Goal: Understand process/instructions

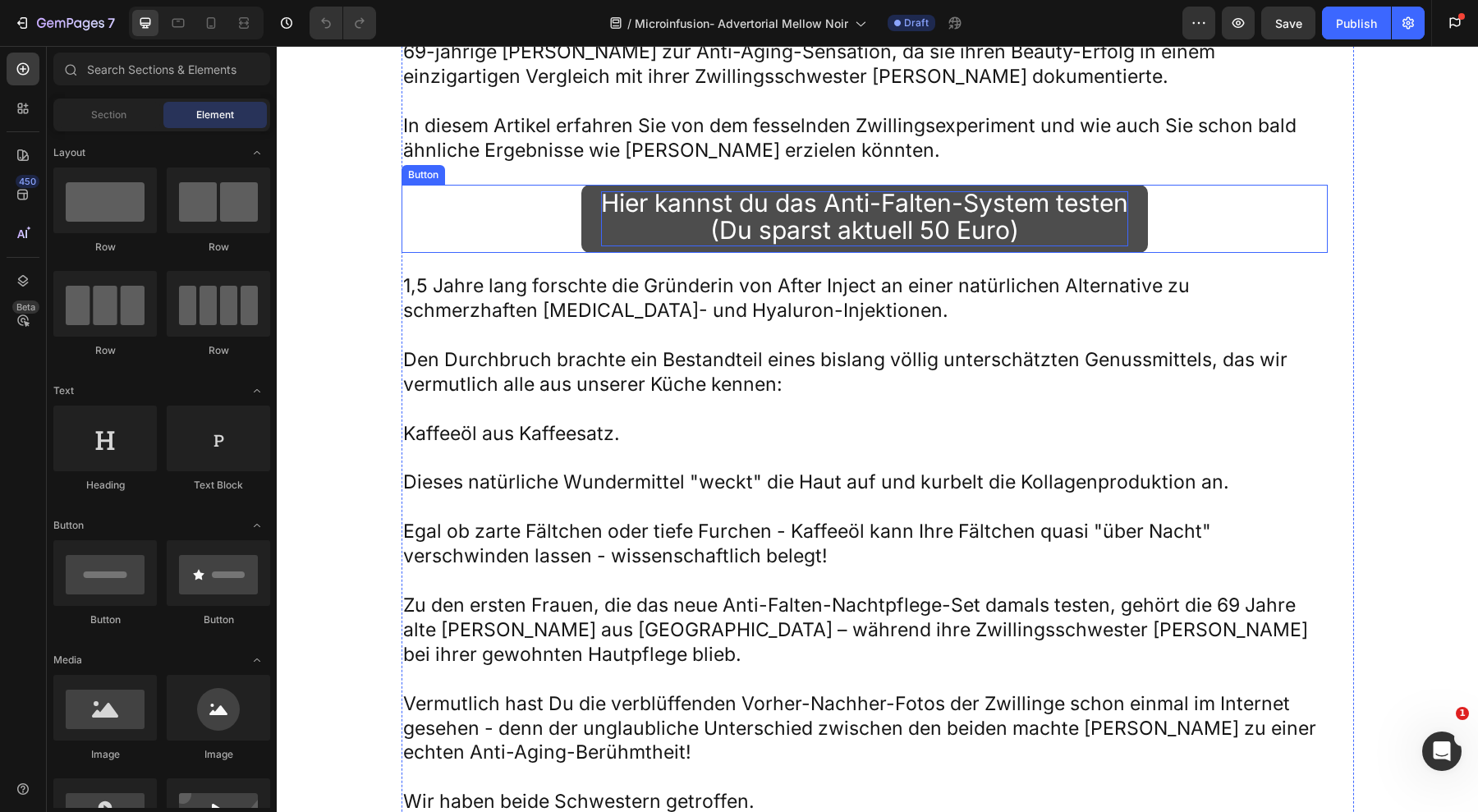
scroll to position [1036, 0]
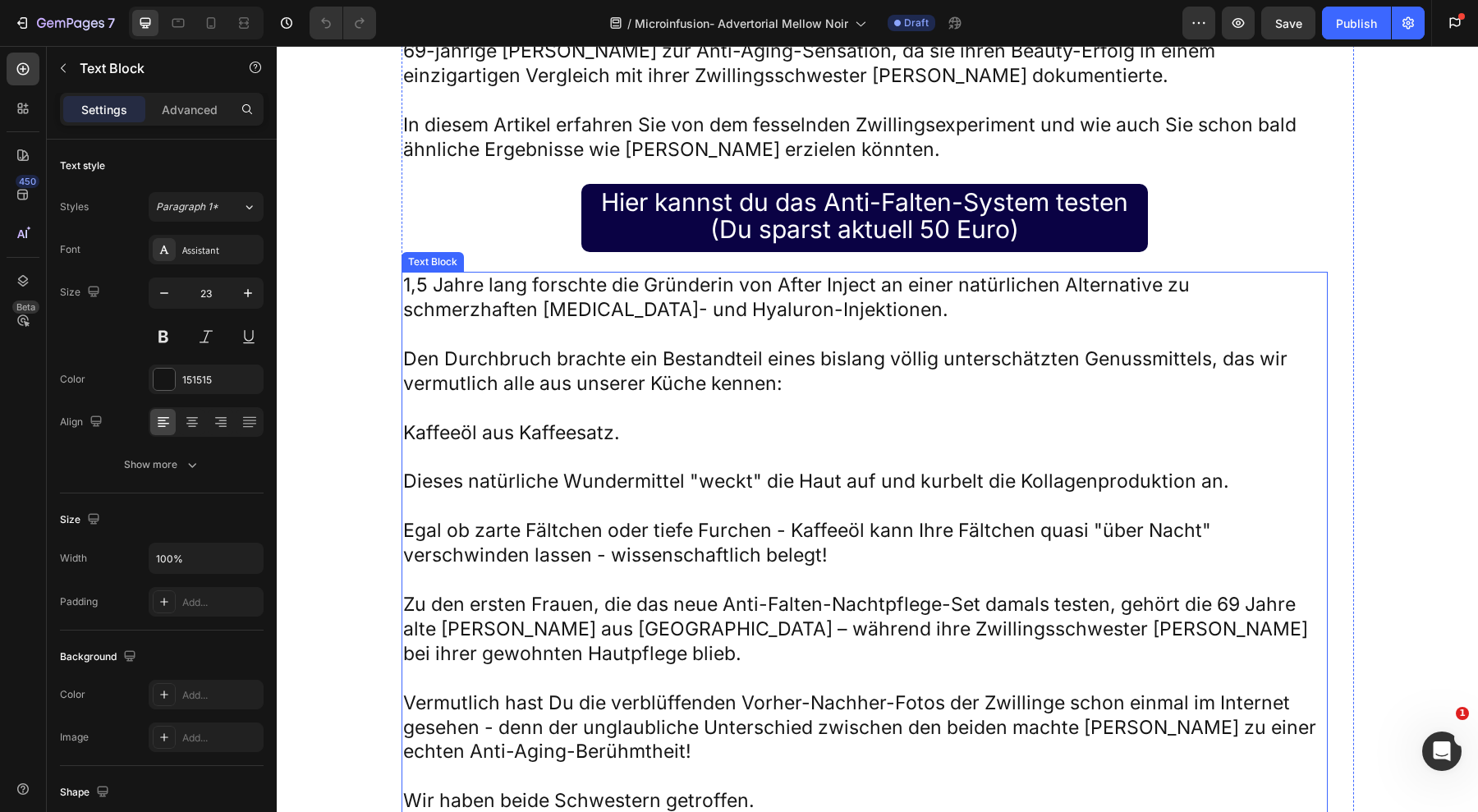
click at [843, 396] on p "Den Durchbruch brachte ein Bestandteil eines bislang völlig unterschätzten Genu…" at bounding box center [865, 372] width 923 height 49
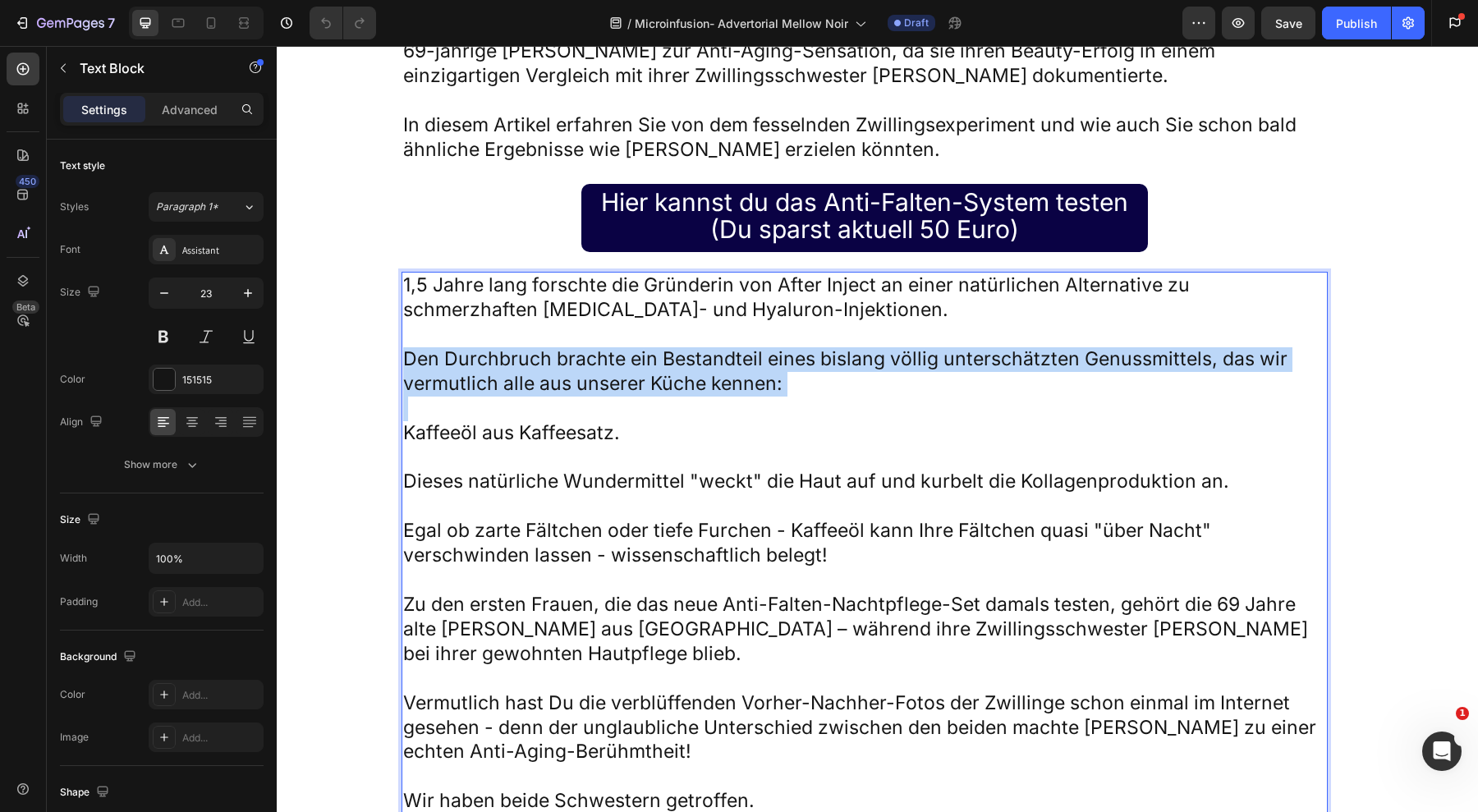
click at [843, 396] on p "Den Durchbruch brachte ein Bestandteil eines bislang völlig unterschätzten Genu…" at bounding box center [865, 372] width 923 height 49
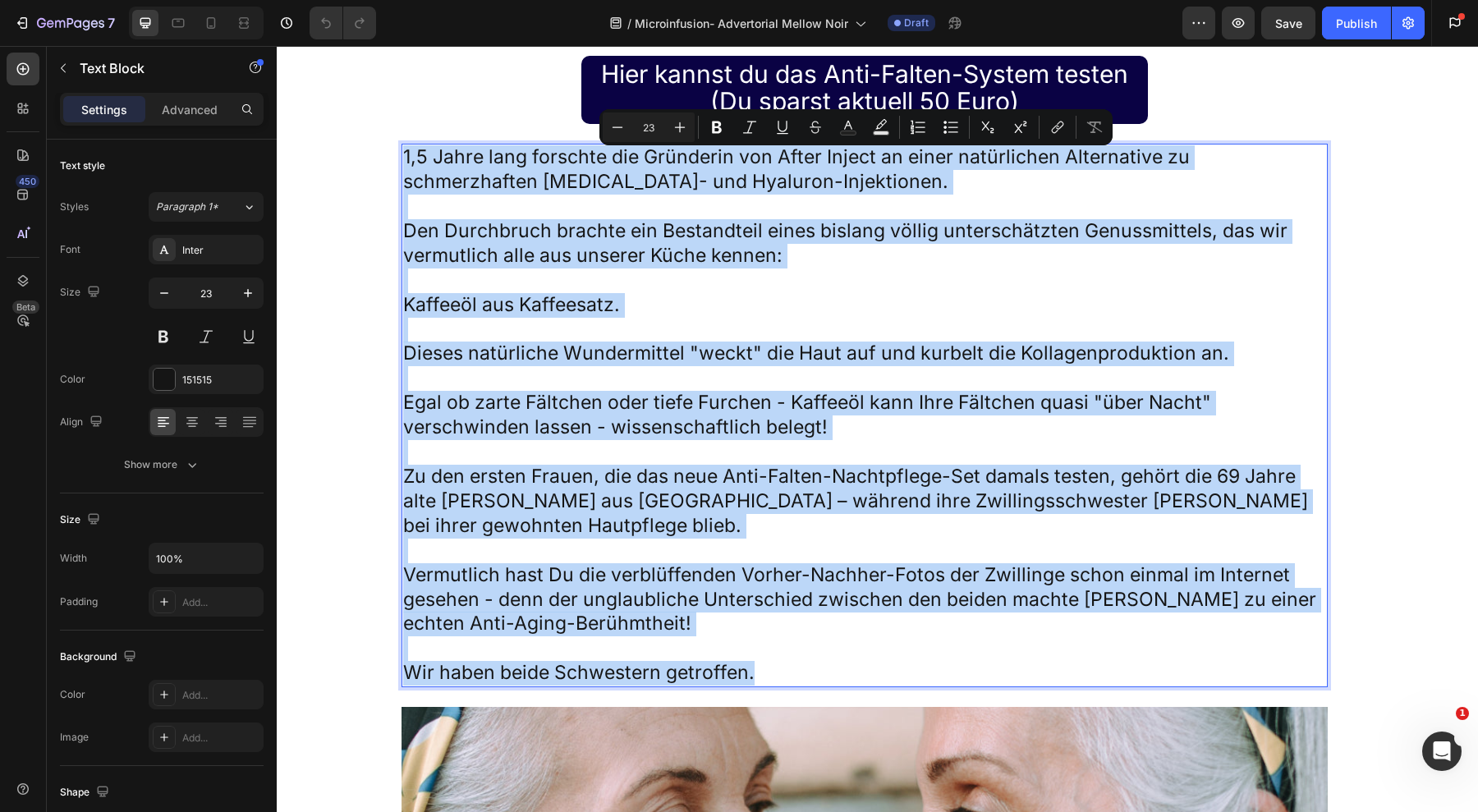
scroll to position [1162, 0]
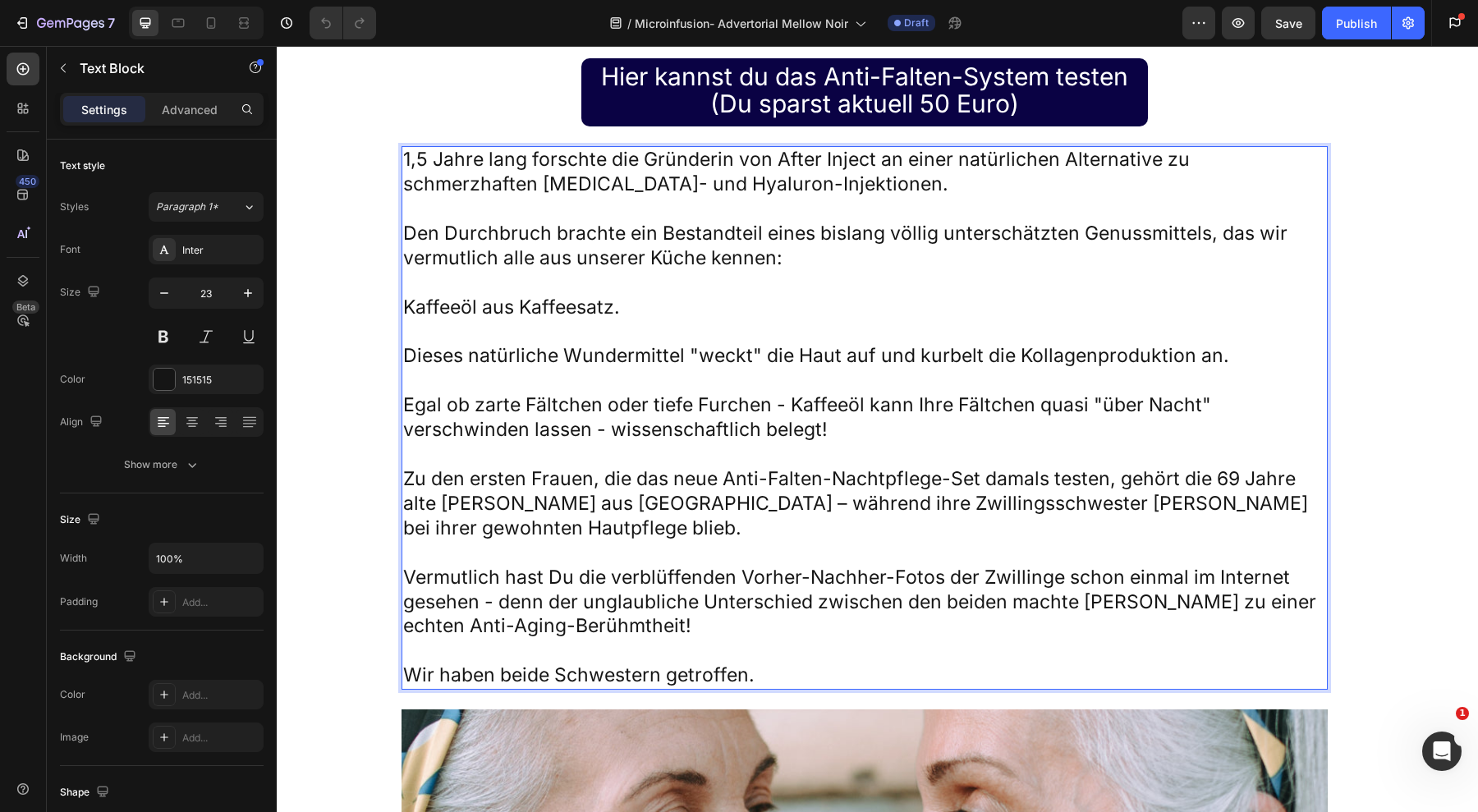
click at [647, 362] on p "Dieses natürliche Wundermittel "weckt" die Haut auf und kurbelt die Kollagenpro…" at bounding box center [865, 356] width 923 height 24
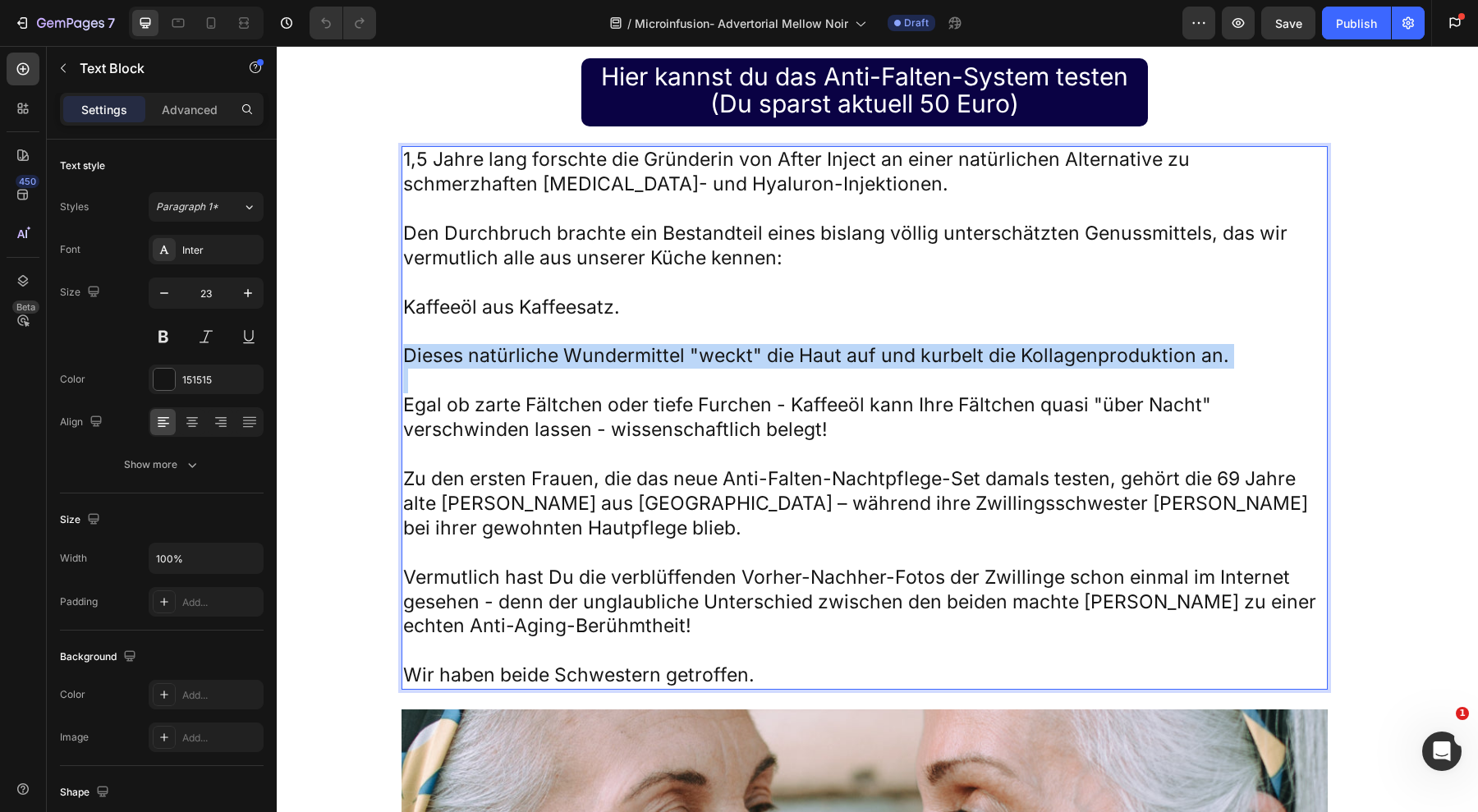
click at [647, 362] on p "Dieses natürliche Wundermittel "weckt" die Haut auf und kurbelt die Kollagenpro…" at bounding box center [865, 356] width 923 height 24
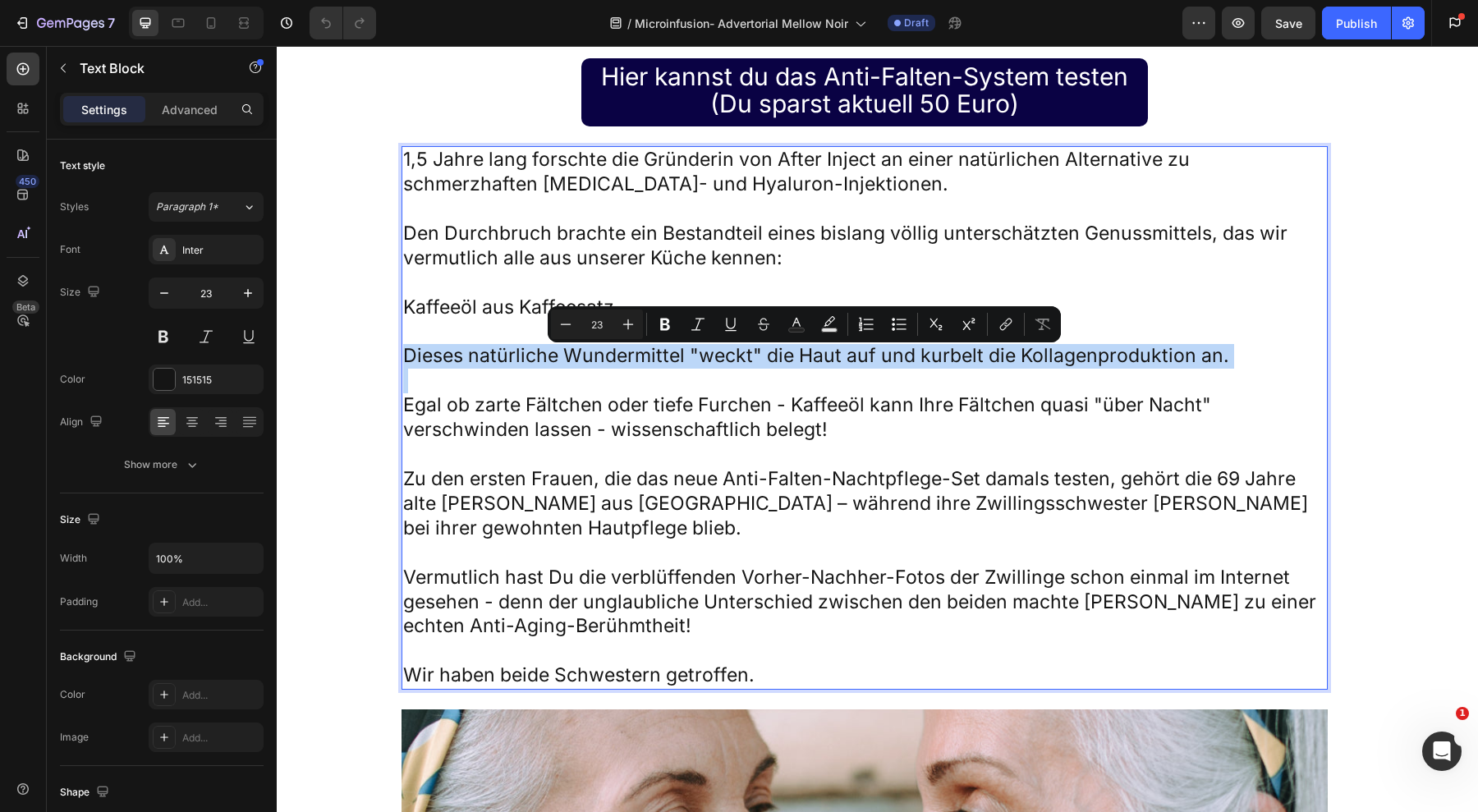
click at [647, 362] on p "Dieses natürliche Wundermittel "weckt" die Haut auf und kurbelt die Kollagenpro…" at bounding box center [865, 356] width 923 height 24
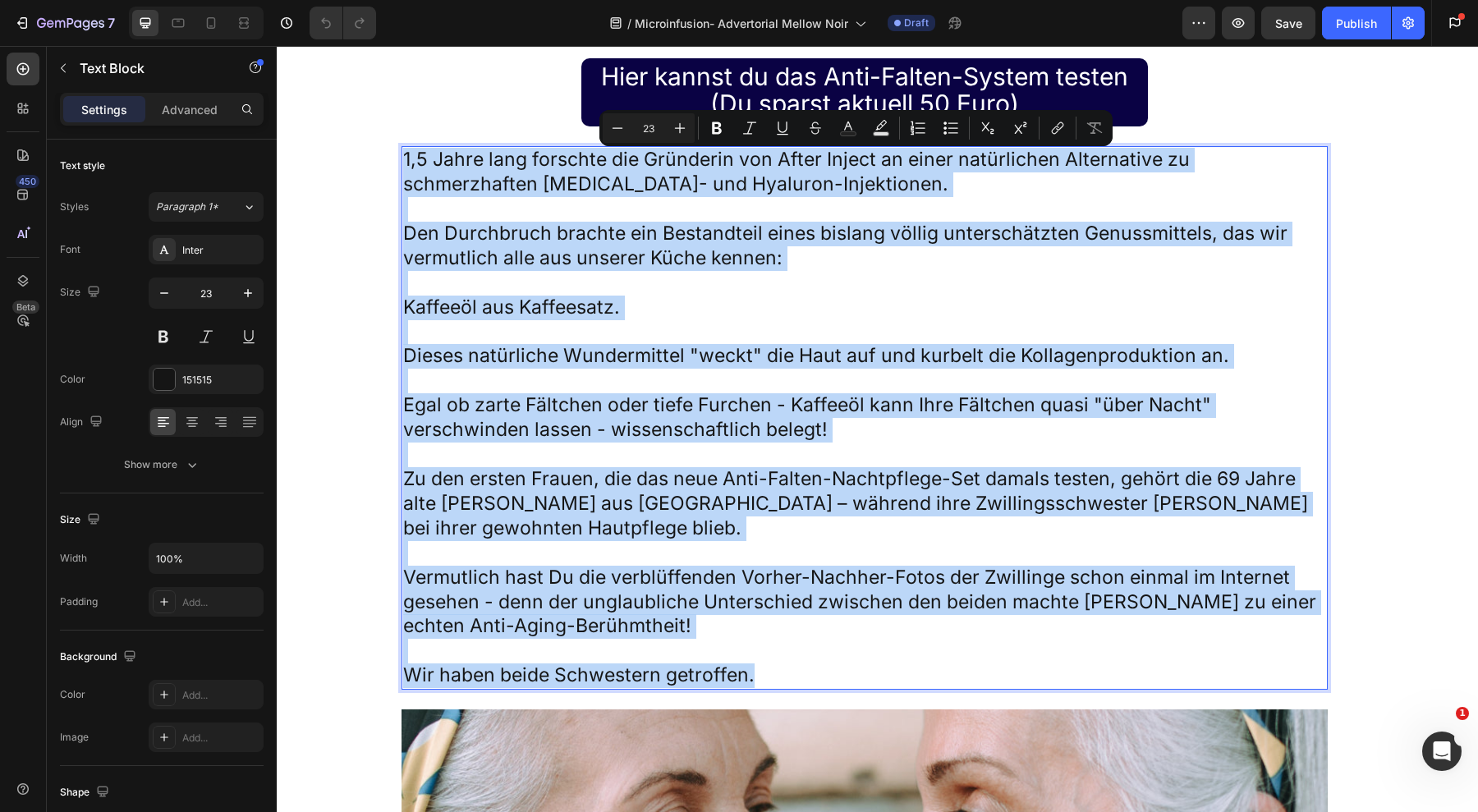
copy div "1,5 Jahre lang forschte die Gründerin von After Inject an einer natürlichen Alt…"
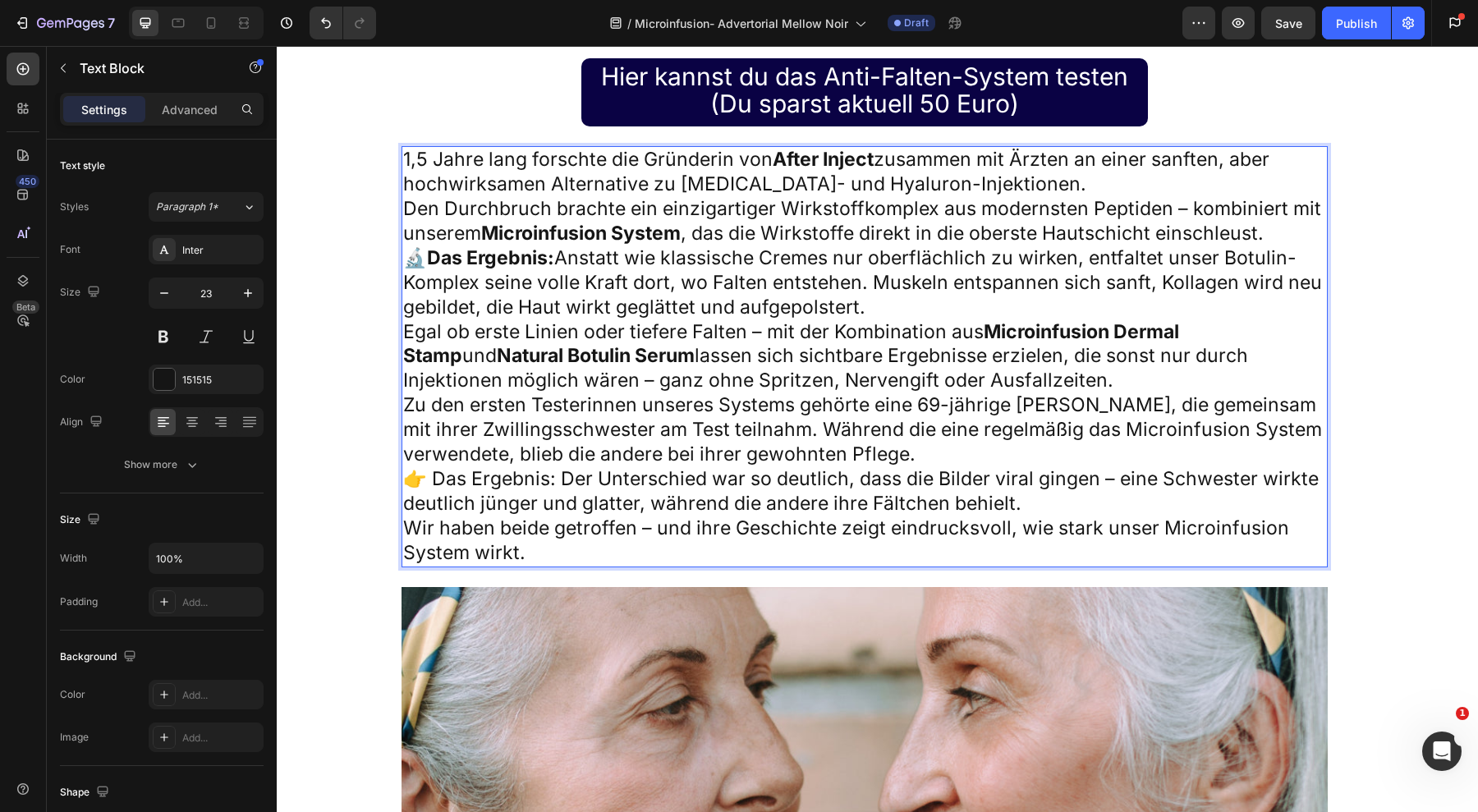
click at [978, 183] on p "1,5 Jahre lang forschte die Gründerin von After Inject zusammen mit Ärzten an e…" at bounding box center [865, 172] width 923 height 49
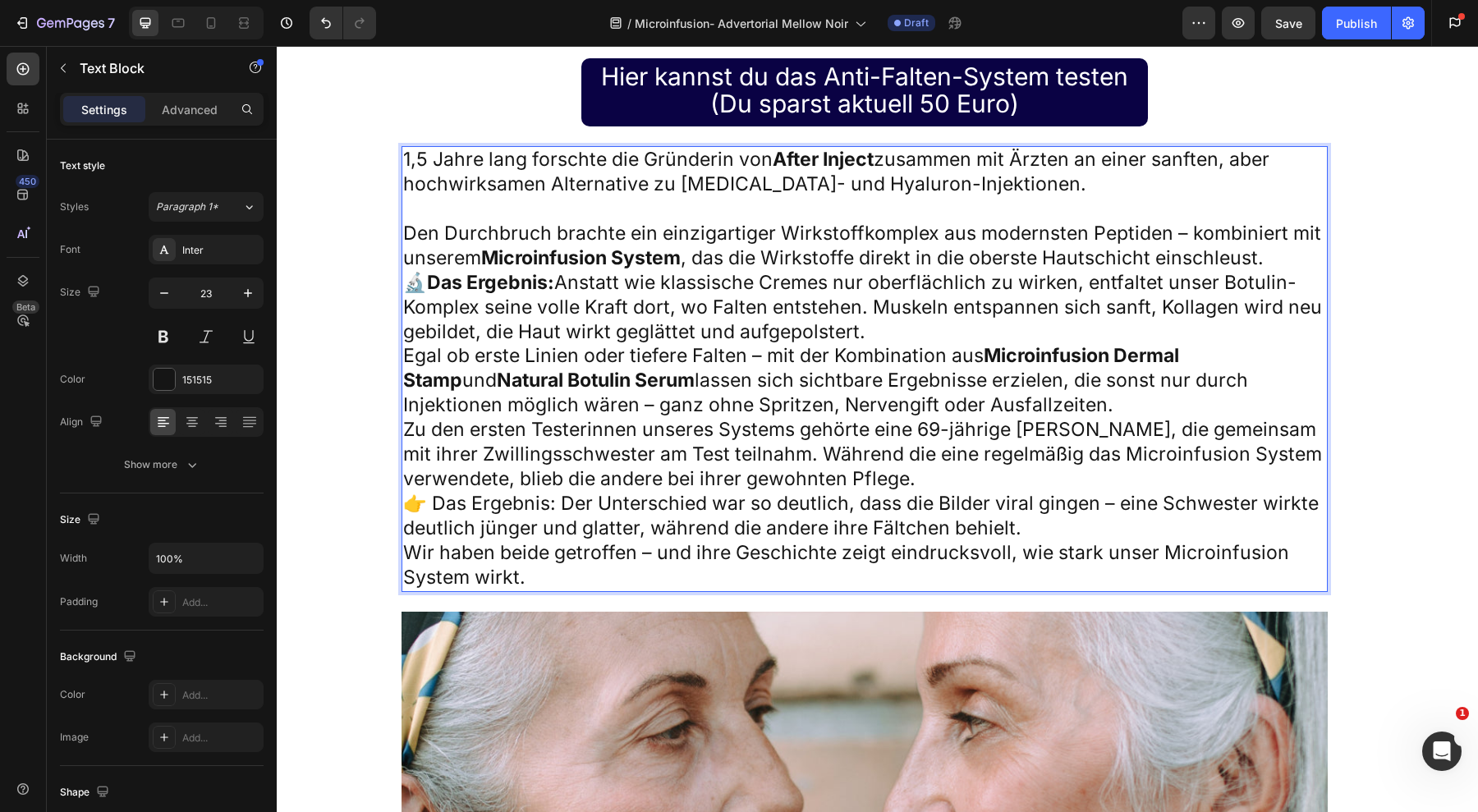
click at [1293, 267] on p "Den Durchbruch brachte ein einzigartiger Wirkstoffkomplex aus modernsten Peptid…" at bounding box center [865, 246] width 923 height 49
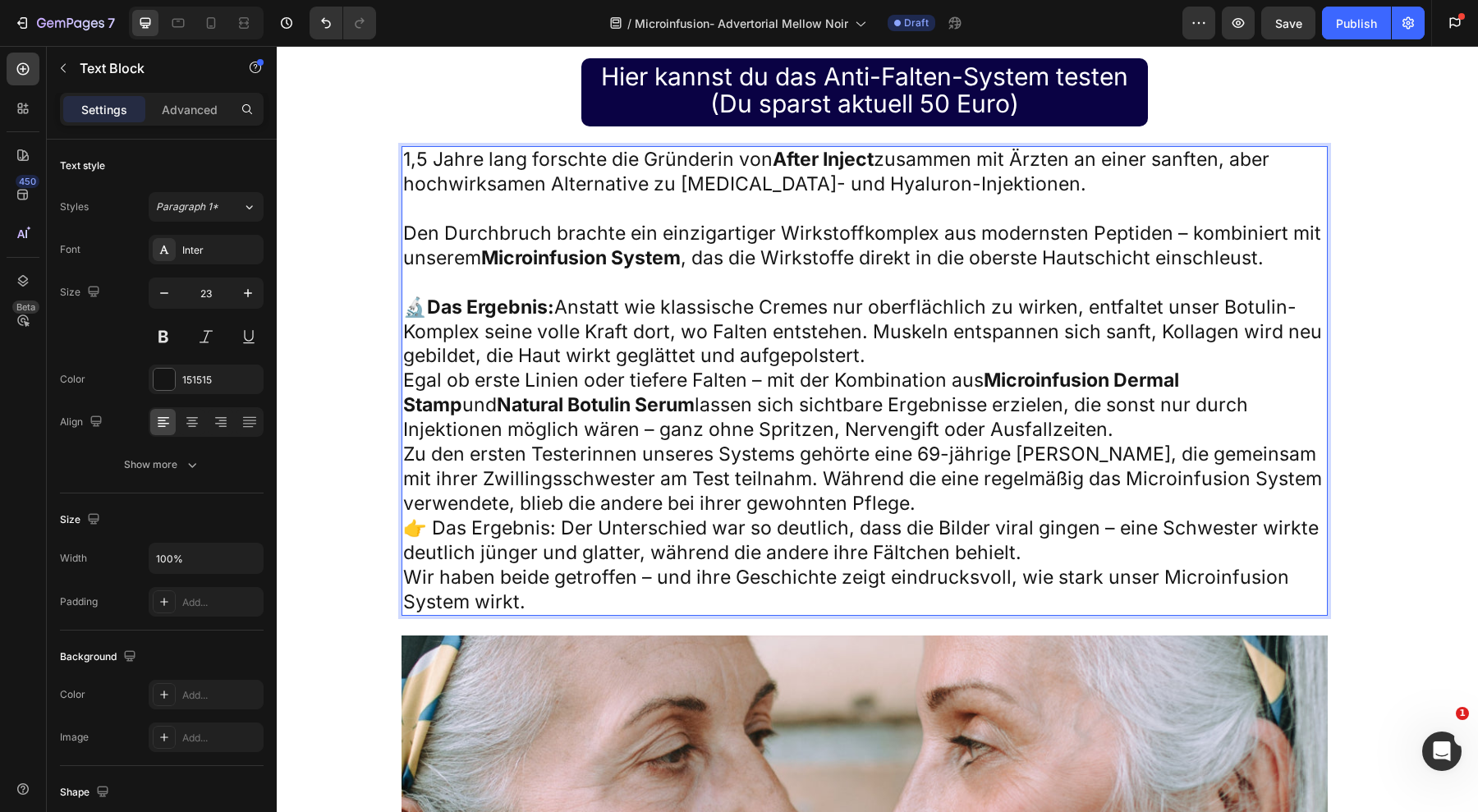
click at [423, 260] on p "Den Durchbruch brachte ein einzigartiger Wirkstoffkomplex aus modernsten Peptid…" at bounding box center [865, 246] width 923 height 49
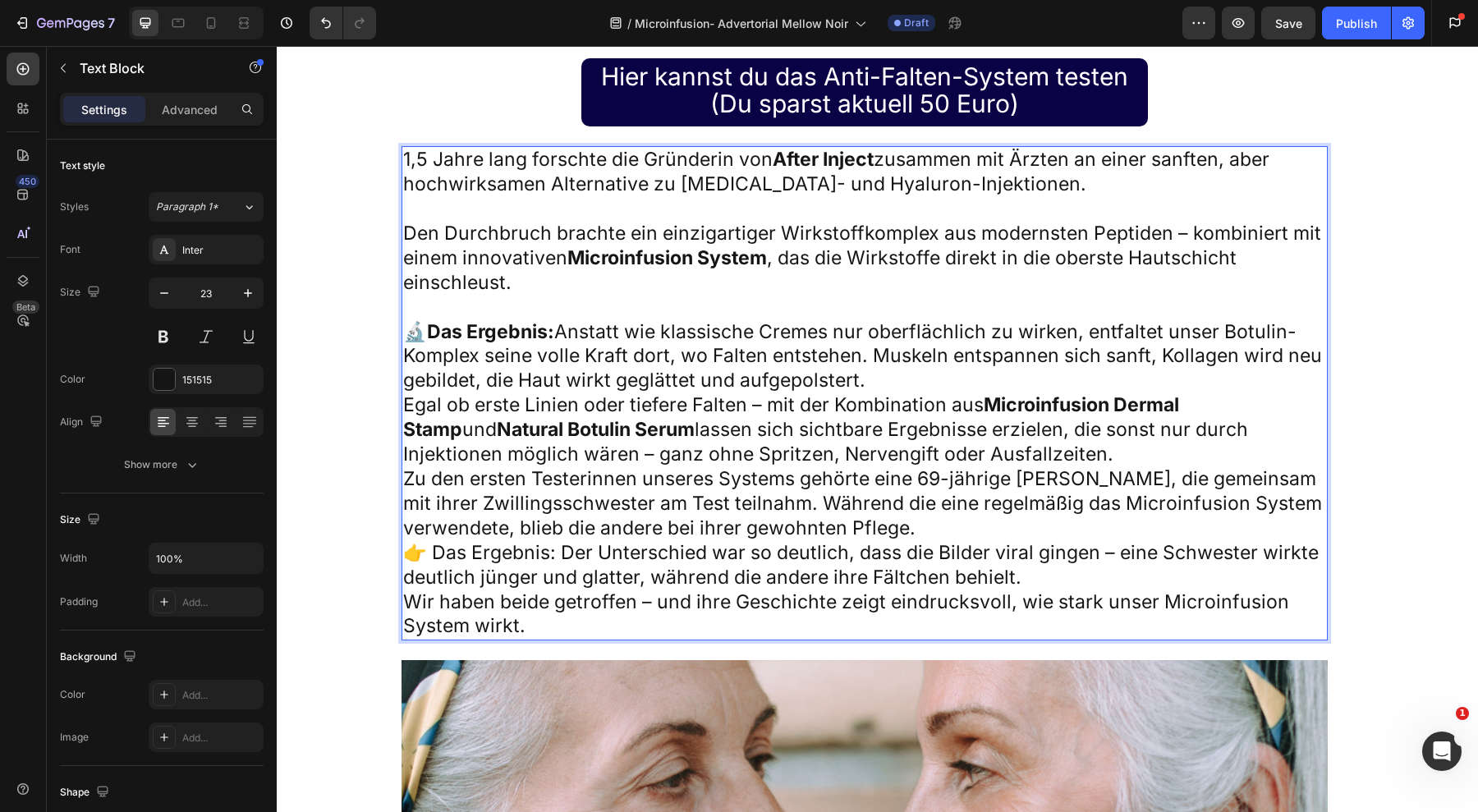
click at [900, 382] on p "🔬 Das Ergebnis: Anstatt wie klassische Cremes nur oberflächlich zu wirken, entf…" at bounding box center [865, 357] width 923 height 74
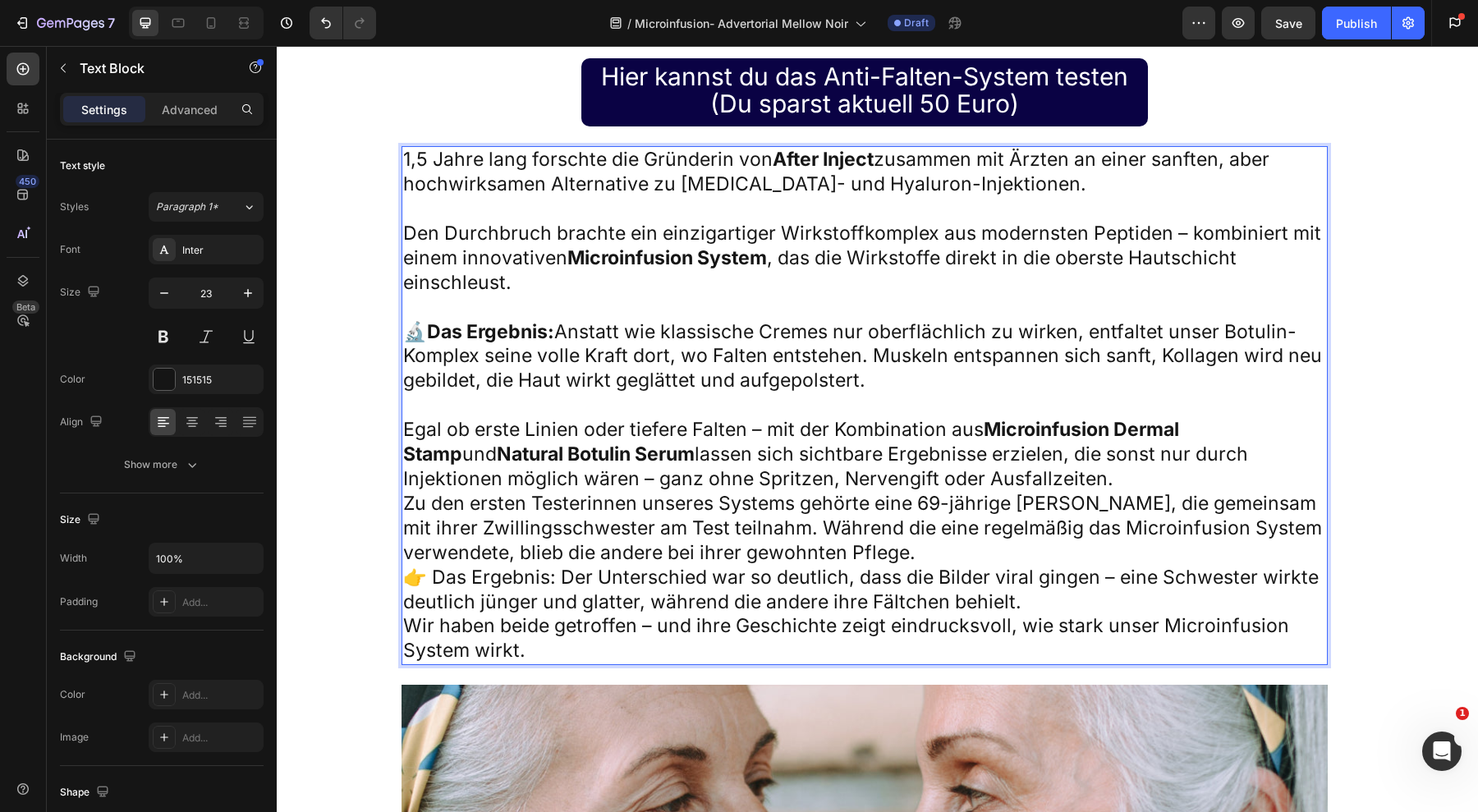
click at [1047, 475] on p "Egal ob erste Linien oder tiefere Falten – mit der Kombination aus Microinfusio…" at bounding box center [865, 455] width 923 height 74
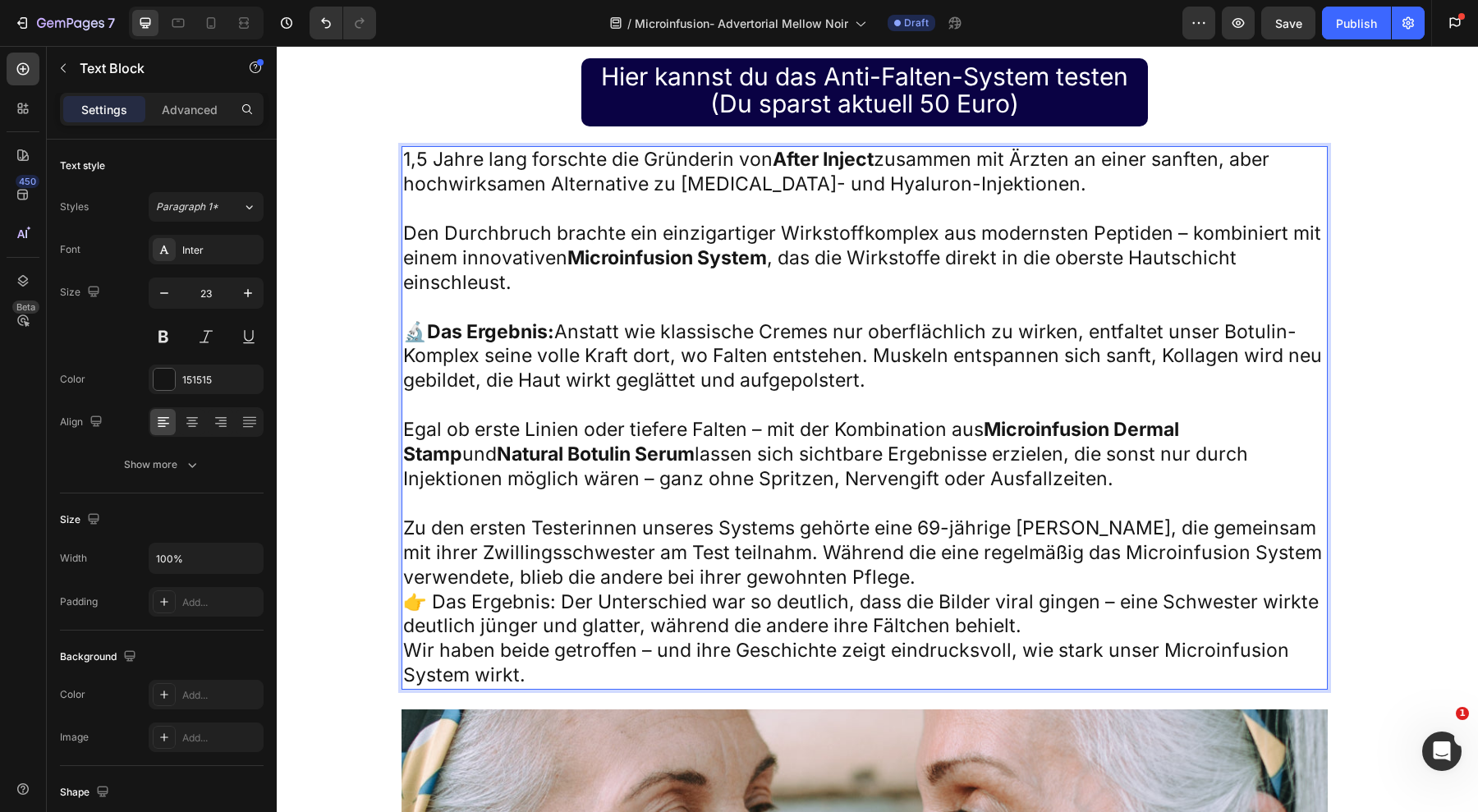
click at [955, 578] on p "Zu den ersten Testerinnen unseres Systems gehörte eine 69-jährige [PERSON_NAME]…" at bounding box center [865, 553] width 923 height 74
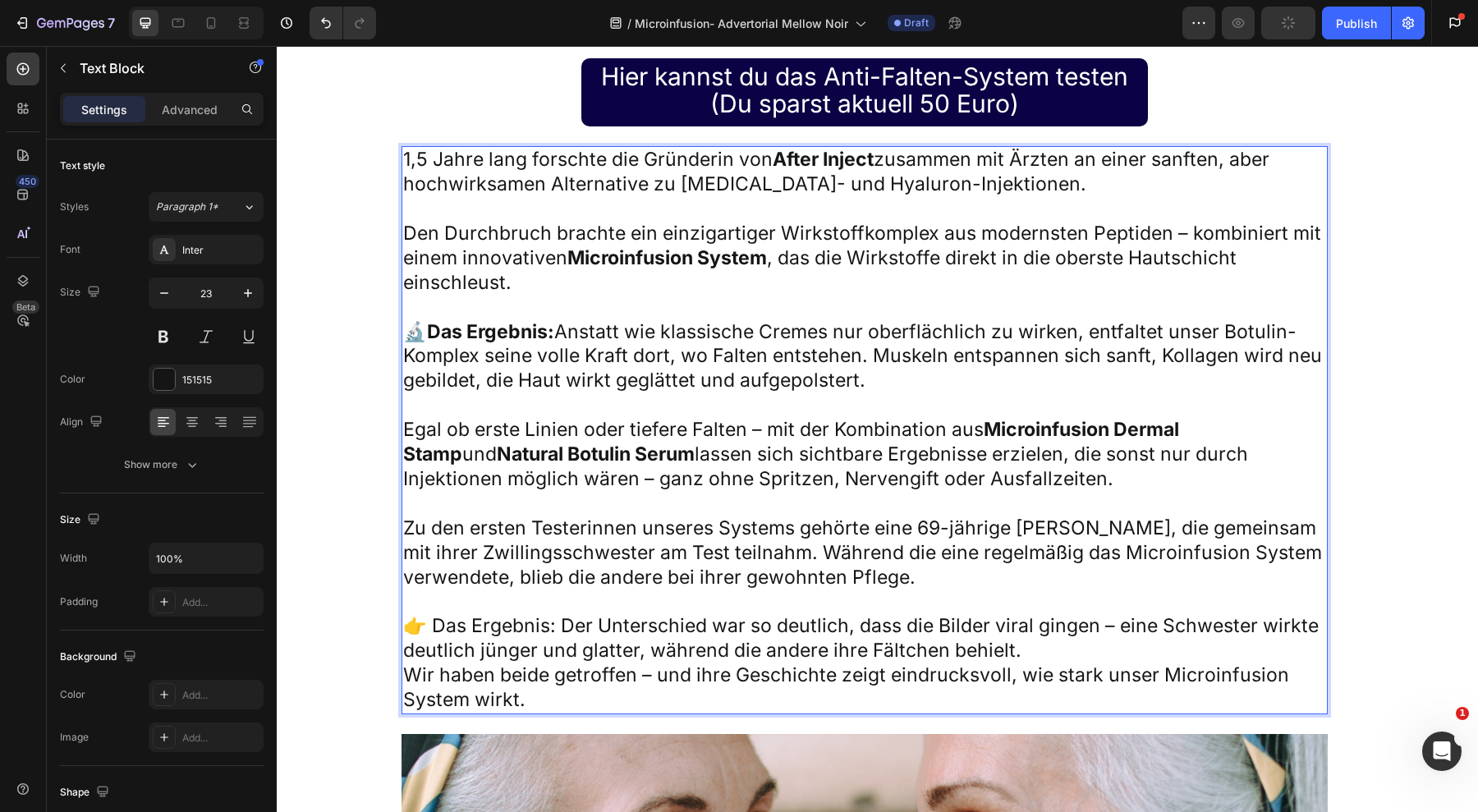
drag, startPoint x: 428, startPoint y: 335, endPoint x: 382, endPoint y: 337, distance: 46.0
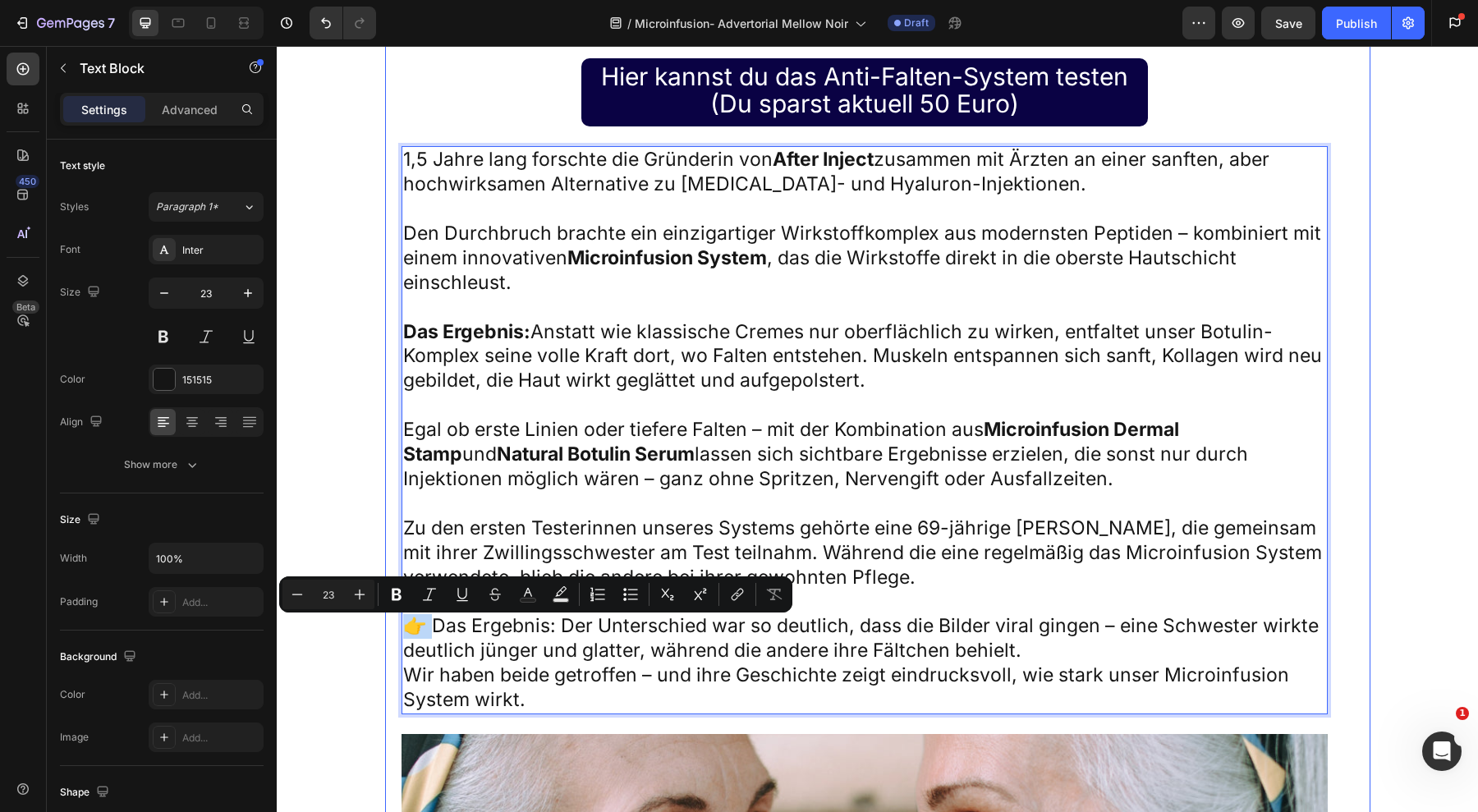
drag, startPoint x: 429, startPoint y: 634, endPoint x: 381, endPoint y: 630, distance: 48.2
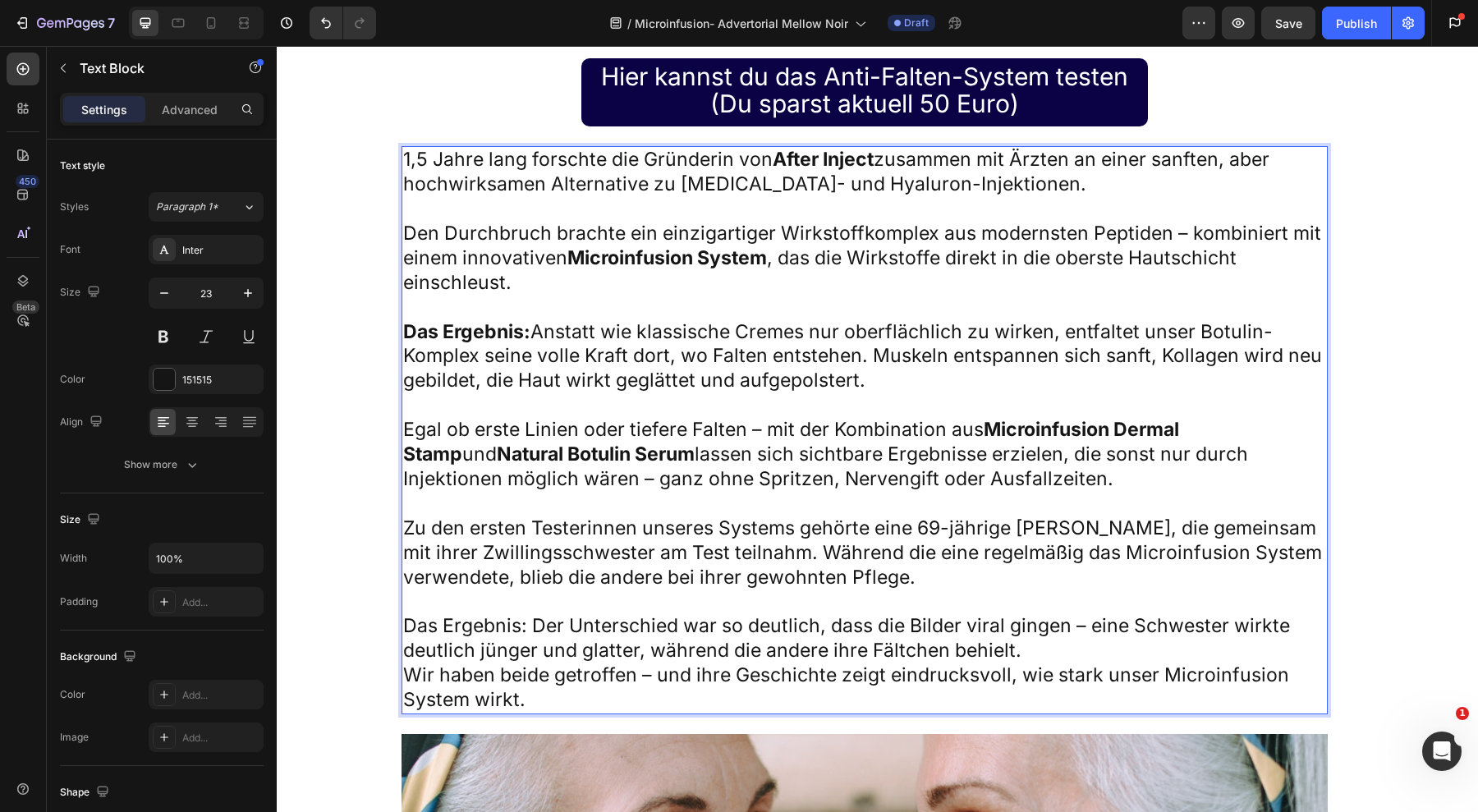
click at [563, 463] on strong "Natural Botulin Serum" at bounding box center [596, 454] width 198 height 23
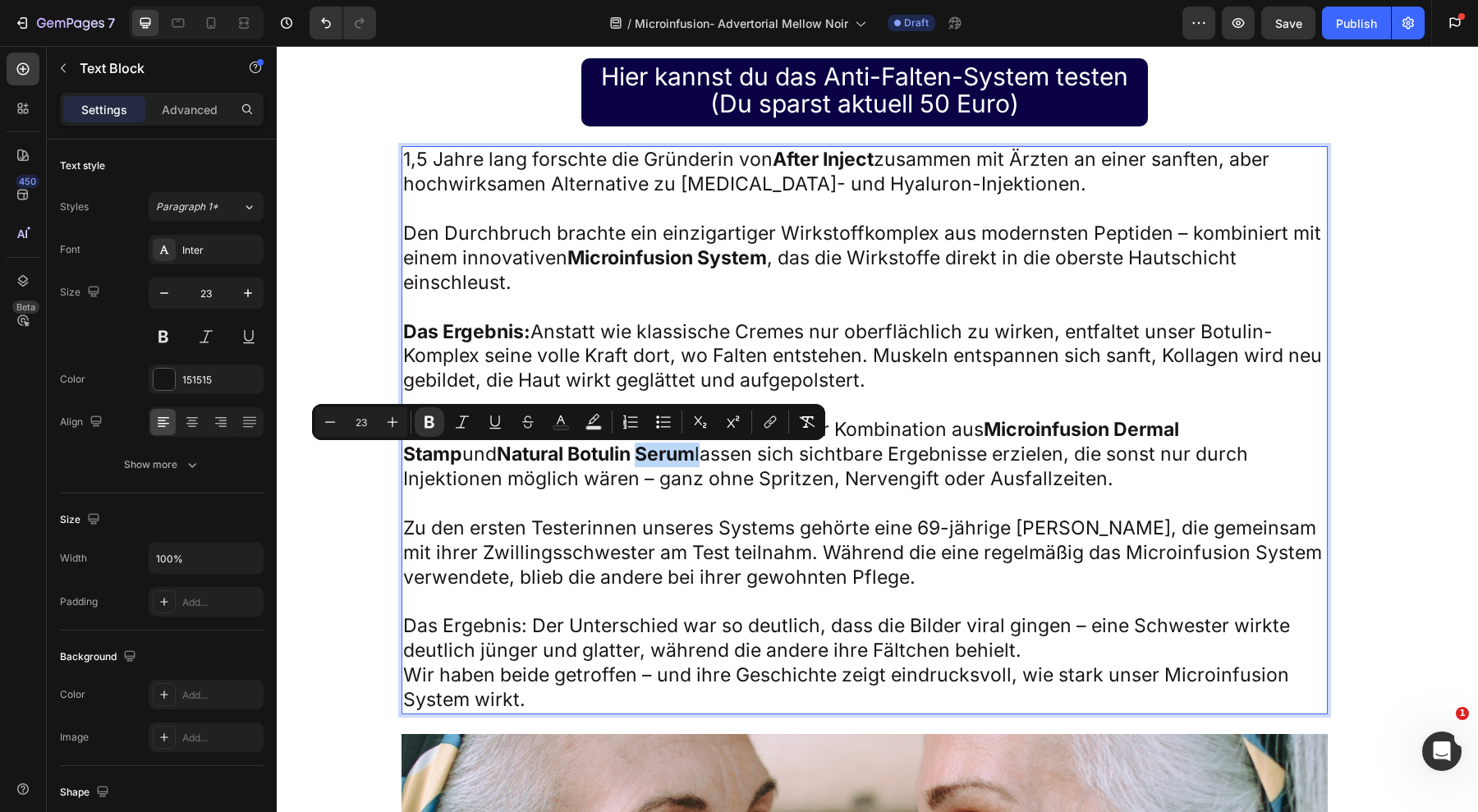
click at [563, 463] on strong "Natural Botulin Serum" at bounding box center [596, 454] width 198 height 23
drag, startPoint x: 594, startPoint y: 461, endPoint x: 393, endPoint y: 464, distance: 201.0
click at [402, 464] on div "1,5 Jahre lang forschte die Gründerin von After Inject zusammen mit Ärzten an e…" at bounding box center [865, 430] width 927 height 568
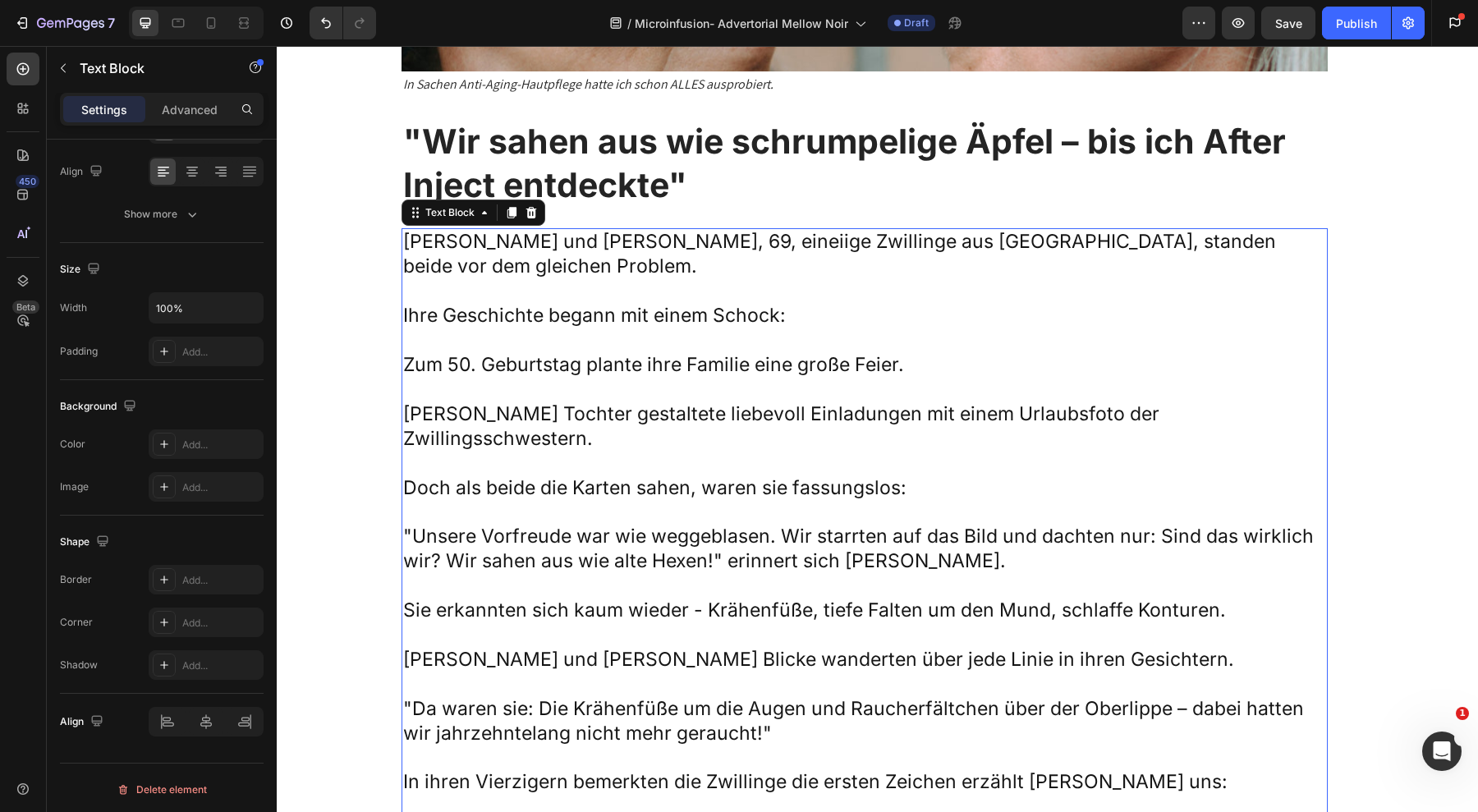
scroll to position [250, 0]
click at [592, 378] on p at bounding box center [865, 390] width 923 height 24
click at [592, 378] on p "Rich Text Editor. Editing area: main" at bounding box center [865, 390] width 923 height 24
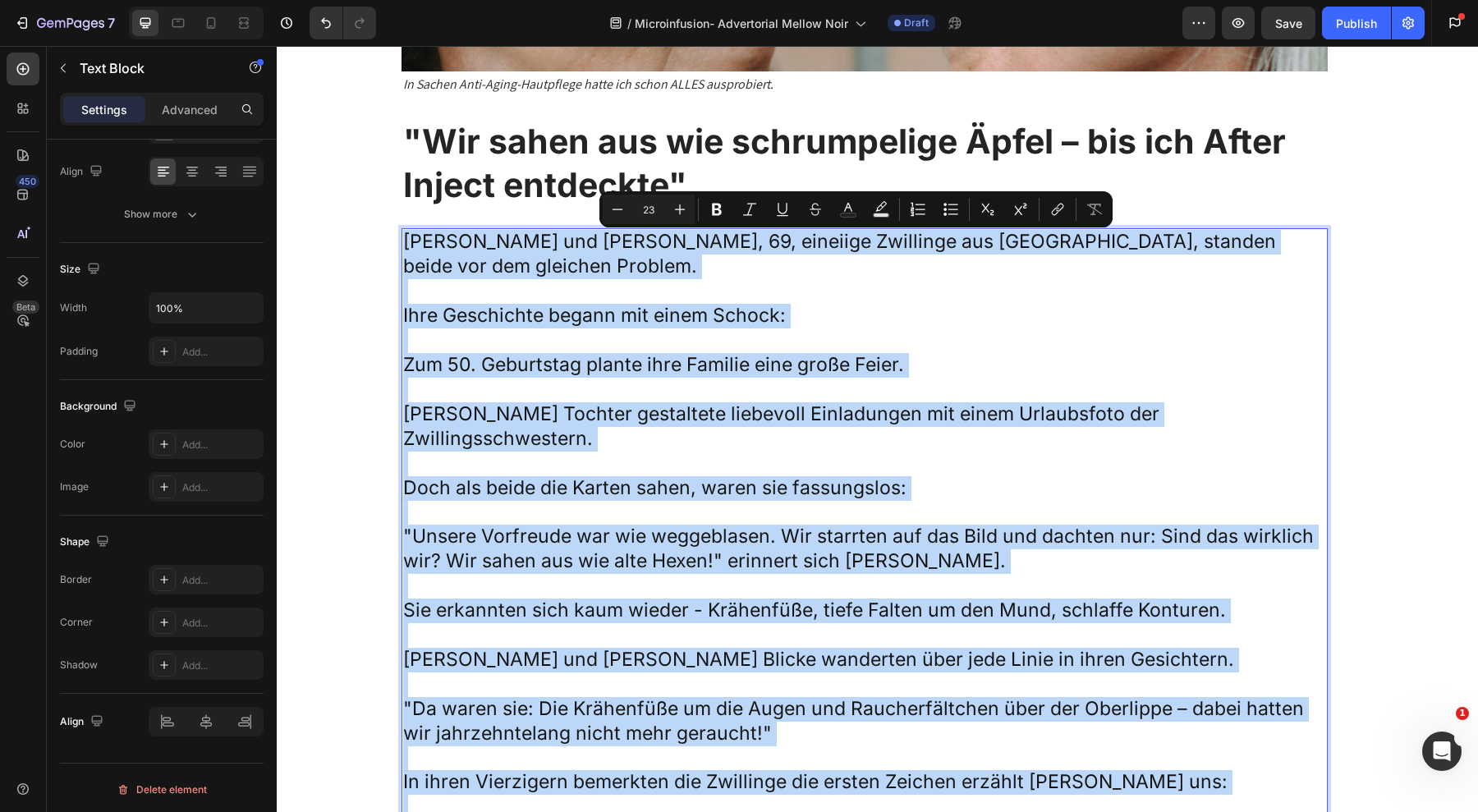
copy div "Loremi dol Sitam, 82, consecte Adipiscin eli Seddoeiu, tempori utlab etd mag al…"
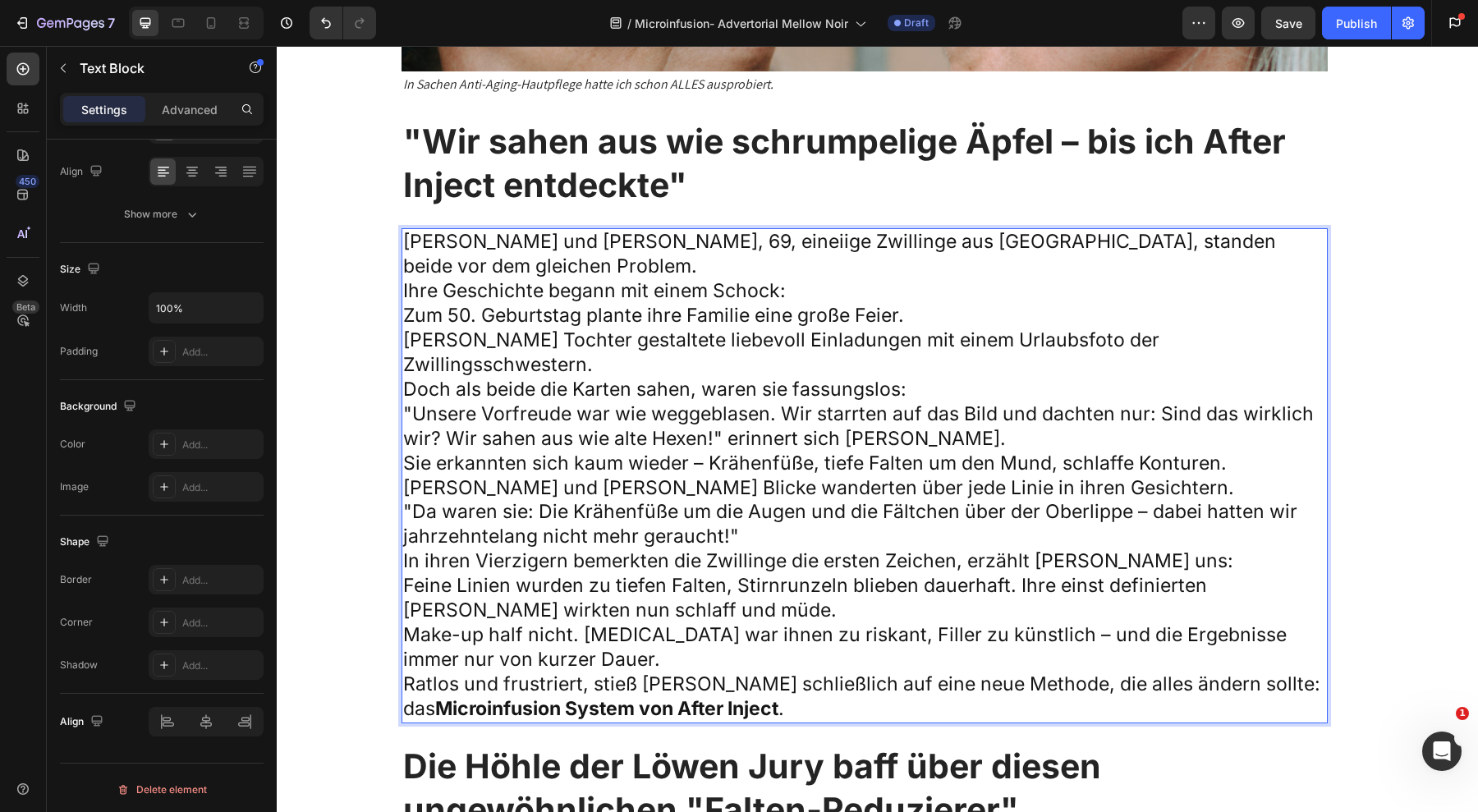
click at [829, 279] on p "Ihre Geschichte begann mit einem Schock:" at bounding box center [865, 291] width 923 height 24
click at [900, 304] on p "Zum 50. Geburtstag plante ihre Familie eine große Feier." at bounding box center [865, 316] width 923 height 24
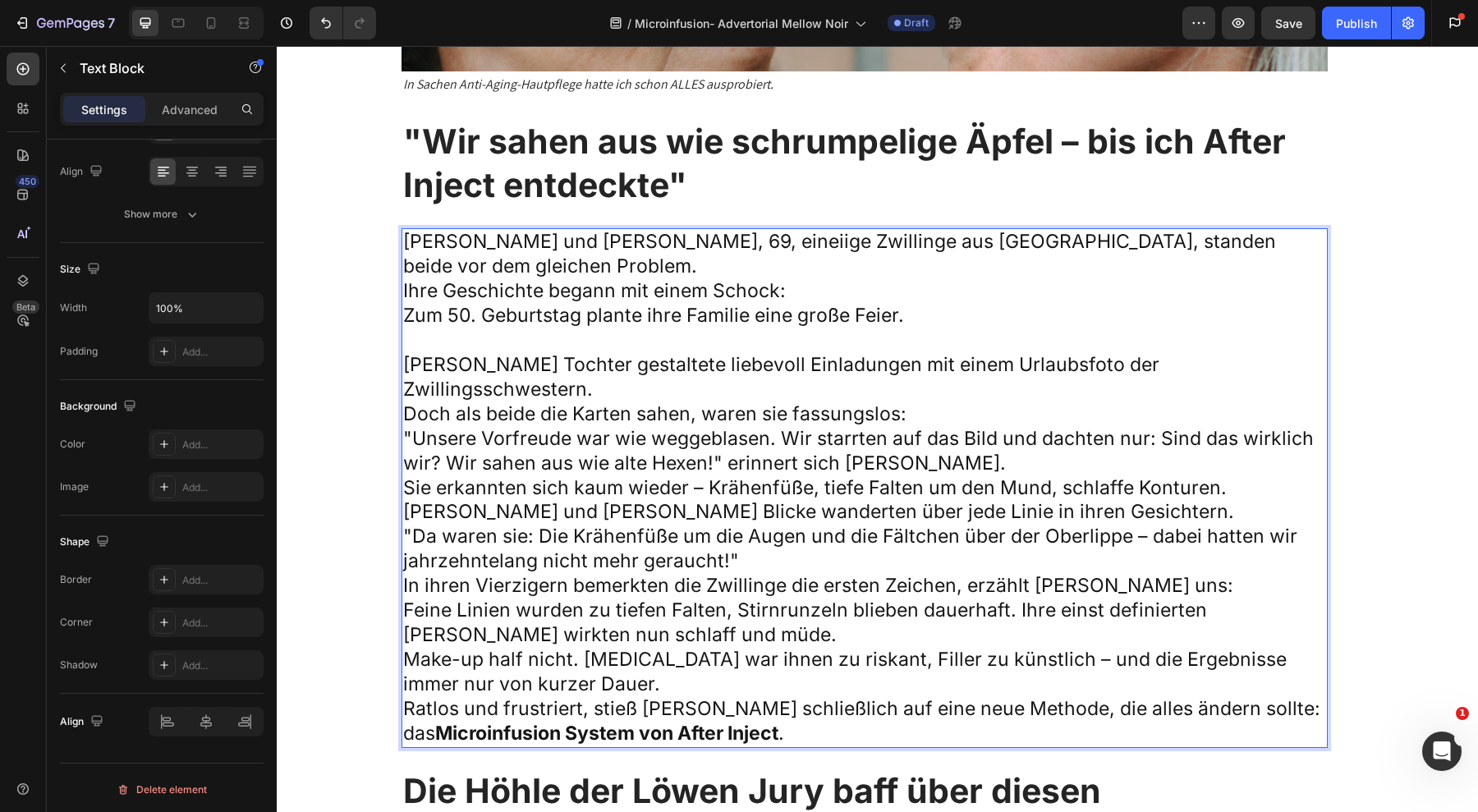
click at [928, 402] on p "Doch als beide die Karten sahen, waren sie fassungslos:" at bounding box center [865, 415] width 923 height 24
click at [928, 427] on p ""Unsere Vorfreude war wie weggeblasen. Wir starrten auf das Bild und dachten nu…" at bounding box center [865, 452] width 923 height 49
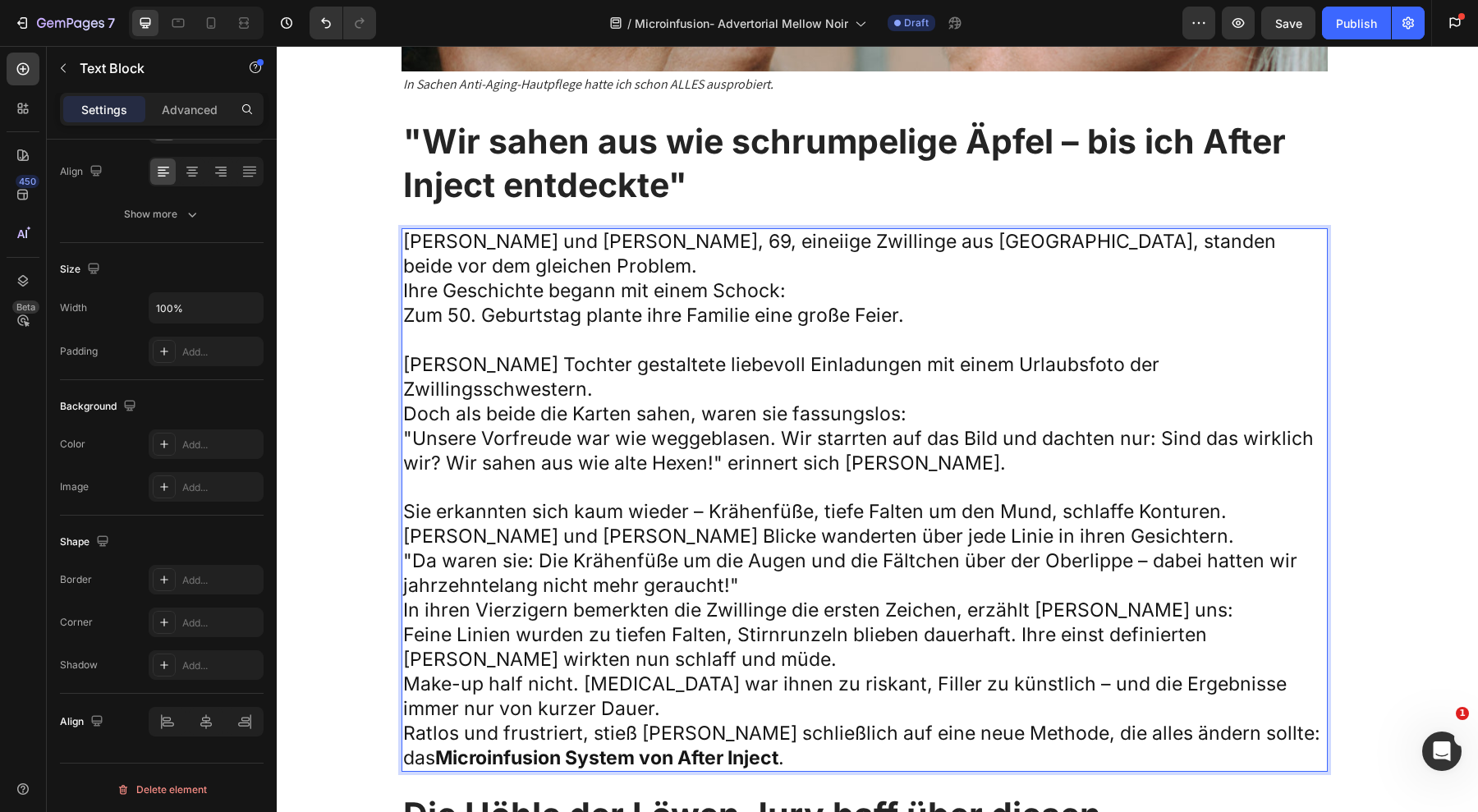
click at [1082, 525] on p "[PERSON_NAME] und [PERSON_NAME] Blicke wanderten über jede Linie in ihren Gesic…" at bounding box center [865, 537] width 923 height 24
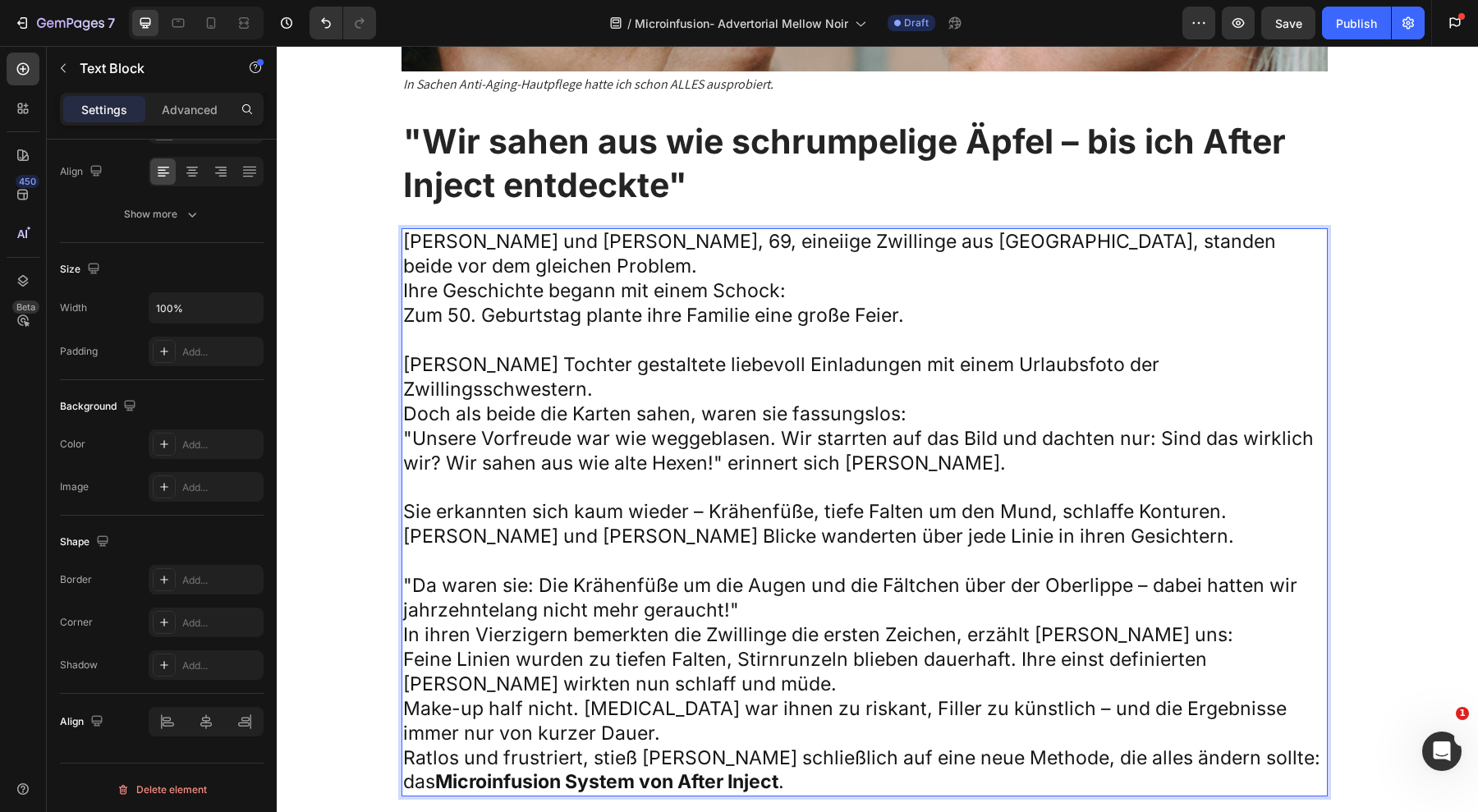
click at [970, 574] on p ""Da waren sie: Die Krähenfüße um die Augen und die Fältchen über der Oberlippe …" at bounding box center [865, 598] width 923 height 49
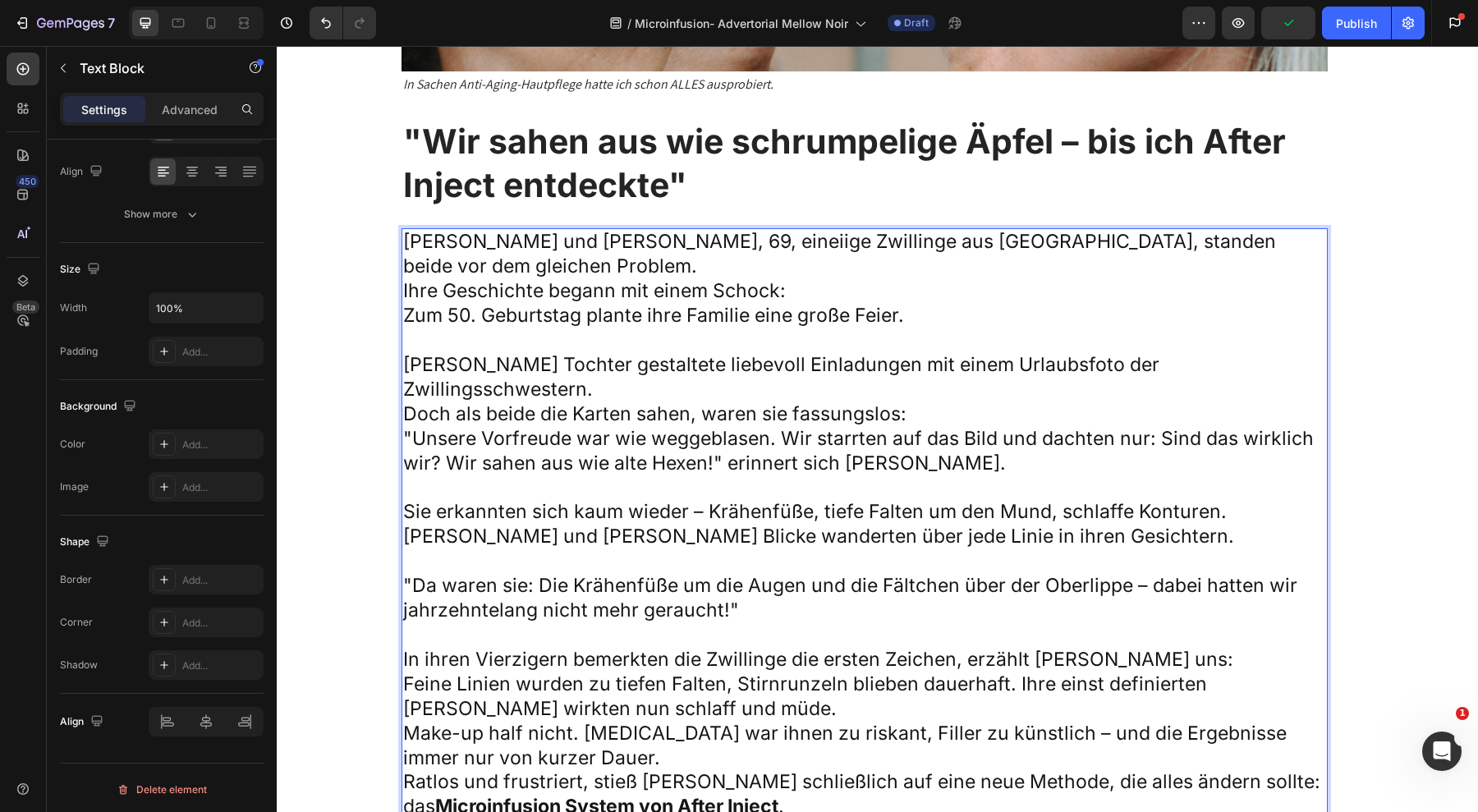
click at [785, 673] on p "Feine Linien wurden zu tiefen Falten, Stirnrunzeln blieben dauerhaft. Ihre eins…" at bounding box center [865, 697] width 923 height 49
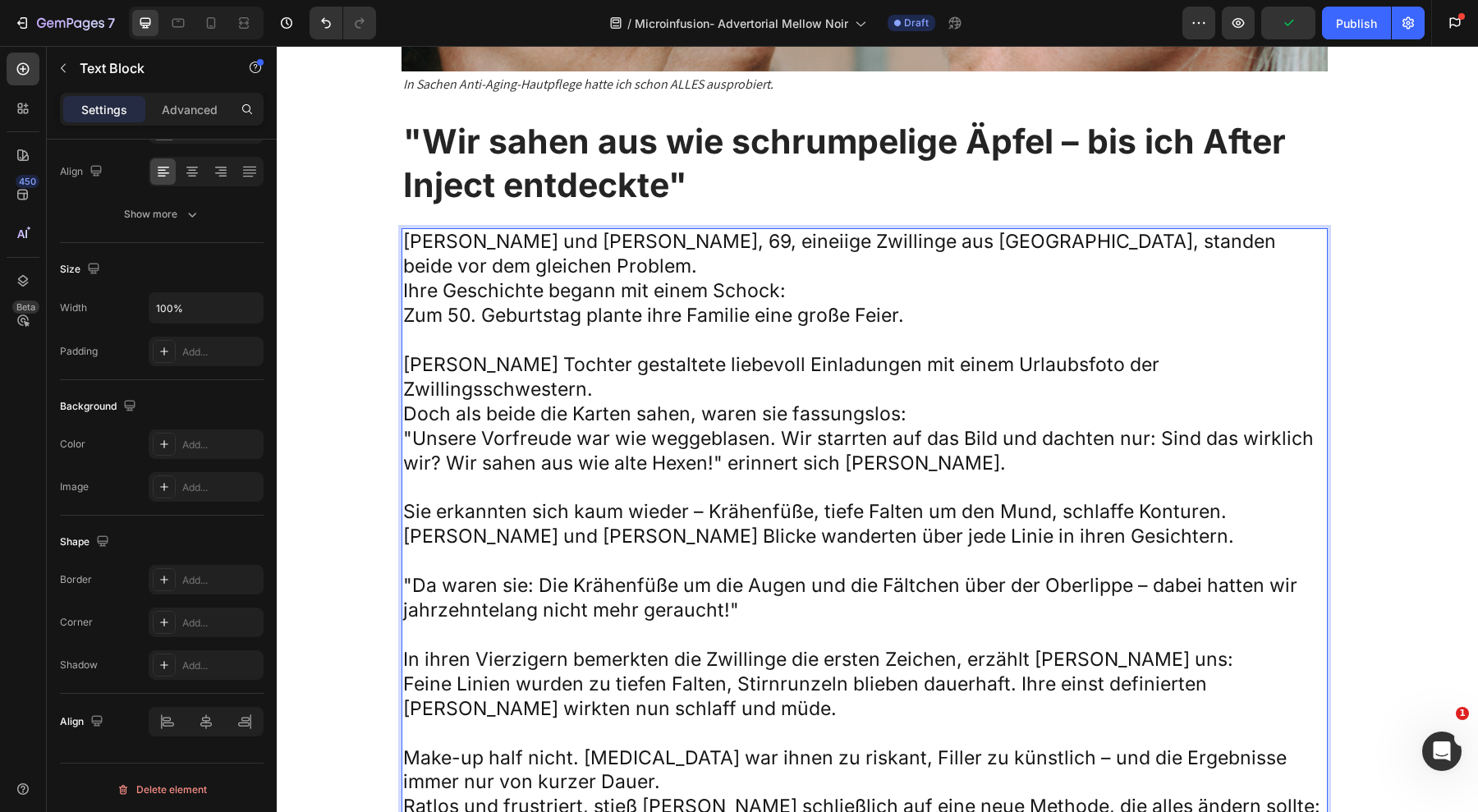
click at [760, 746] on p "Make-up half nicht. [MEDICAL_DATA] war ihnen zu riskant, Filler zu künstlich – …" at bounding box center [865, 771] width 923 height 49
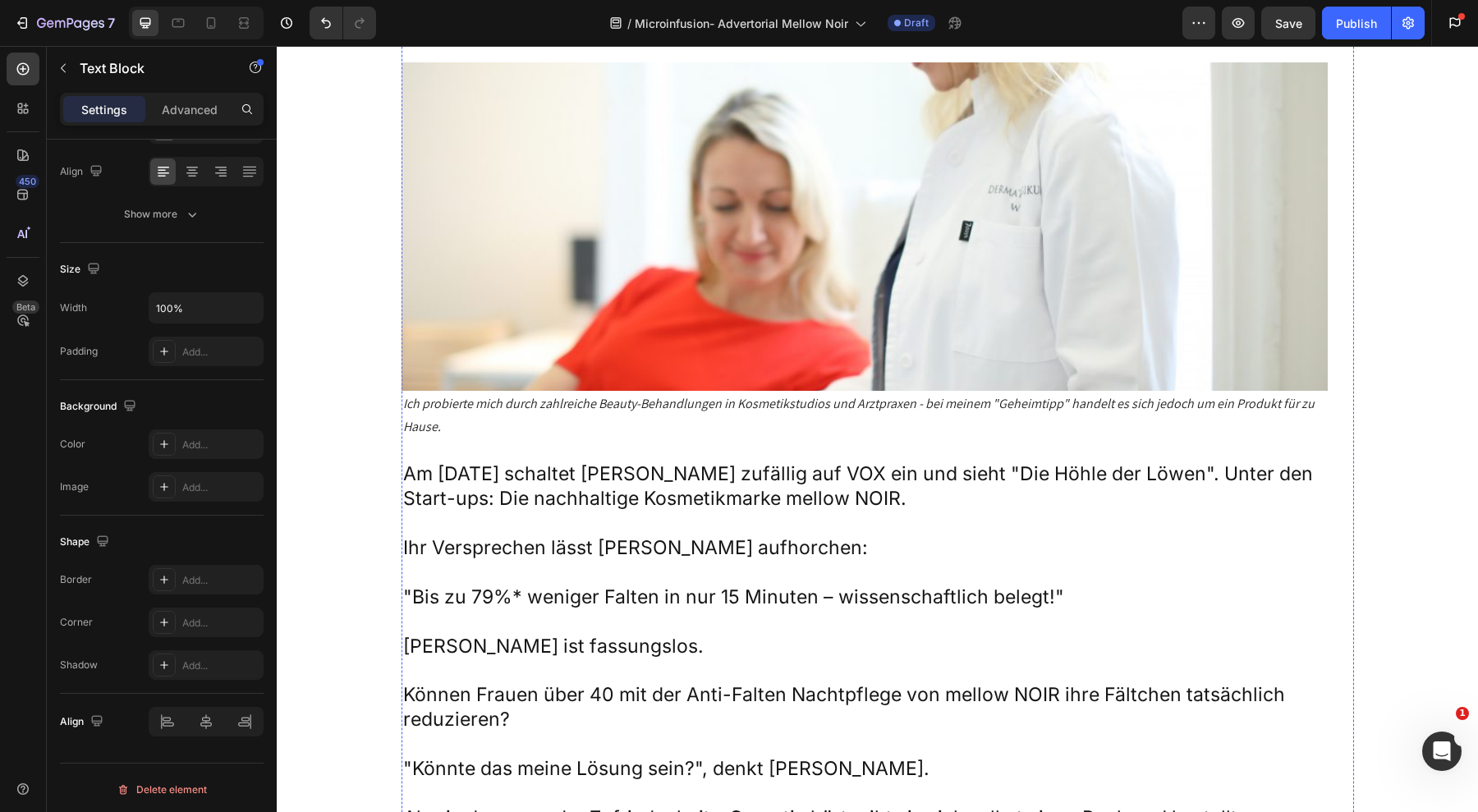
scroll to position [3092, 0]
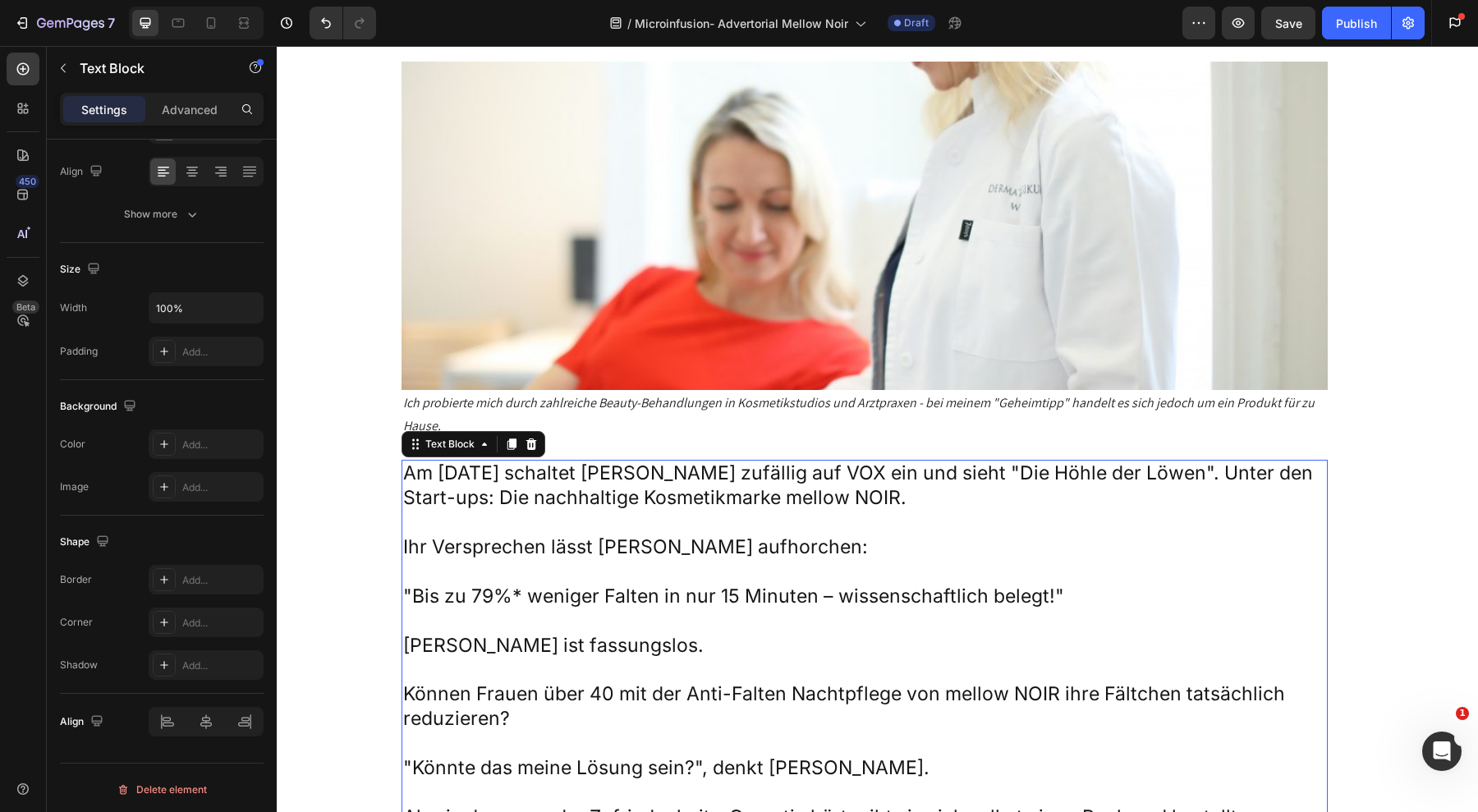
click at [716, 461] on p "Am [DATE] schaltet [PERSON_NAME] zufällig auf VOX ein und sieht "Die Höhle der …" at bounding box center [865, 486] width 923 height 49
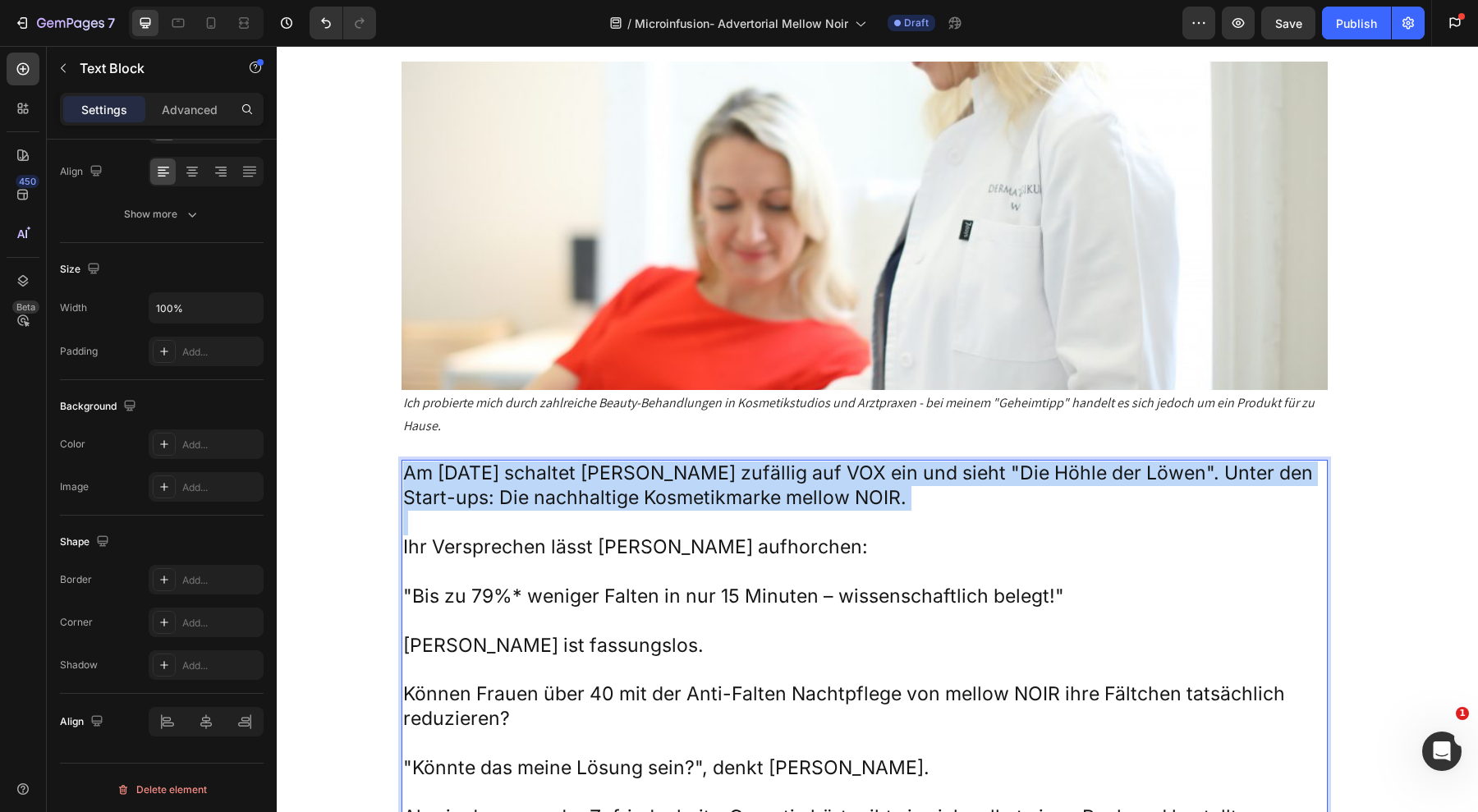
click at [716, 461] on p "Am [DATE] schaltet [PERSON_NAME] zufällig auf VOX ein und sieht "Die Höhle der …" at bounding box center [865, 486] width 923 height 49
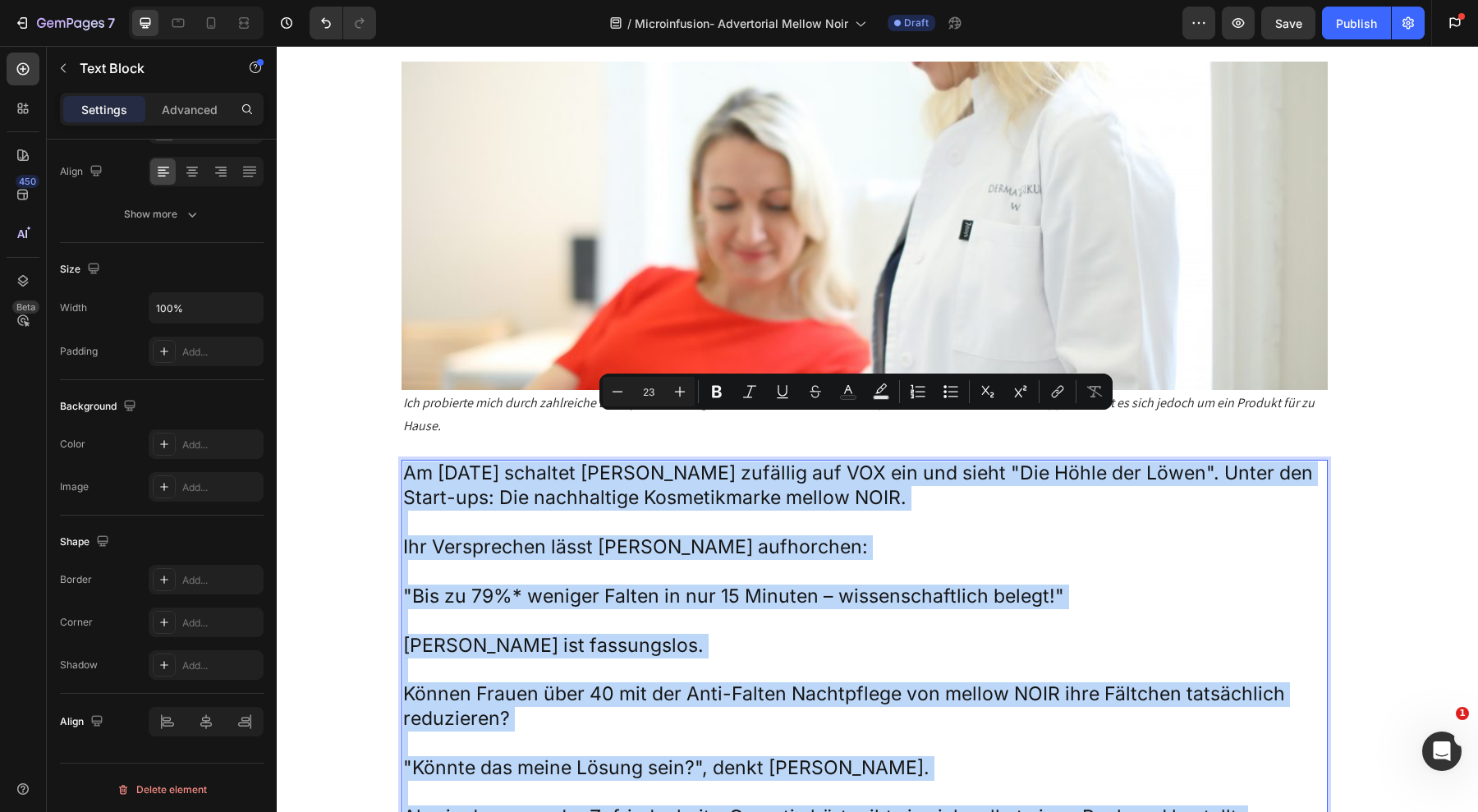
copy div "Am [DATE] schaltet [PERSON_NAME] zufällig auf VOX ein und sieht "Die Höhle der …"
click at [544, 560] on p "Rich Text Editor. Editing area: main" at bounding box center [865, 572] width 923 height 24
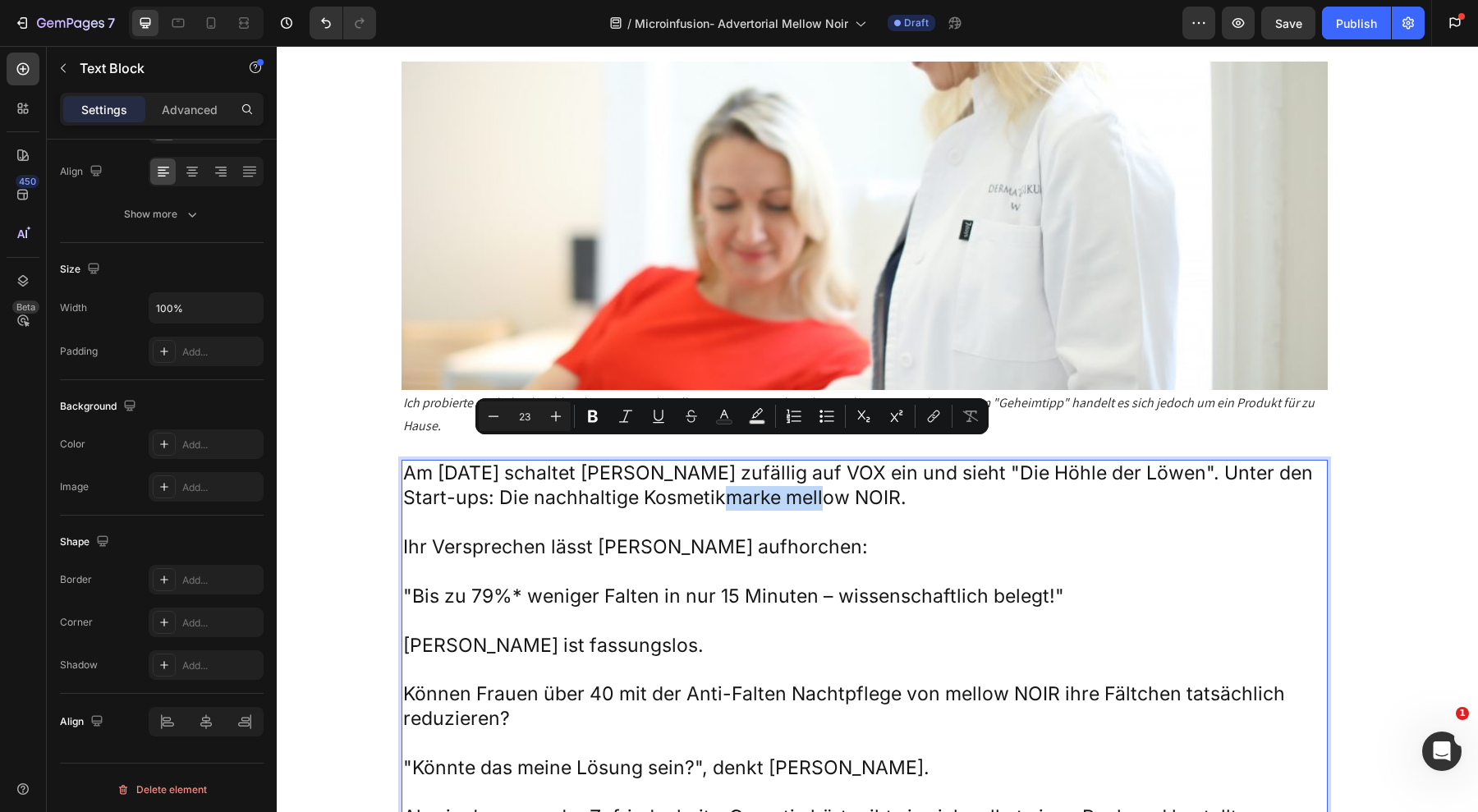
drag, startPoint x: 788, startPoint y: 451, endPoint x: 685, endPoint y: 457, distance: 103.2
click at [685, 461] on p "Am [DATE] schaltet [PERSON_NAME] zufällig auf VOX ein und sieht "Die Höhle der …" at bounding box center [865, 486] width 923 height 49
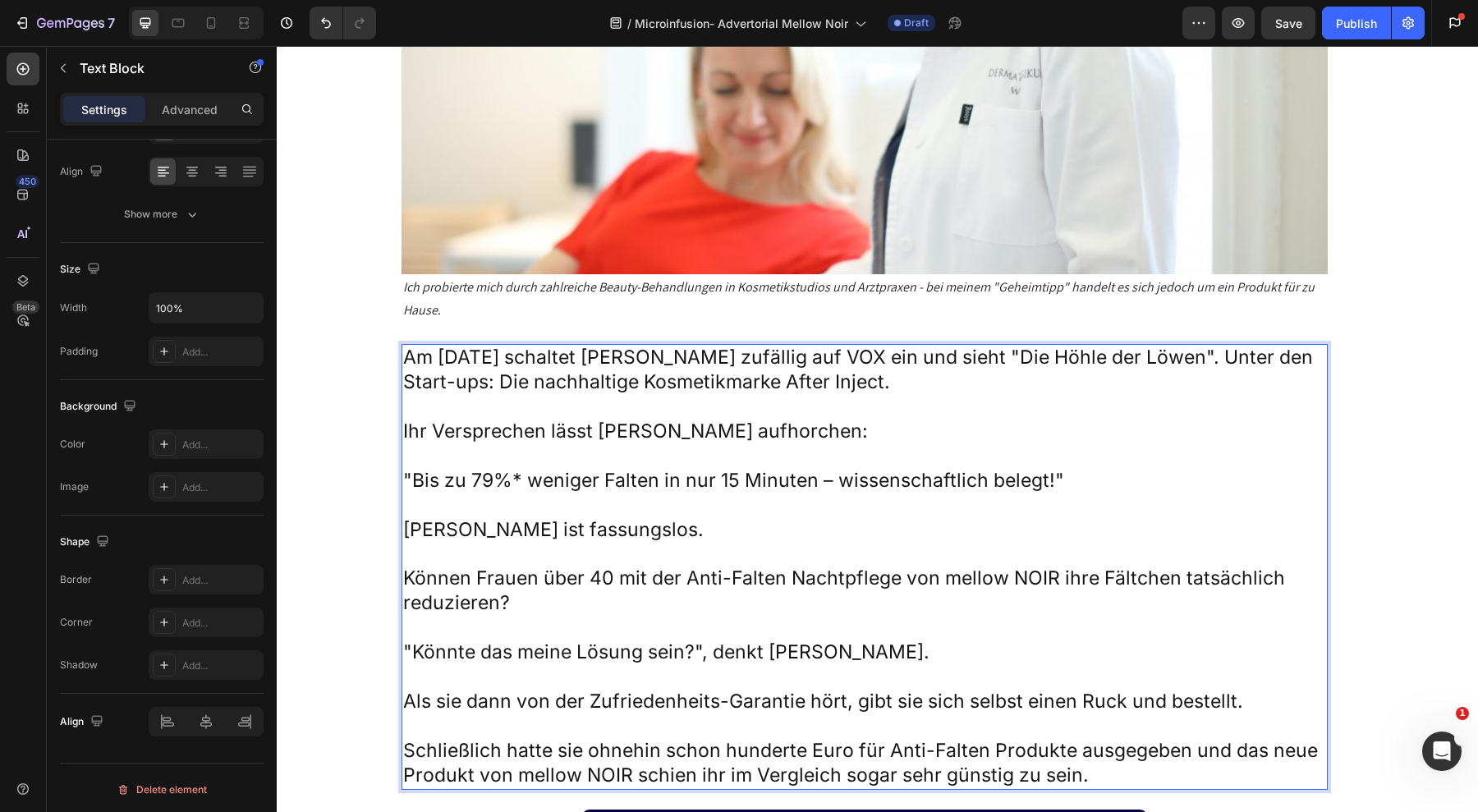
scroll to position [3231, 0]
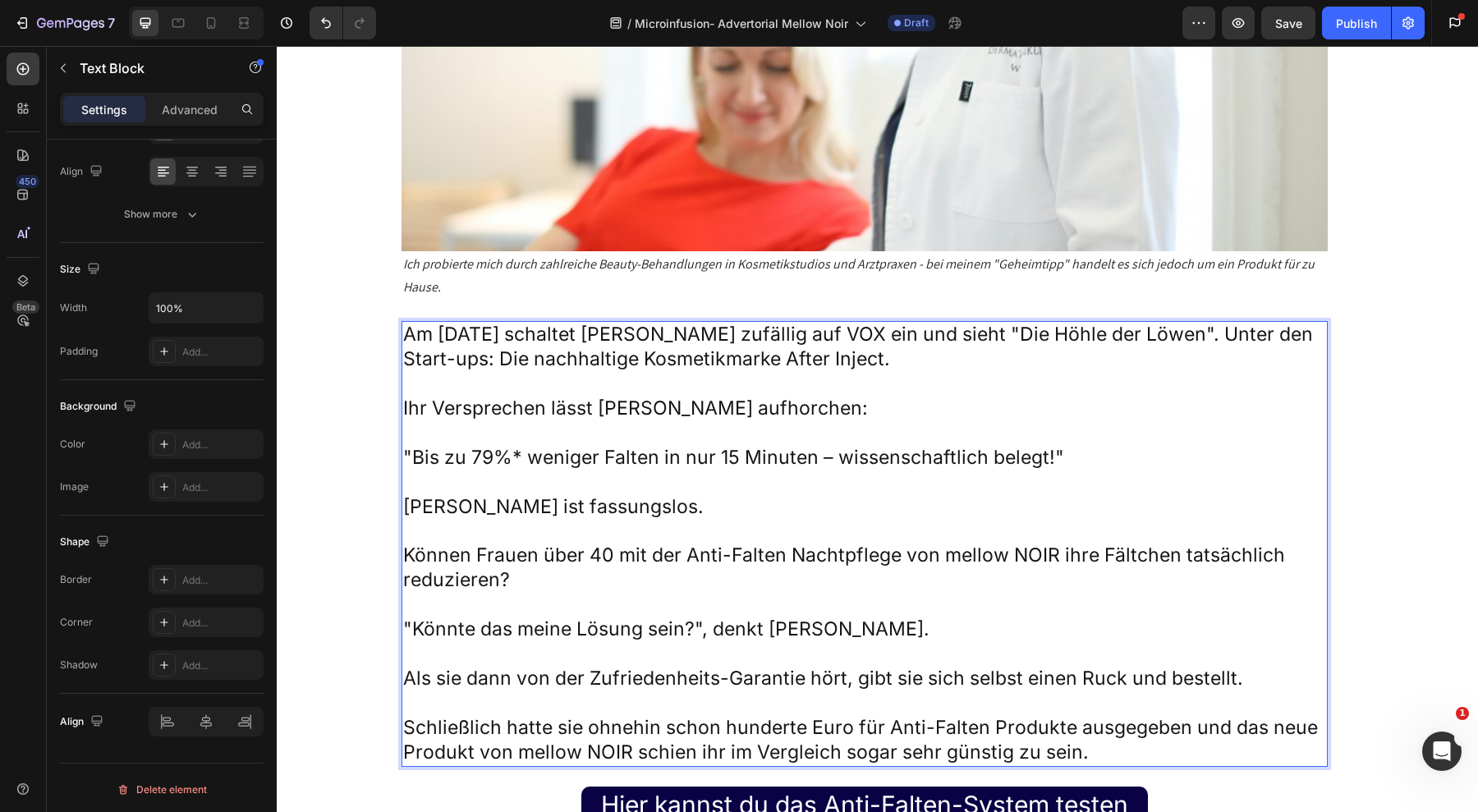
click at [553, 446] on p ""Bis zu 79%* weniger Falten in nur 15 Minuten – wissenschaftlich belegt!"" at bounding box center [865, 458] width 923 height 24
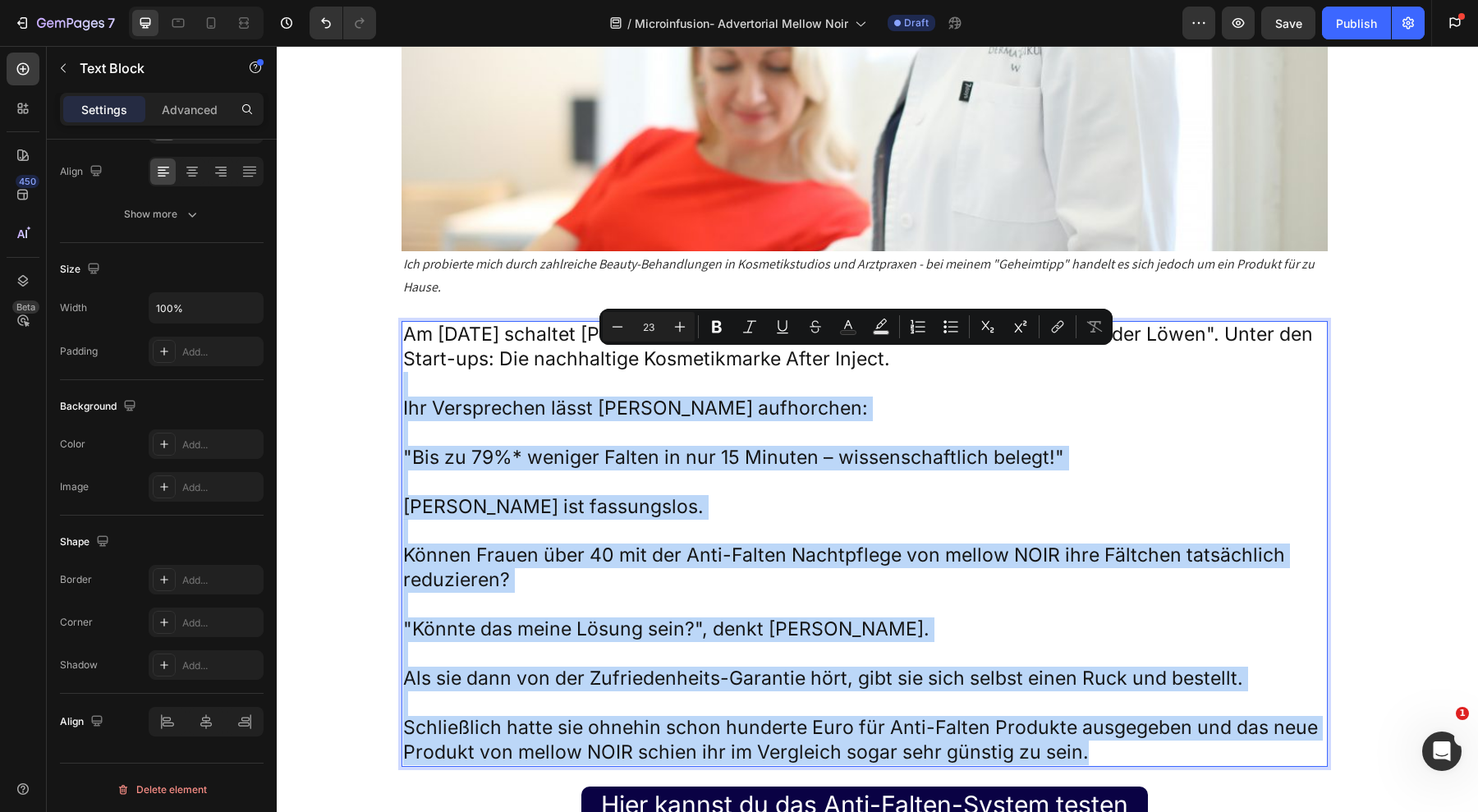
drag, startPoint x: 410, startPoint y: 335, endPoint x: 1130, endPoint y: 709, distance: 811.3
click at [1130, 709] on div "Am [DATE] schaltet [PERSON_NAME] zufällig auf VOX ein und sieht "Die Höhle der …" at bounding box center [865, 543] width 927 height 445
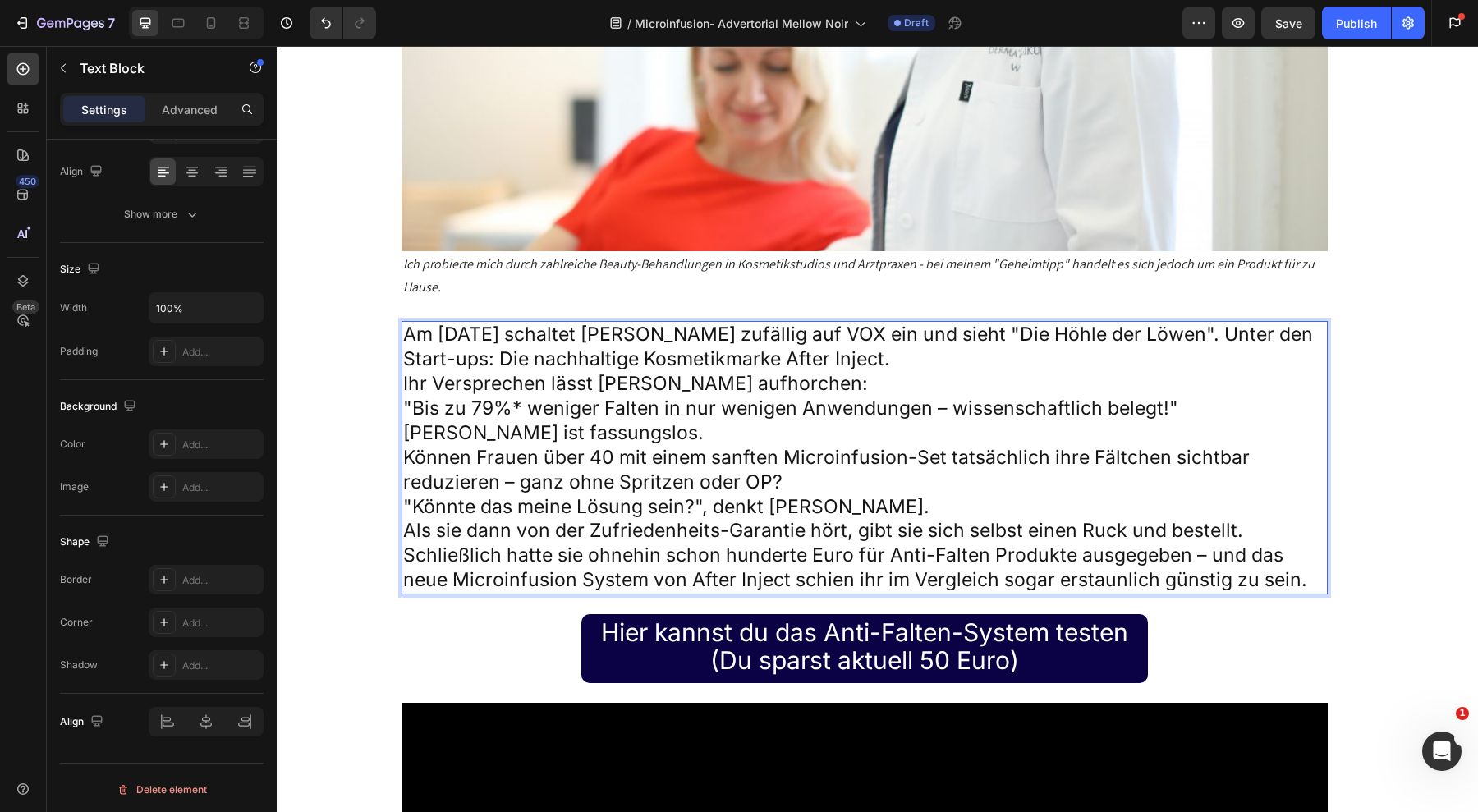
click at [830, 323] on p "Am [DATE] schaltet [PERSON_NAME] zufällig auf VOX ein und sieht "Die Höhle der …" at bounding box center [865, 347] width 923 height 49
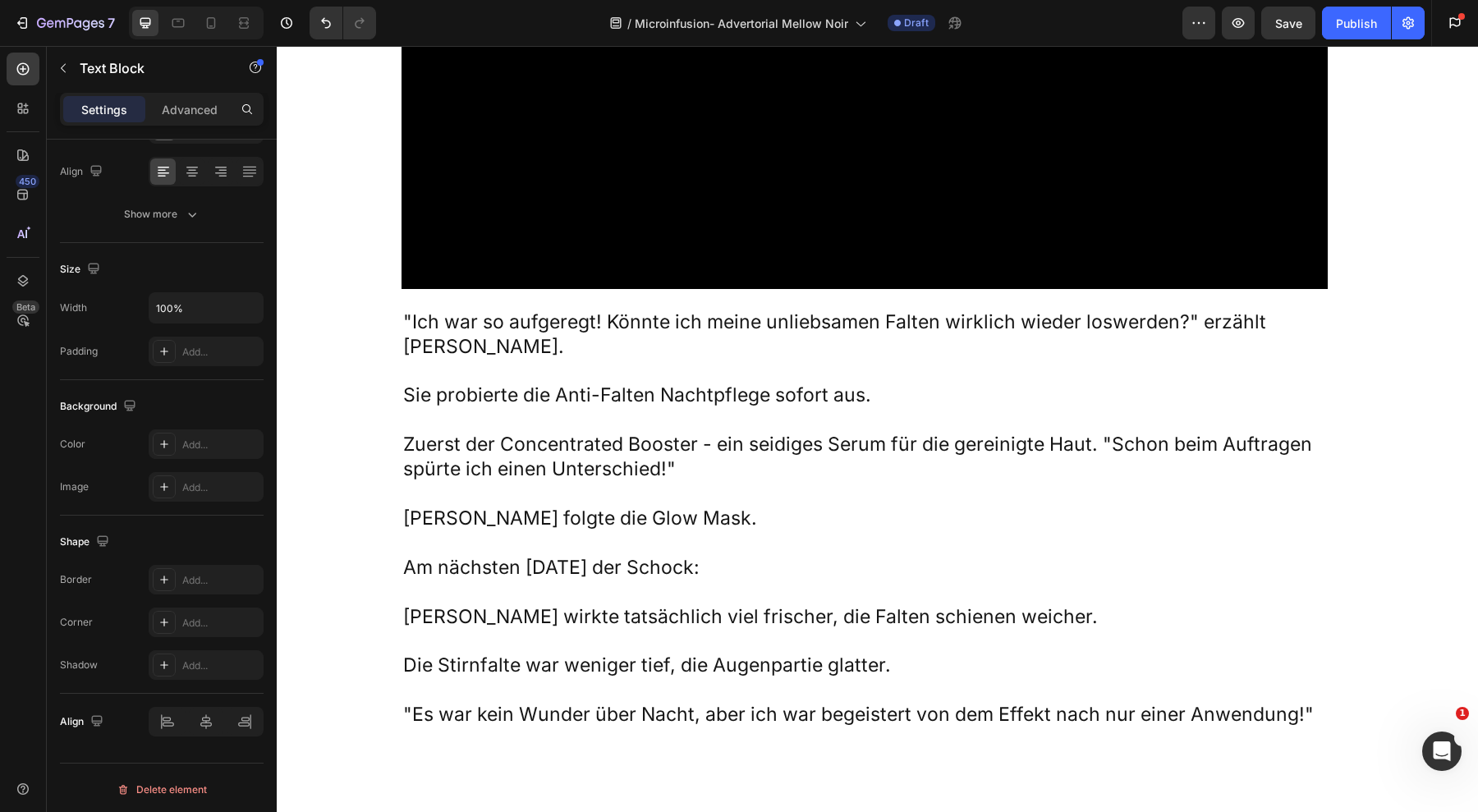
scroll to position [4139, 0]
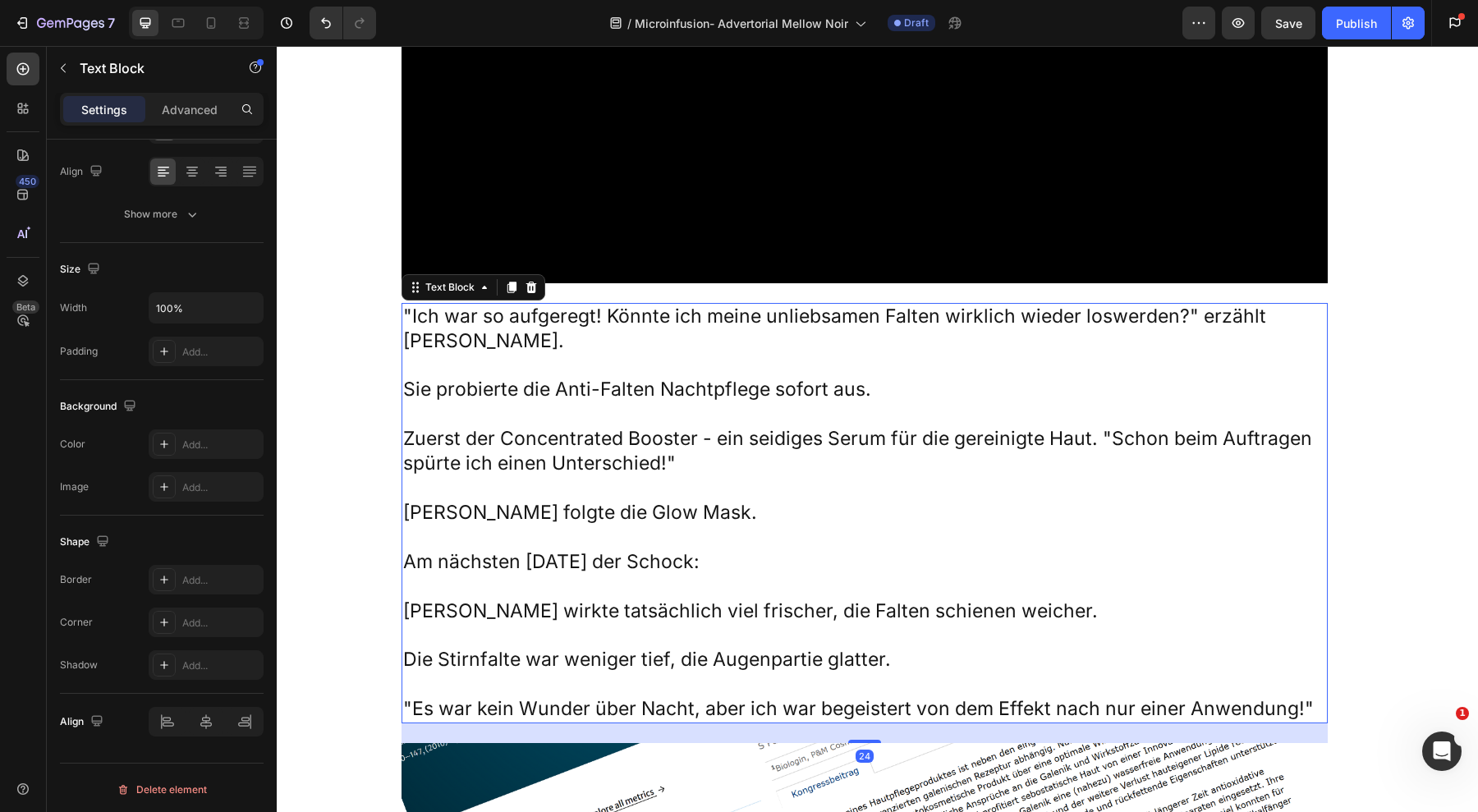
click at [625, 427] on p at bounding box center [865, 415] width 923 height 24
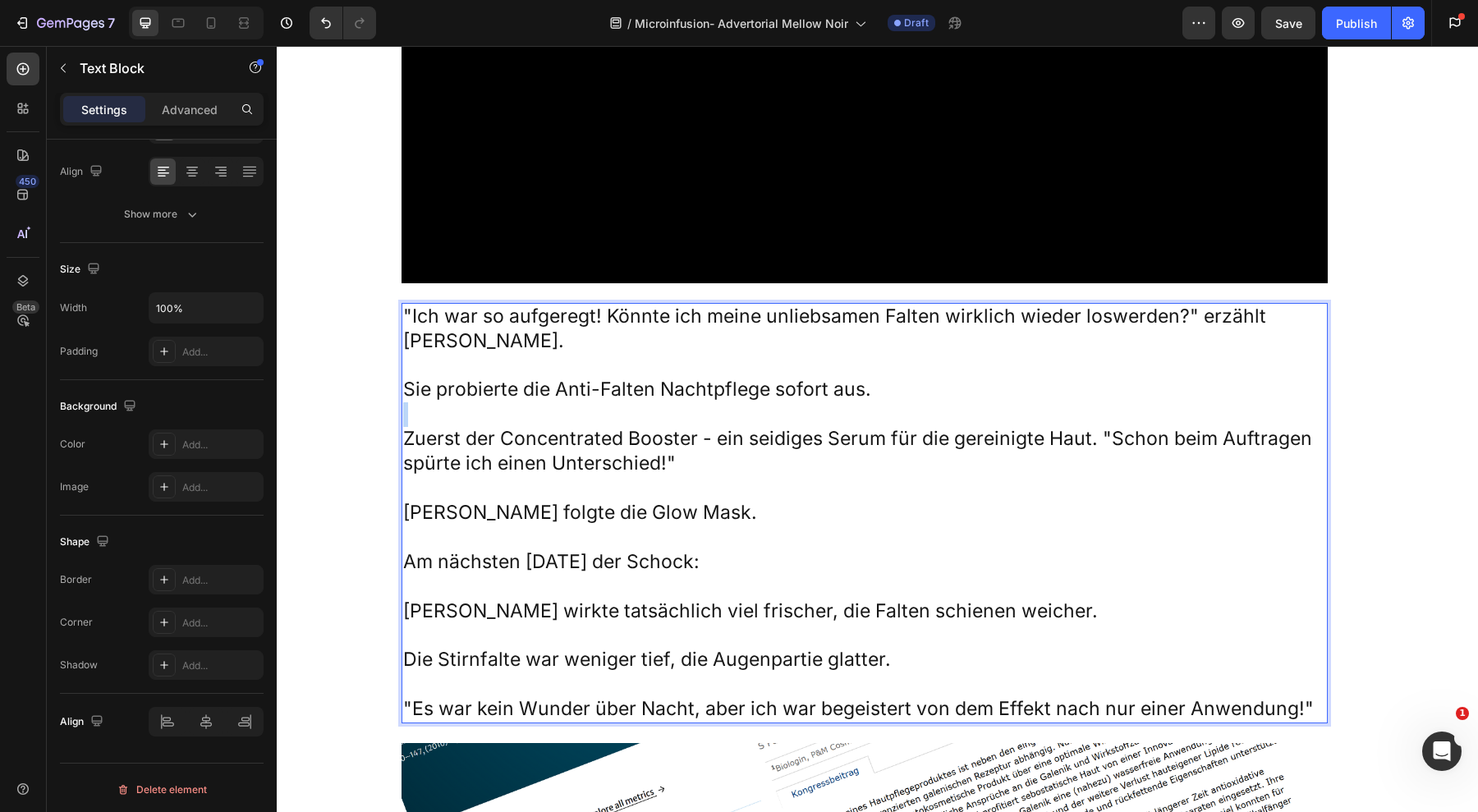
click at [625, 427] on p "Rich Text Editor. Editing area: main" at bounding box center [865, 415] width 923 height 24
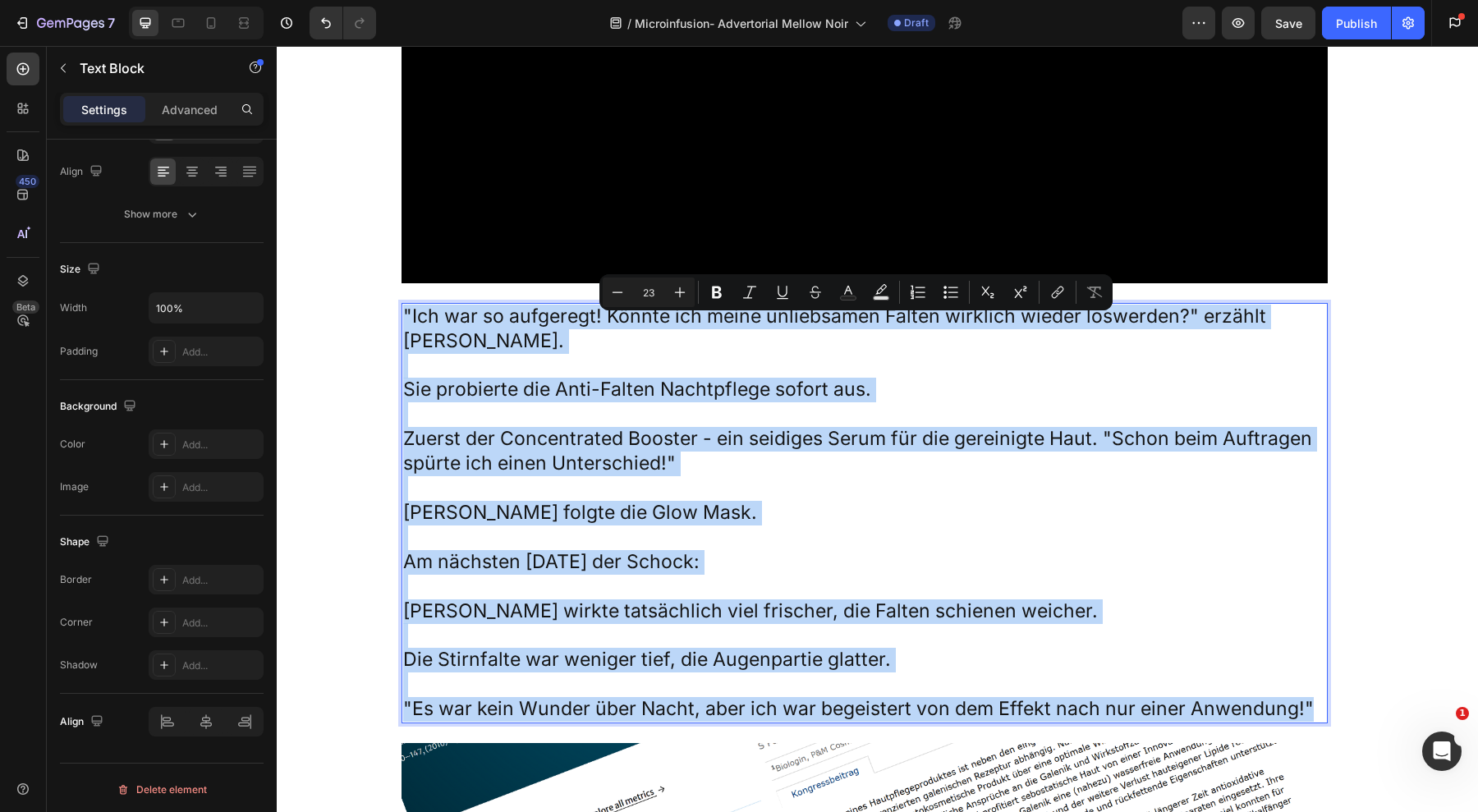
copy div ""Ich war so aufgeregt! Könnte ich meine unliebsamen Falten wirklich wieder losw…"
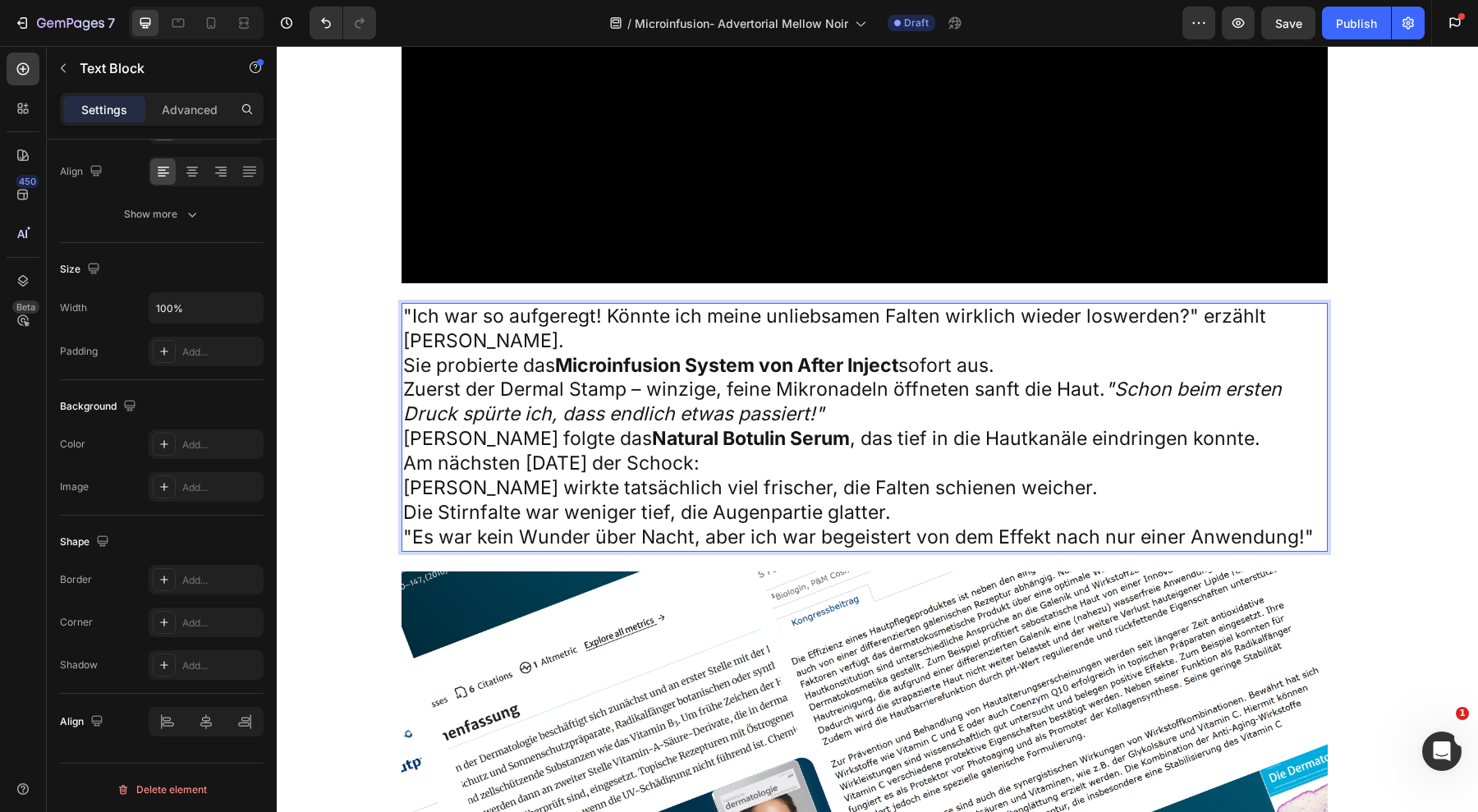
click at [697, 450] on strong "Natural Botulin Serum" at bounding box center [751, 438] width 198 height 23
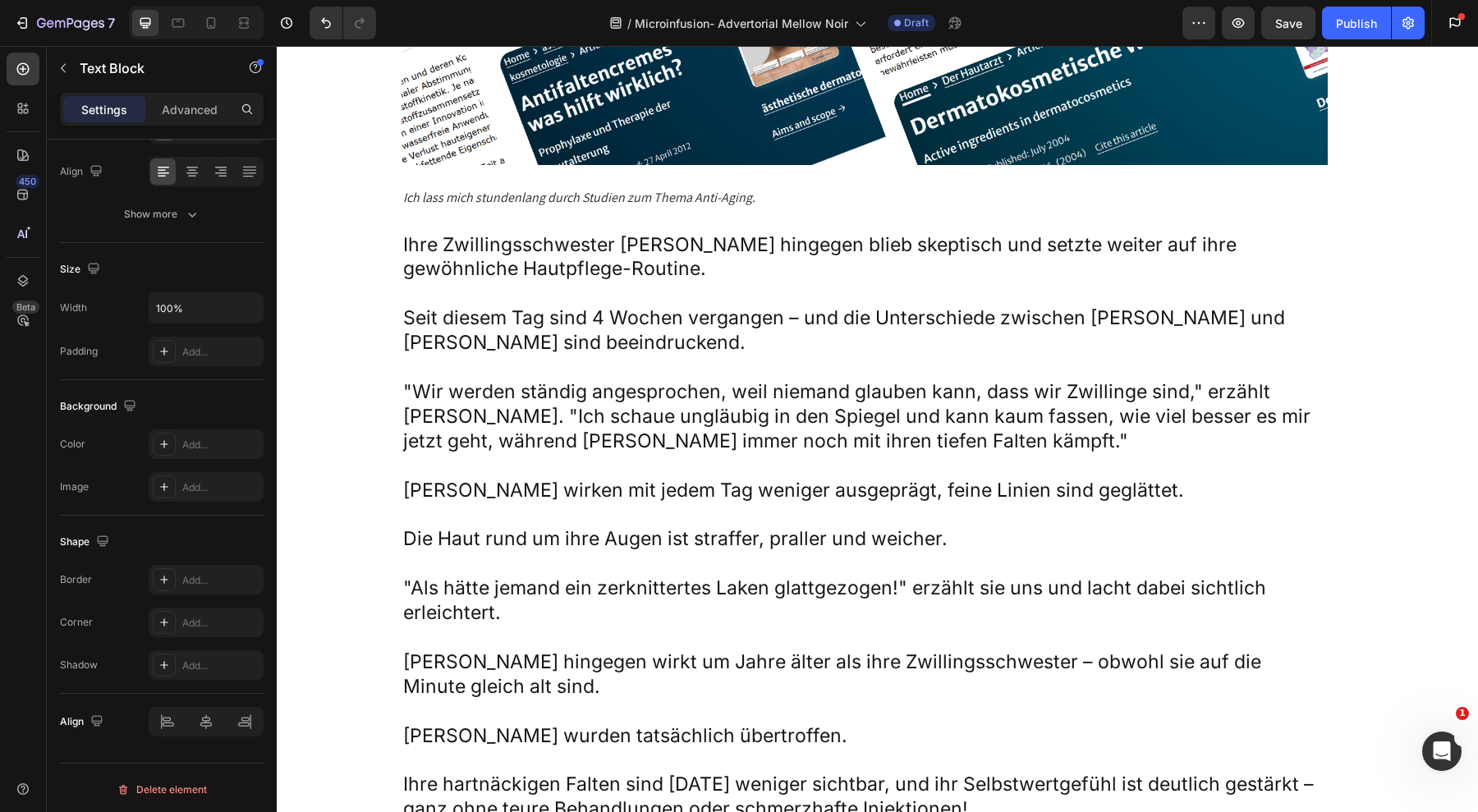
scroll to position [4957, 0]
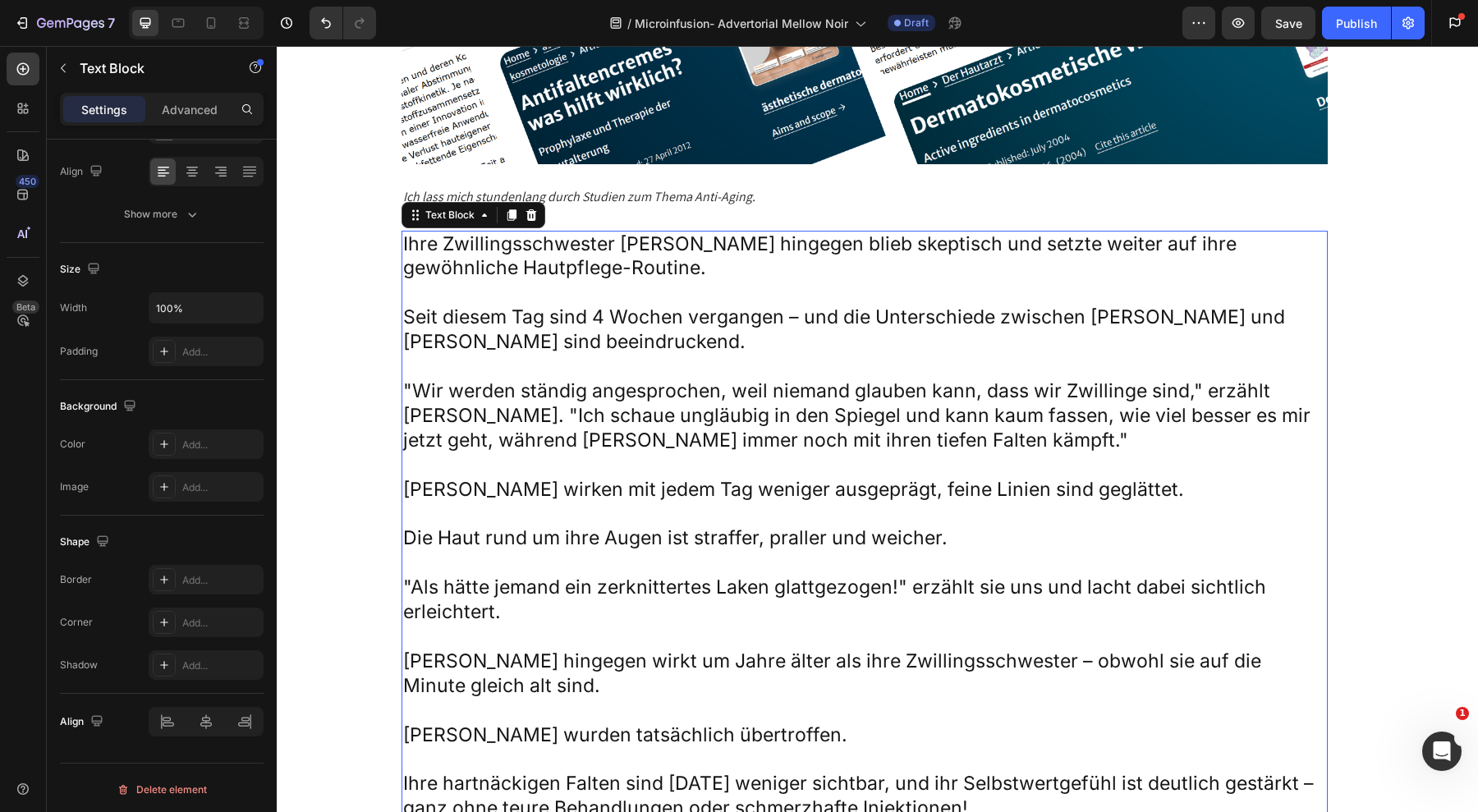
click at [673, 339] on p "Seit diesem Tag sind 4 Wochen vergangen – und die Unterschiede zwischen [PERSON…" at bounding box center [865, 330] width 923 height 49
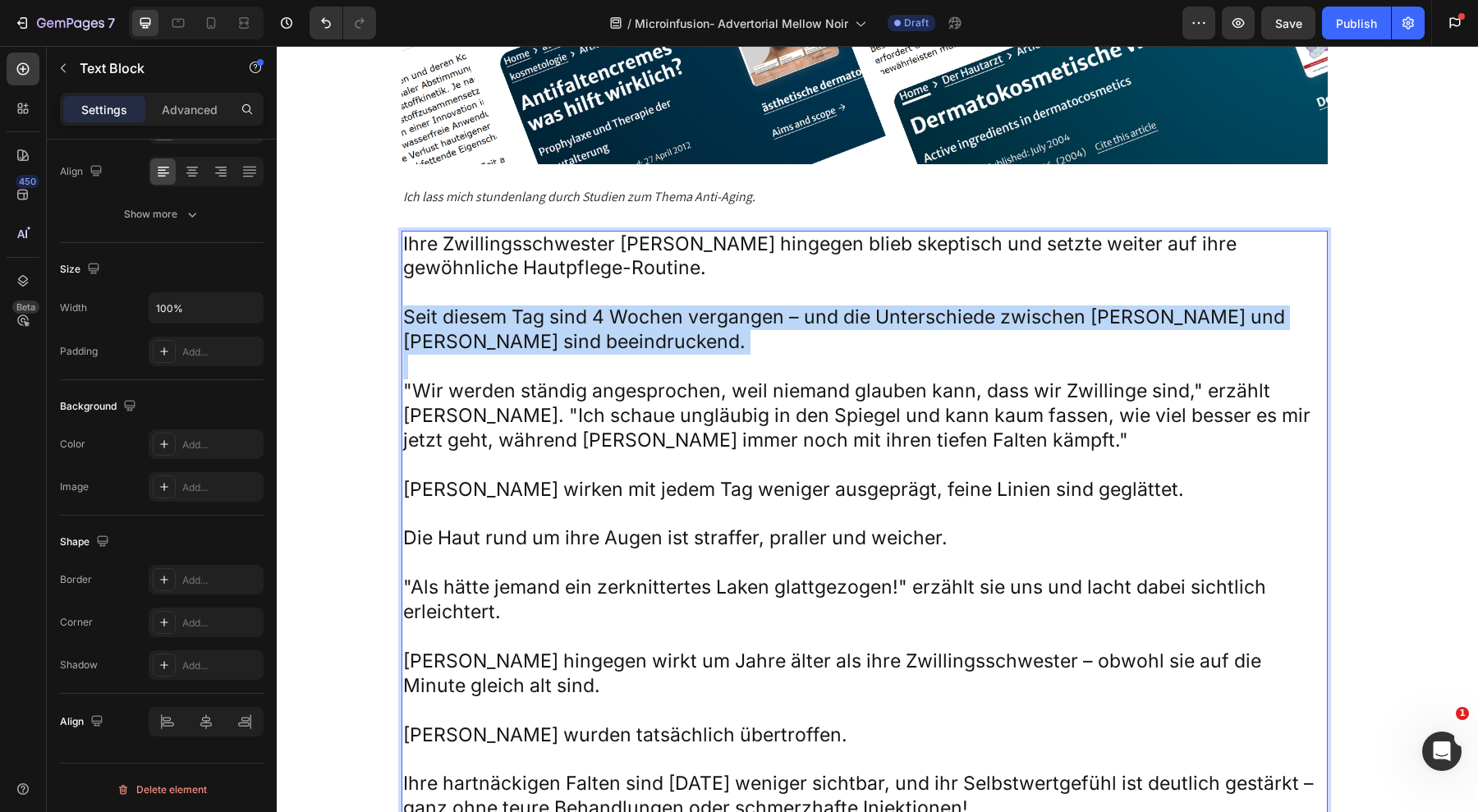
click at [673, 339] on p "Seit diesem Tag sind 4 Wochen vergangen – und die Unterschiede zwischen [PERSON…" at bounding box center [865, 330] width 923 height 49
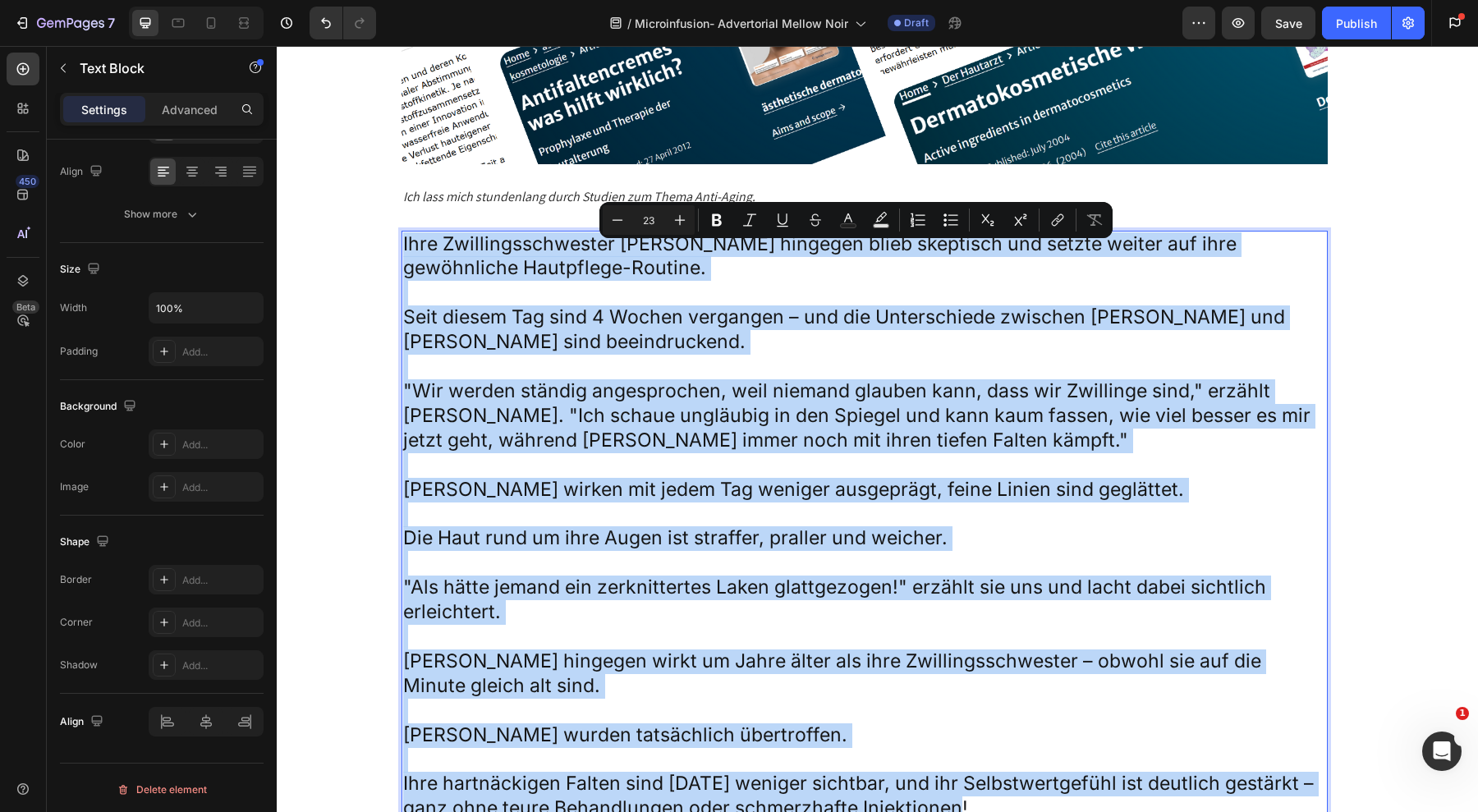
copy div "Lore Ipsumdolorsitametc Adipi elitsedd eiusm temporinc utl etdolo magnaa eni ad…"
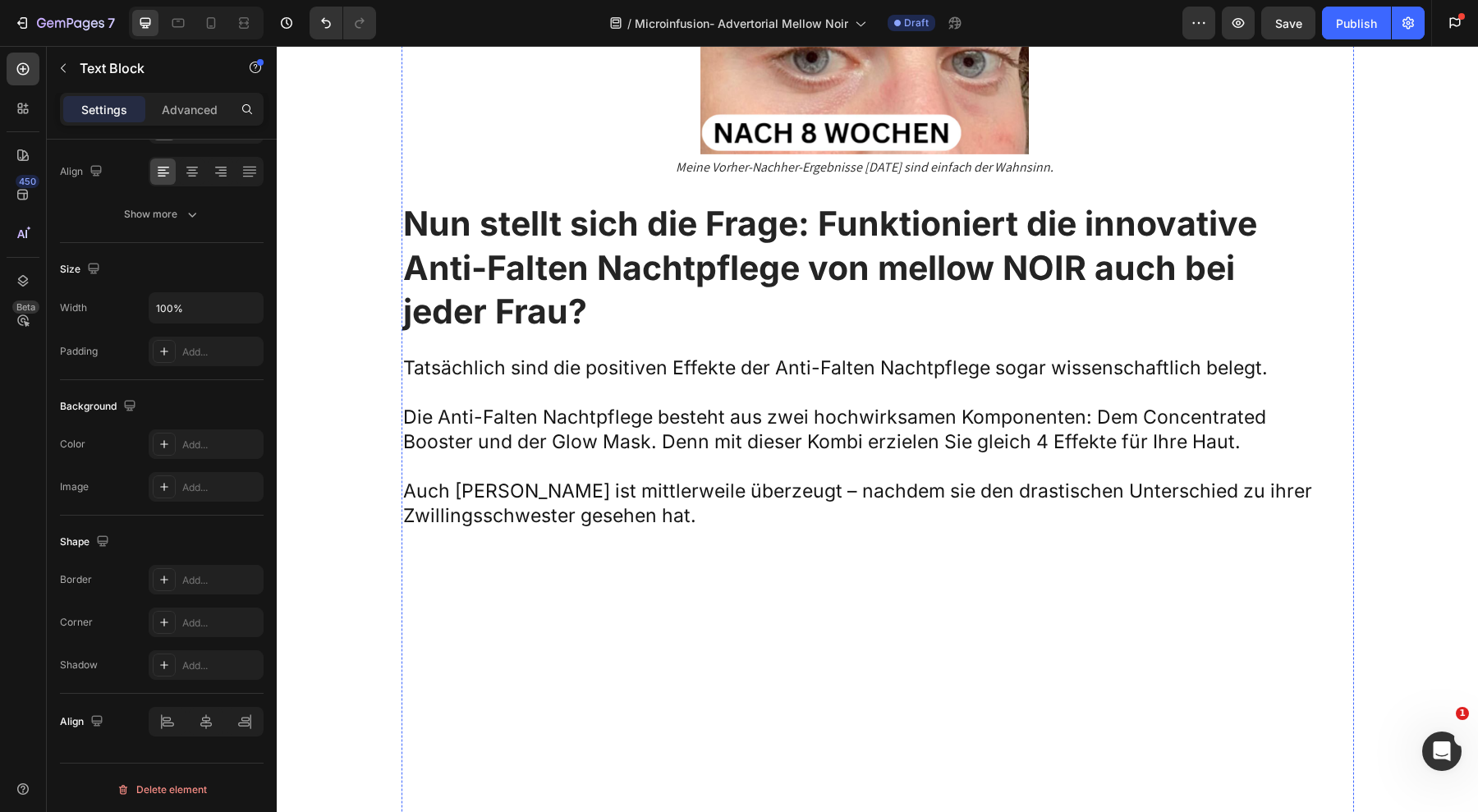
scroll to position [6272, 0]
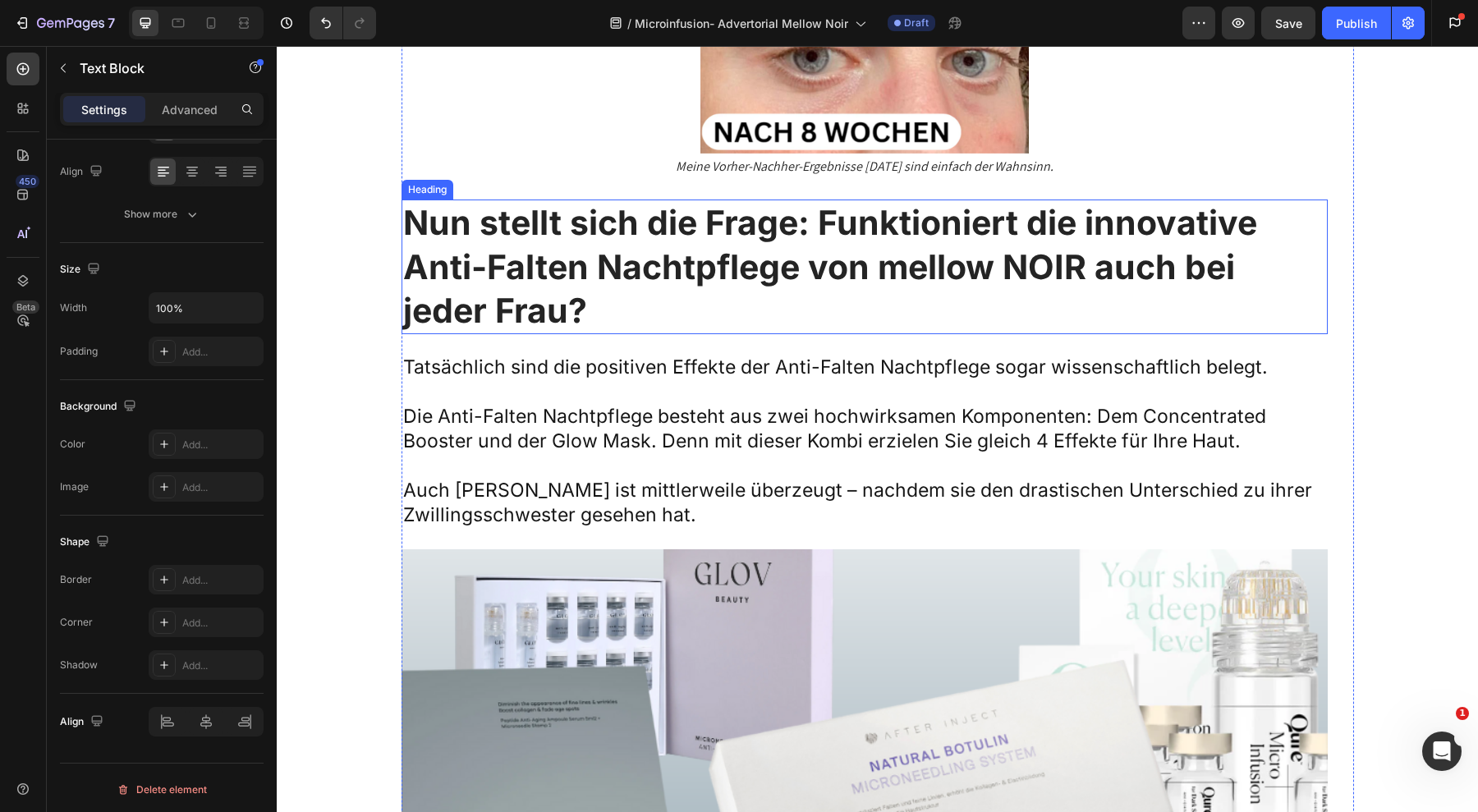
click at [970, 290] on strong "Nun stellt sich die Frage: Funktioniert die innovative Anti-Falten Nachtpflege …" at bounding box center [830, 266] width 854 height 129
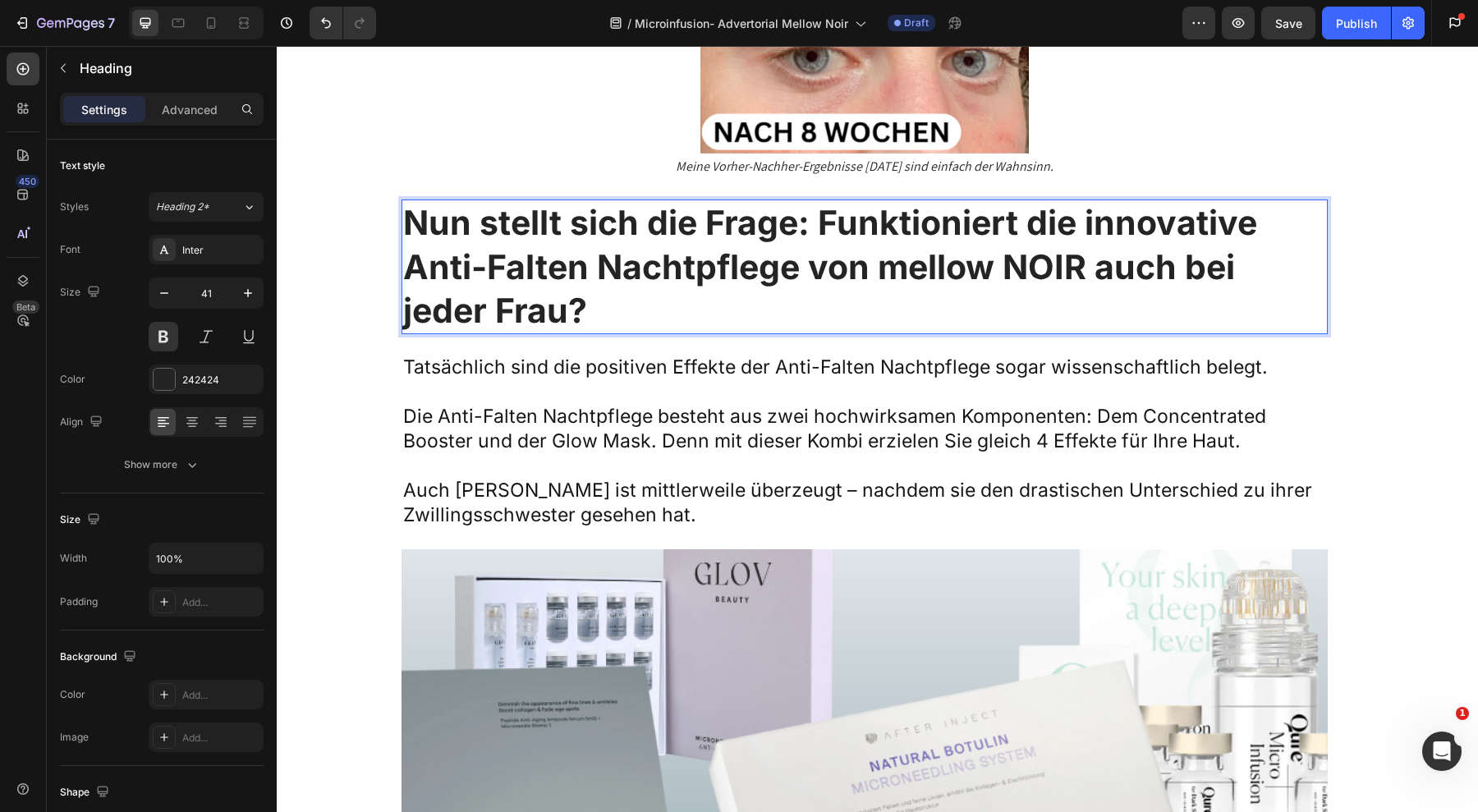
click at [875, 274] on strong "Nun stellt sich die Frage: Funktioniert die innovative Anti-Falten Nachtpflege …" at bounding box center [830, 266] width 854 height 129
click at [1036, 231] on strong "Nun stellt sich die Frage: Funktioniert die innovative Anti-Falten Nachtpflege …" at bounding box center [830, 266] width 854 height 129
click at [598, 289] on strong "Nun stellt sich die Frage: Funktioniert das innovative Anti-Falten Nachtpflege …" at bounding box center [835, 266] width 864 height 129
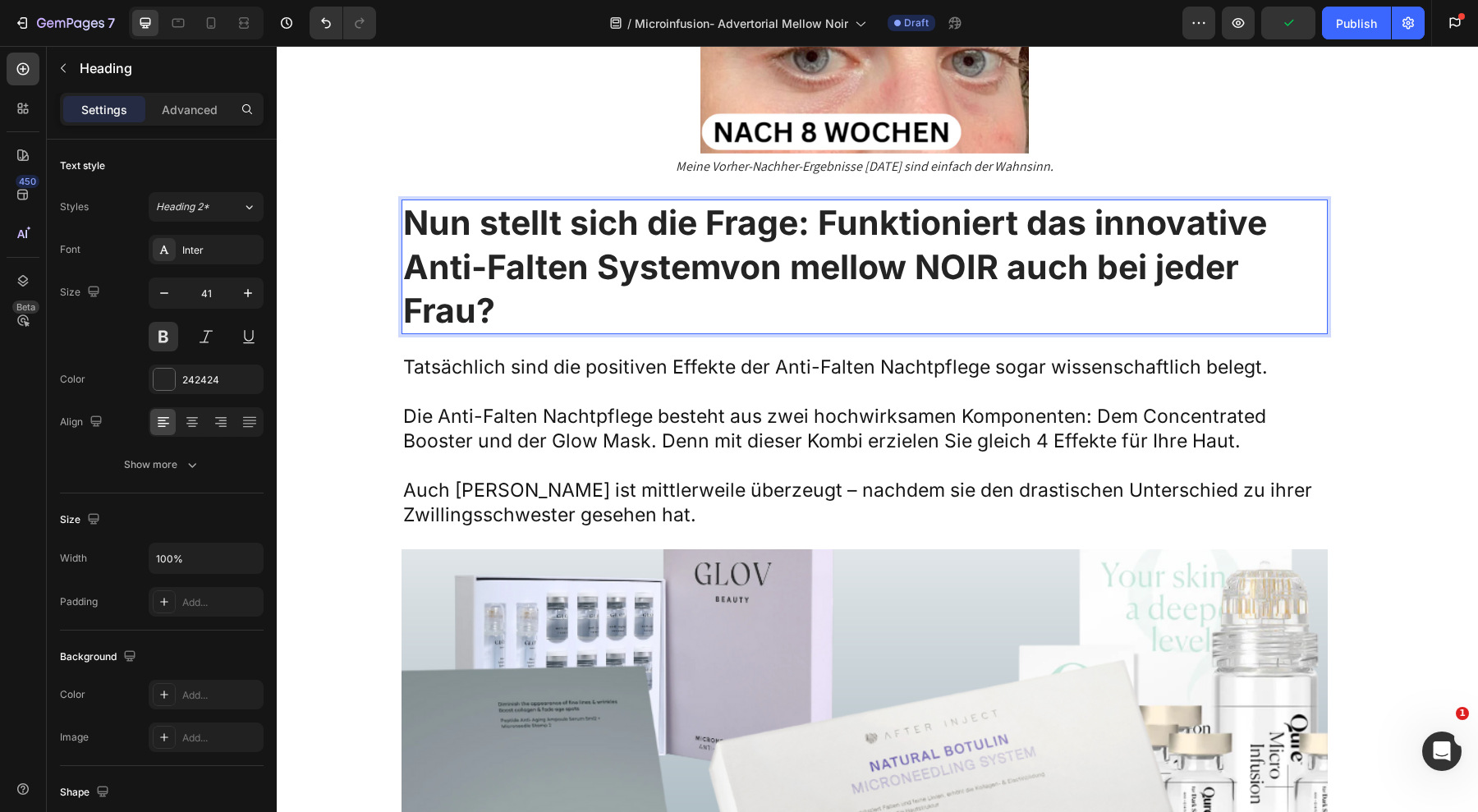
click at [594, 284] on strong "Nun stellt sich die Frage: Funktioniert das innovative Anti-Falten Systemvon me…" at bounding box center [835, 266] width 864 height 129
click at [719, 287] on strong "Nun stellt sich die Frage: Funktioniert das innovative Anti-Falten-Systemvon me…" at bounding box center [835, 266] width 864 height 129
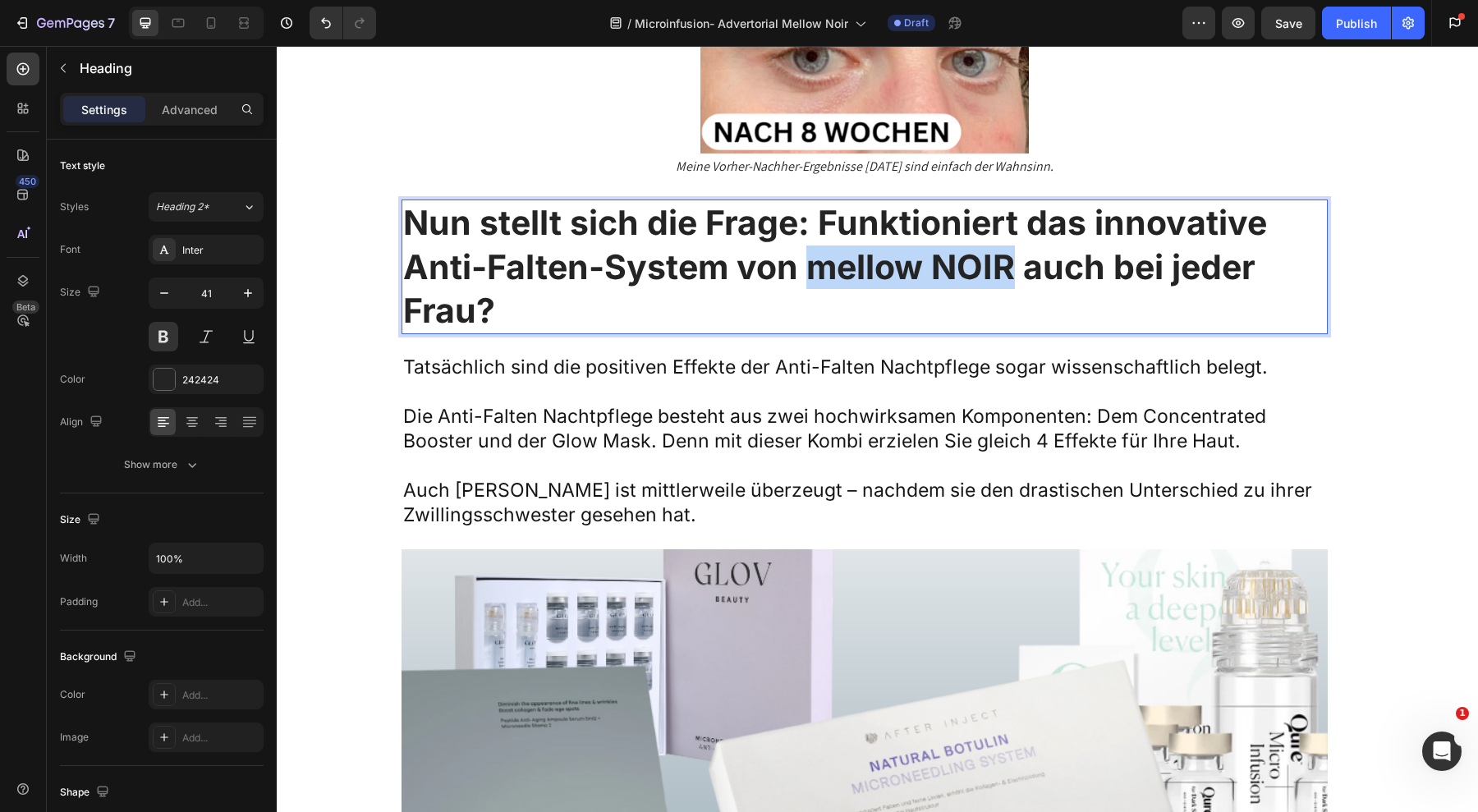
drag, startPoint x: 1007, startPoint y: 283, endPoint x: 805, endPoint y: 284, distance: 202.0
click at [805, 284] on strong "Nun stellt sich die Frage: Funktioniert das innovative Anti-Falten-System von m…" at bounding box center [835, 266] width 864 height 129
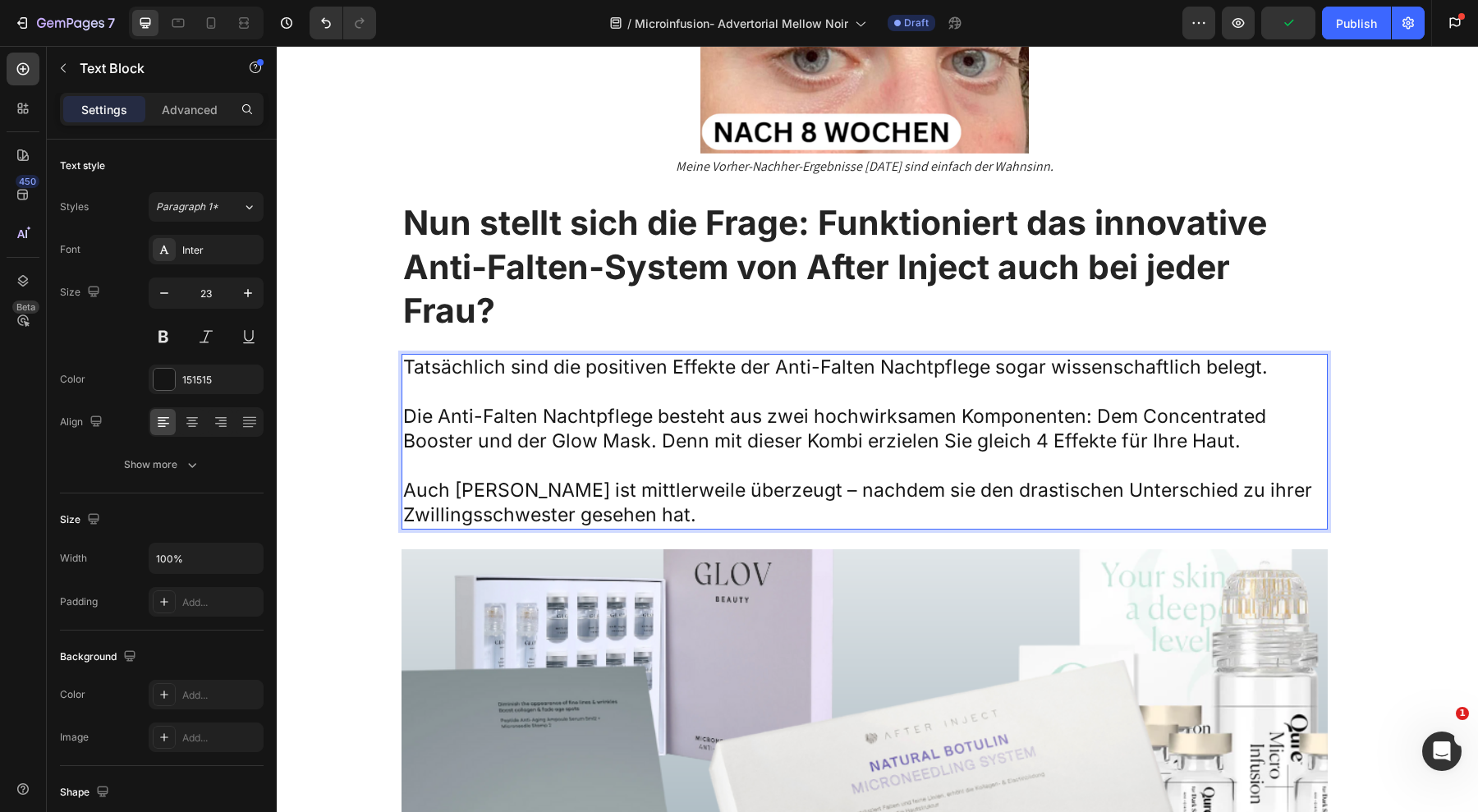
click at [793, 418] on p "Die Anti-Falten Nachtpflege besteht aus zwei hochwirksamen Komponenten: Dem Con…" at bounding box center [865, 430] width 923 height 49
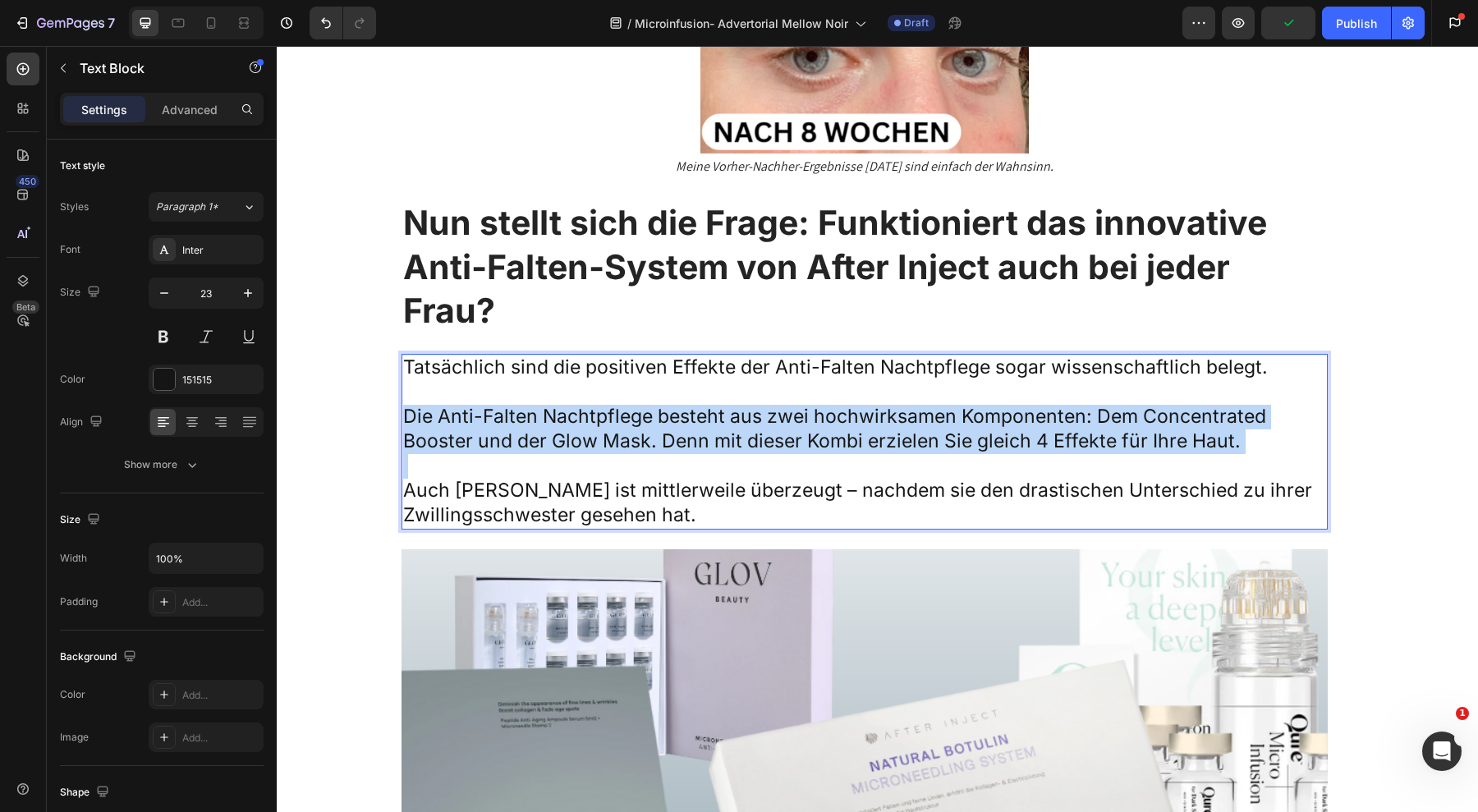
click at [793, 418] on p "Die Anti-Falten Nachtpflege besteht aus zwei hochwirksamen Komponenten: Dem Con…" at bounding box center [865, 430] width 923 height 49
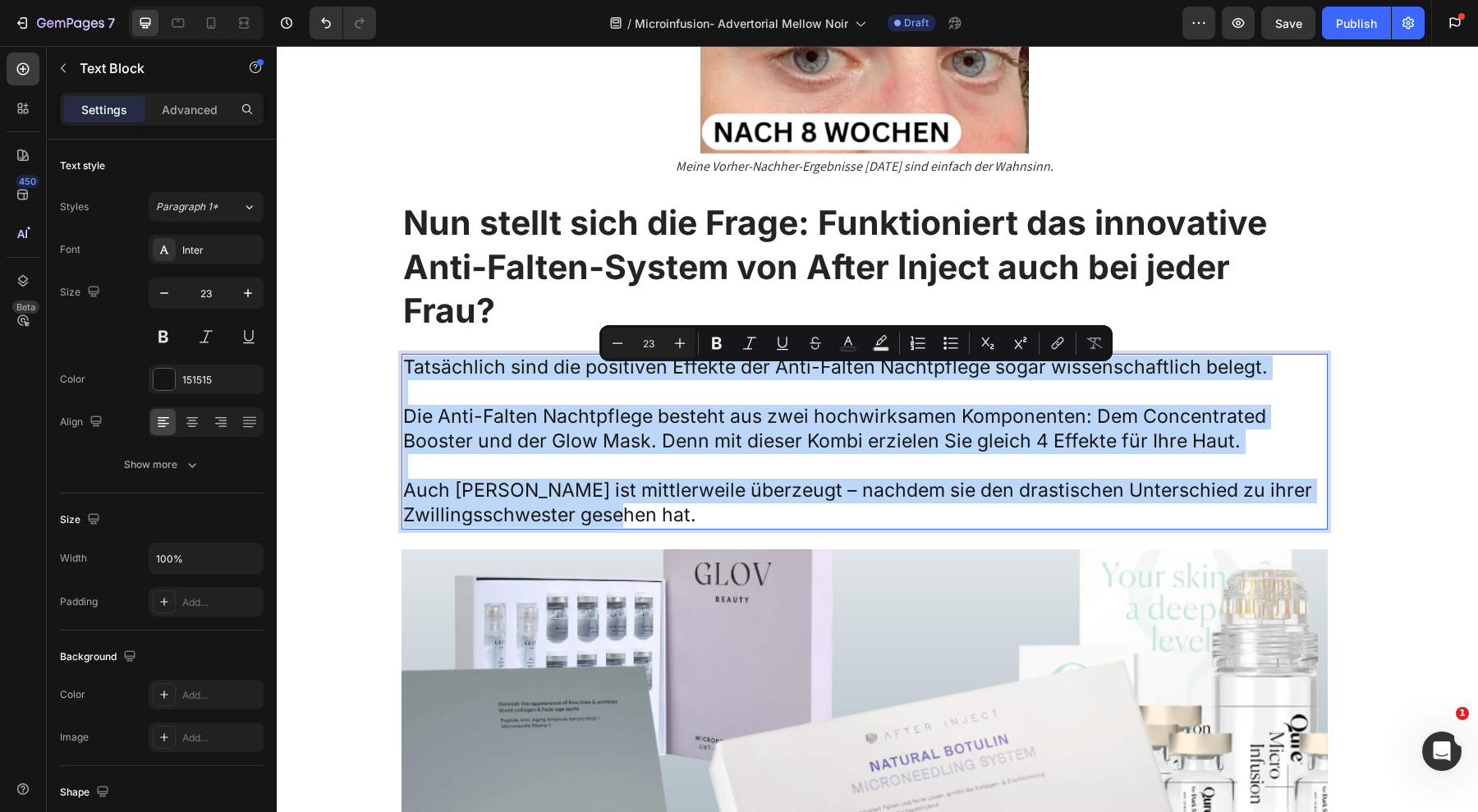
copy div "Tatsächlich sind die positiven Effekte der Anti-Falten Nachtpflege sogar wissen…"
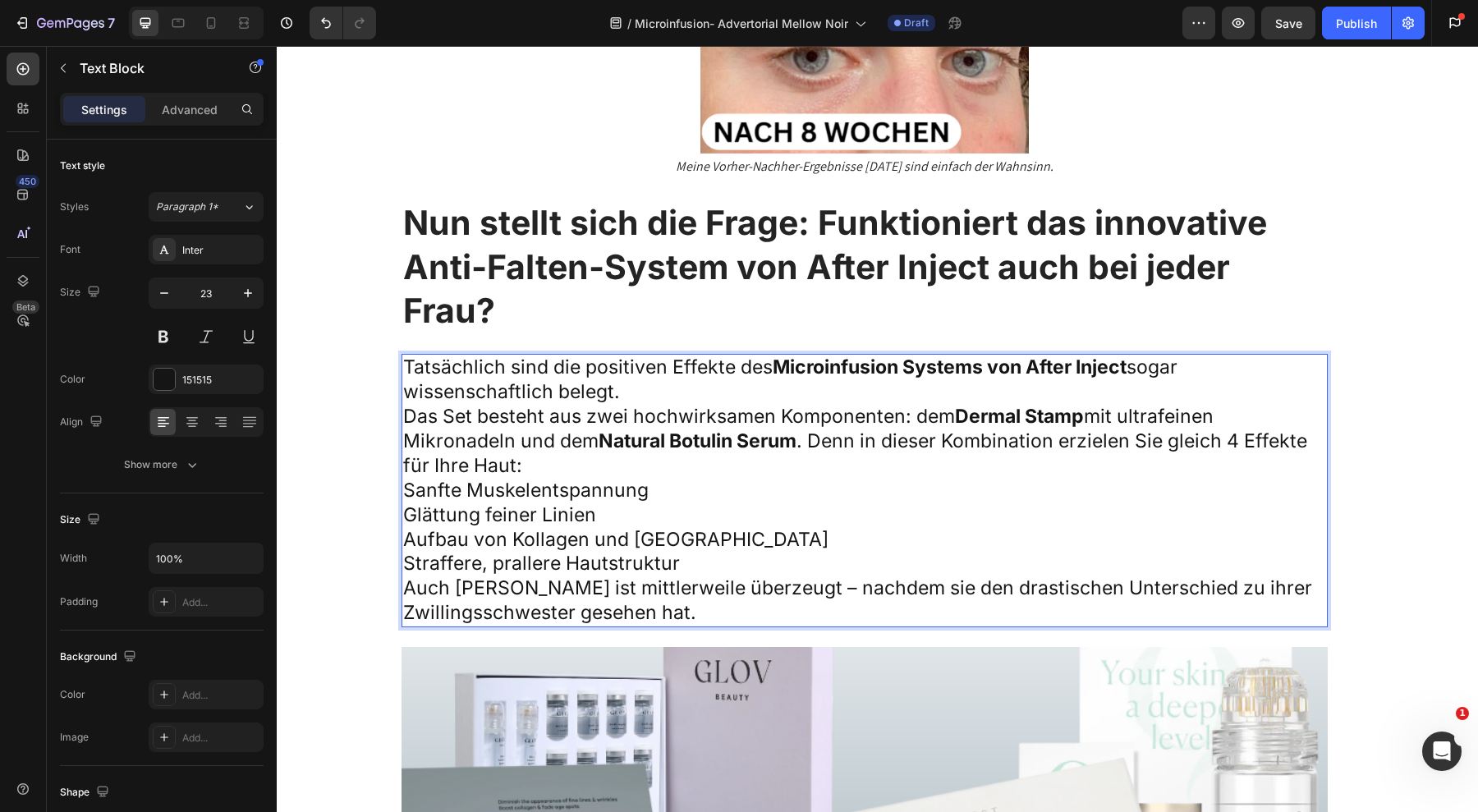
click at [621, 452] on strong "Natural Botulin Serum" at bounding box center [697, 441] width 198 height 23
click at [577, 476] on p "Das Set besteht aus zwei hochwirksamen Komponenten: dem Dermal Stamp mit ultraf…" at bounding box center [865, 442] width 923 height 74
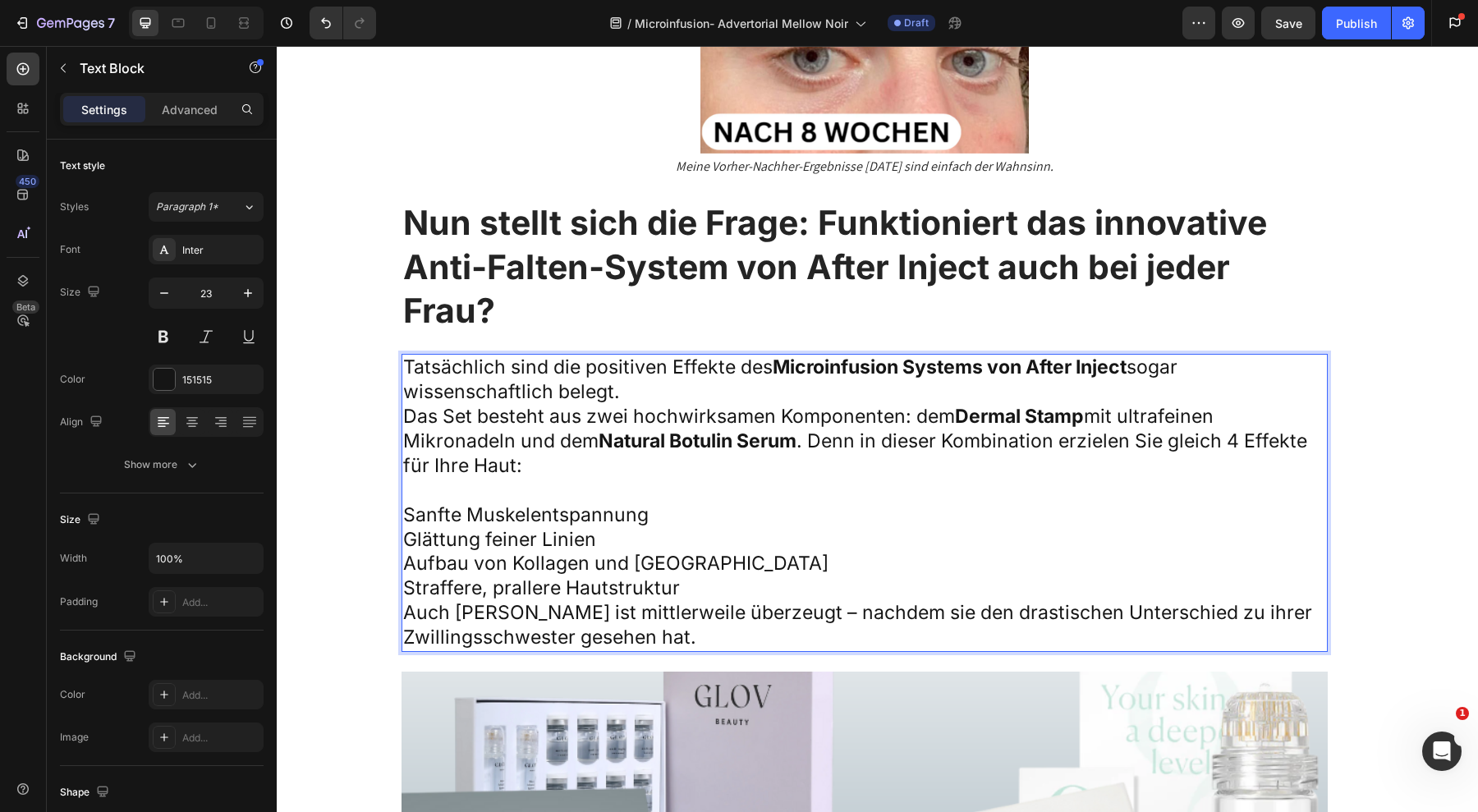
click at [688, 596] on p "Straffere, prallere Hautstruktur" at bounding box center [865, 589] width 923 height 24
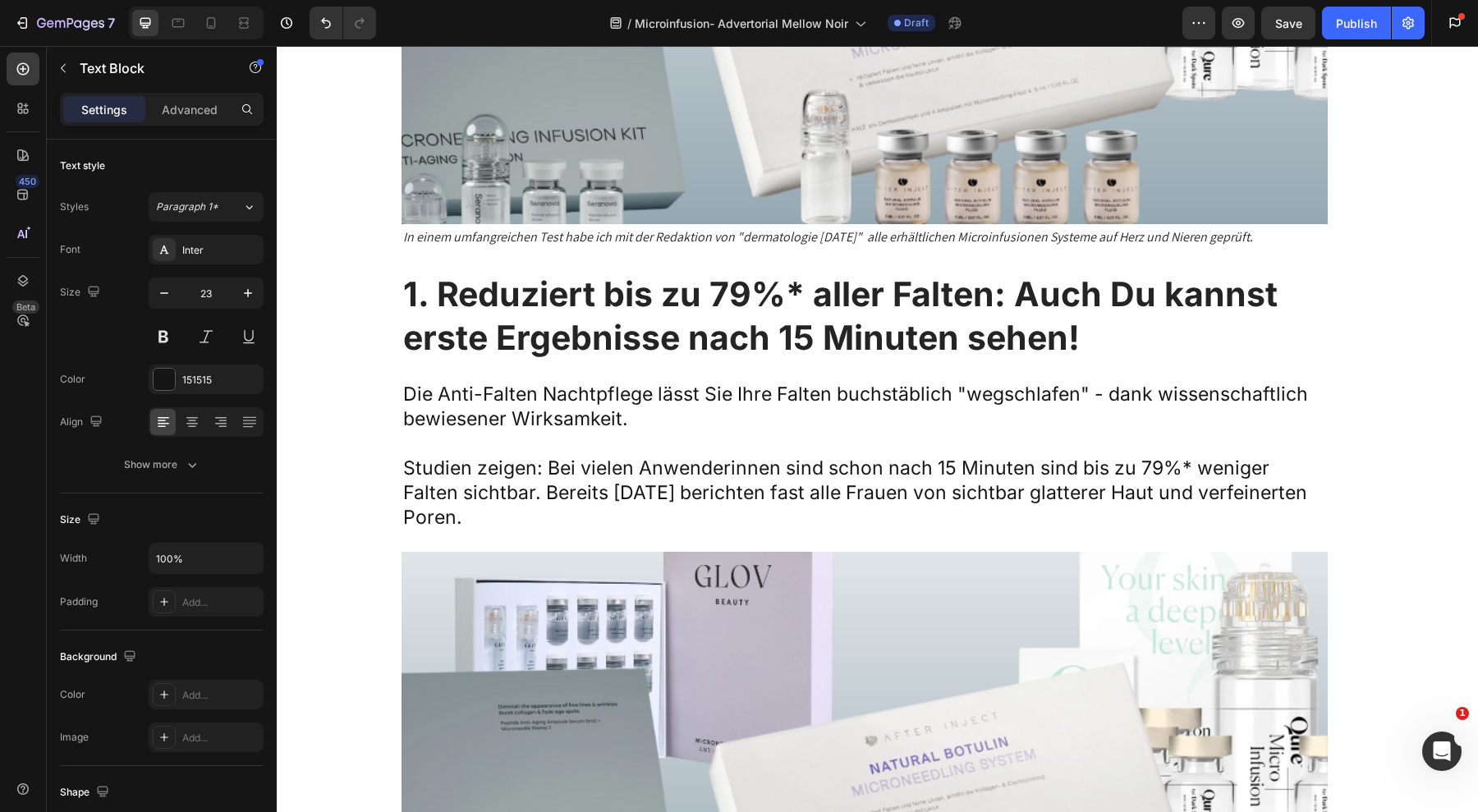
scroll to position [7210, 0]
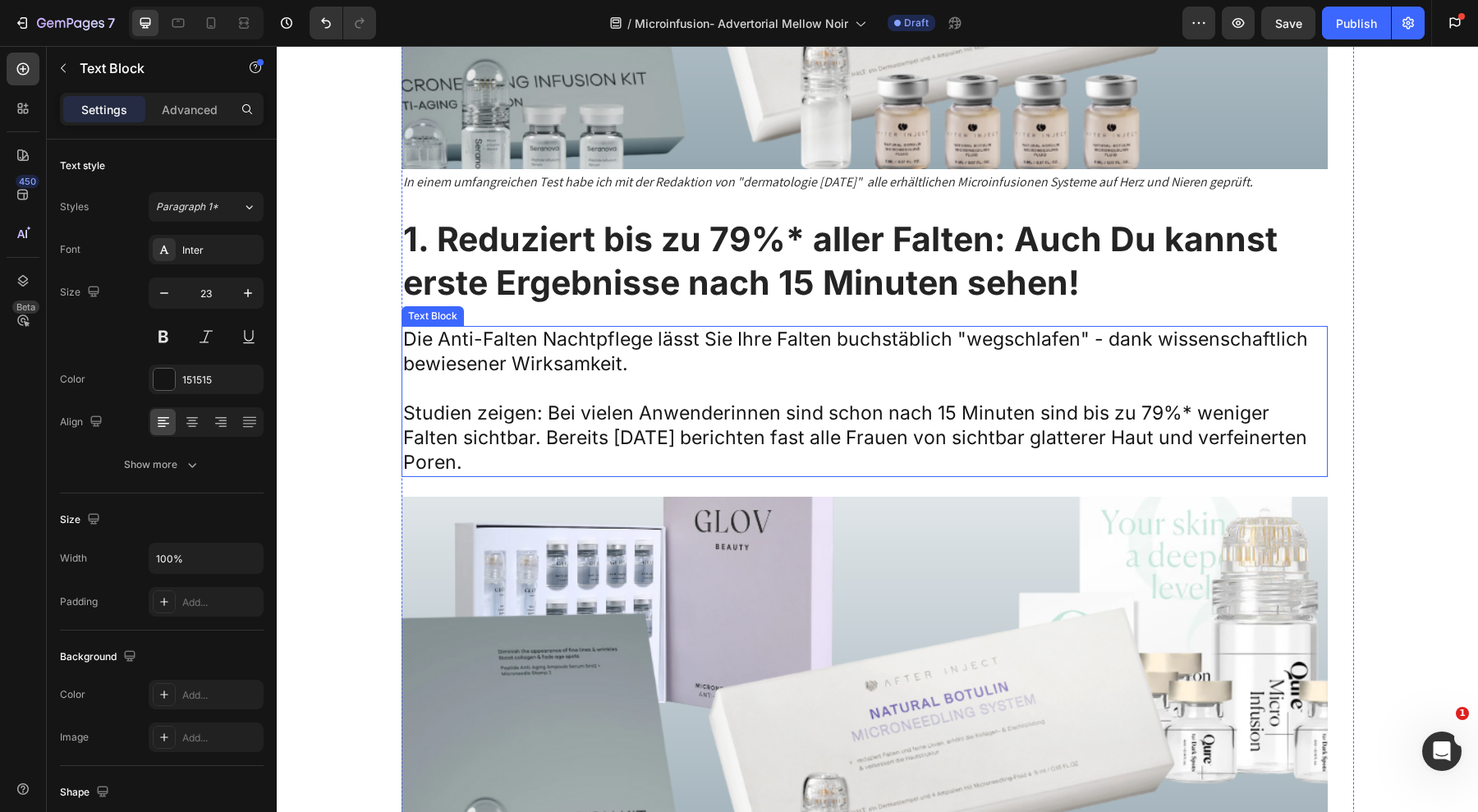
click at [619, 374] on p "Die Anti-Falten Nachtpflege lässt Sie Ihre Falten buchstäblich "wegschlafen" - …" at bounding box center [865, 352] width 923 height 49
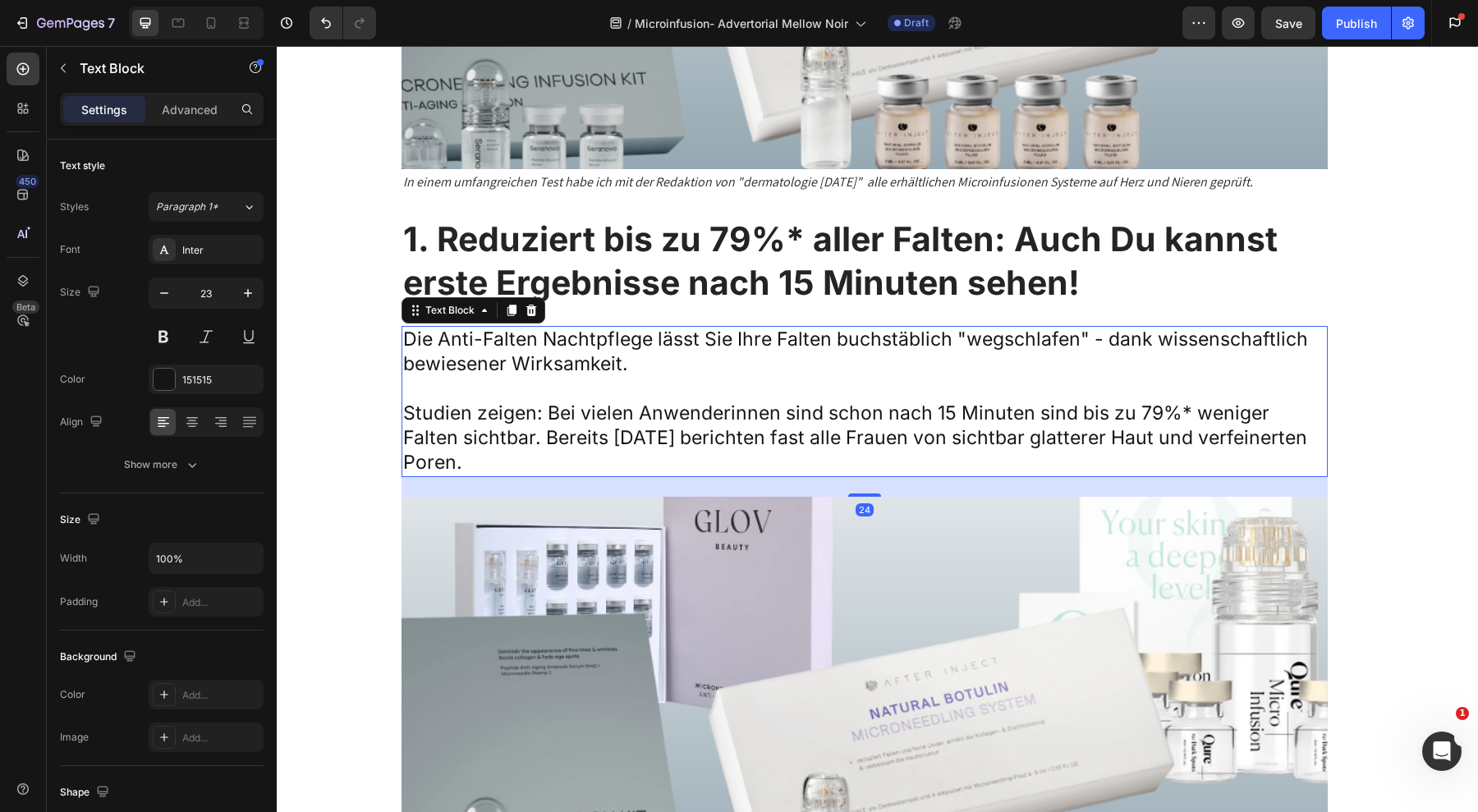
click at [619, 374] on p "Die Anti-Falten Nachtpflege lässt Sie Ihre Falten buchstäblich "wegschlafen" - …" at bounding box center [865, 352] width 923 height 49
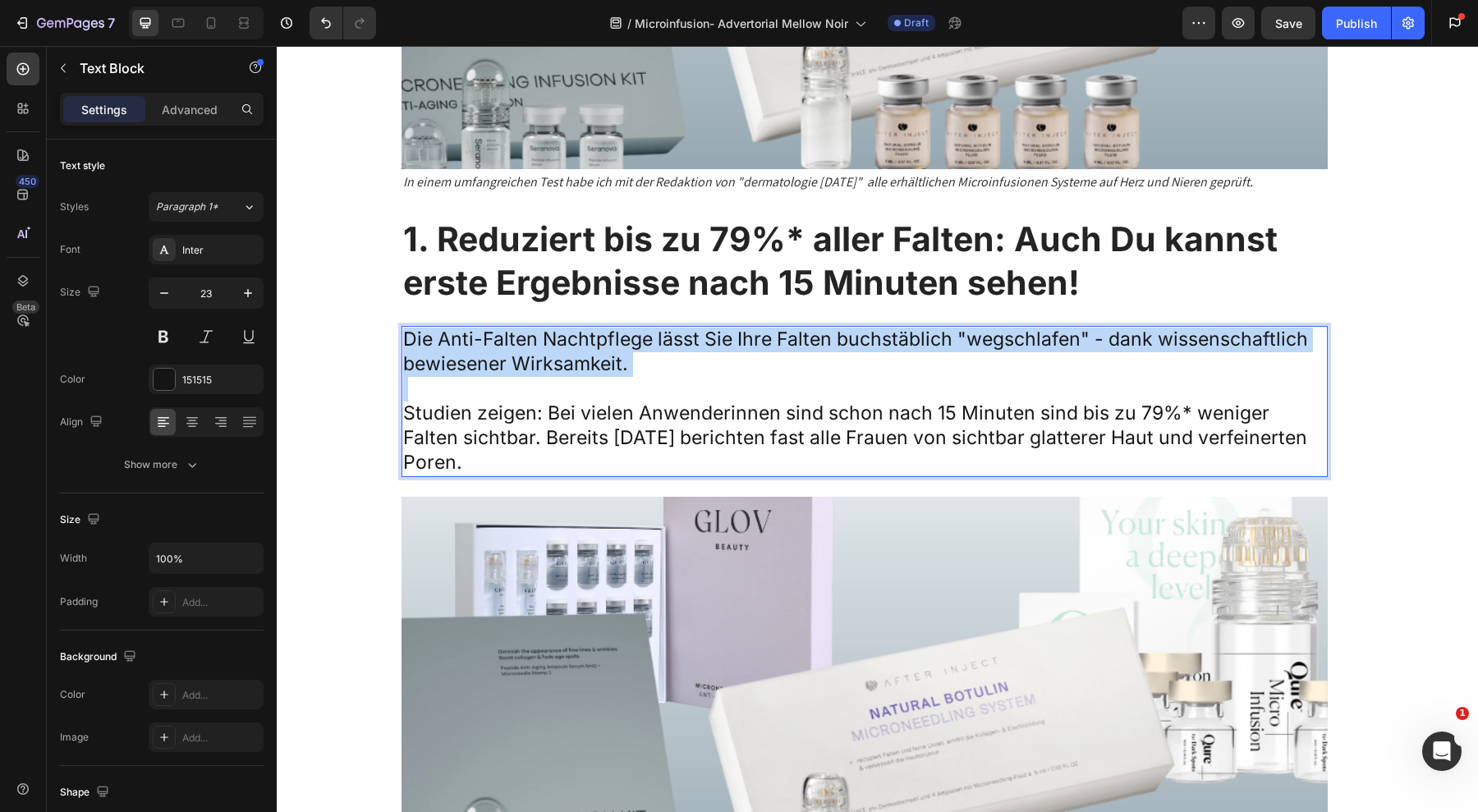
click at [619, 374] on p "Die Anti-Falten Nachtpflege lässt Sie Ihre Falten buchstäblich "wegschlafen" - …" at bounding box center [865, 352] width 923 height 49
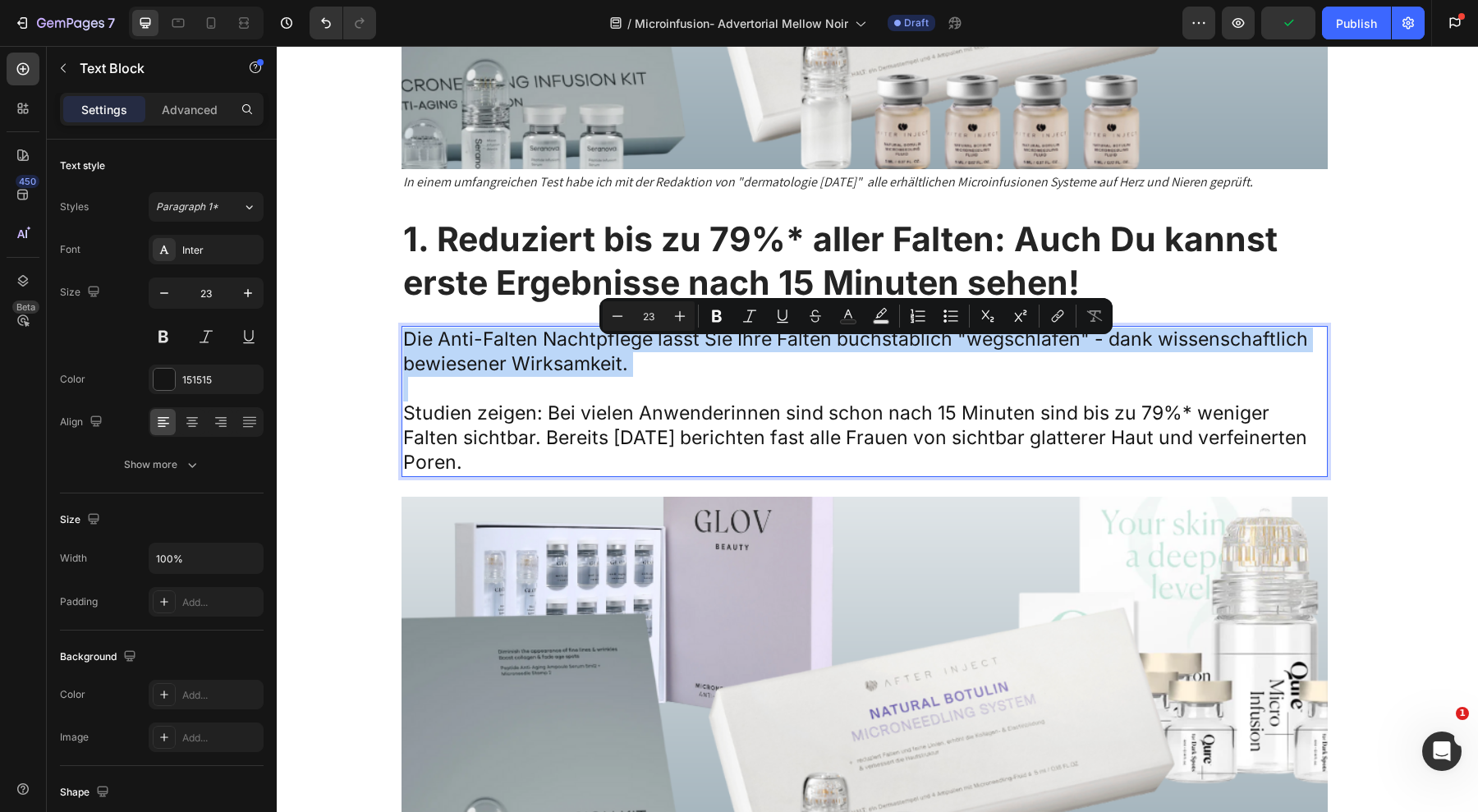
copy div "Die Anti-Falten Nachtpflege lässt Sie Ihre Falten buchstäblich "wegschlafen" - …"
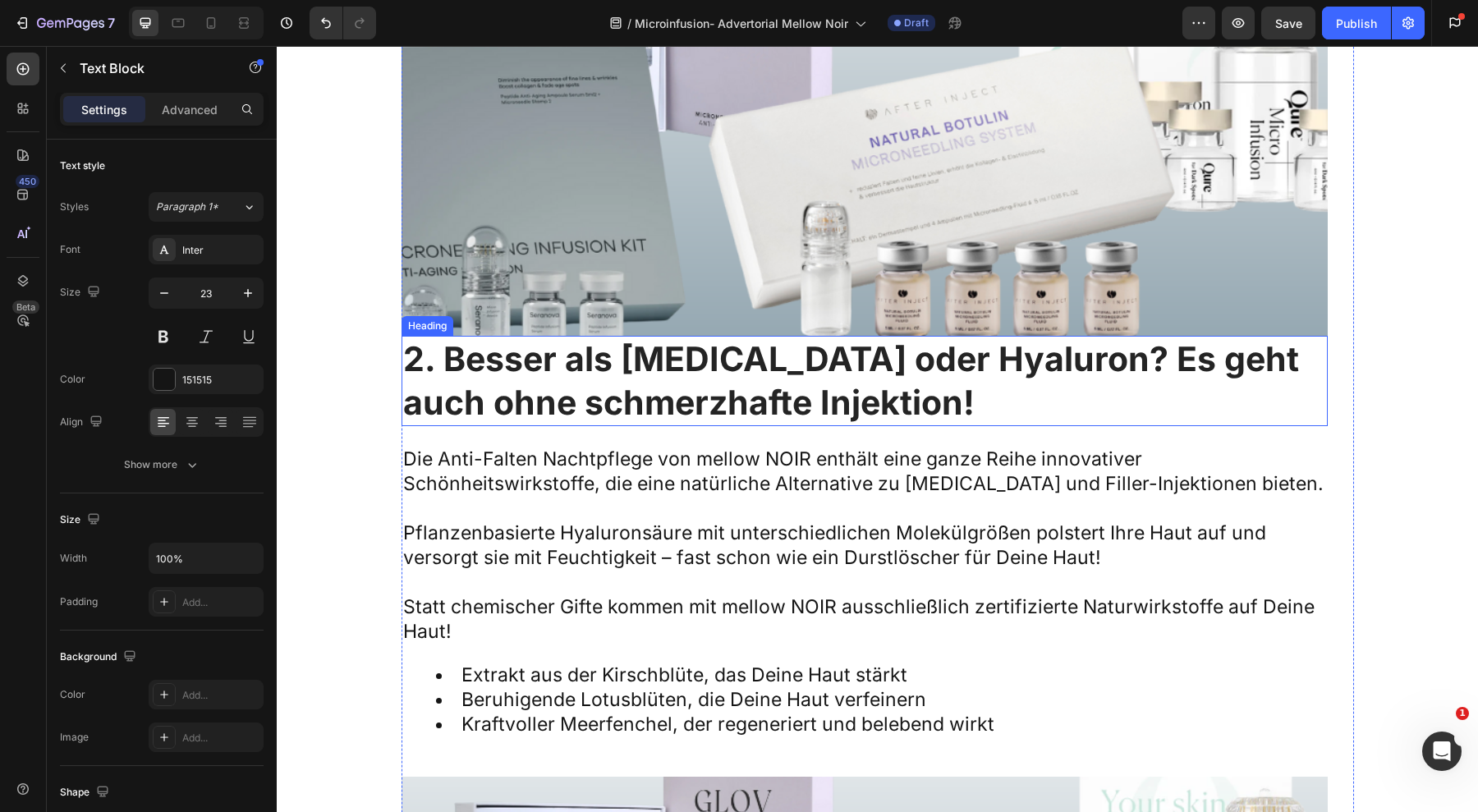
scroll to position [8004, 0]
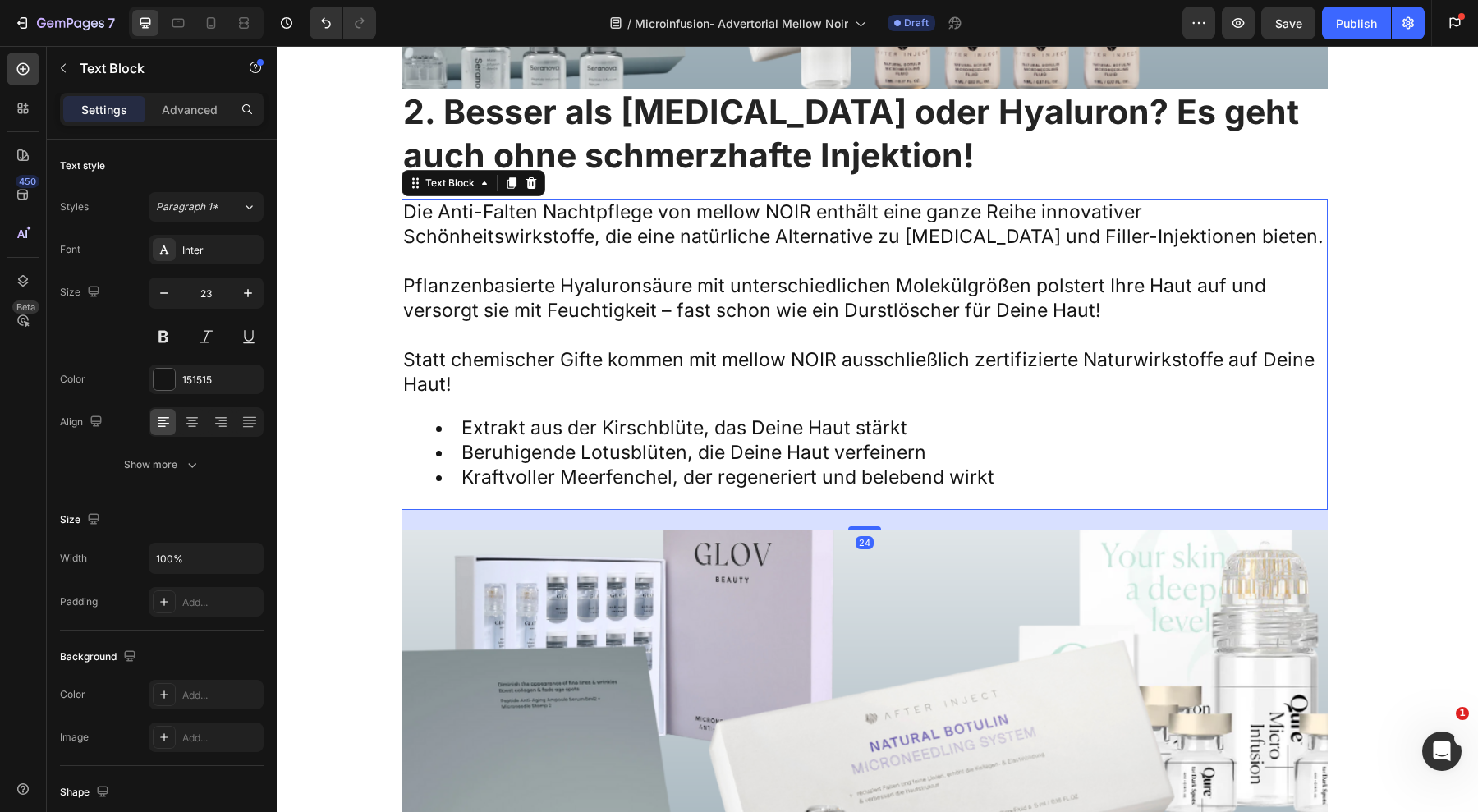
click at [715, 287] on p "Pflanzenbasierte Hyaluronsäure mit unterschiedlichen Molekülgrößen polstert Ihr…" at bounding box center [865, 298] width 923 height 49
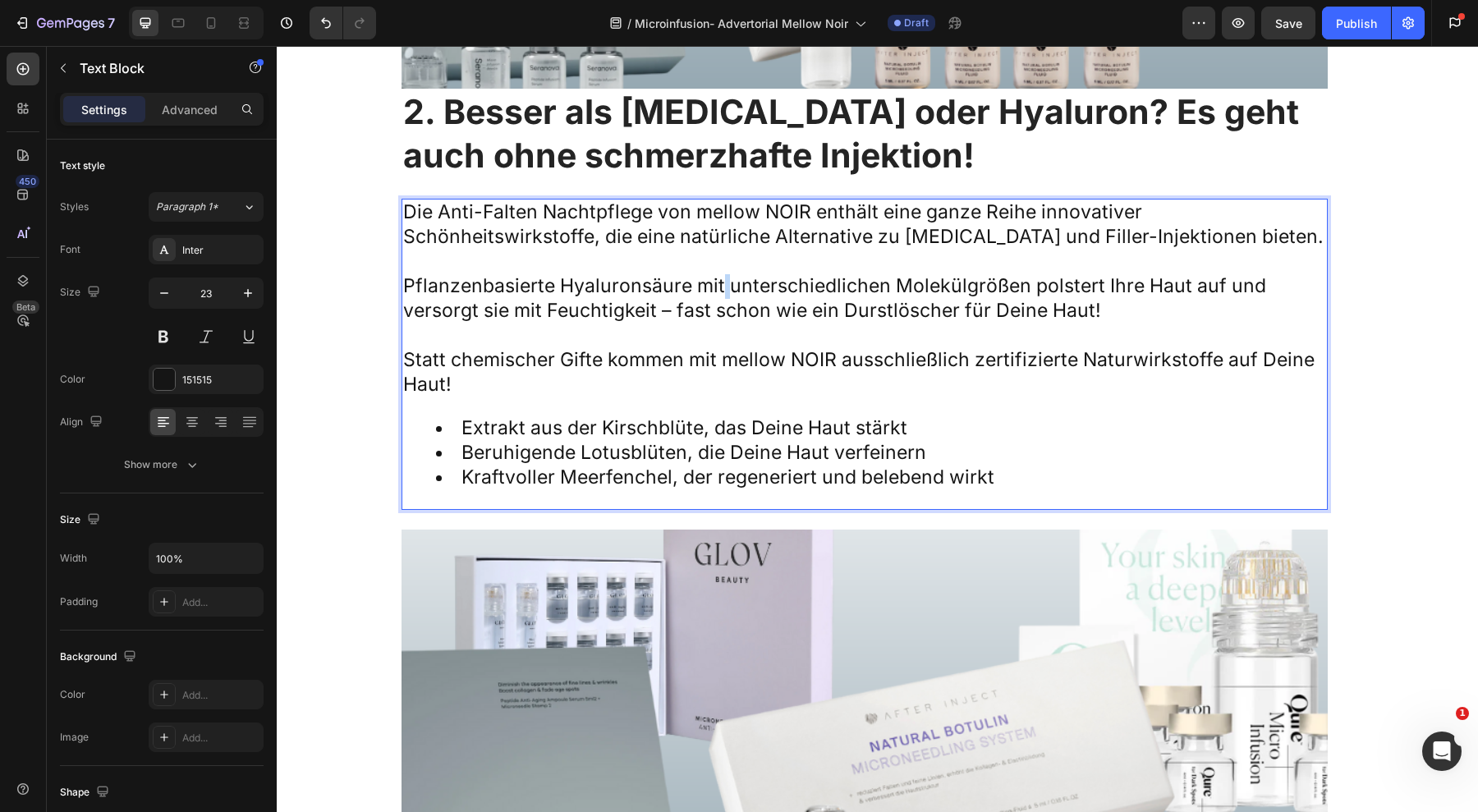
click at [715, 287] on p "Pflanzenbasierte Hyaluronsäure mit unterschiedlichen Molekülgrößen polstert Ihr…" at bounding box center [865, 298] width 923 height 49
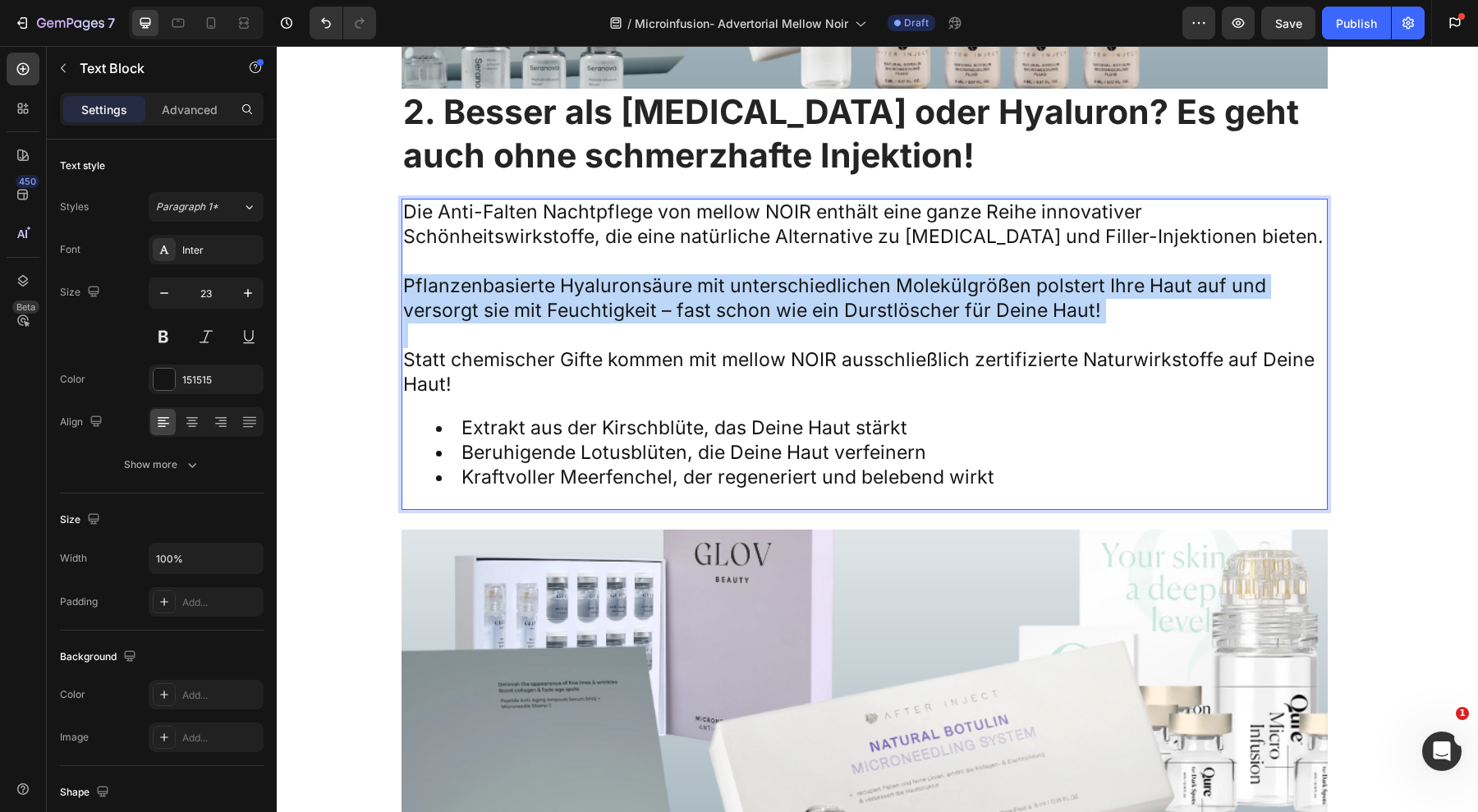
click at [715, 287] on p "Pflanzenbasierte Hyaluronsäure mit unterschiedlichen Molekülgrößen polstert Ihr…" at bounding box center [865, 298] width 923 height 49
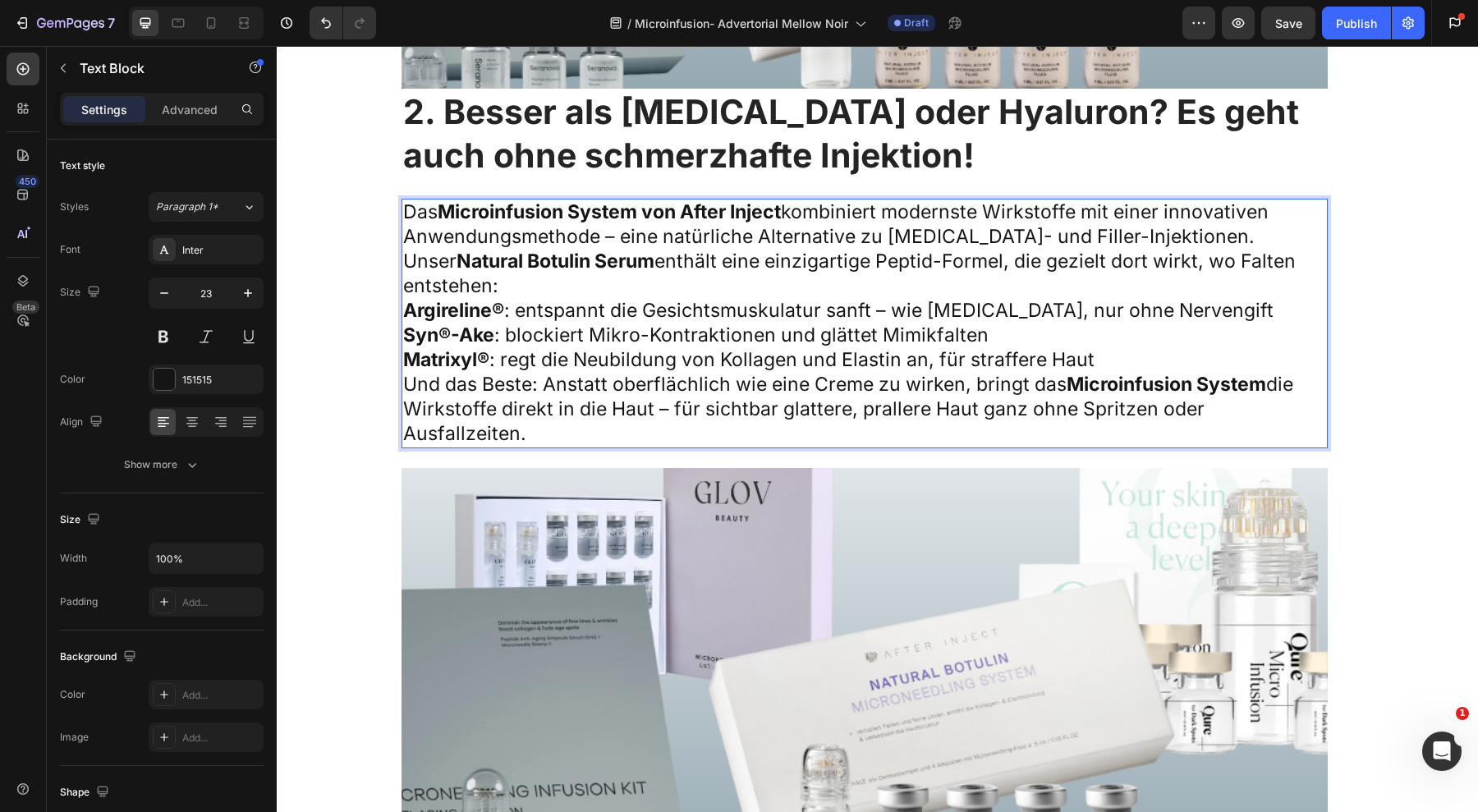
click at [576, 299] on p "Unser Natural Botulin Serum enthält eine einzigartige Peptid-Formel, die geziel…" at bounding box center [865, 274] width 923 height 49
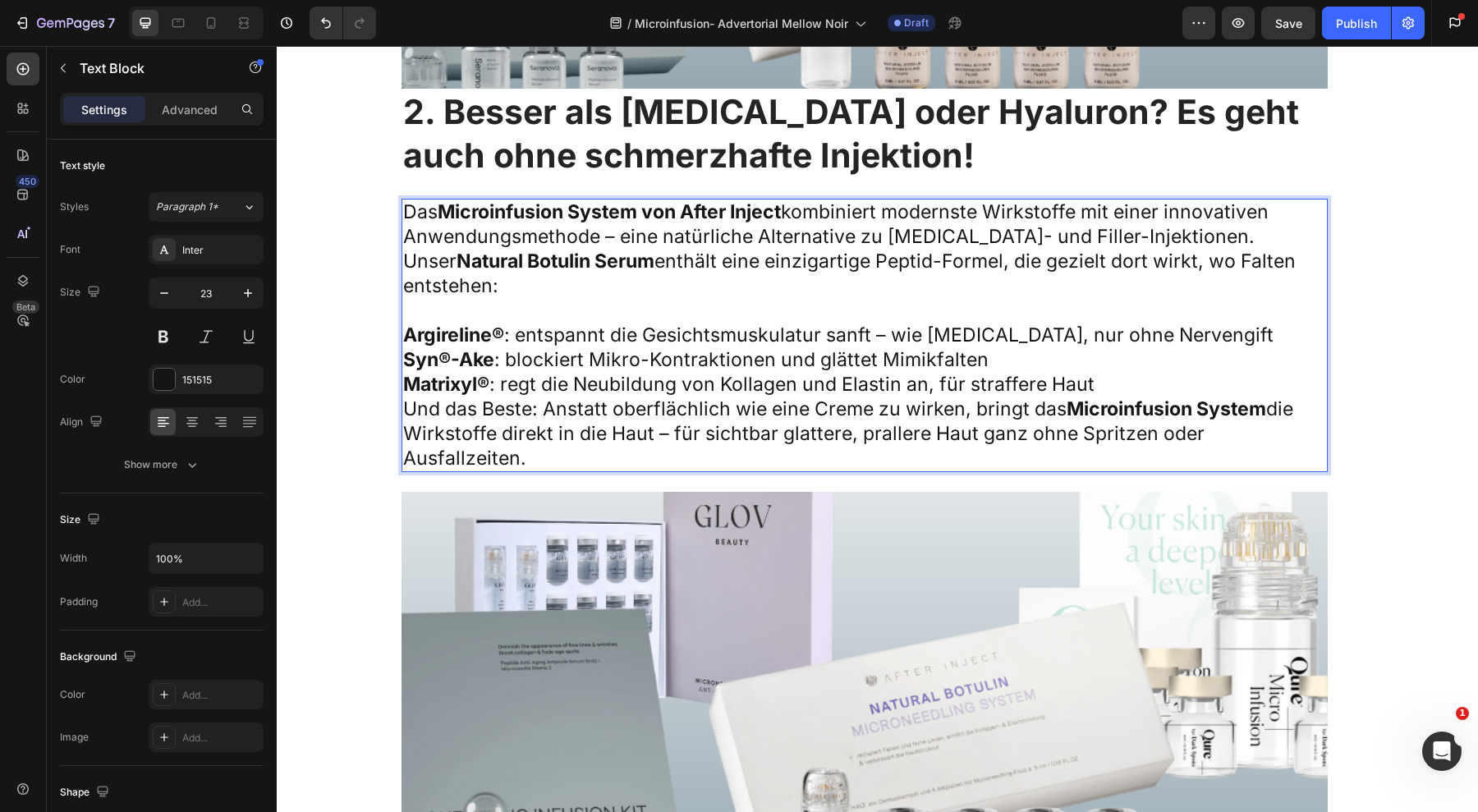
click at [1158, 394] on p "Matrixyl® : regt die Neubildung von Kollagen und Elastin an, für straffere Haut" at bounding box center [865, 385] width 923 height 24
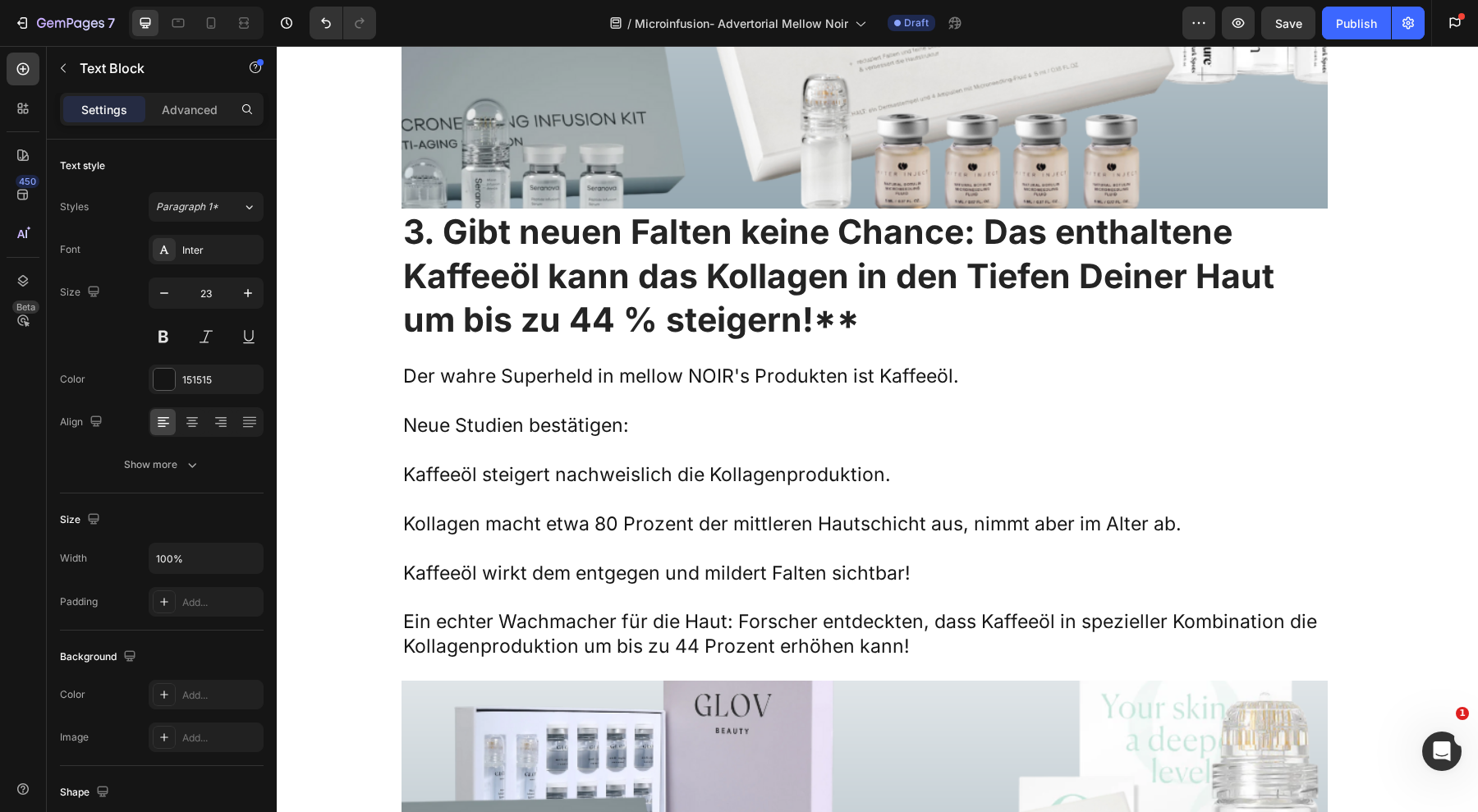
scroll to position [8724, 0]
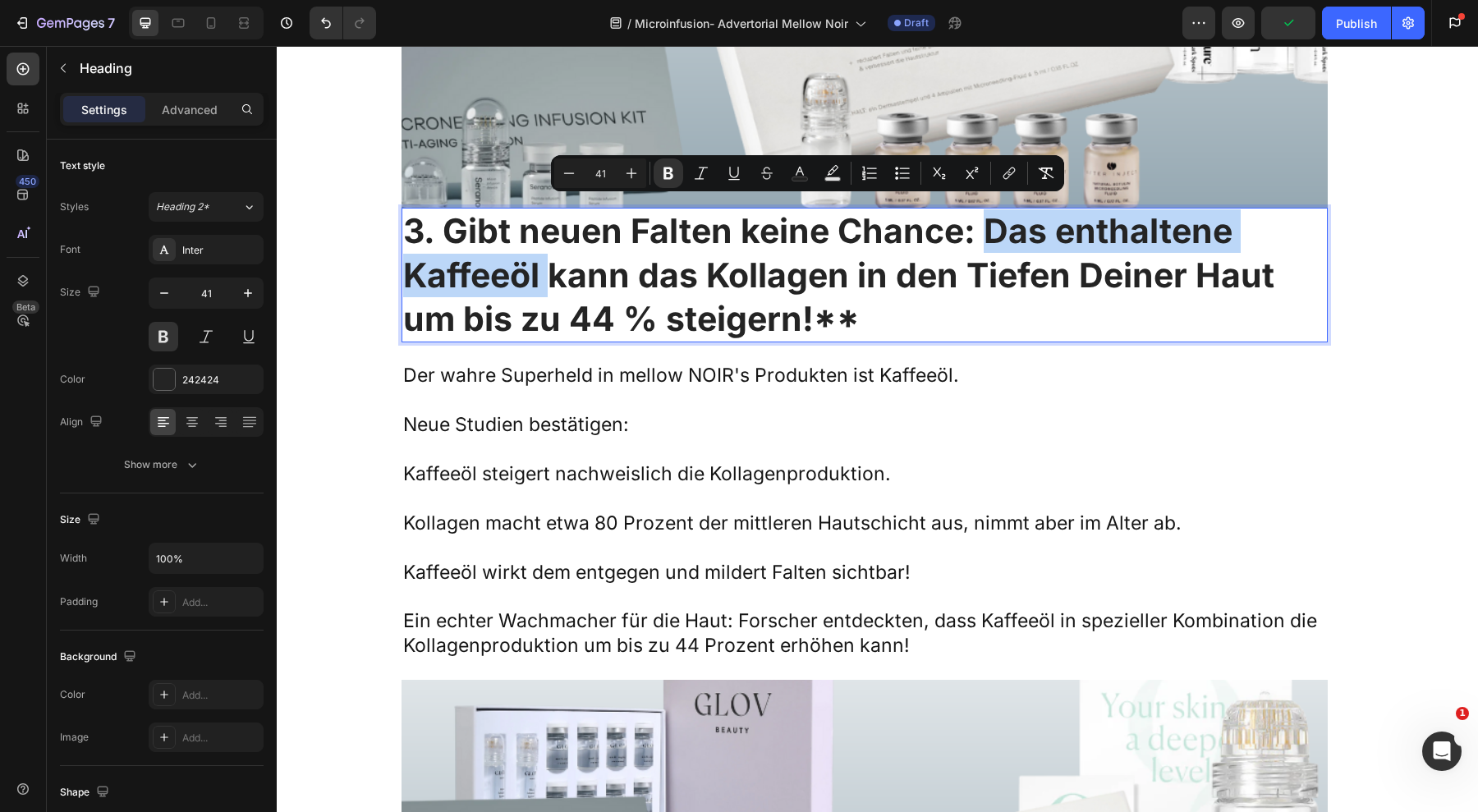
drag, startPoint x: 546, startPoint y: 261, endPoint x: 971, endPoint y: 209, distance: 428.2
click at [971, 210] on strong "3. Gibt neuen Falten keine Chance: Das enthaltene Kaffeeöl kann das Kollagen in…" at bounding box center [839, 274] width 872 height 129
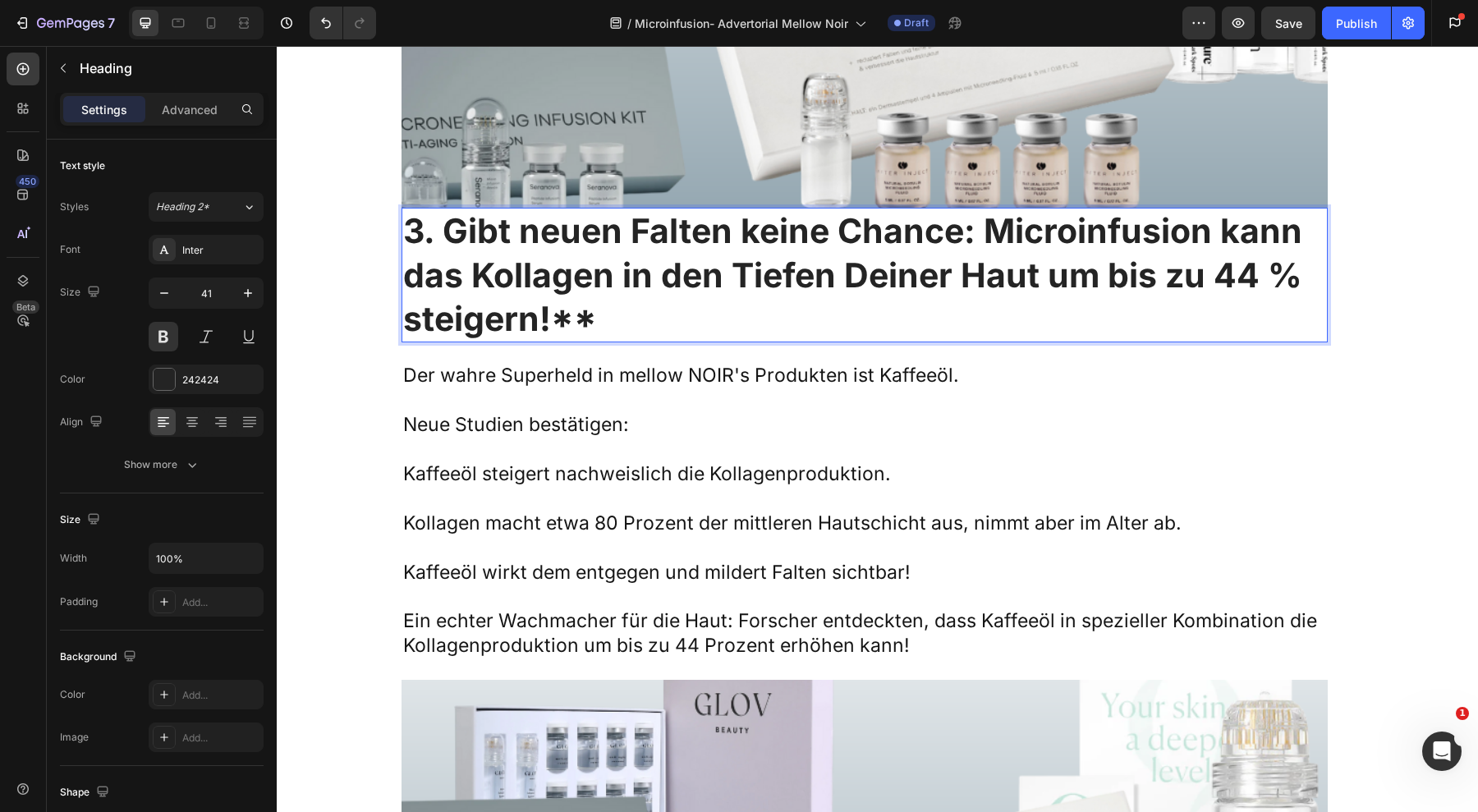
click at [1222, 268] on strong "3. Gibt neuen Falten keine Chance: Microinfusion kann das Kollagen in den Tiefe…" at bounding box center [853, 274] width 900 height 129
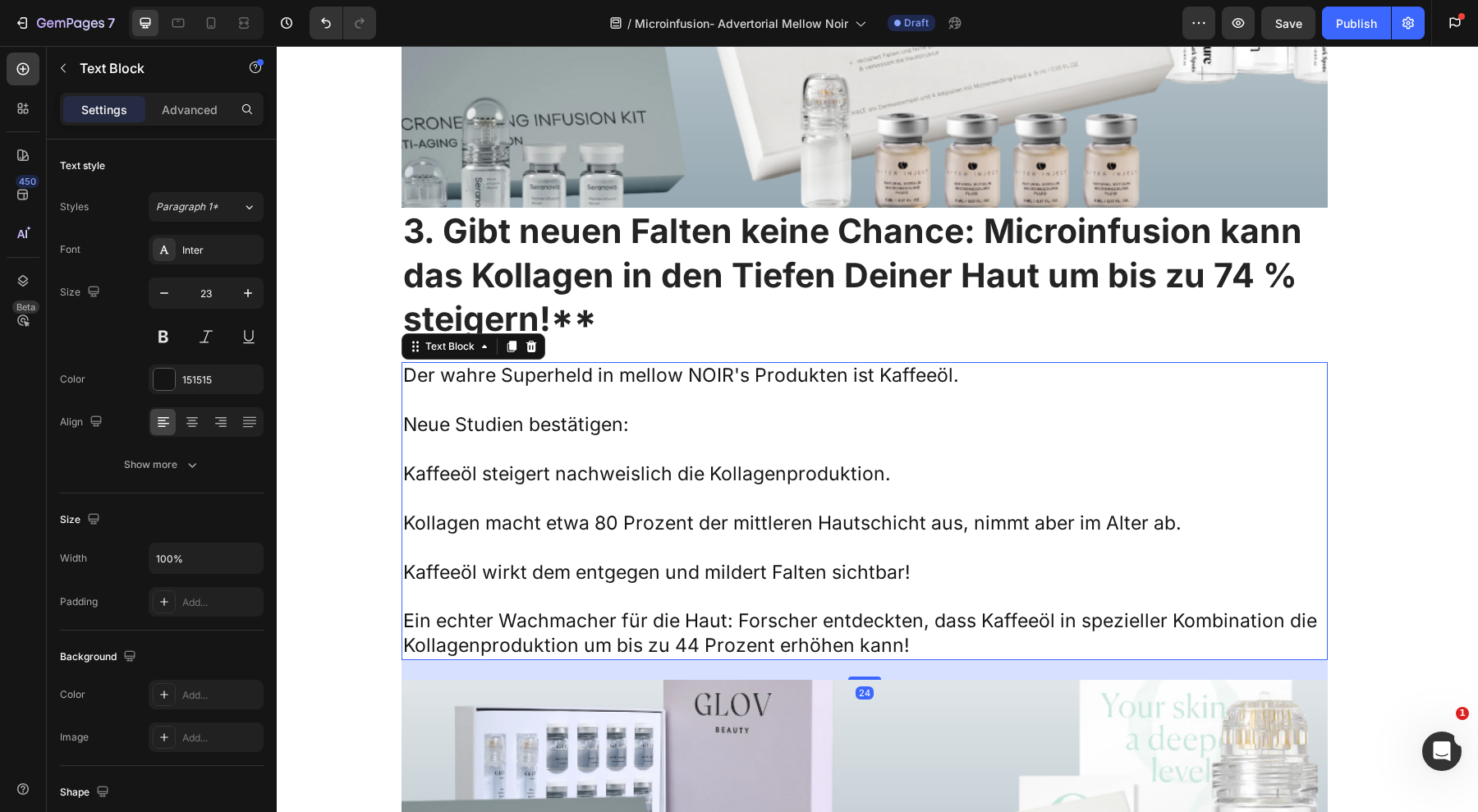
click at [677, 438] on p at bounding box center [865, 450] width 923 height 24
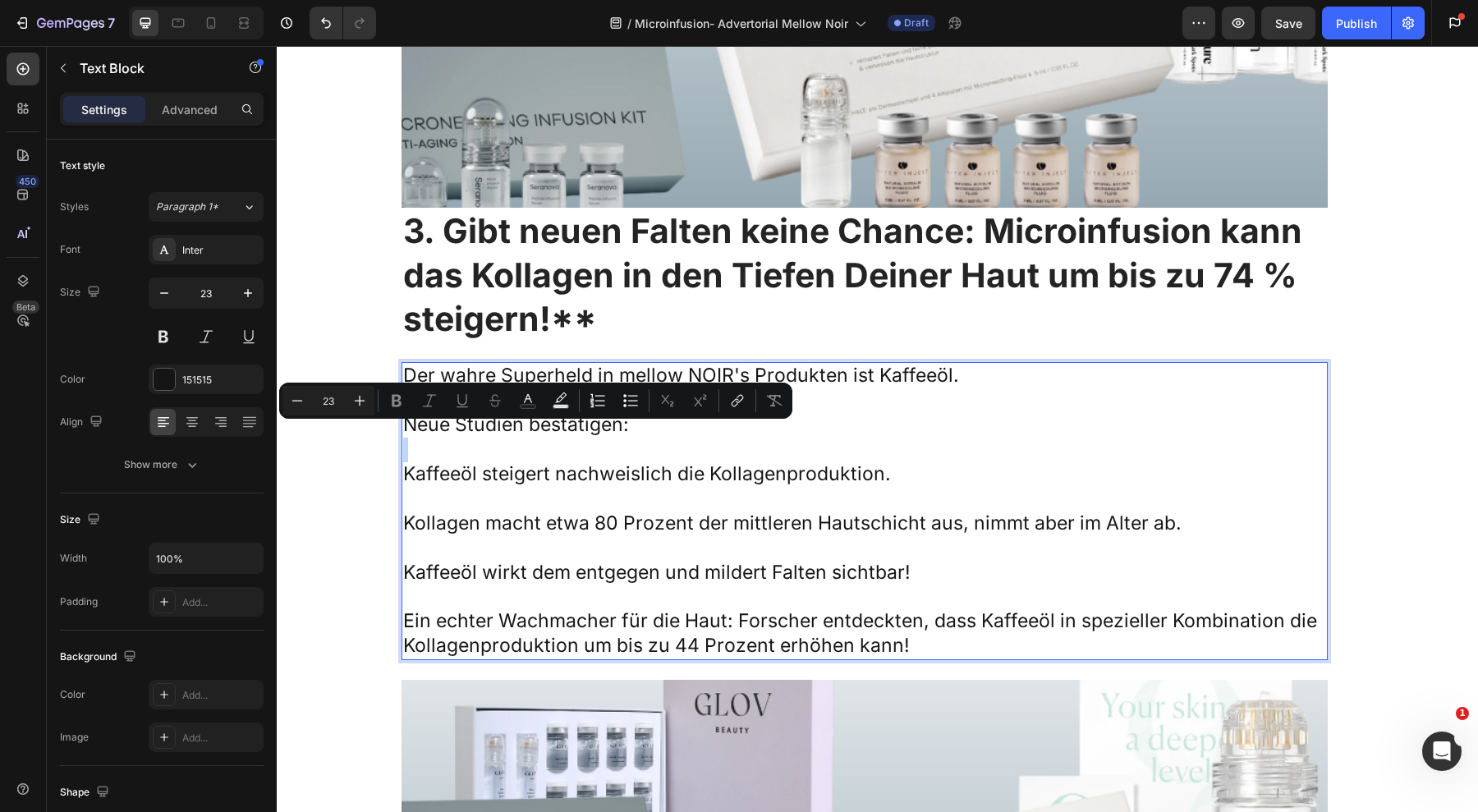
click at [677, 438] on p "Rich Text Editor. Editing area: main" at bounding box center [865, 450] width 923 height 24
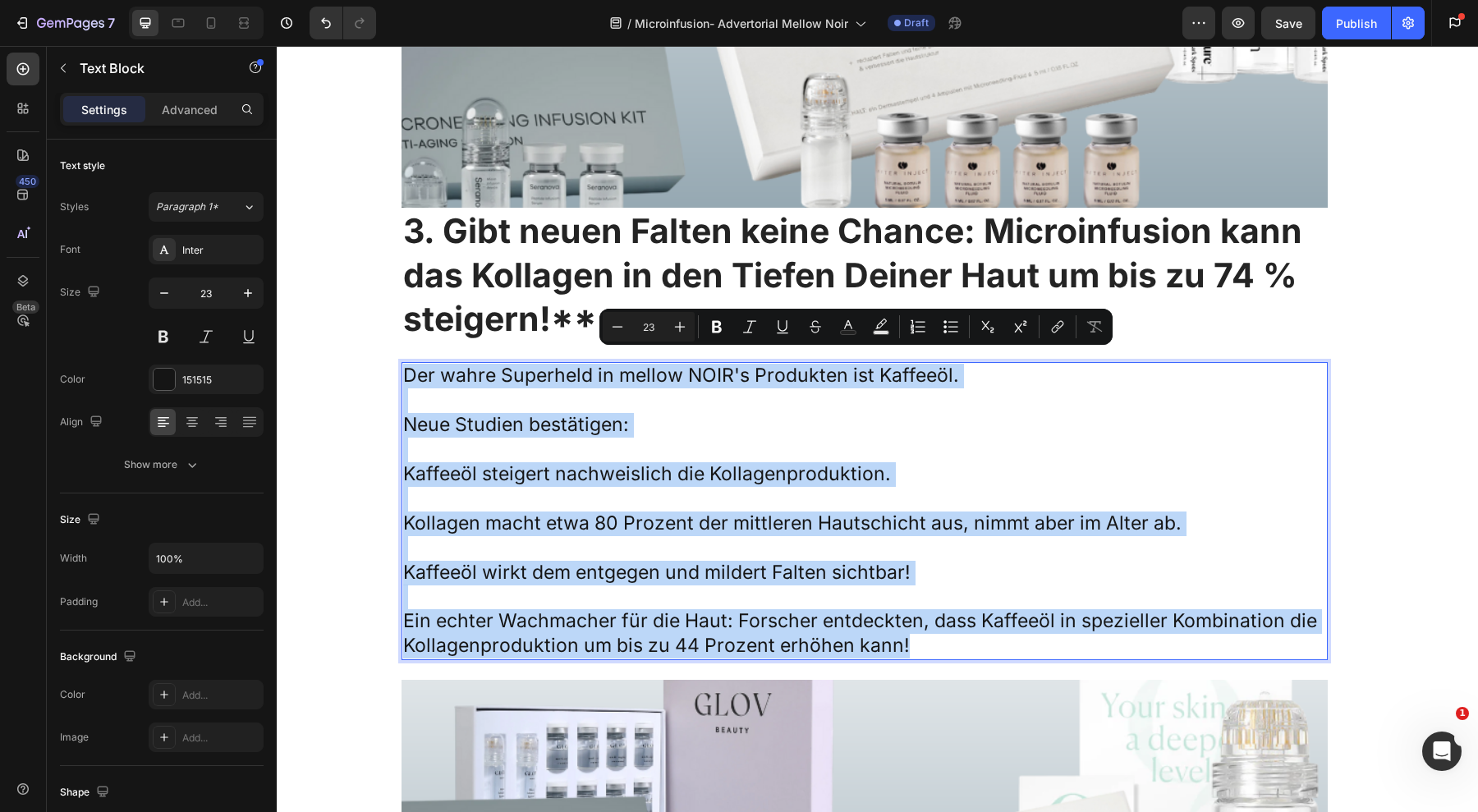
copy div "Der wahre Superheld in mellow NOIR's Produkten ist Kaffeeöl. Neue Studien bestä…"
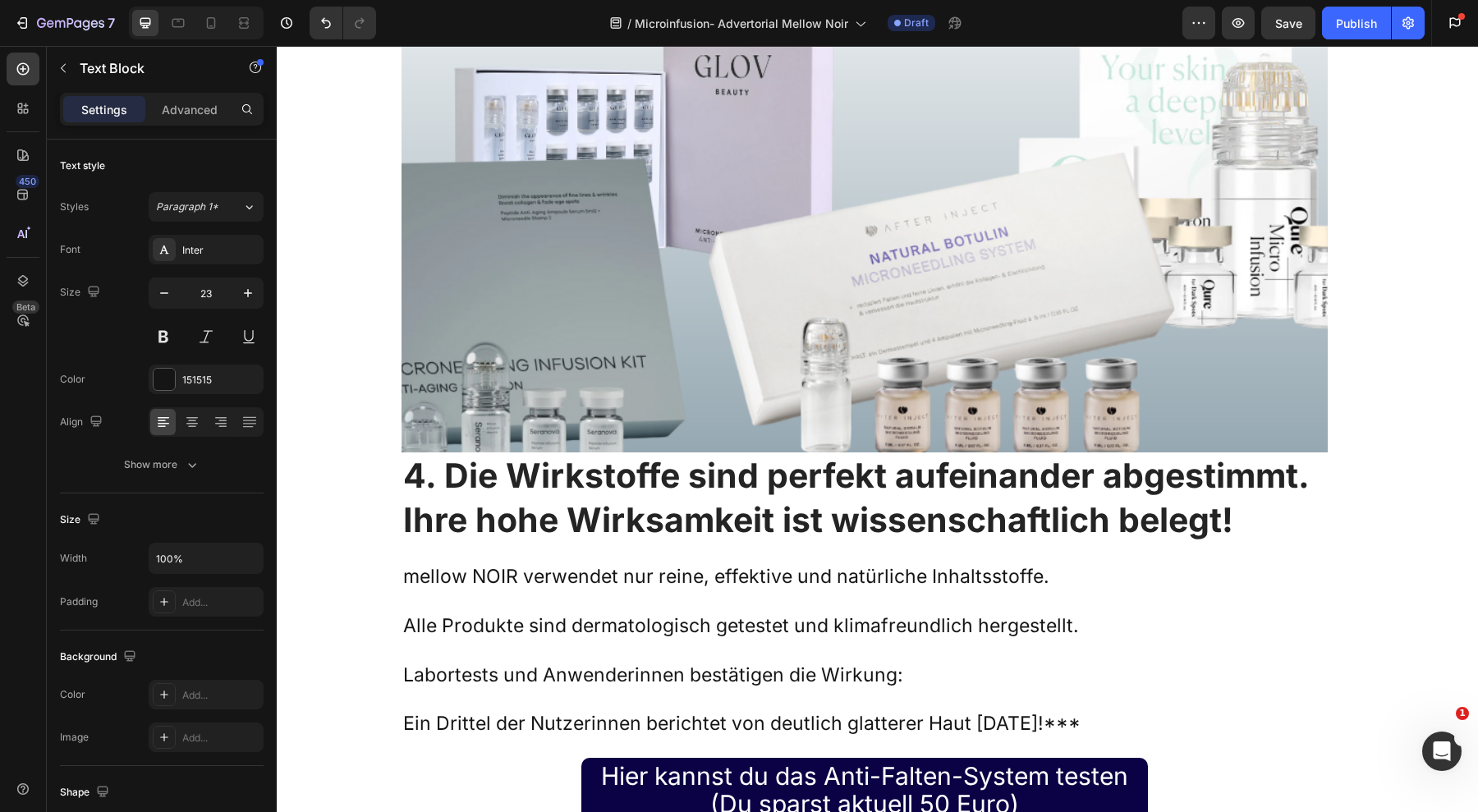
scroll to position [9314, 0]
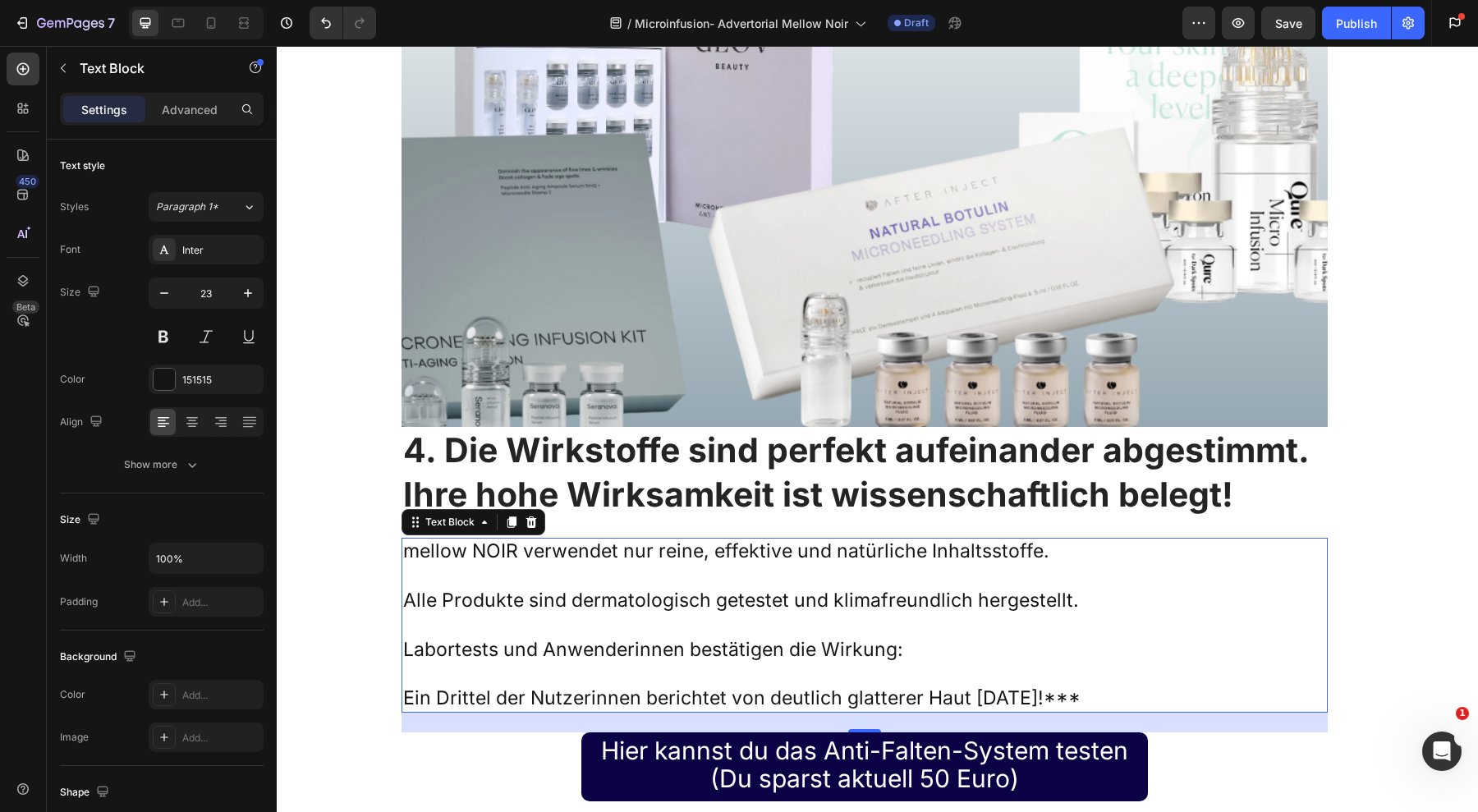
click at [879, 551] on p "mellow NOIR verwendet nur reine, effektive und natürliche Inhaltsstoffe." at bounding box center [865, 552] width 923 height 24
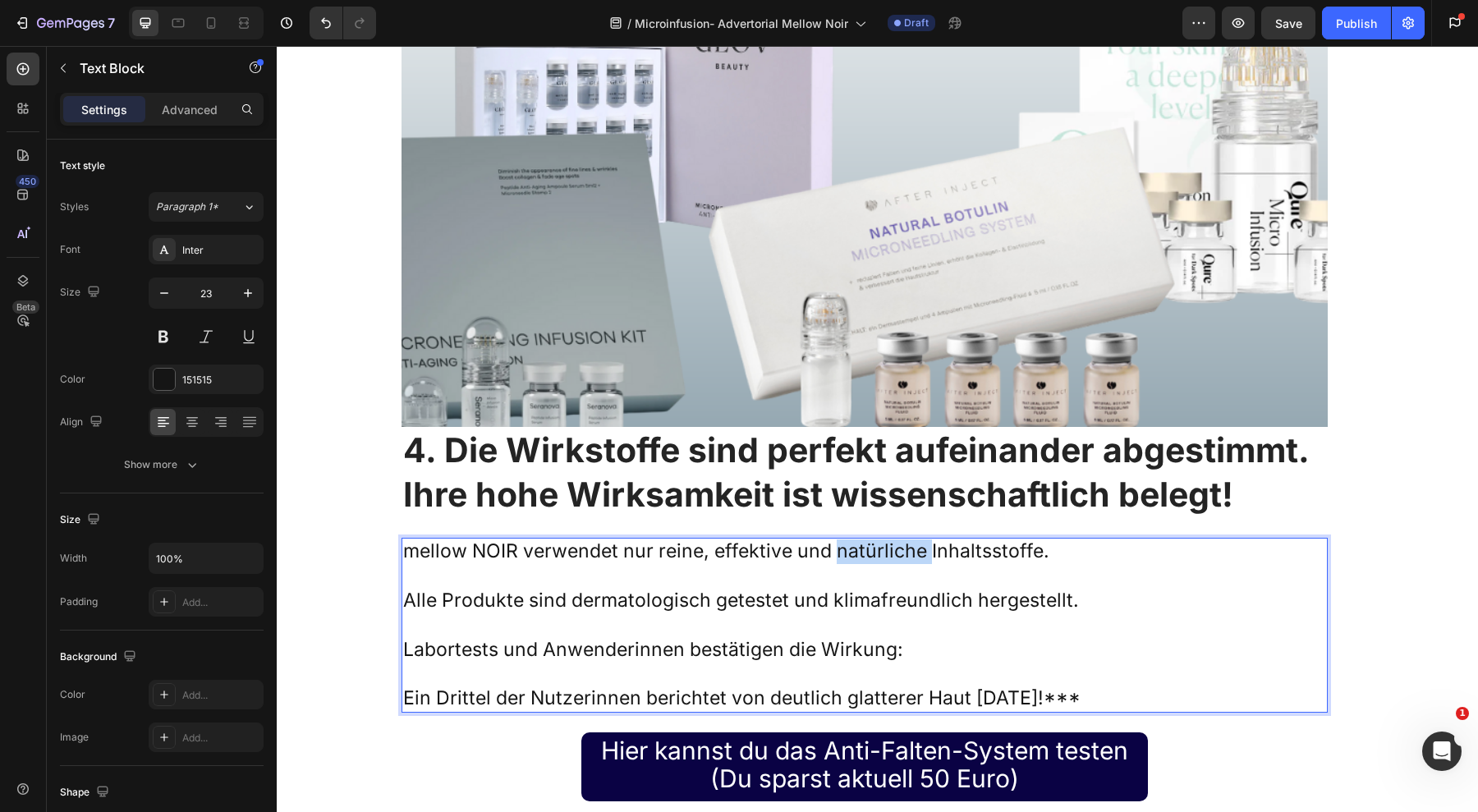
click at [879, 551] on p "mellow NOIR verwendet nur reine, effektive und natürliche Inhaltsstoffe." at bounding box center [865, 552] width 923 height 24
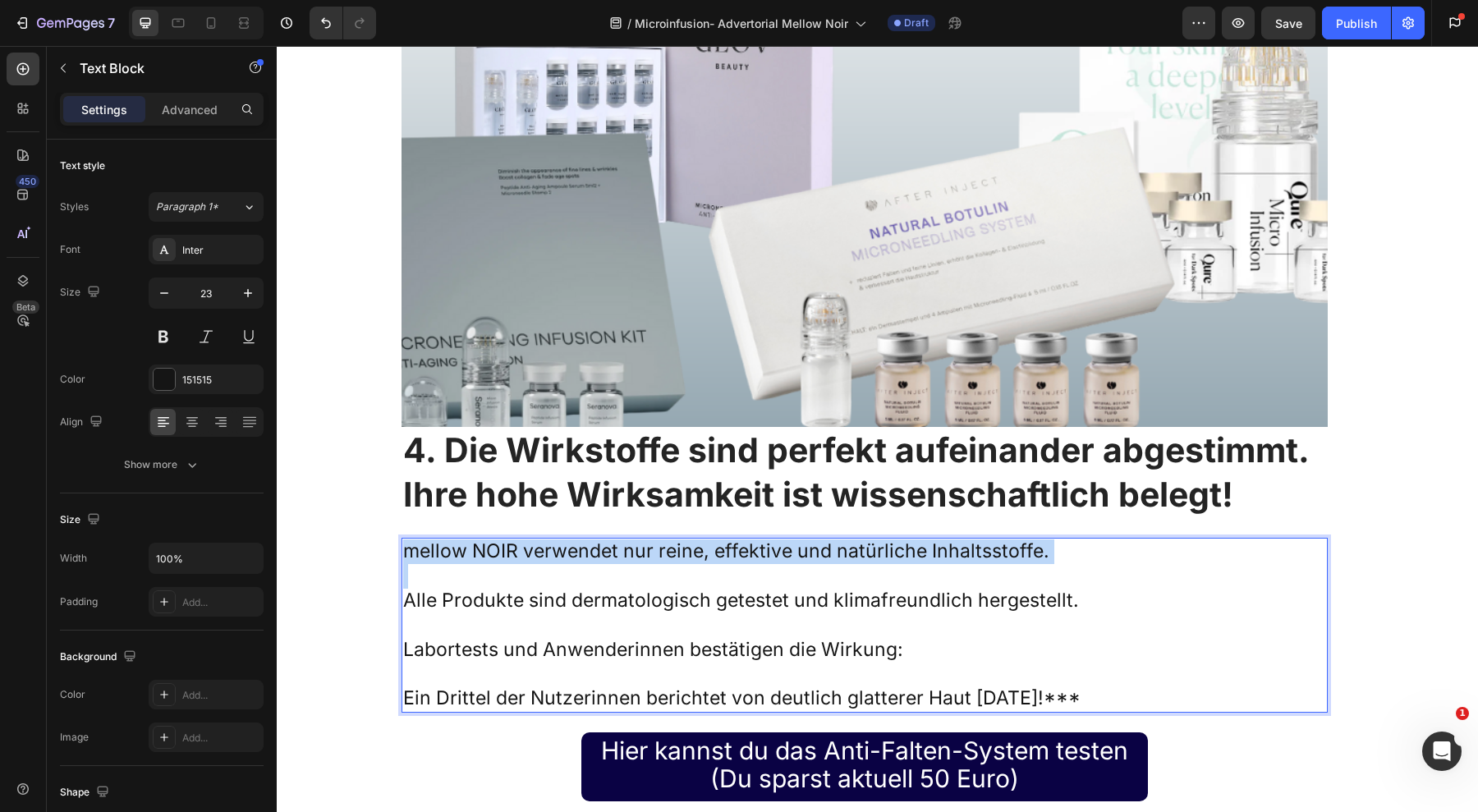
click at [879, 551] on p "mellow NOIR verwendet nur reine, effektive und natürliche Inhaltsstoffe." at bounding box center [865, 552] width 923 height 24
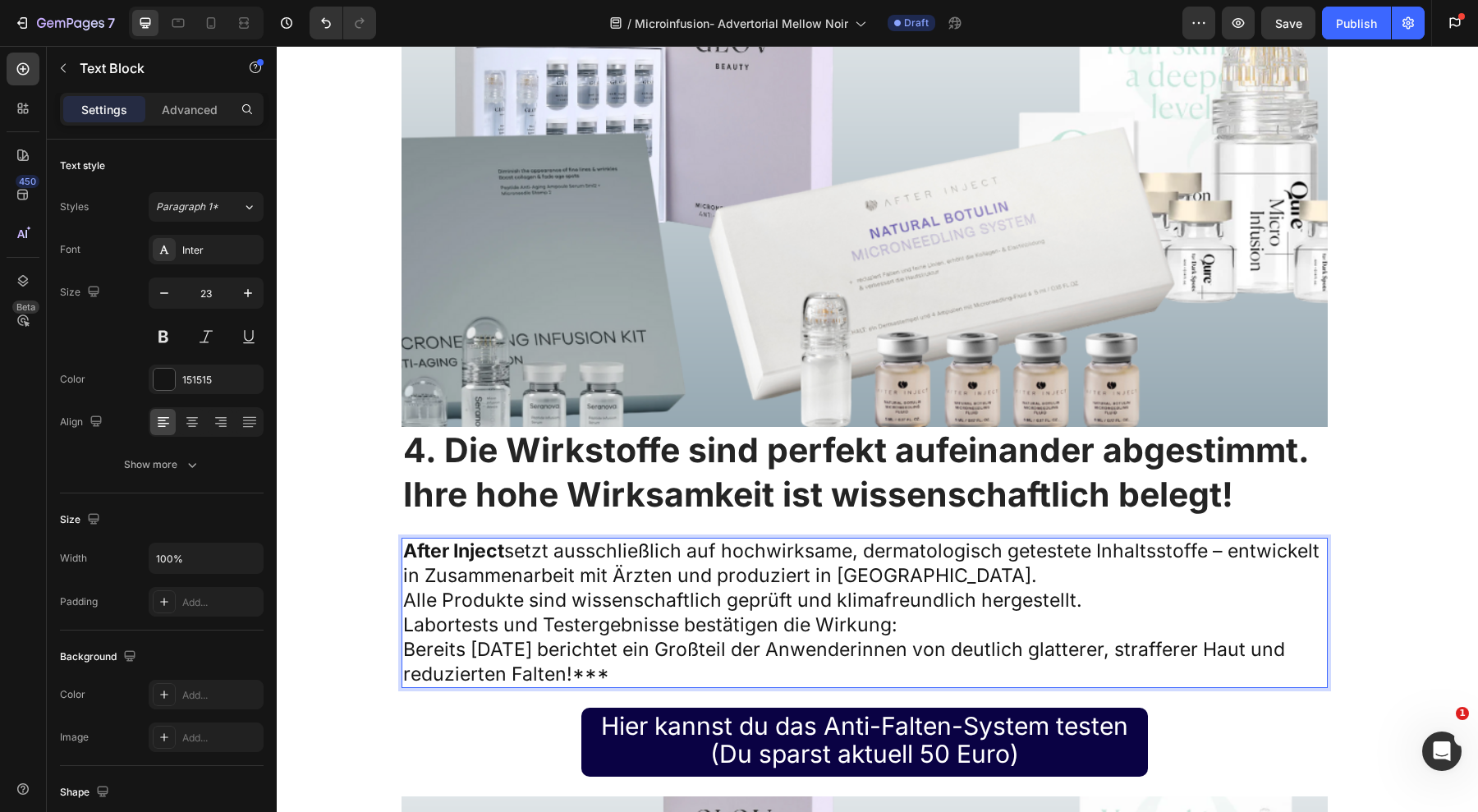
click at [795, 638] on p "Bereits [DATE] berichtet ein Großteil der Anwenderinnen von deutlich glatterer,…" at bounding box center [865, 662] width 923 height 49
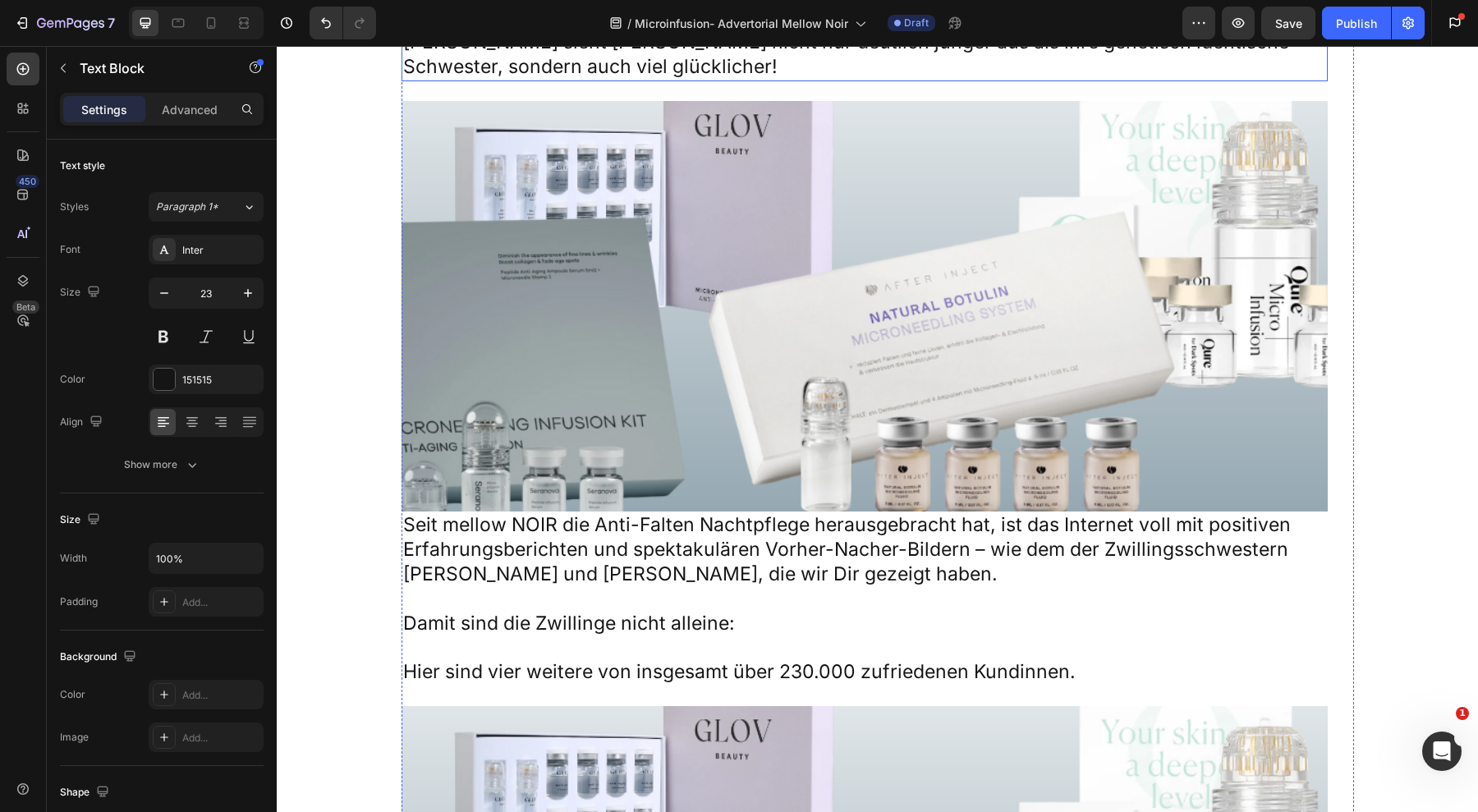
scroll to position [10699, 0]
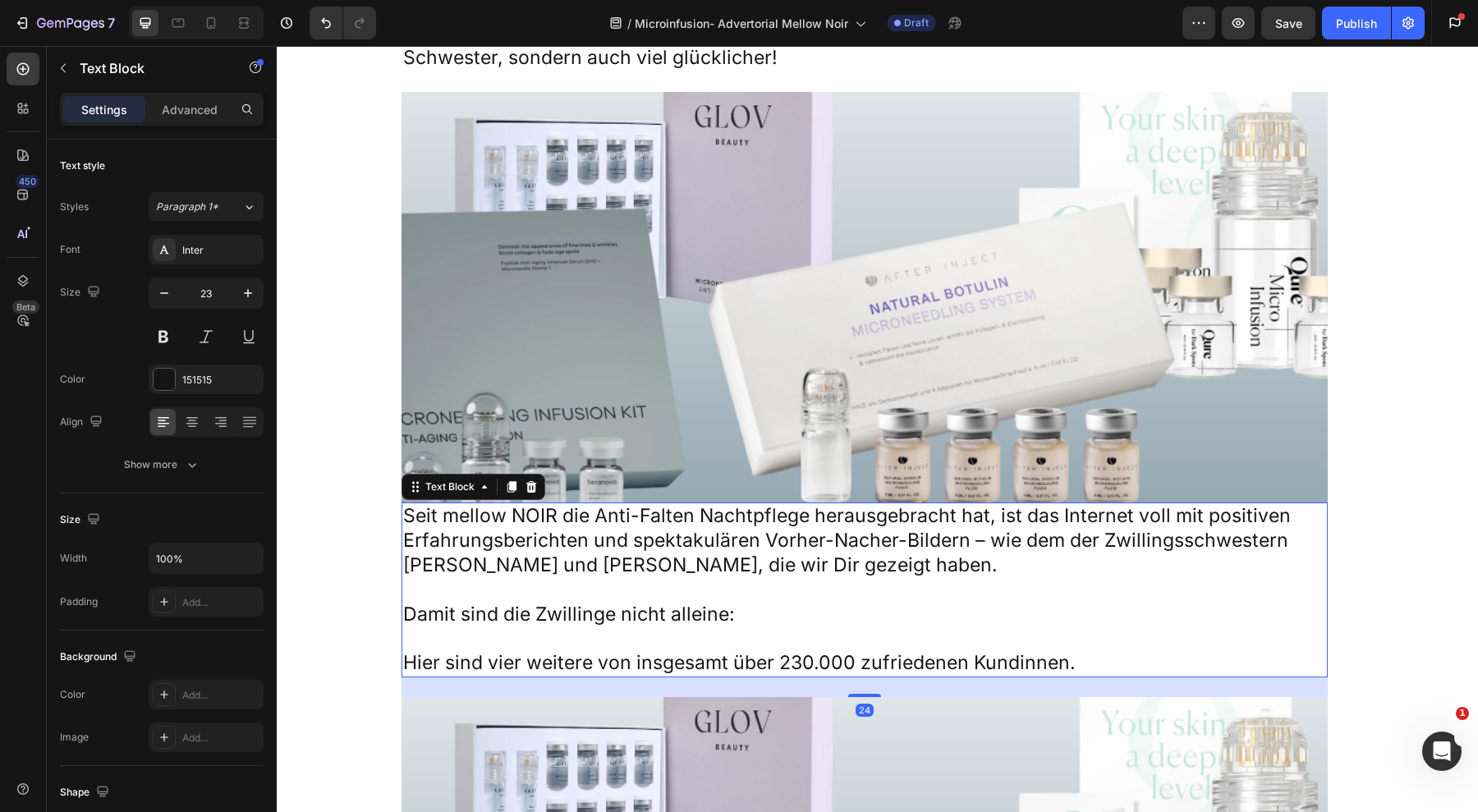
click at [553, 508] on p "Seit mellow NOIR die Anti-Falten Nachtpflege herausgebracht hat, ist das Intern…" at bounding box center [865, 541] width 923 height 74
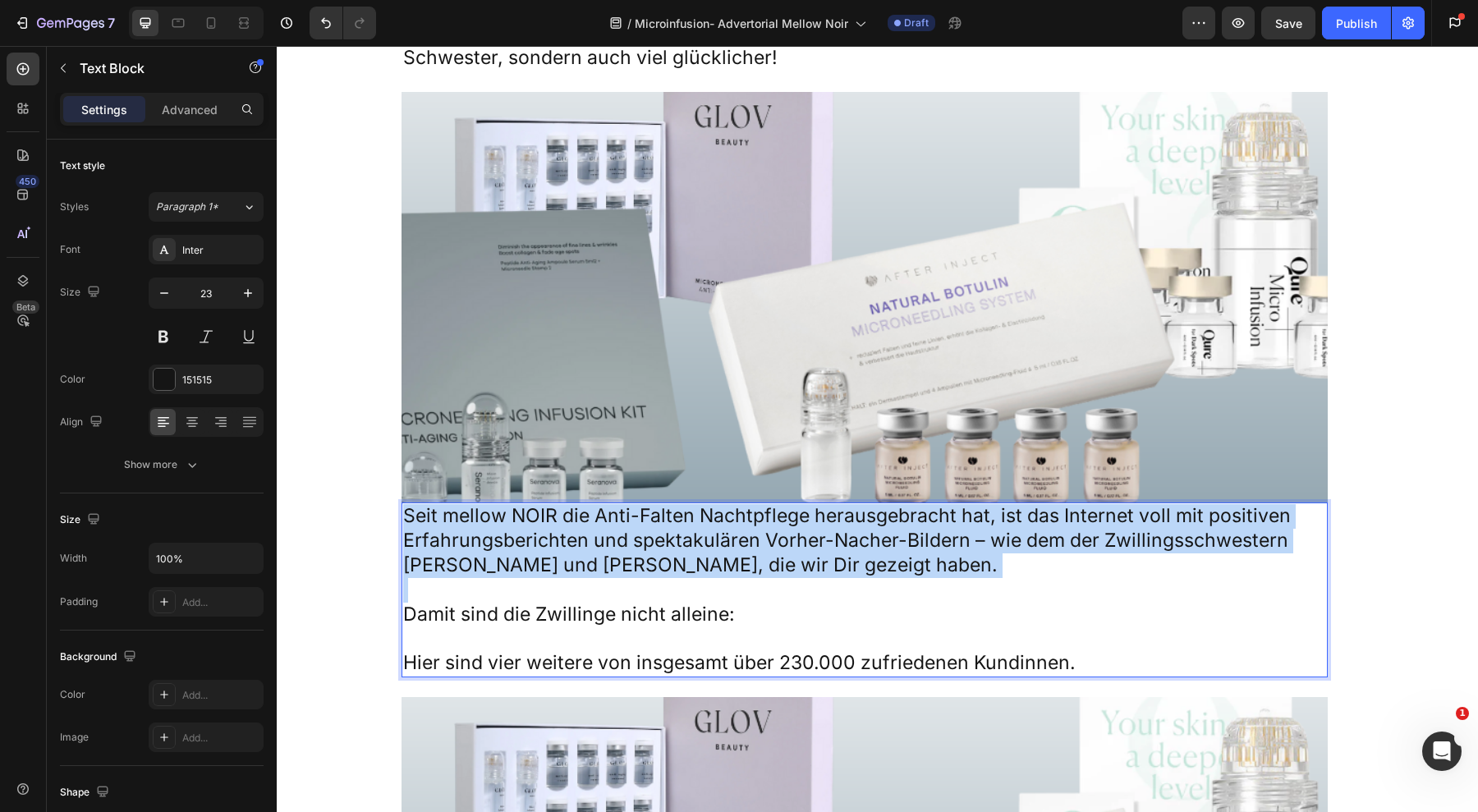
click at [553, 508] on p "Seit mellow NOIR die Anti-Falten Nachtpflege herausgebracht hat, ist das Intern…" at bounding box center [865, 541] width 923 height 74
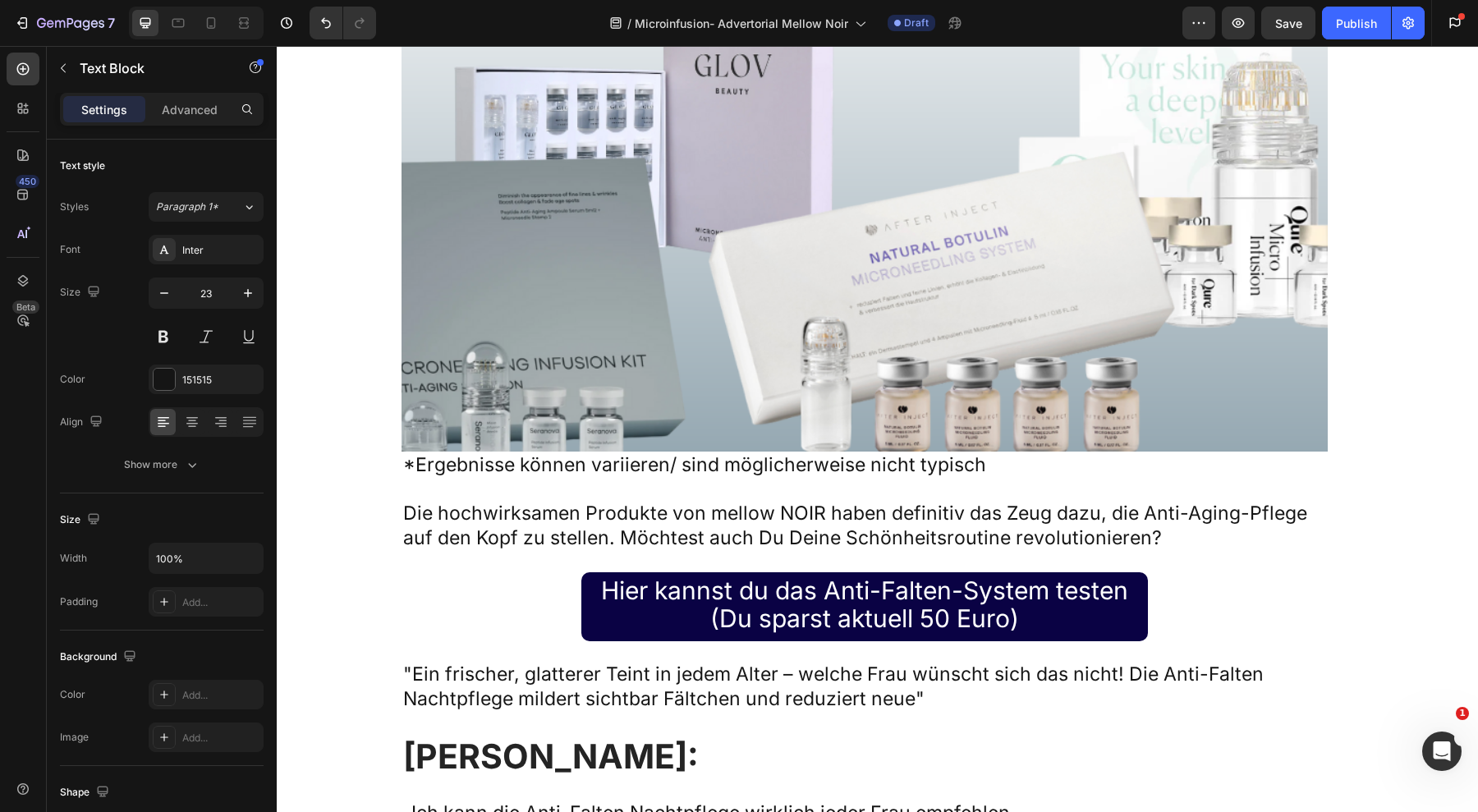
scroll to position [11308, 0]
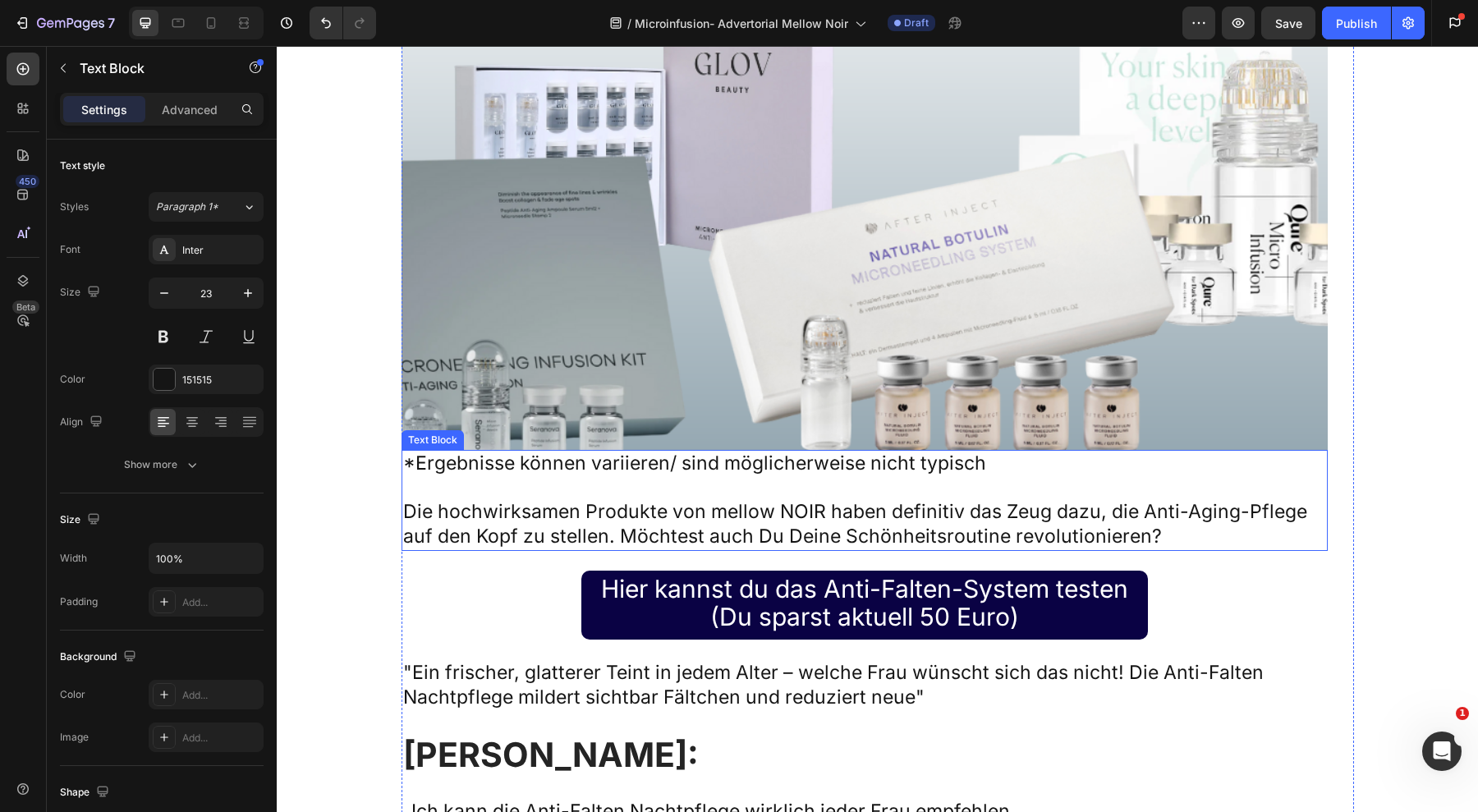
click at [598, 500] on p "Die hochwirksamen Produkte von mellow NOIR haben definitiv das Zeug dazu, die A…" at bounding box center [865, 525] width 923 height 49
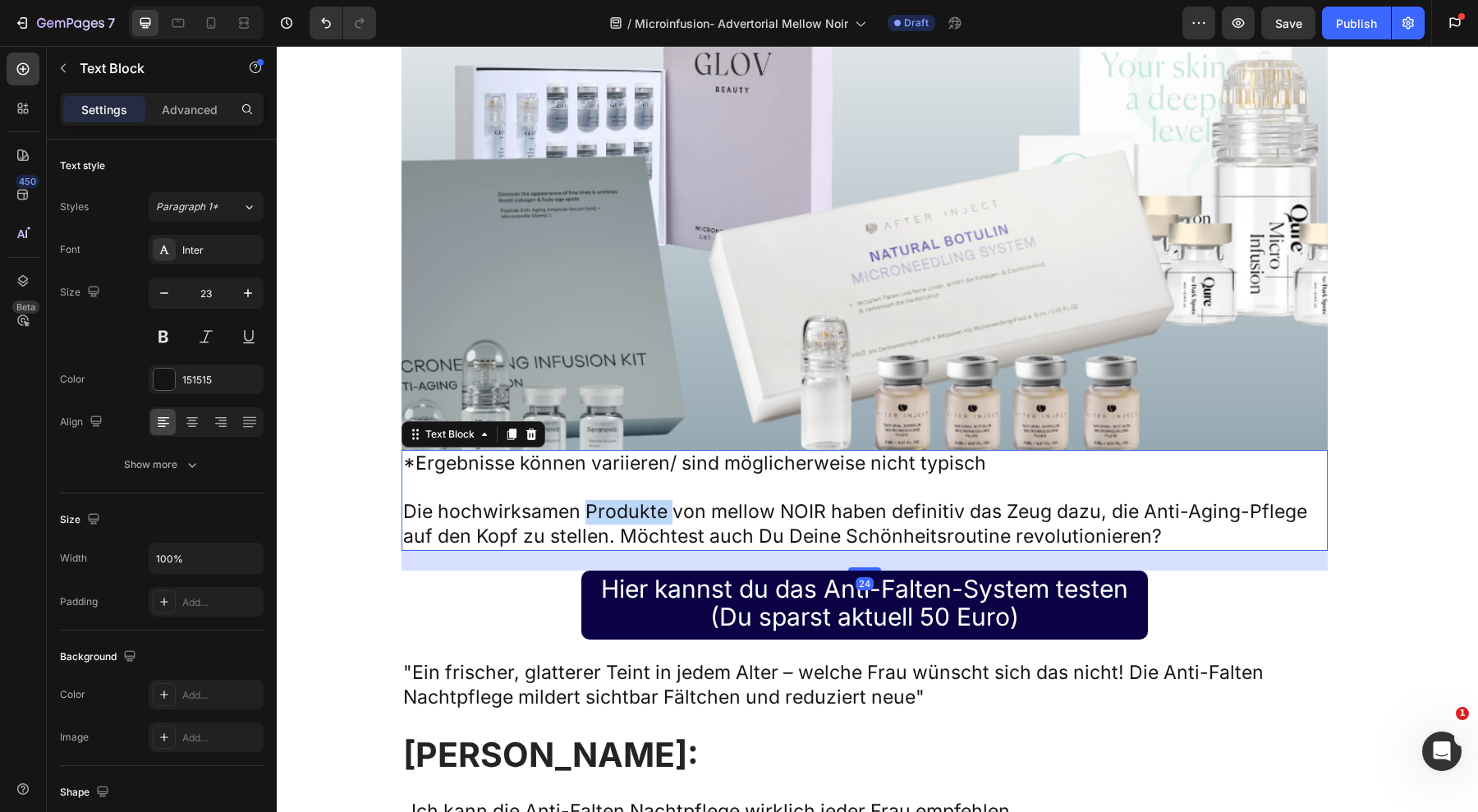
click at [598, 500] on p "Die hochwirksamen Produkte von mellow NOIR haben definitiv das Zeug dazu, die A…" at bounding box center [865, 525] width 923 height 49
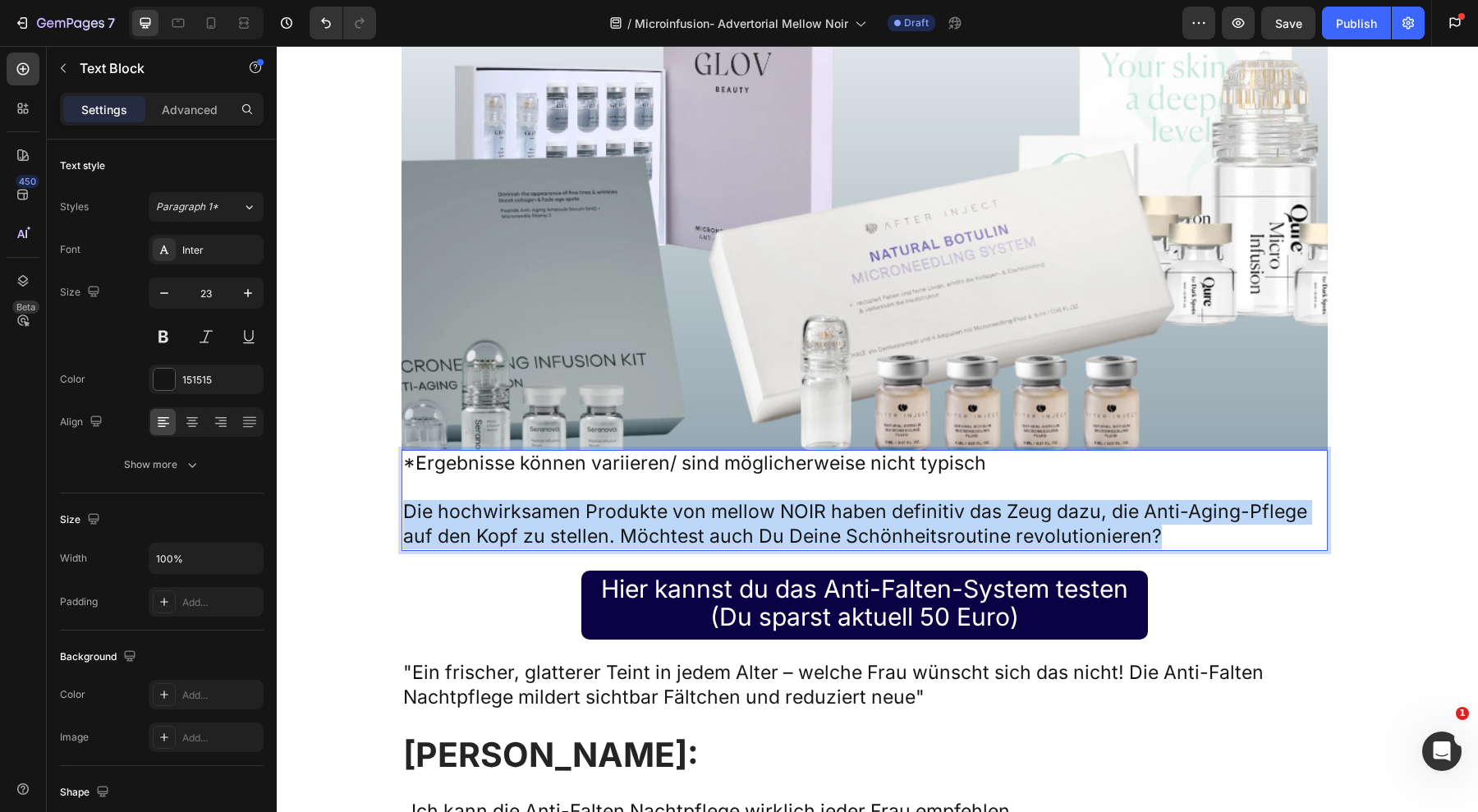
click at [598, 500] on p "Die hochwirksamen Produkte von mellow NOIR haben definitiv das Zeug dazu, die A…" at bounding box center [865, 525] width 923 height 49
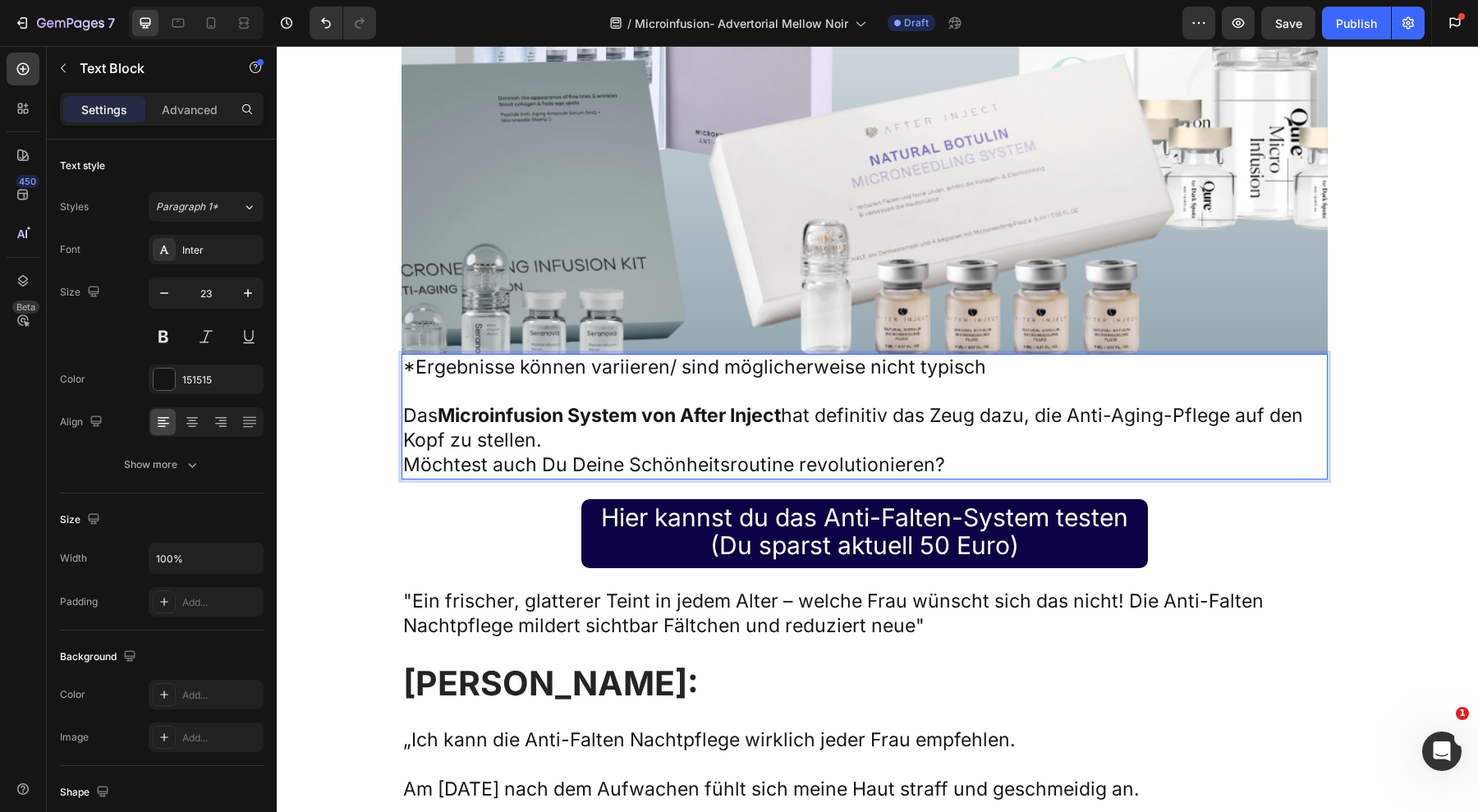
scroll to position [11403, 0]
click at [432, 405] on p "Das Microinfusion System von After Inject hat definitiv das Zeug dazu, die Anti…" at bounding box center [865, 442] width 923 height 74
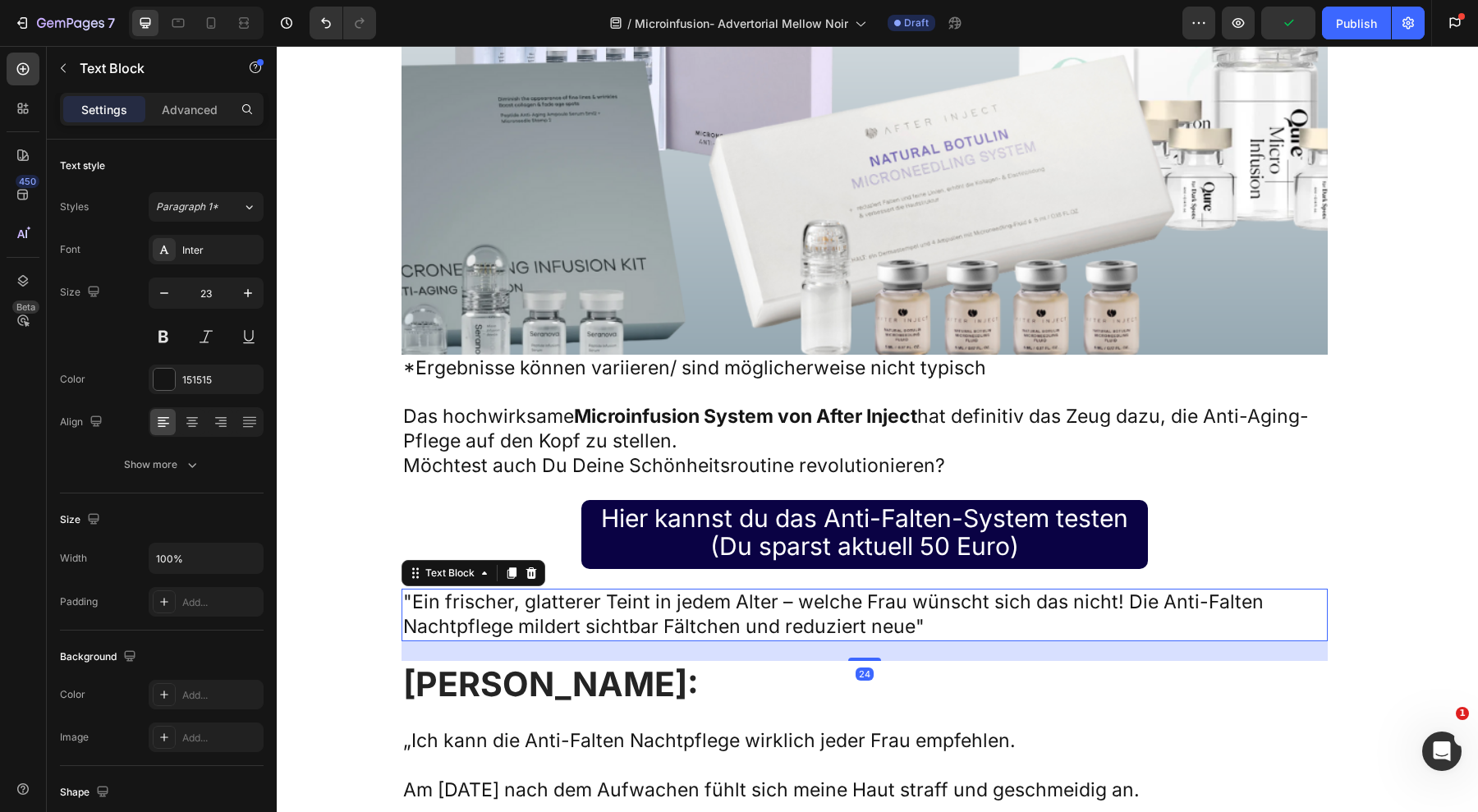
click at [522, 591] on p ""Ein frischer, glatterer Teint in jedem Alter – welche Frau wünscht sich das ni…" at bounding box center [865, 615] width 923 height 49
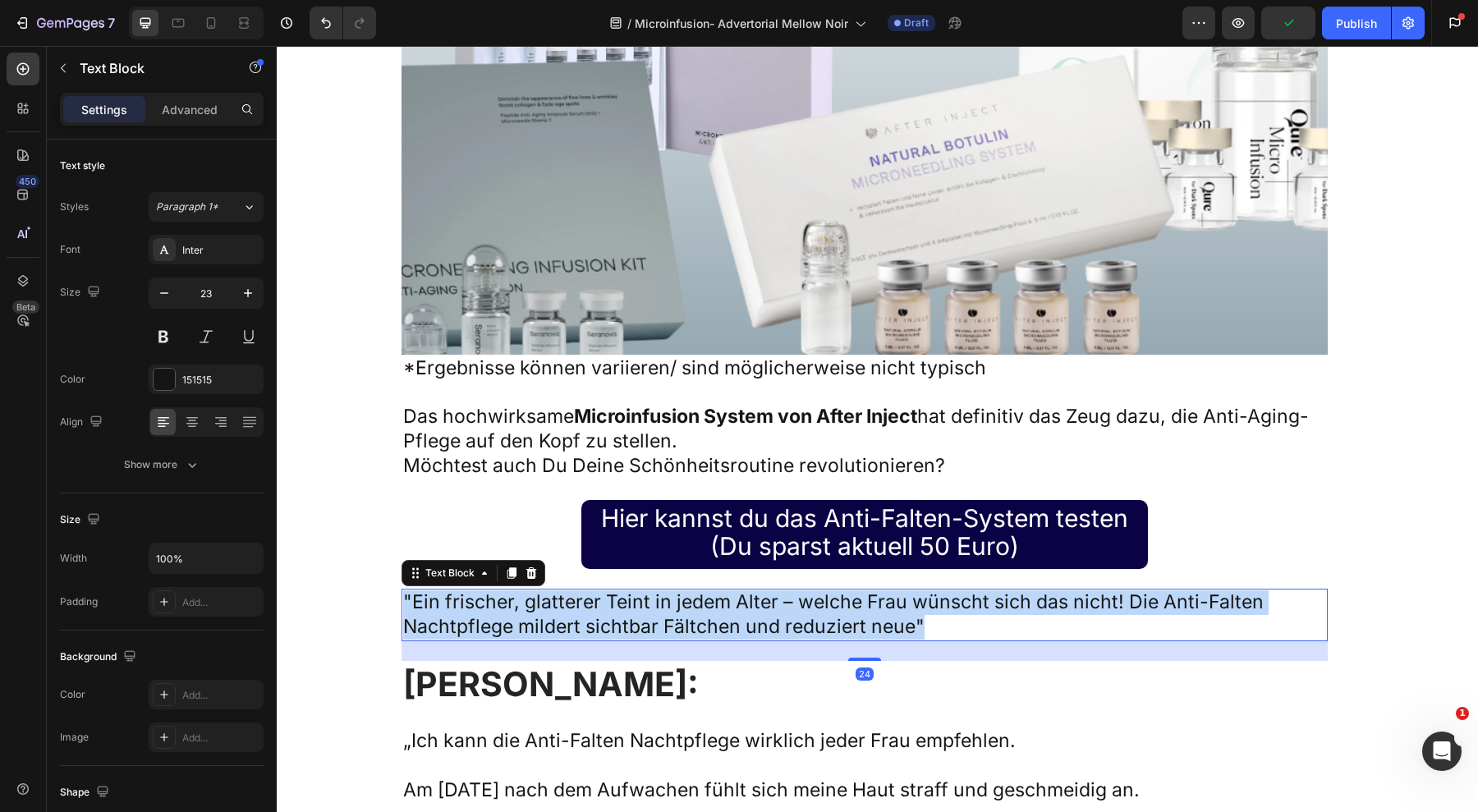
click at [522, 591] on p ""Ein frischer, glatterer Teint in jedem Alter – welche Frau wünscht sich das ni…" at bounding box center [865, 615] width 923 height 49
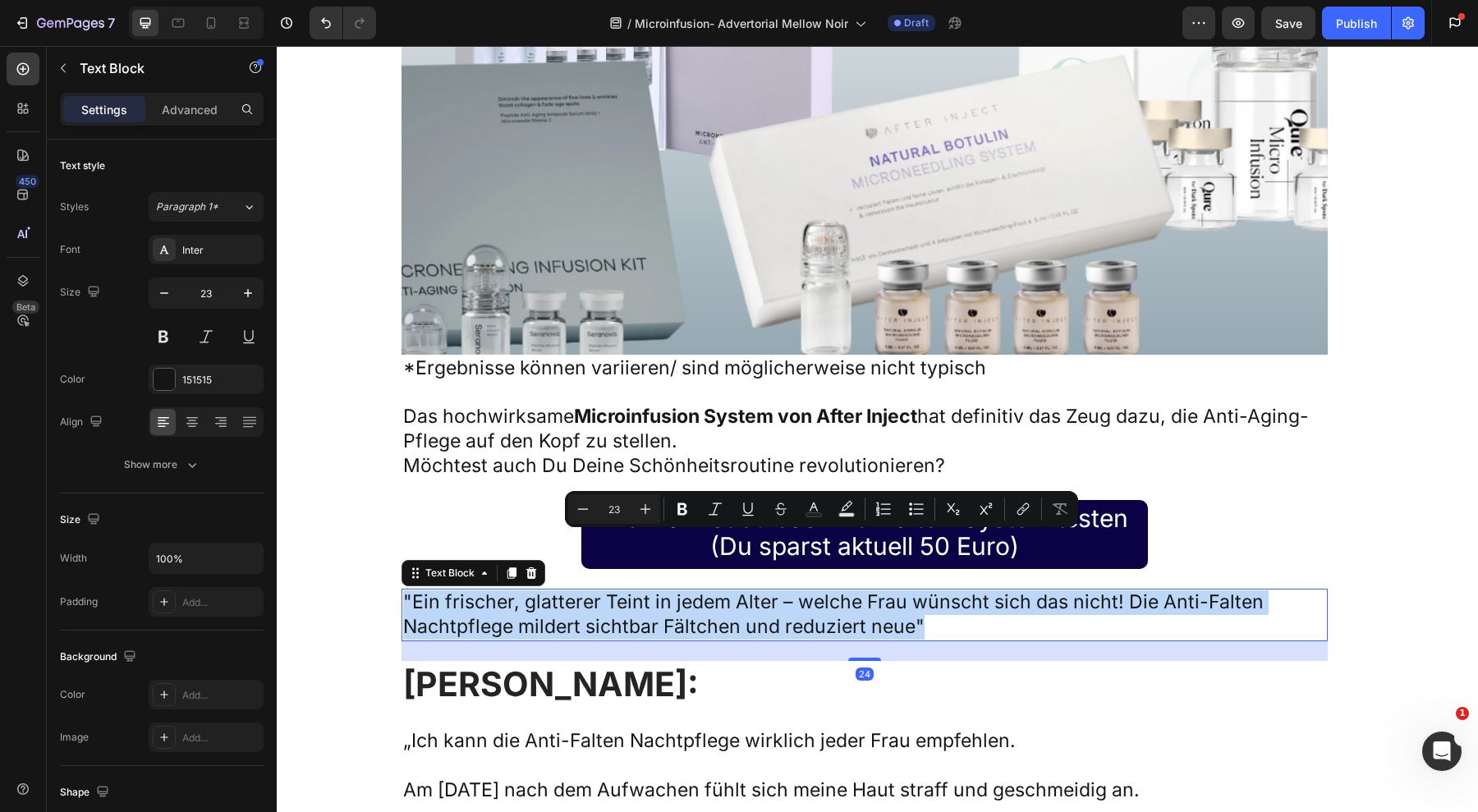
click at [522, 591] on p ""Ein frischer, glatterer Teint in jedem Alter – welche Frau wünscht sich das ni…" at bounding box center [865, 615] width 923 height 49
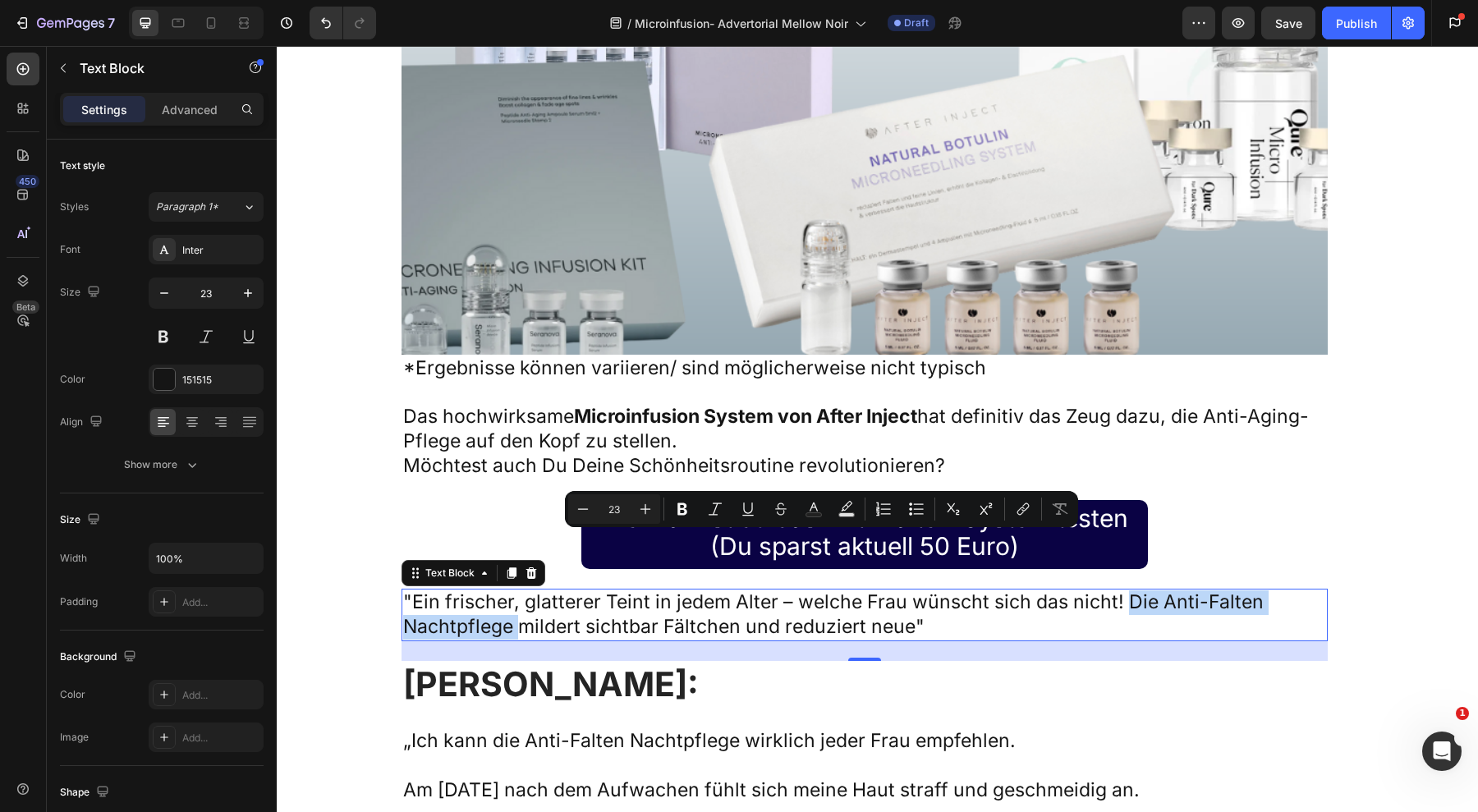
drag, startPoint x: 515, startPoint y: 571, endPoint x: 1117, endPoint y: 547, distance: 602.5
click at [1117, 591] on p ""Ein frischer, glatterer Teint in jedem Alter – welche Frau wünscht sich das ni…" at bounding box center [865, 615] width 923 height 49
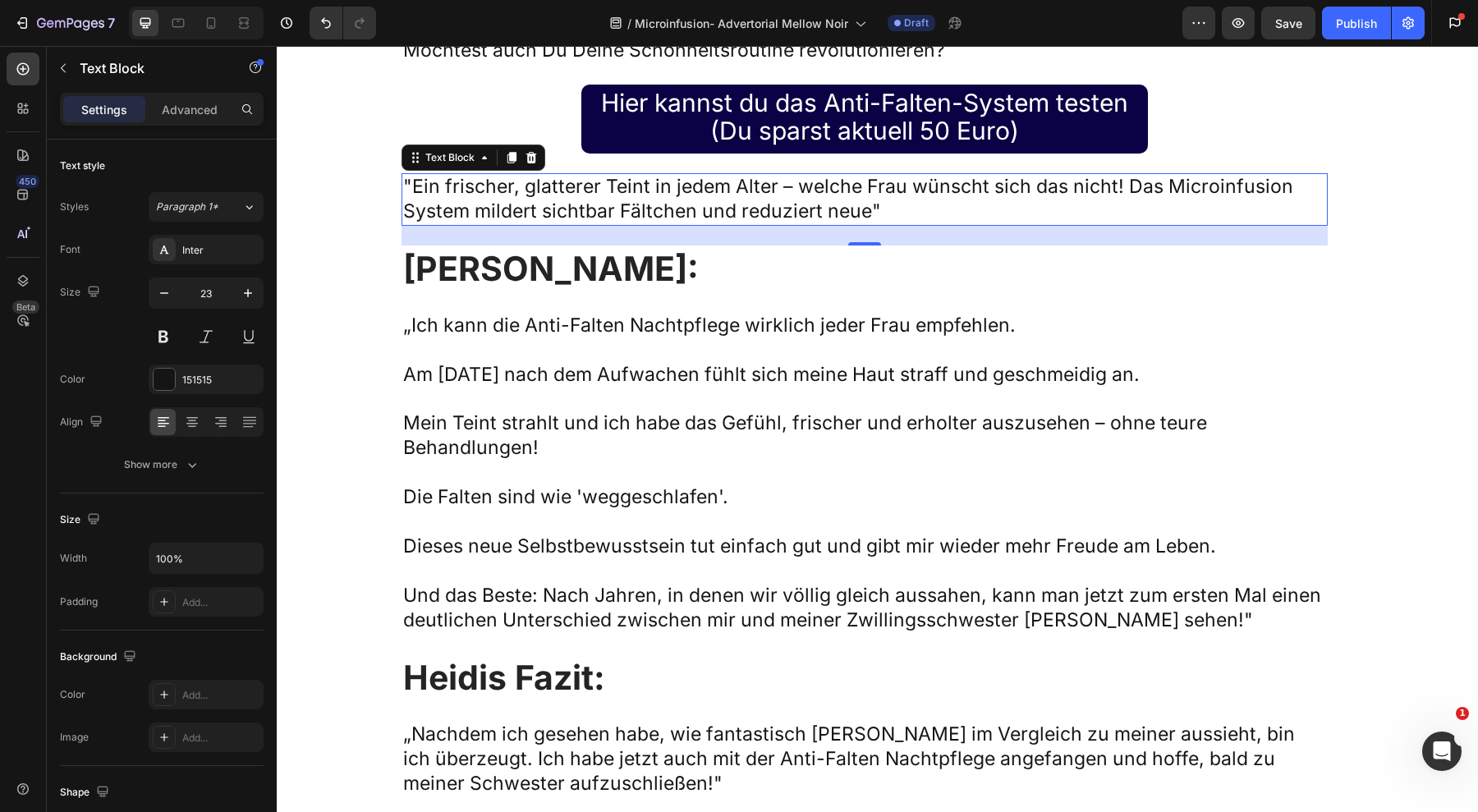
scroll to position [11820, 0]
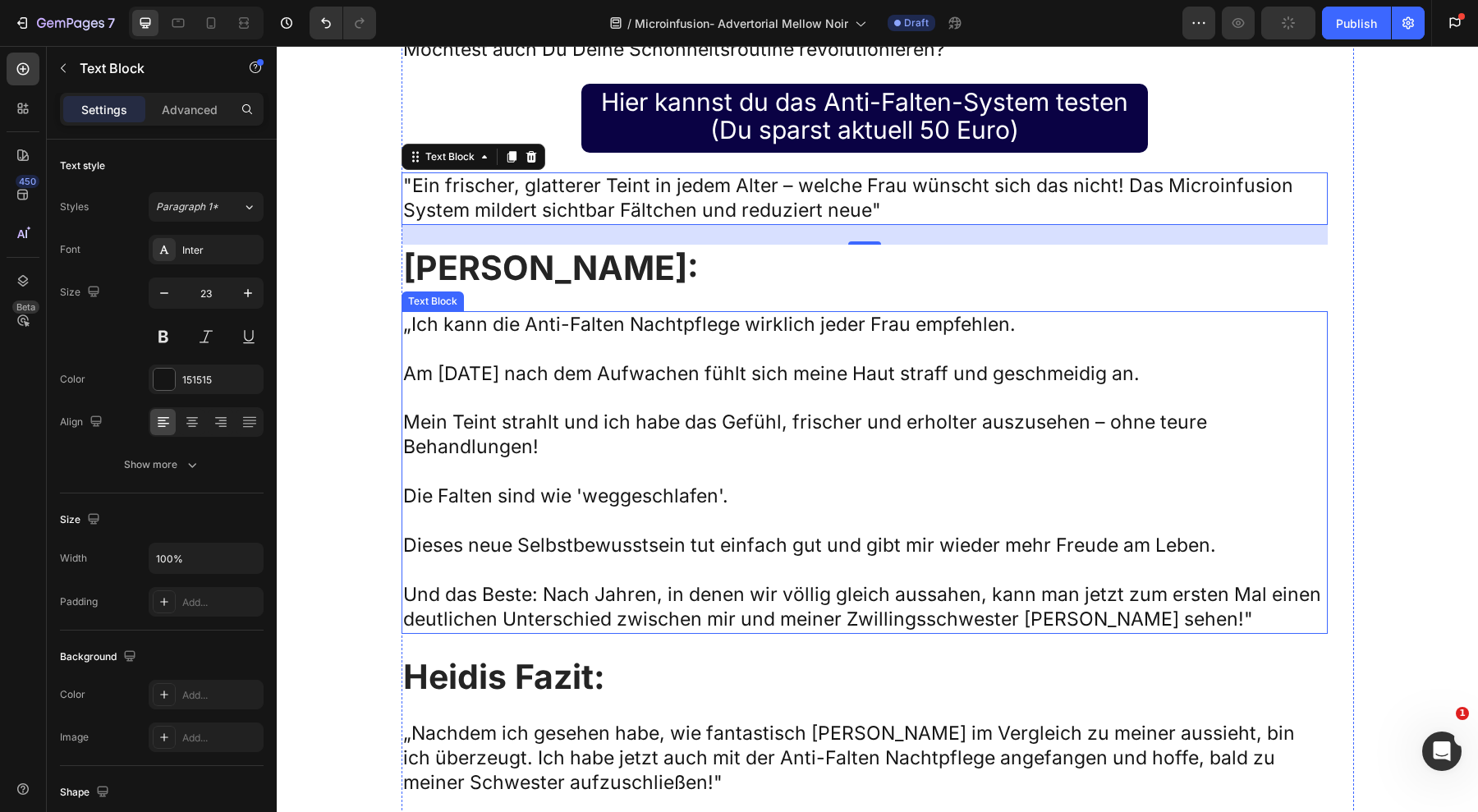
click at [832, 387] on p at bounding box center [865, 399] width 923 height 24
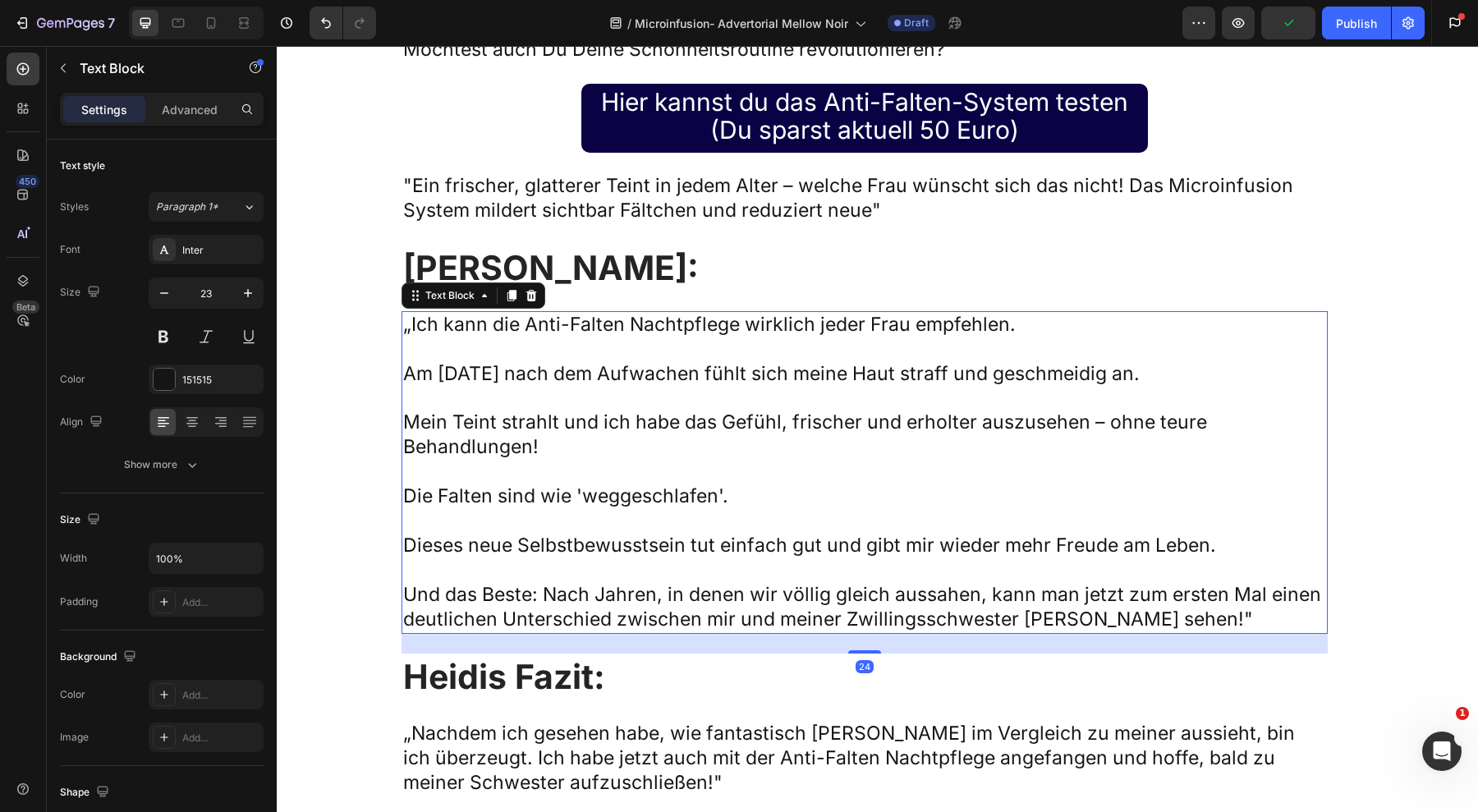
click at [832, 387] on p at bounding box center [865, 399] width 923 height 24
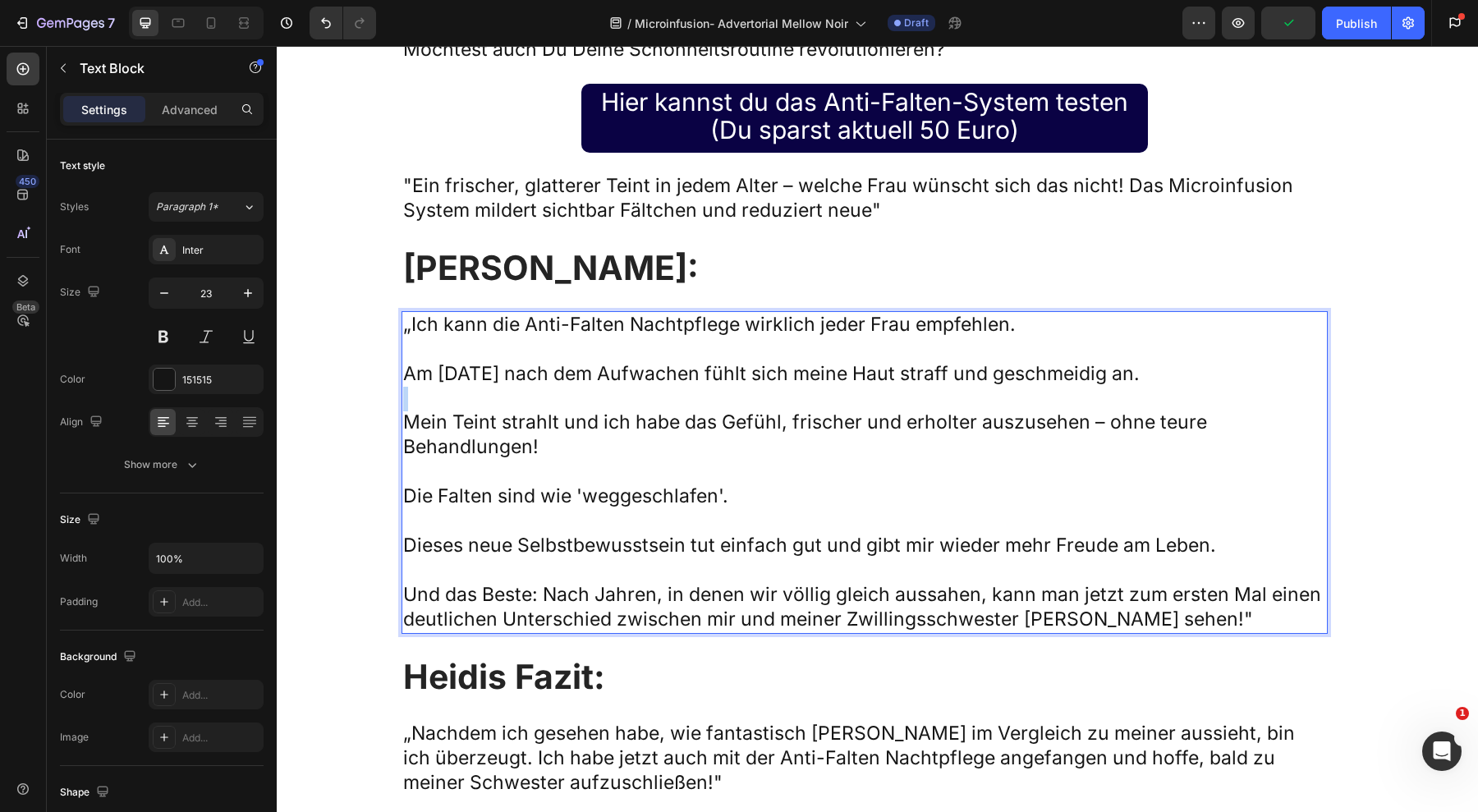
click at [832, 387] on p "Rich Text Editor. Editing area: main" at bounding box center [865, 399] width 923 height 24
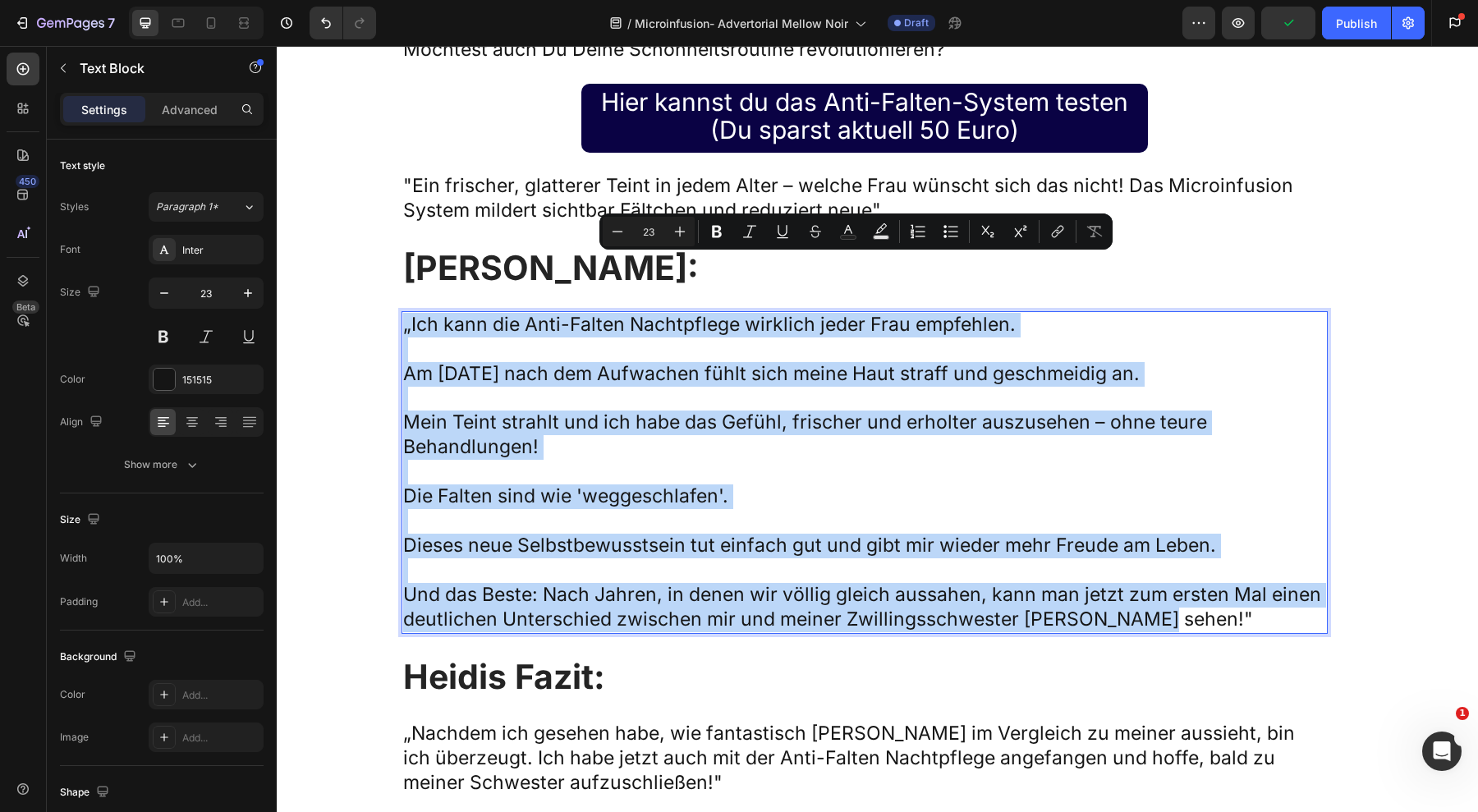
copy div "„Ich kann die Anti-Falten Nachtpflege wirklich jeder Frau empfehlen. Am [DATE] …"
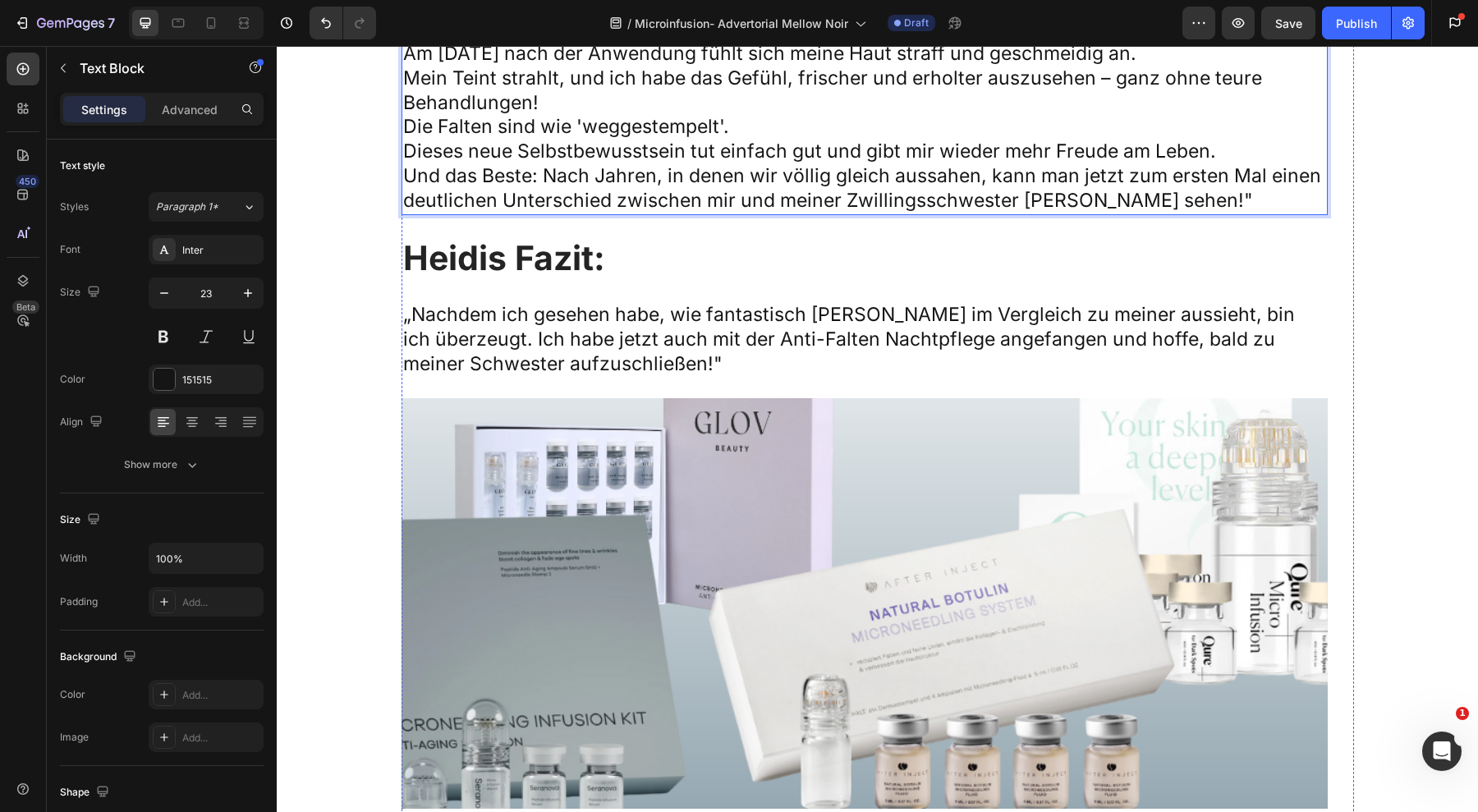
scroll to position [12130, 0]
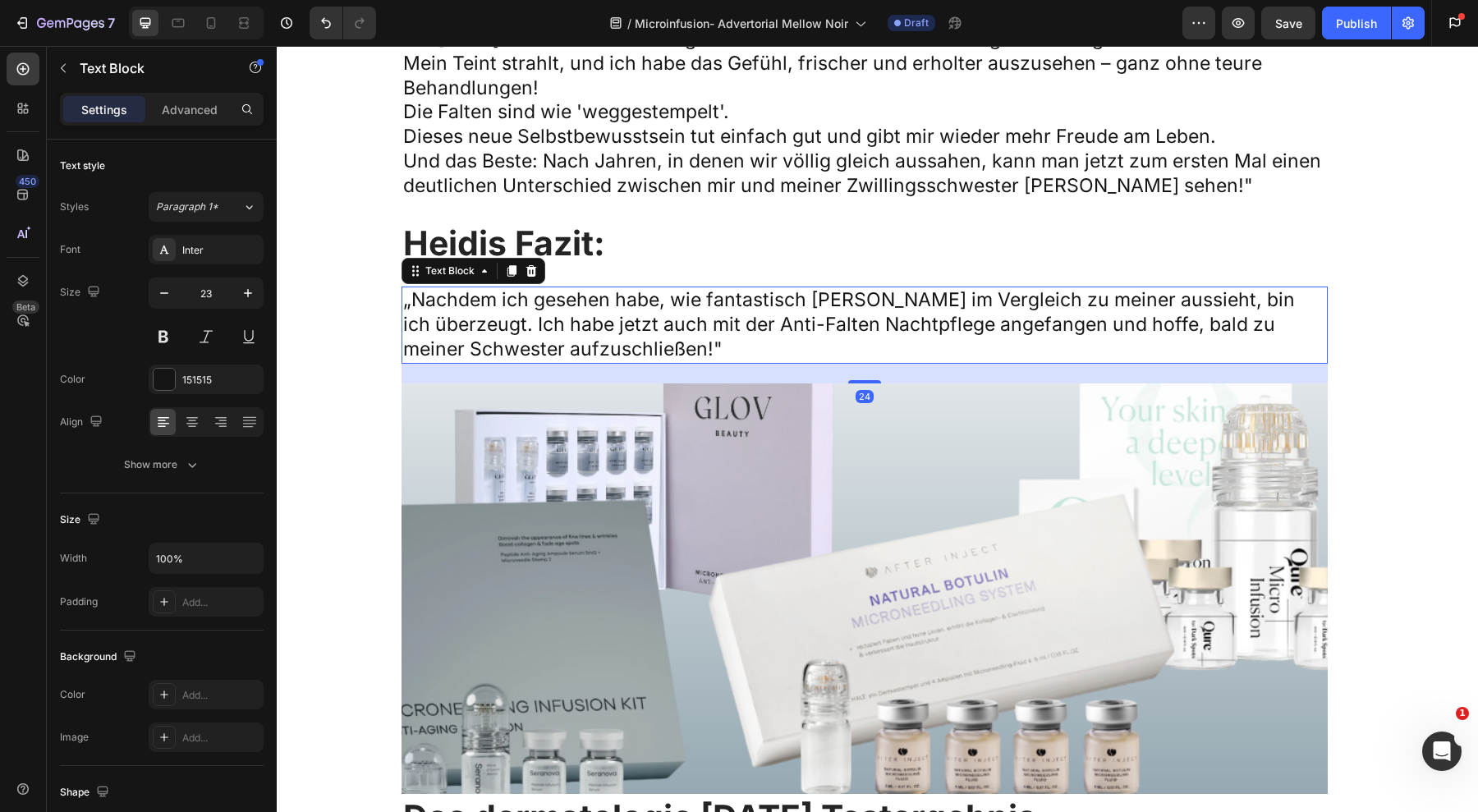
click at [491, 288] on p "„Nachdem ich gesehen habe, wie fantastisch [PERSON_NAME] im Vergleich zu meiner…" at bounding box center [865, 325] width 923 height 74
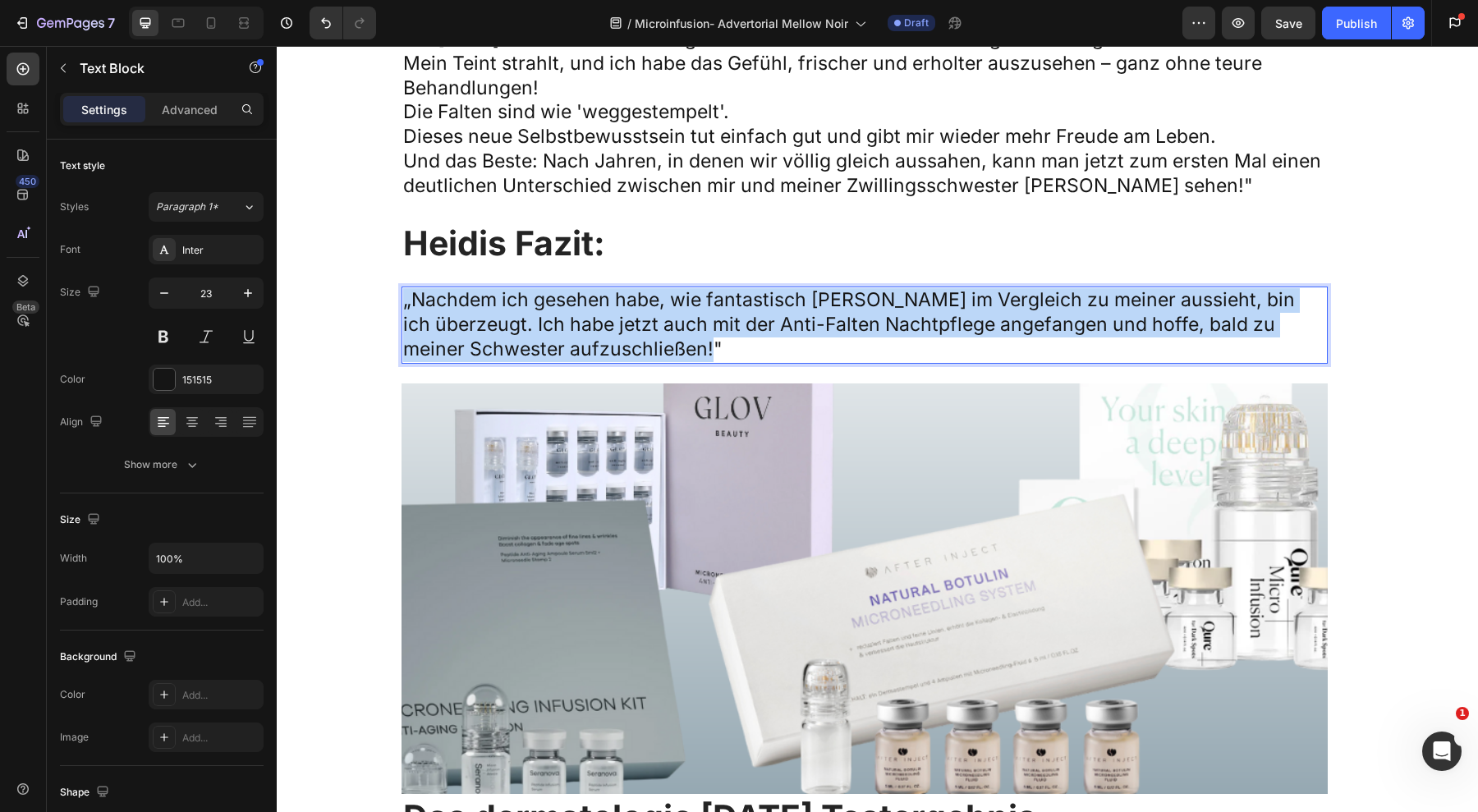
click at [491, 288] on p "„Nachdem ich gesehen habe, wie fantastisch [PERSON_NAME] im Vergleich zu meiner…" at bounding box center [865, 325] width 923 height 74
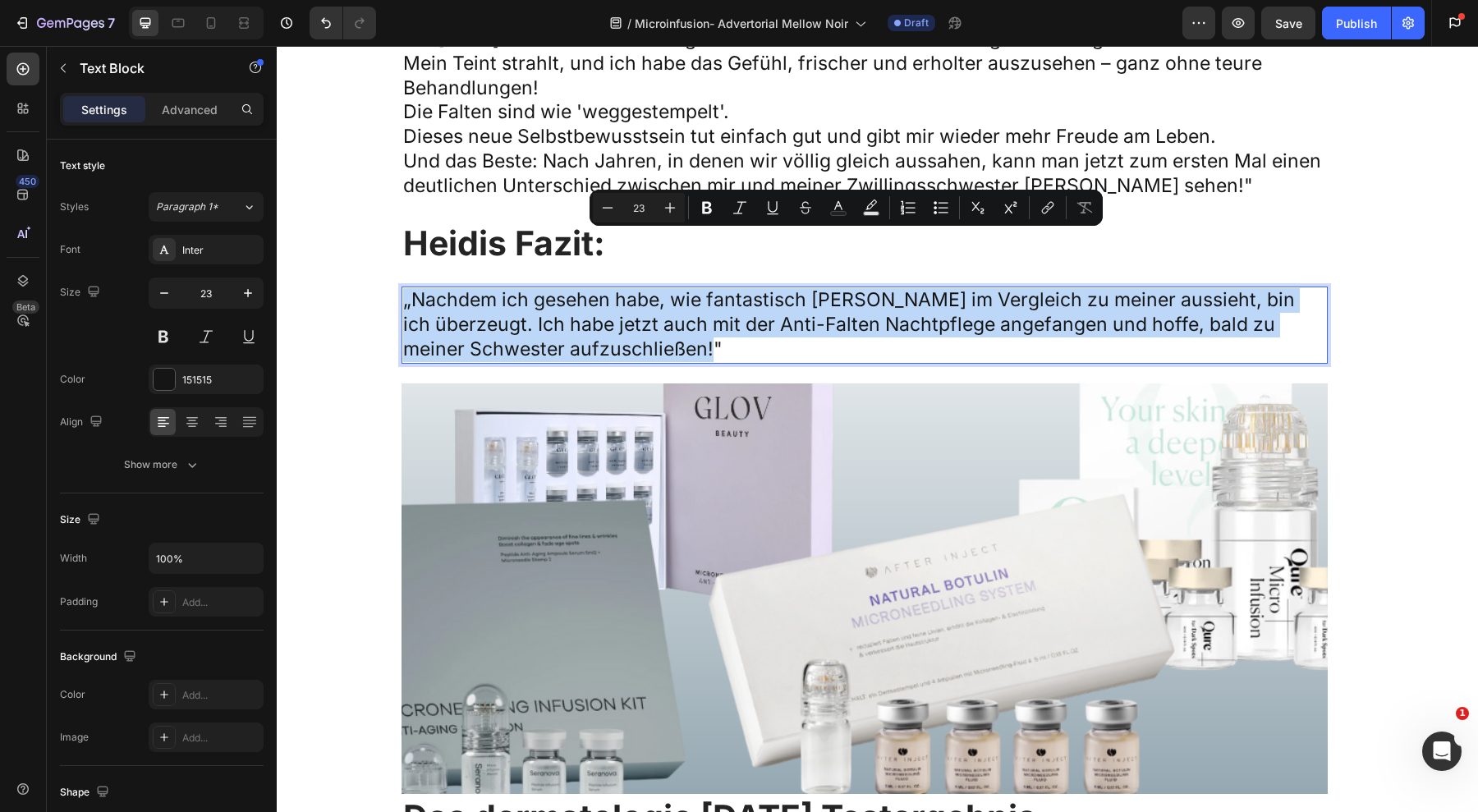
click at [491, 288] on p "„Nachdem ich gesehen habe, wie fantastisch [PERSON_NAME] im Vergleich zu meiner…" at bounding box center [865, 325] width 923 height 74
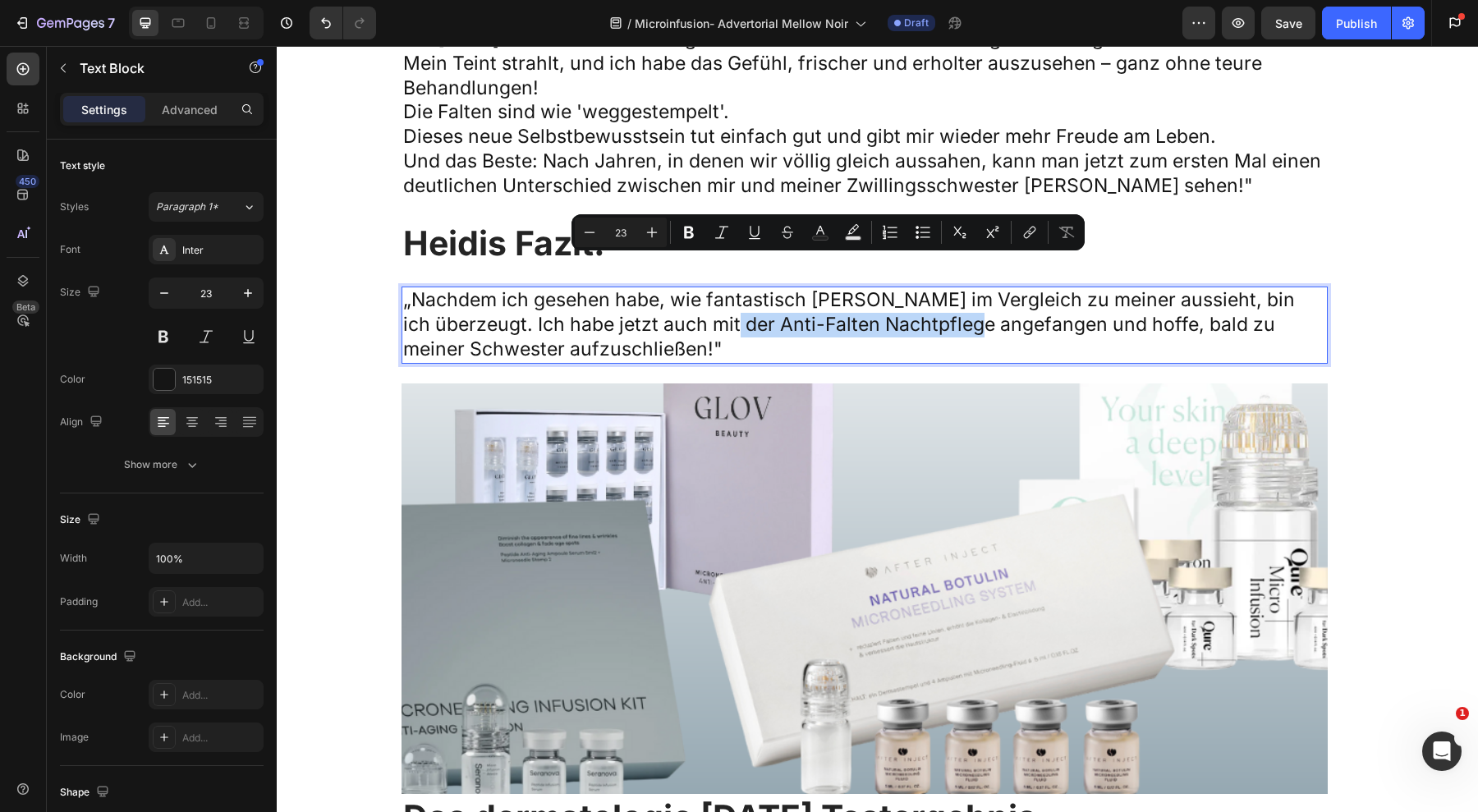
drag, startPoint x: 708, startPoint y: 270, endPoint x: 949, endPoint y: 269, distance: 241.0
click at [949, 288] on p "„Nachdem ich gesehen habe, wie fantastisch [PERSON_NAME] im Vergleich zu meiner…" at bounding box center [865, 325] width 923 height 74
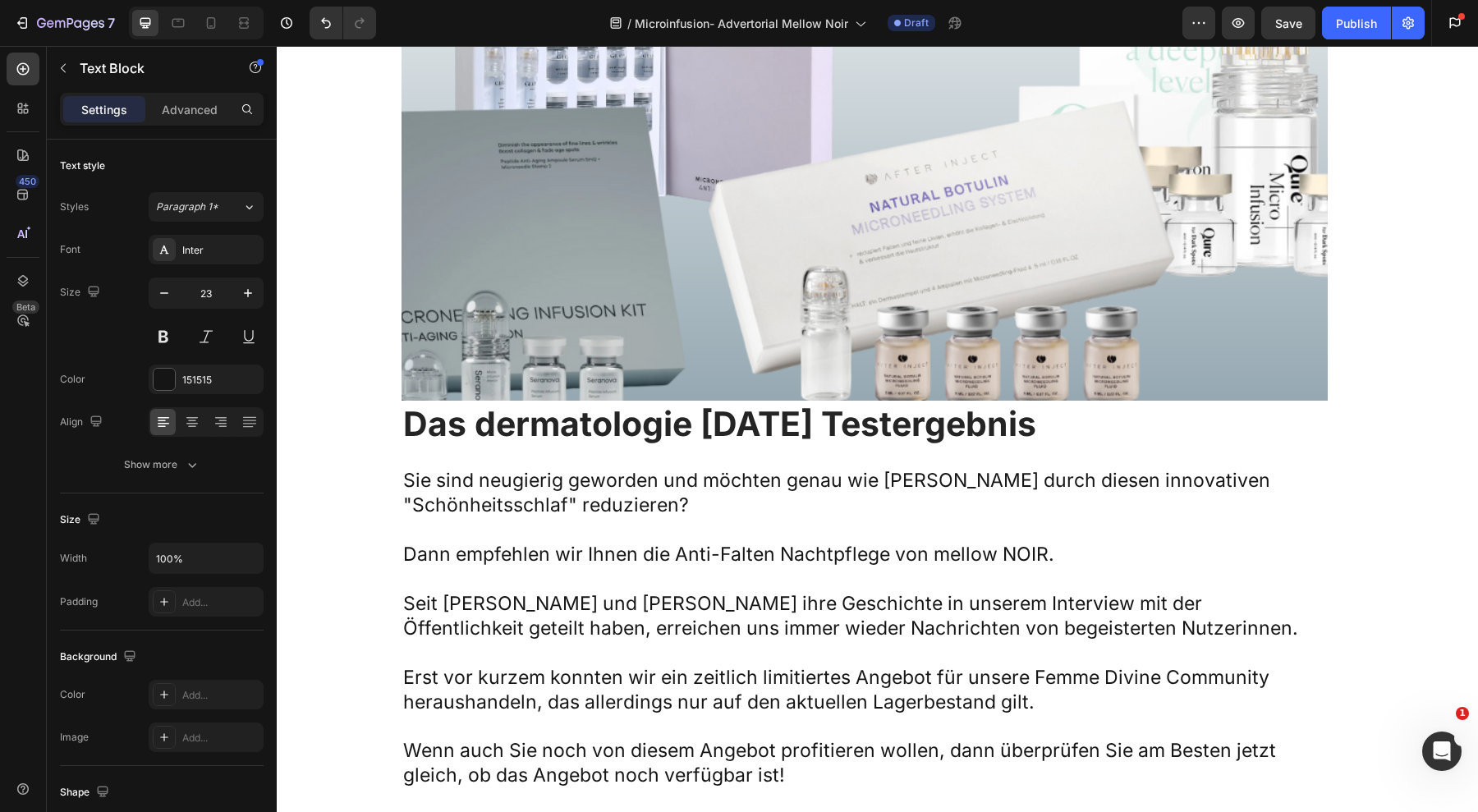
scroll to position [12524, 0]
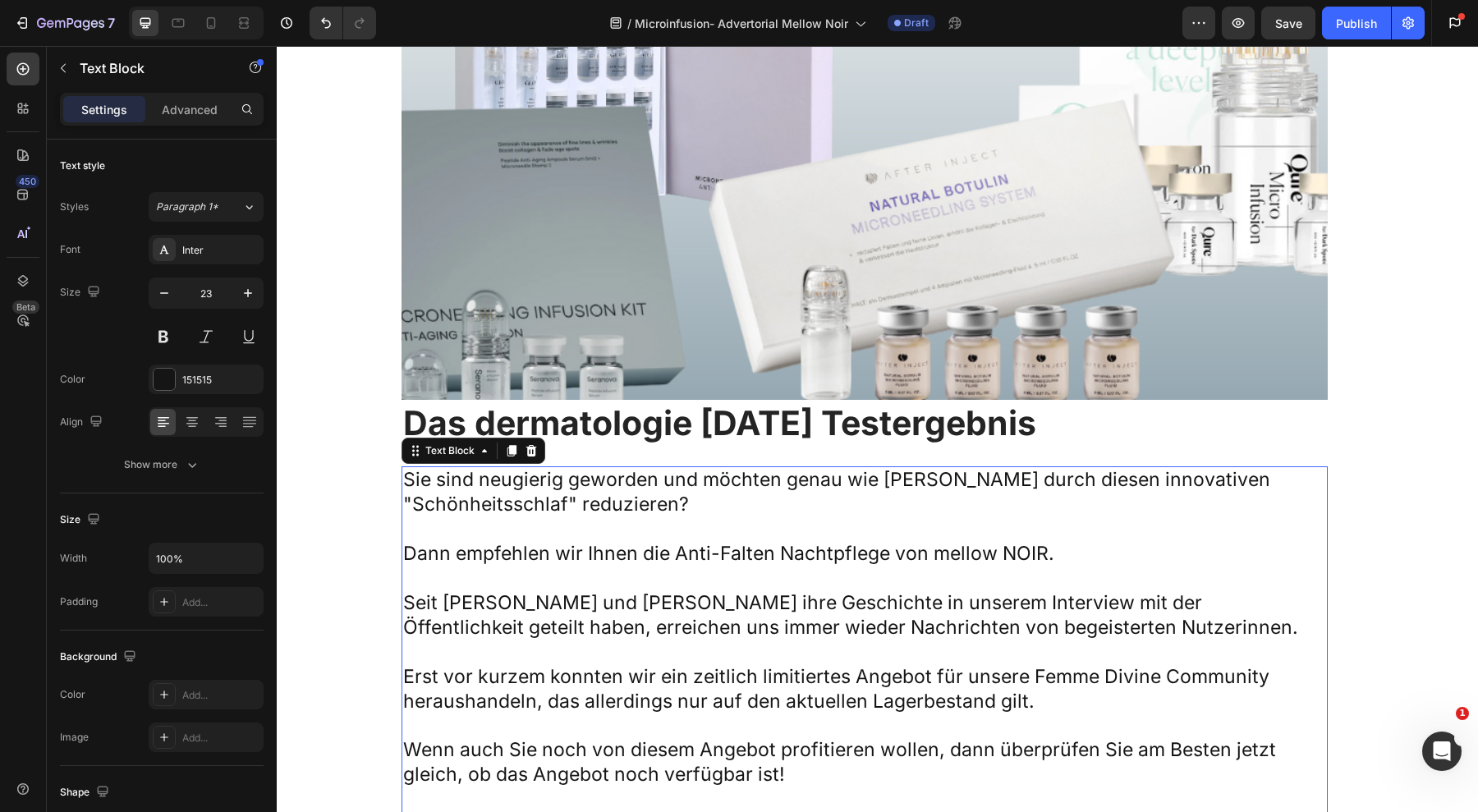
click at [865, 468] on p "Sie sind neugierig geworden und möchten genau wie [PERSON_NAME] durch diesen in…" at bounding box center [865, 493] width 923 height 49
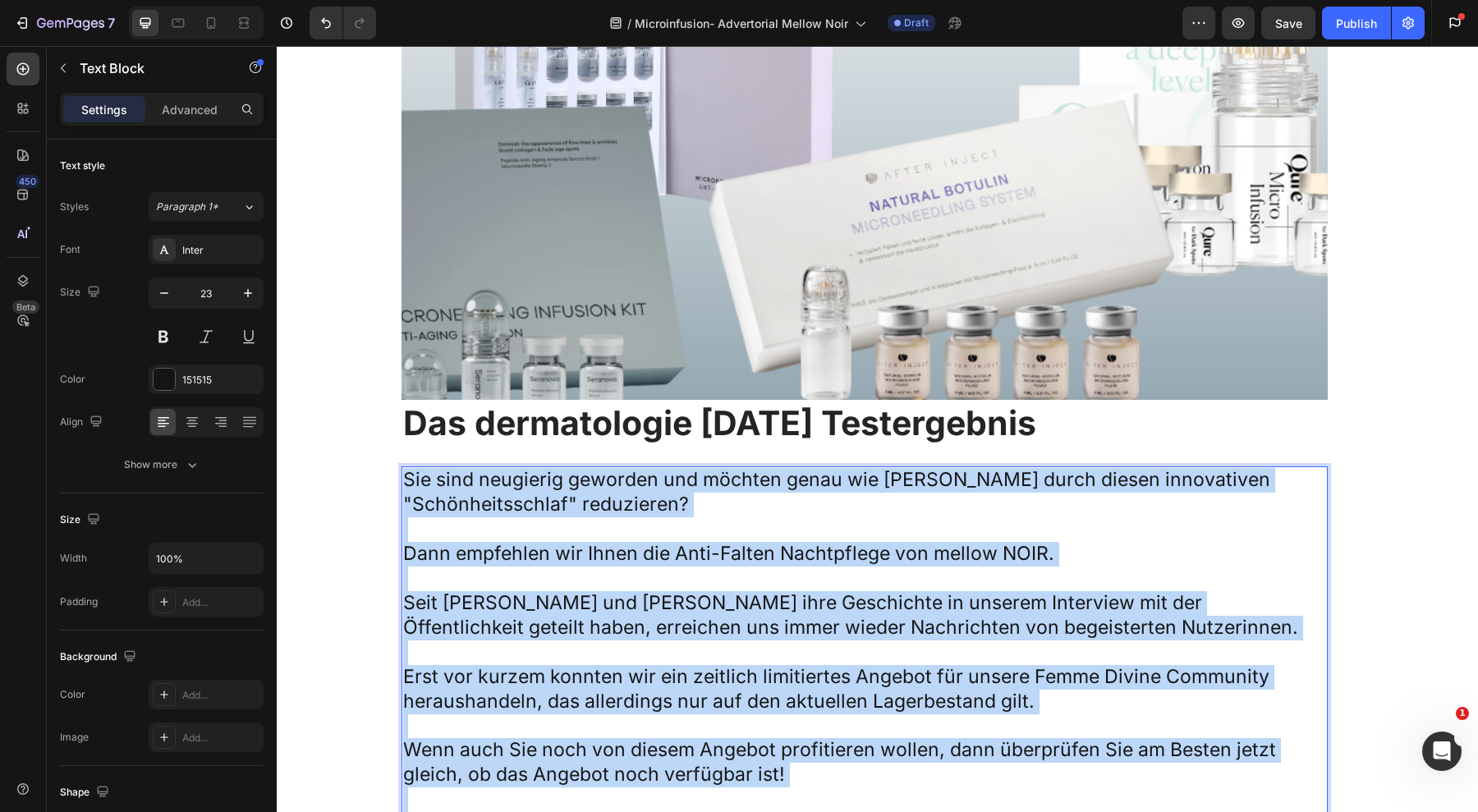
click at [865, 468] on p "Sie sind neugierig geworden und möchten genau wie [PERSON_NAME] durch diesen in…" at bounding box center [865, 493] width 923 height 49
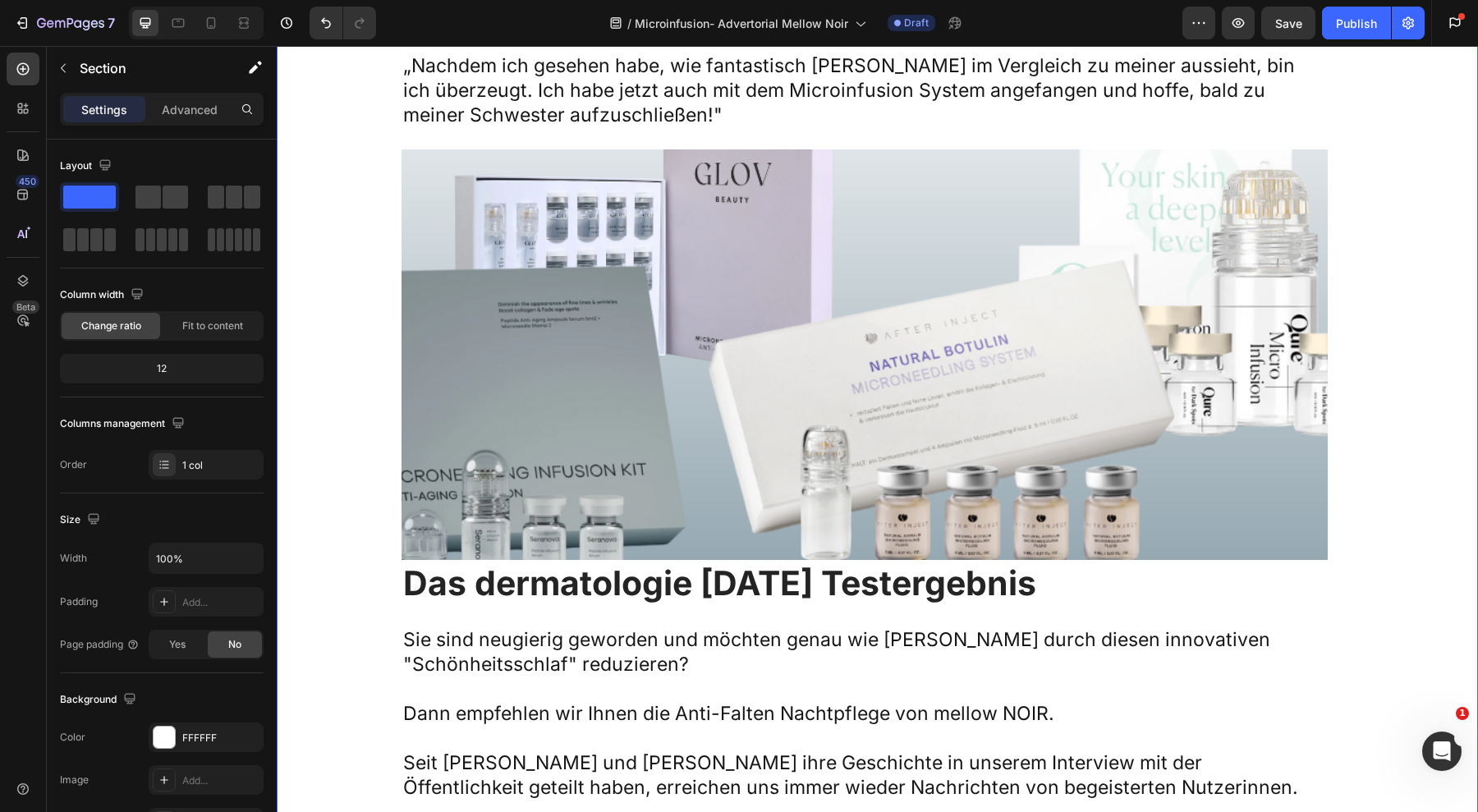
scroll to position [12879, 0]
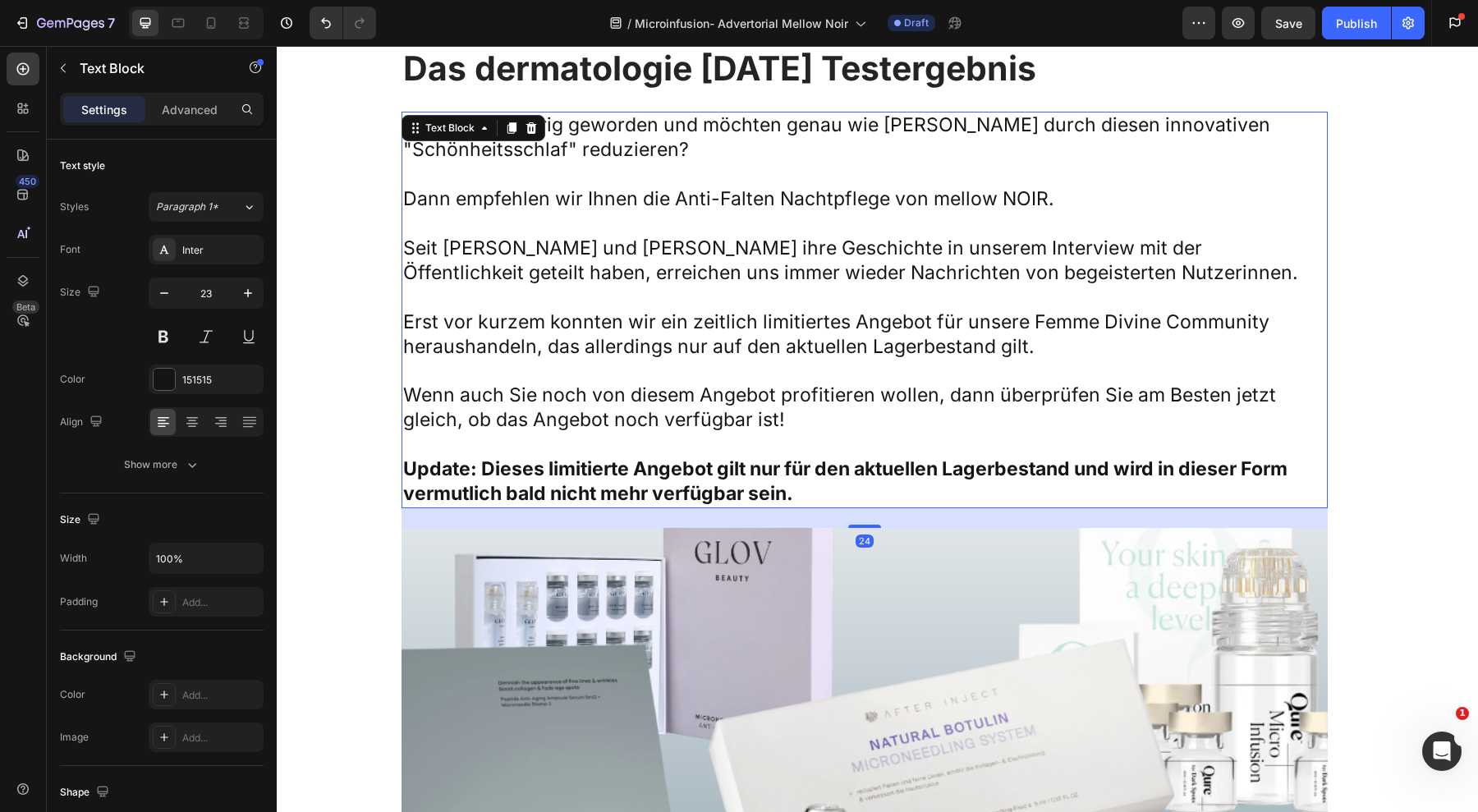
click at [564, 383] on p "Wenn auch Sie noch von diesem Angebot profitieren wollen, dann überprüfen Sie a…" at bounding box center [865, 408] width 923 height 49
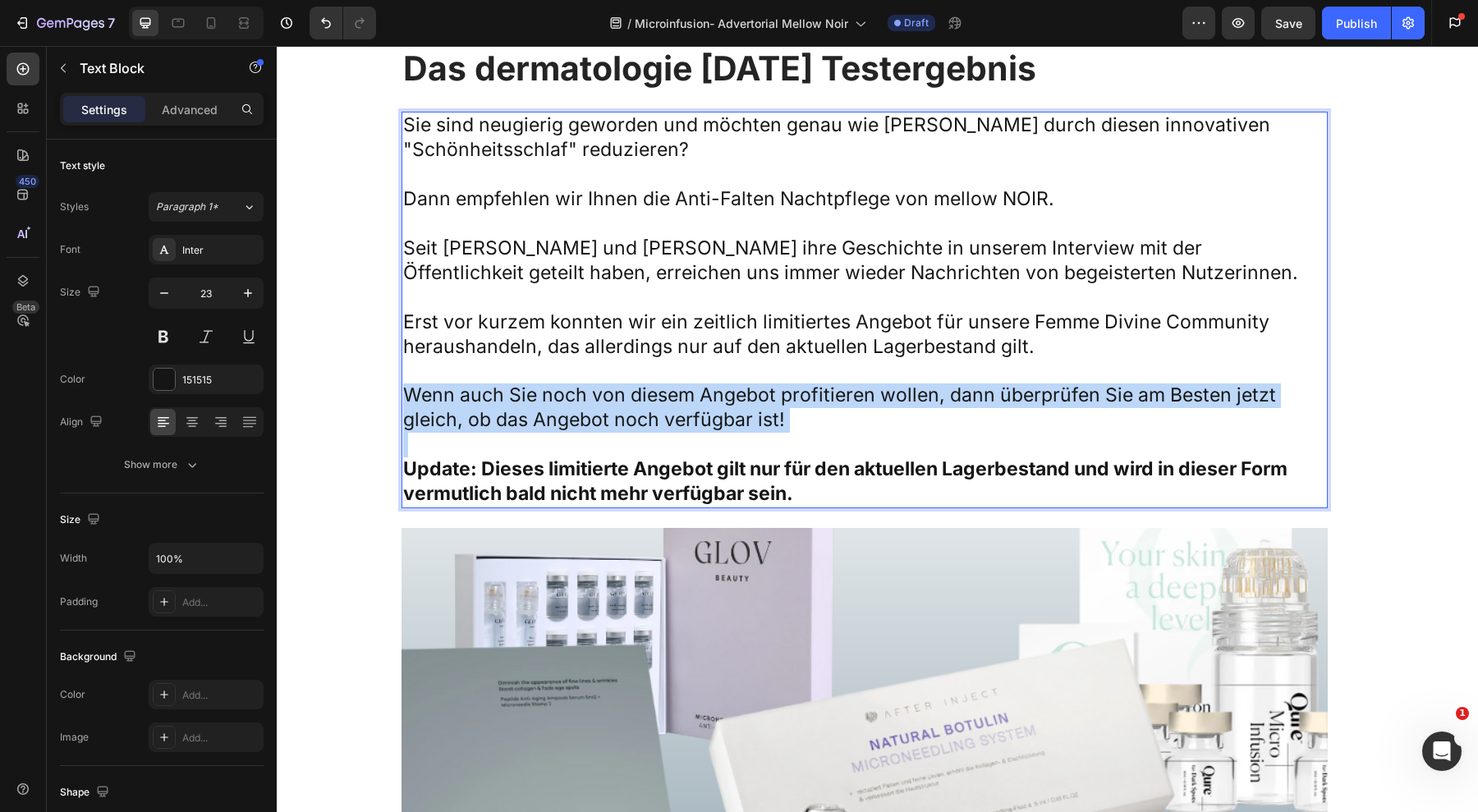
click at [564, 383] on p "Wenn auch Sie noch von diesem Angebot profitieren wollen, dann überprüfen Sie a…" at bounding box center [865, 408] width 923 height 49
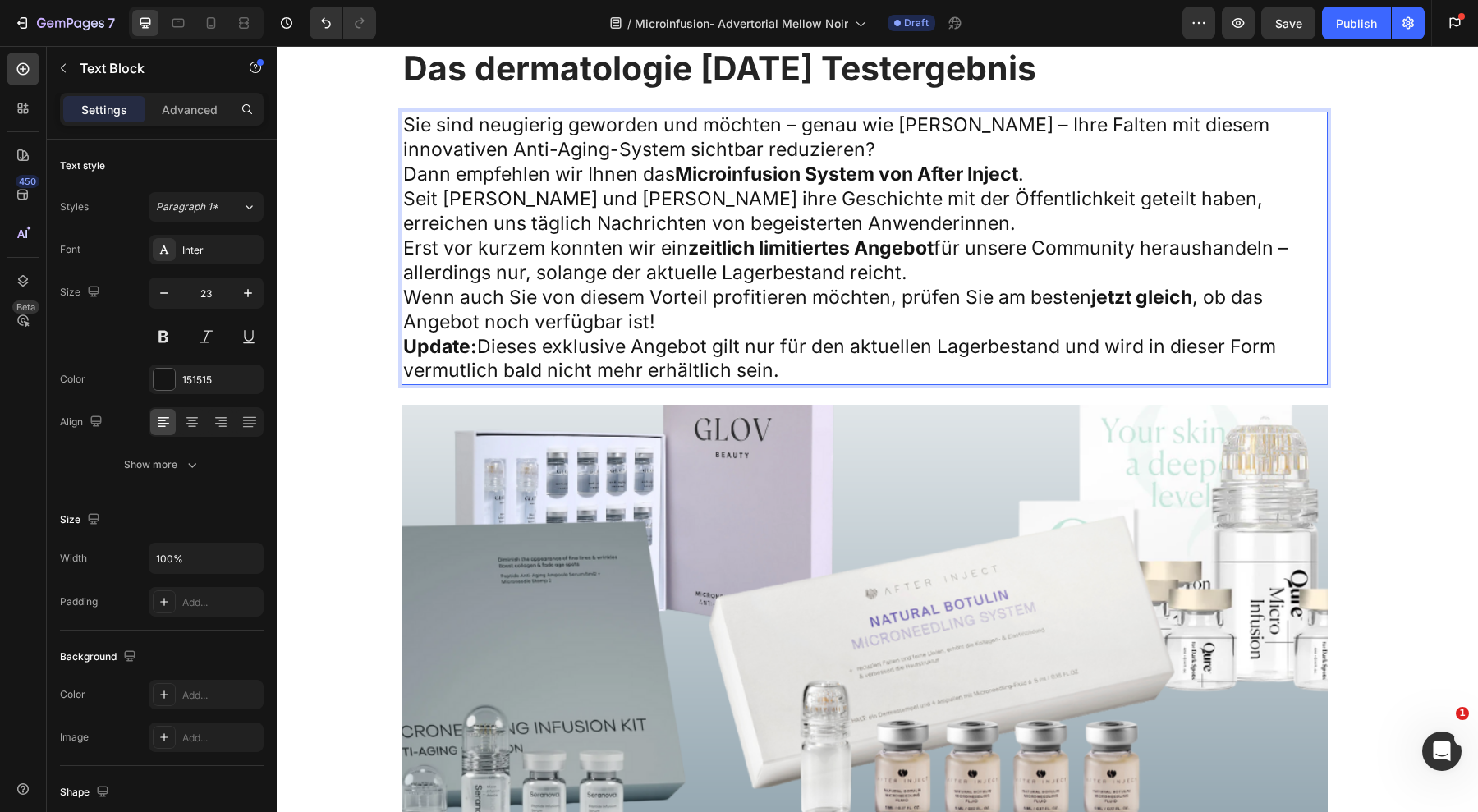
click at [671, 286] on p "Wenn auch Sie von diesem Vorteil profitieren möchten, prüfen Sie am besten jetz…" at bounding box center [865, 311] width 923 height 49
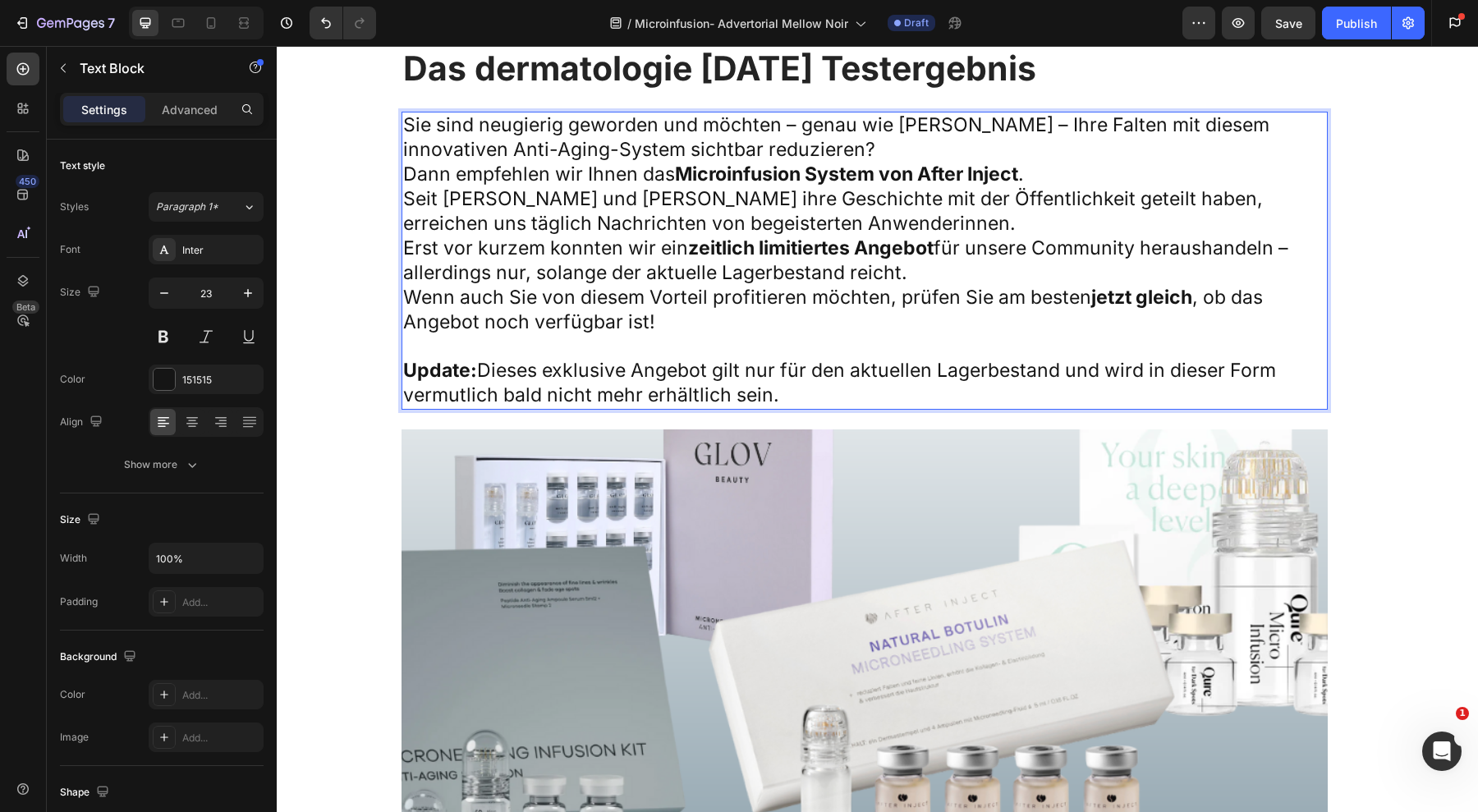
click at [686, 359] on p "Update: Dieses exklusive Angebot gilt nur für den aktuellen Lagerbestand und wi…" at bounding box center [865, 383] width 923 height 49
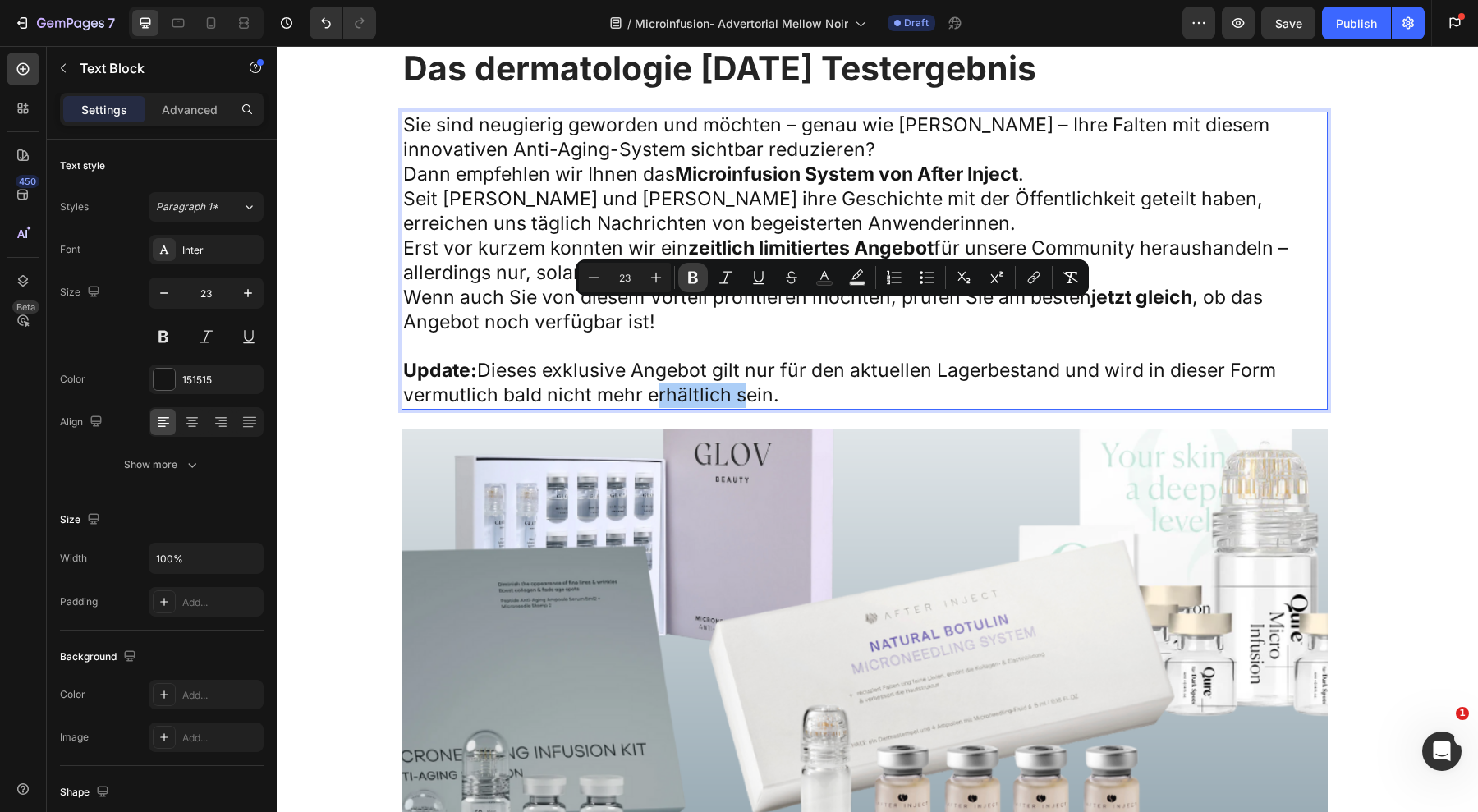
click at [694, 280] on icon "Editor contextual toolbar" at bounding box center [693, 277] width 17 height 17
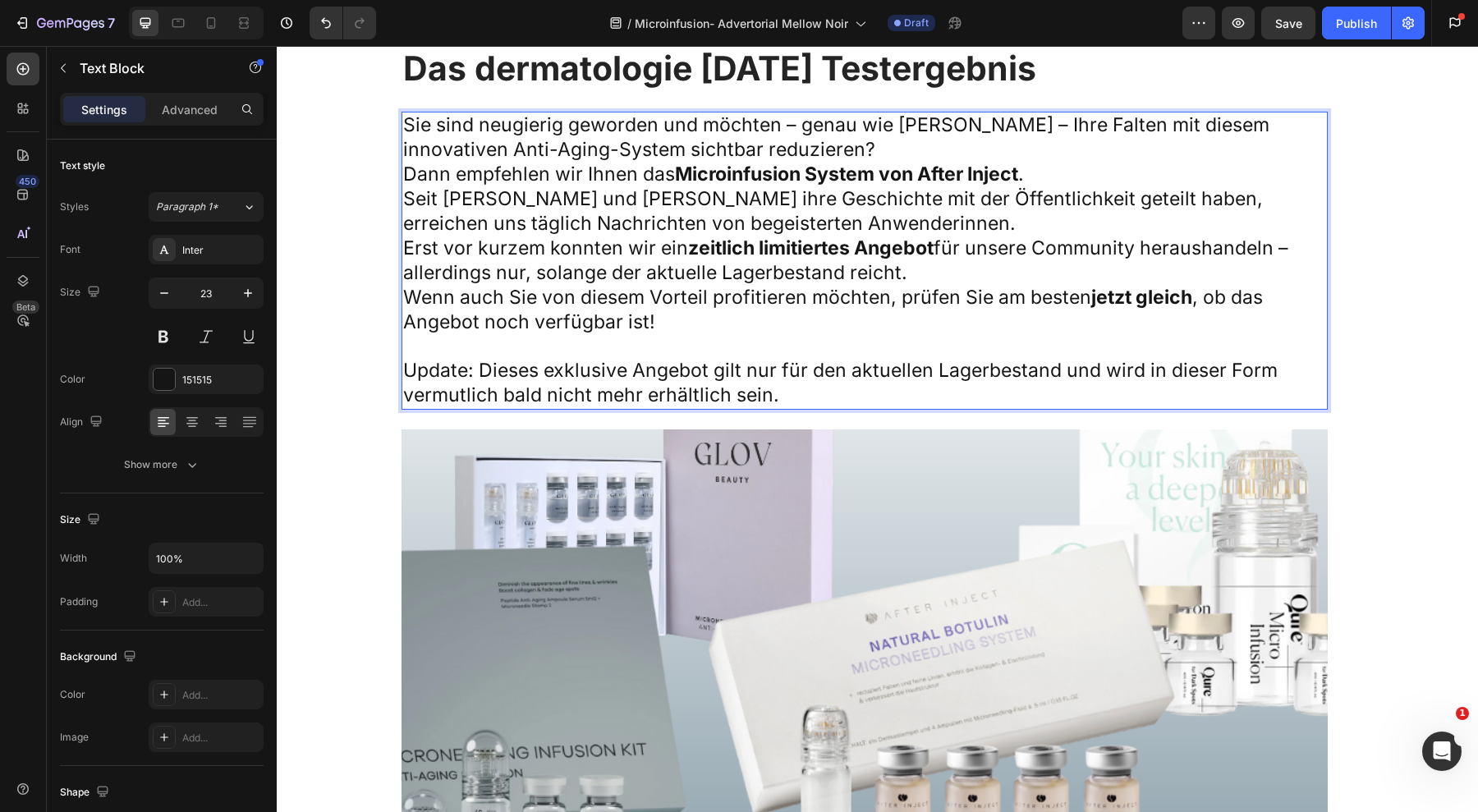
click at [694, 335] on p "Rich Text Editor. Editing area: main" at bounding box center [865, 347] width 923 height 24
click at [704, 359] on p "Update: Dieses exklusive Angebot gilt nur für den aktuellen Lagerbestand und wi…" at bounding box center [865, 383] width 923 height 49
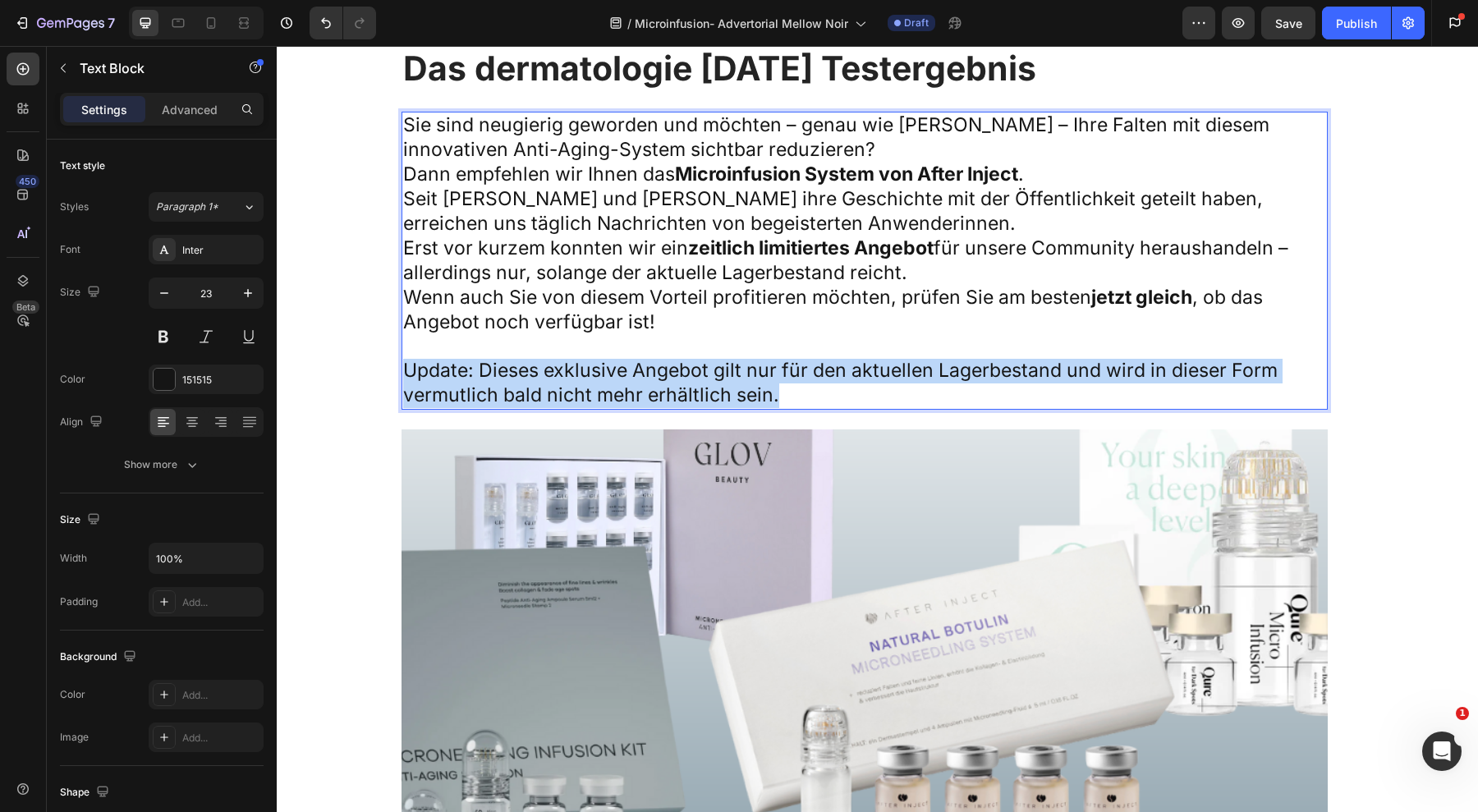
click at [704, 359] on p "Update: Dieses exklusive Angebot gilt nur für den aktuellen Lagerbestand und wi…" at bounding box center [865, 383] width 923 height 49
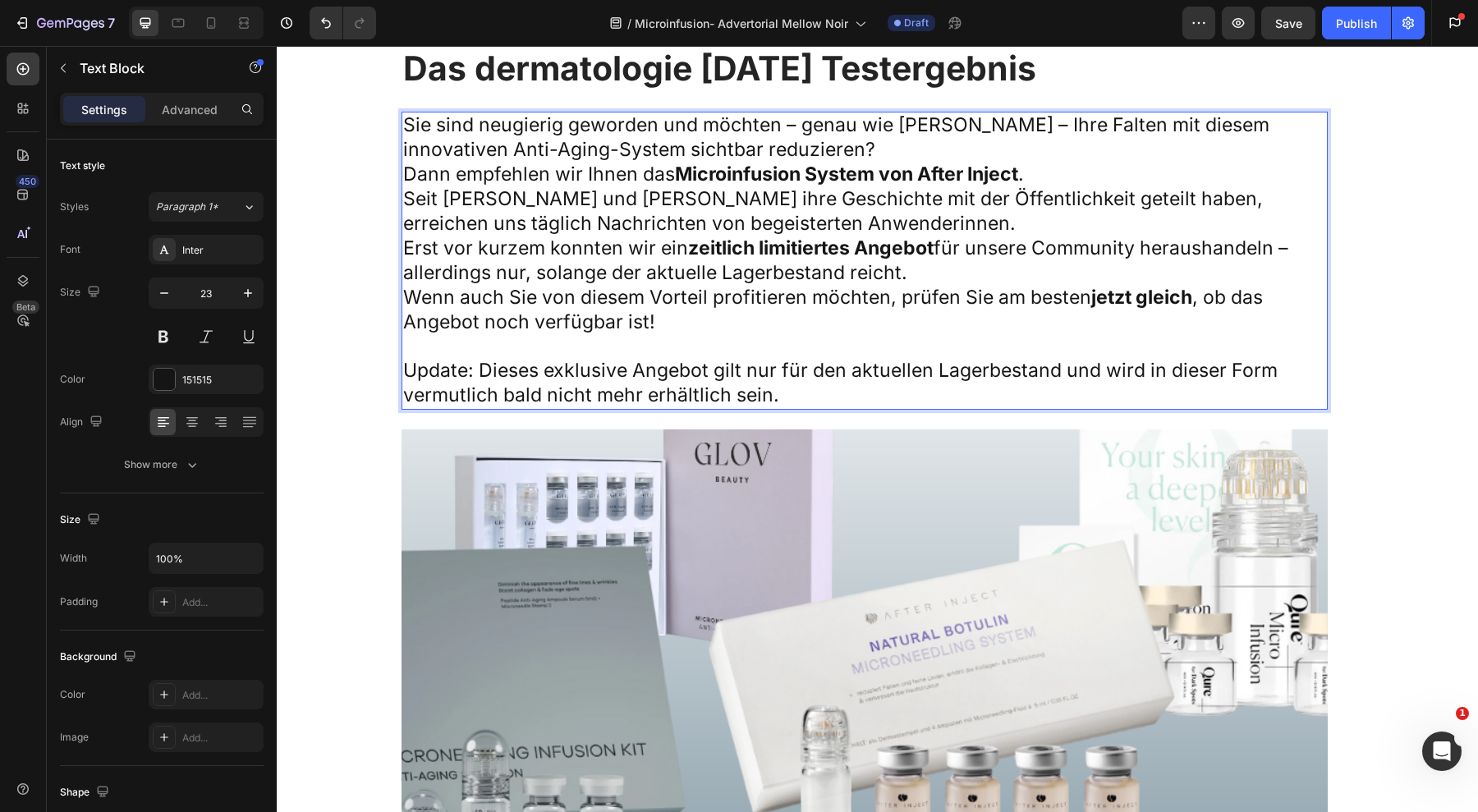
click at [682, 286] on p "Wenn auch Sie von diesem Vorteil profitieren möchten, prüfen Sie am besten jetz…" at bounding box center [865, 311] width 923 height 49
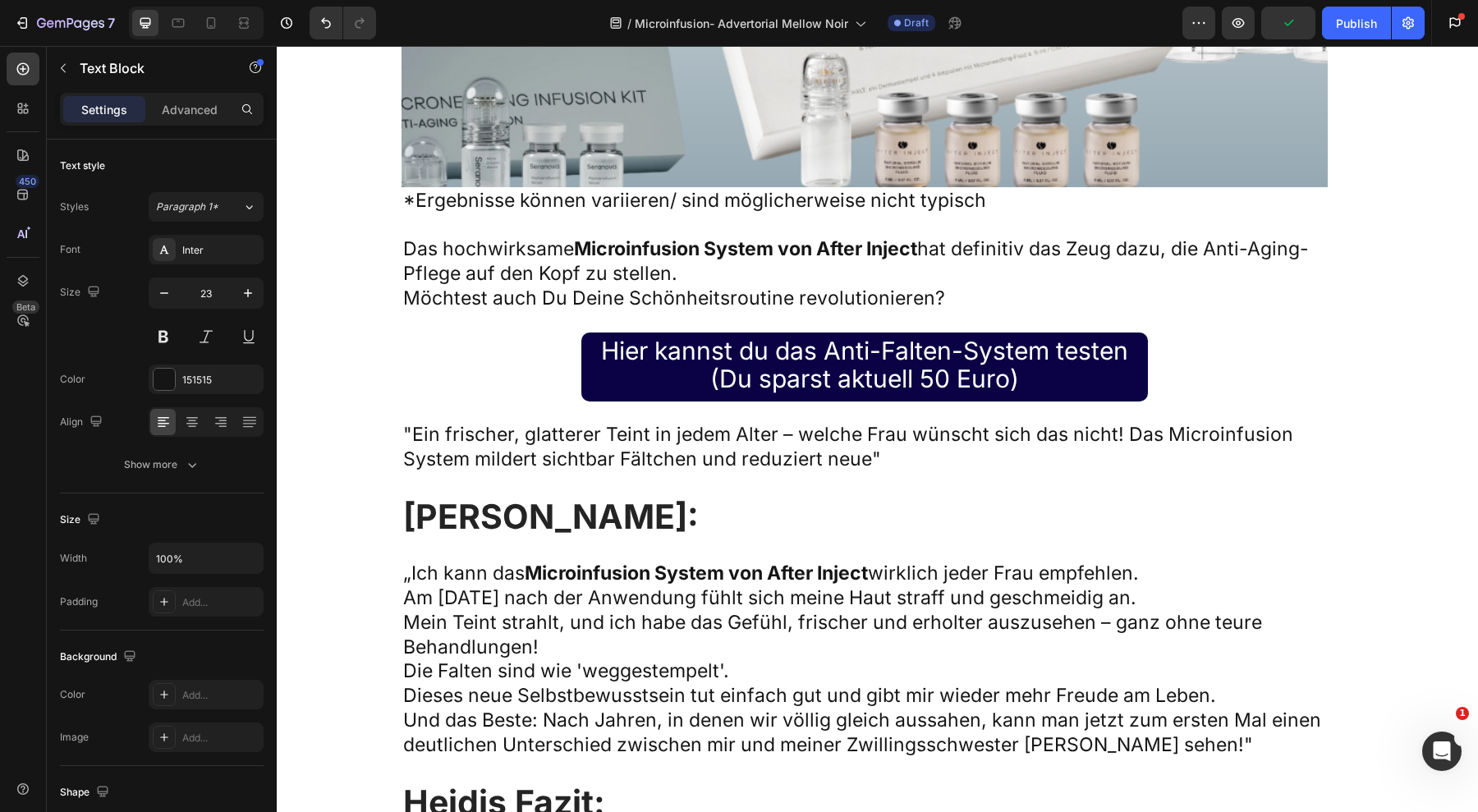
scroll to position [11560, 0]
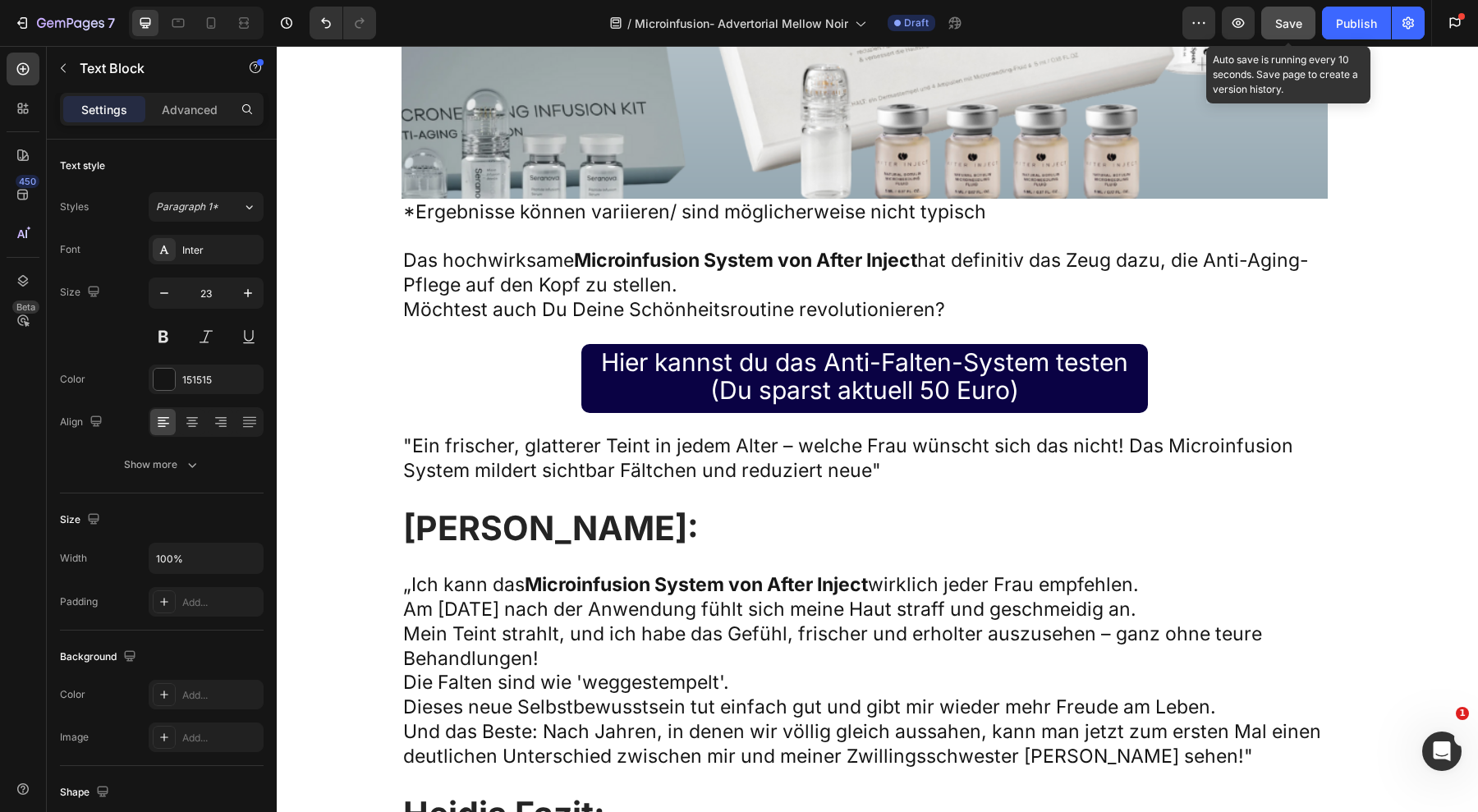
click at [1297, 27] on span "Save" at bounding box center [1289, 24] width 27 height 14
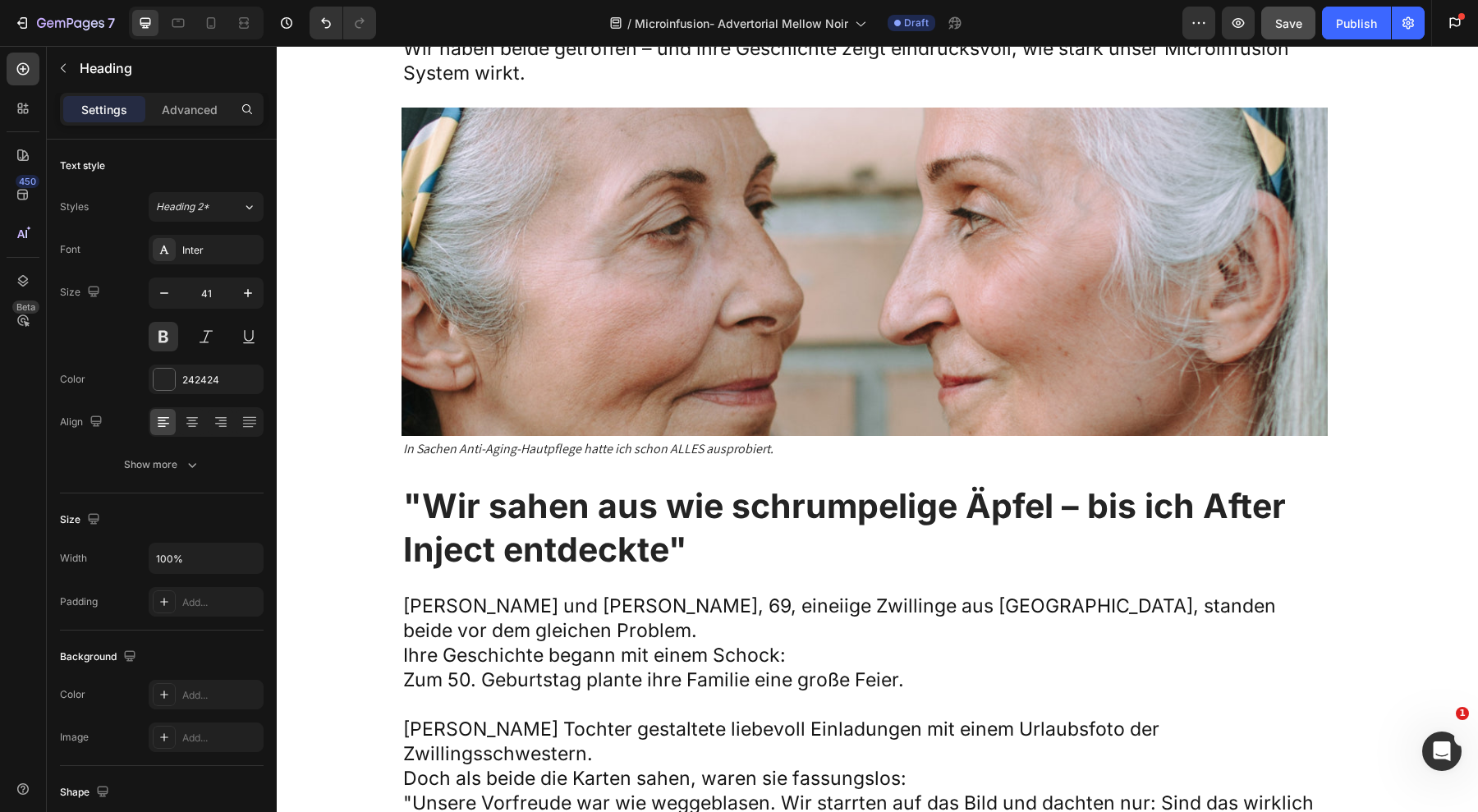
scroll to position [1799, 0]
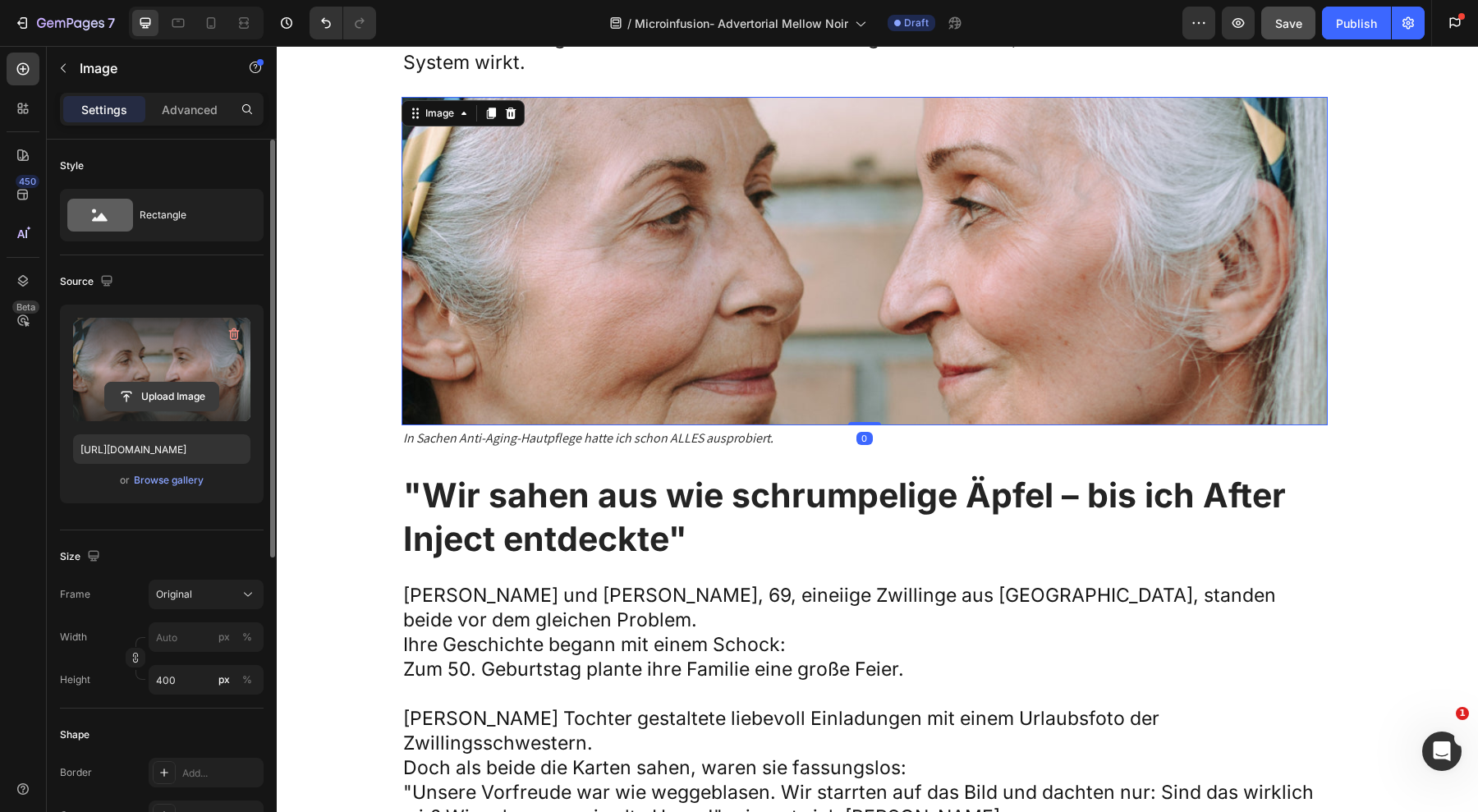
click at [166, 394] on input "file" at bounding box center [162, 396] width 114 height 28
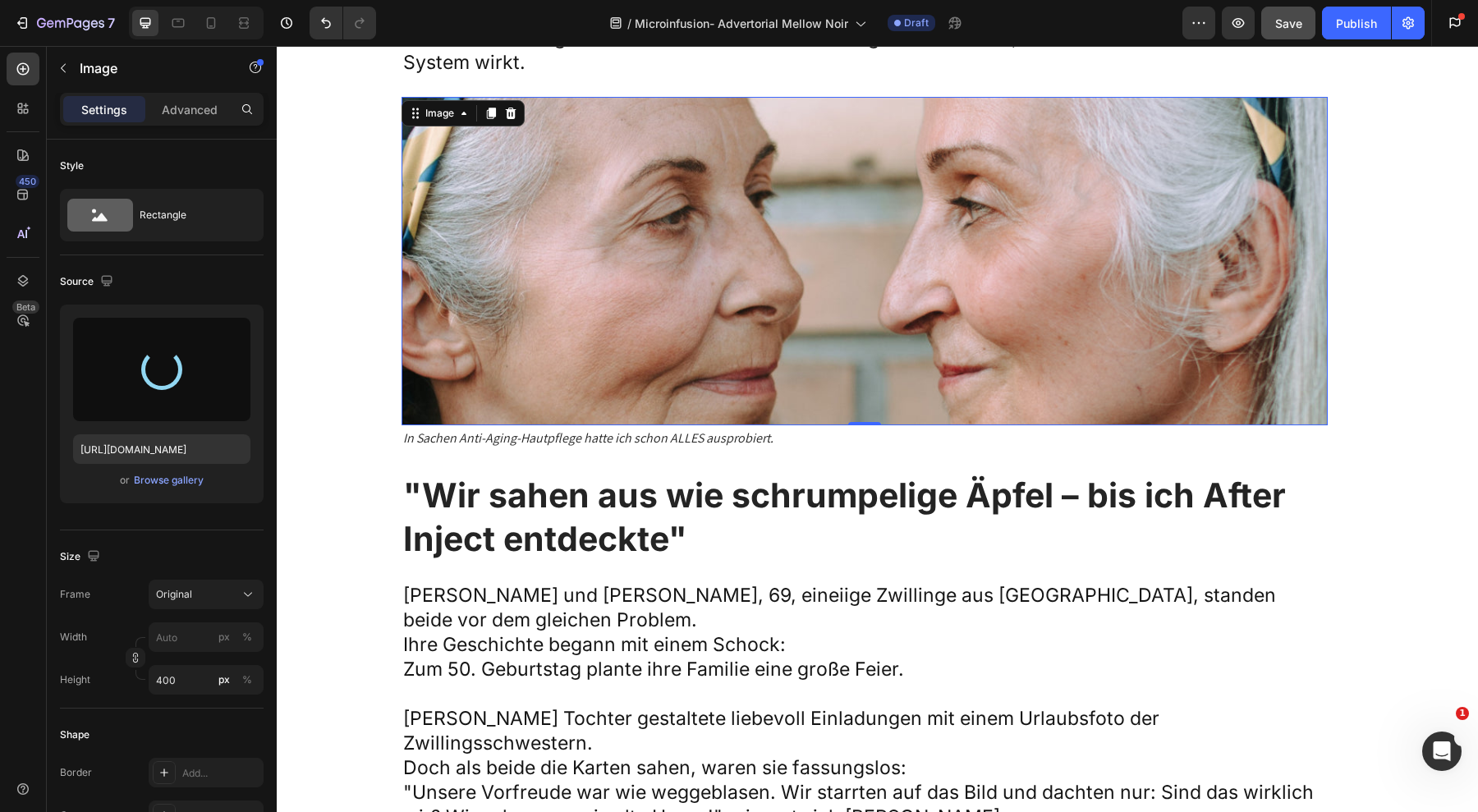
type input "[URL][DOMAIN_NAME]"
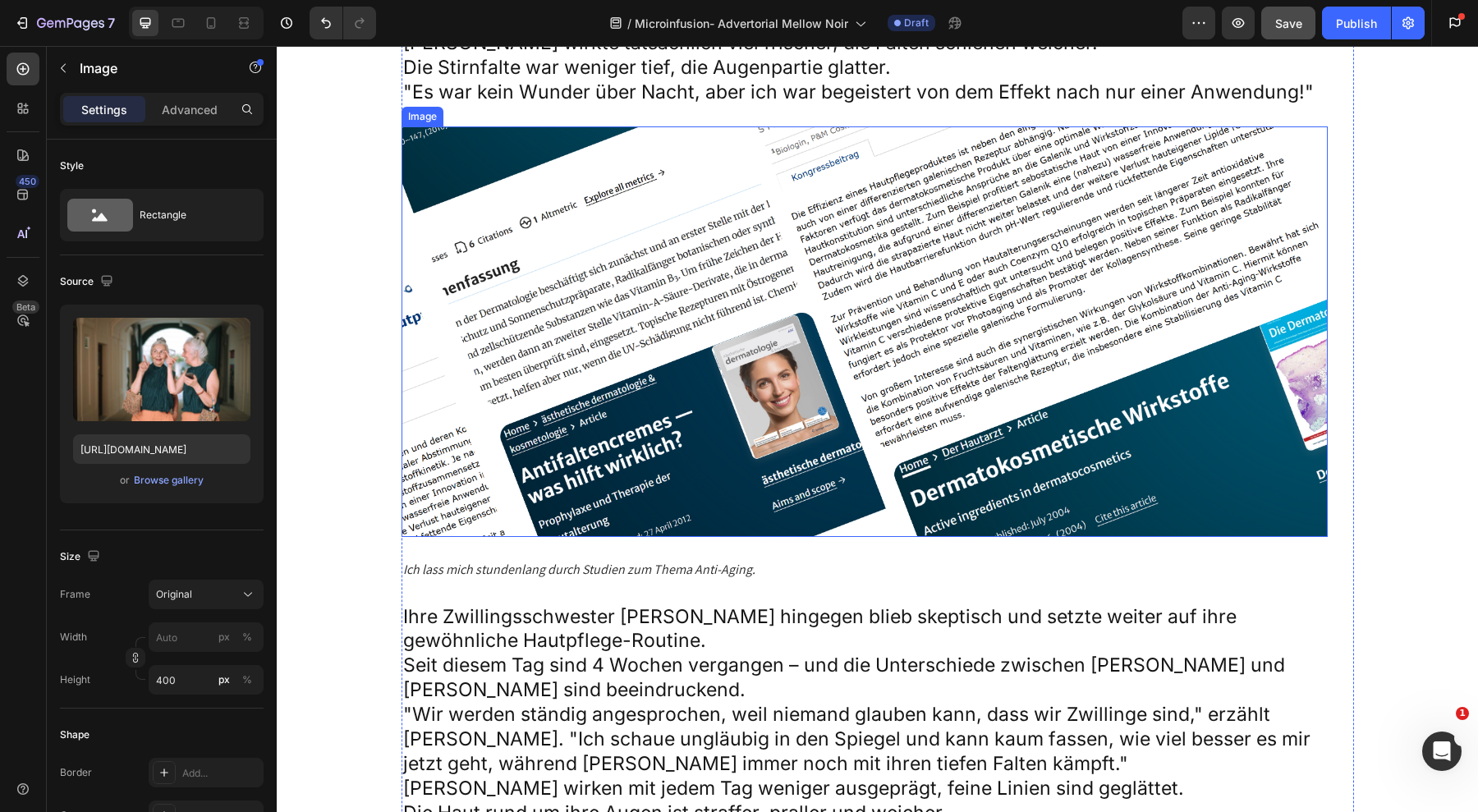
scroll to position [4590, 0]
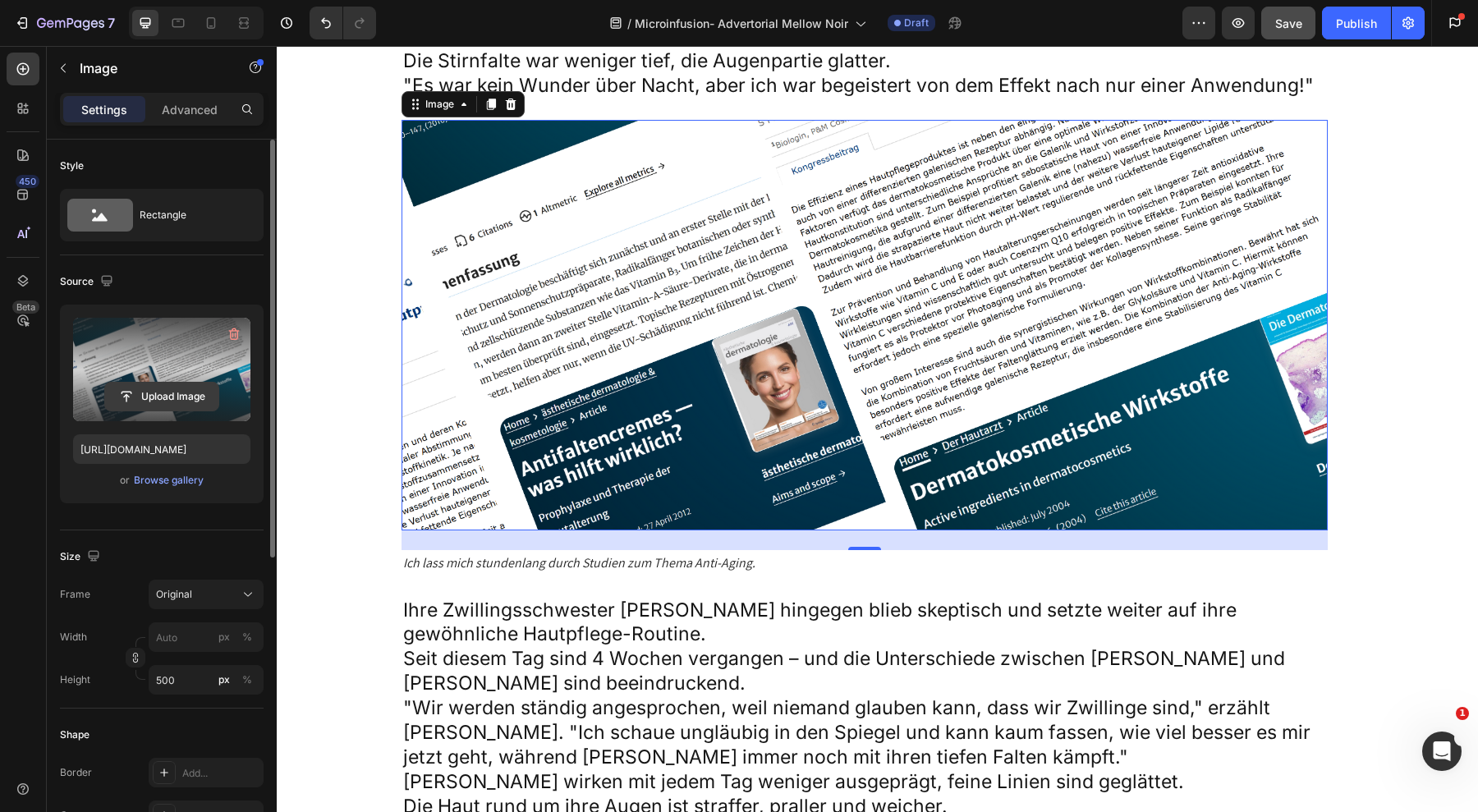
click at [196, 391] on input "file" at bounding box center [162, 396] width 114 height 28
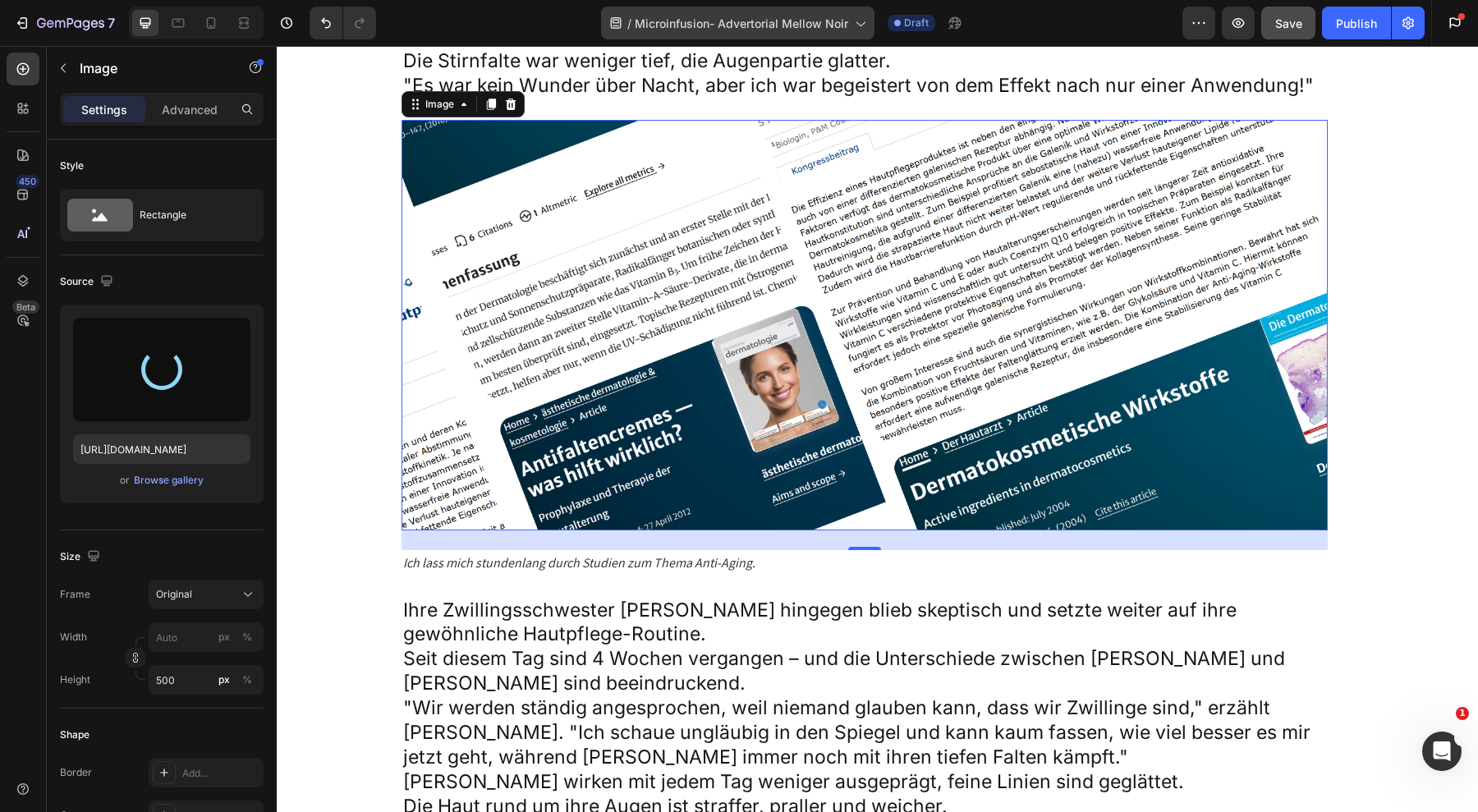
type input "[URL][DOMAIN_NAME]"
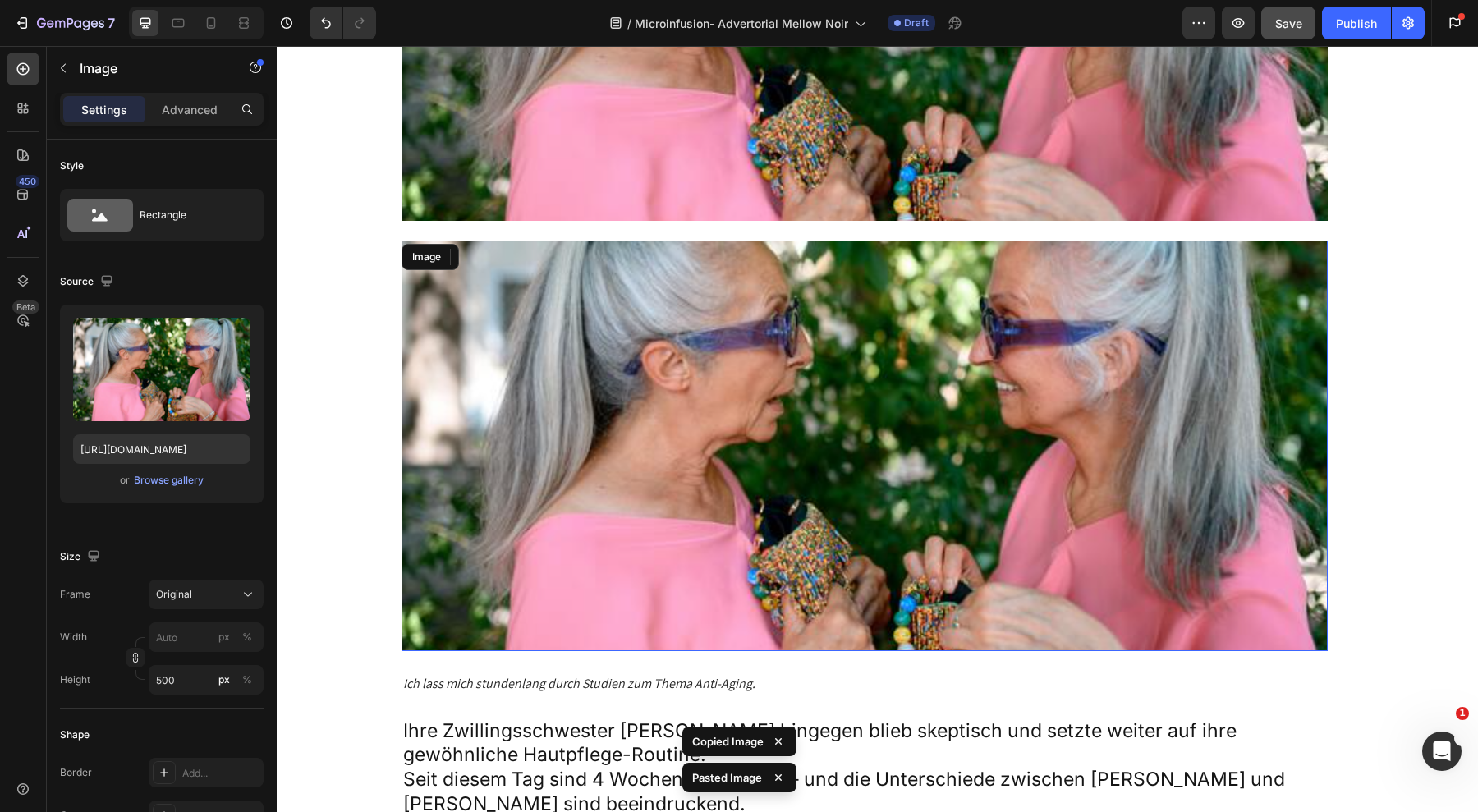
scroll to position [5050, 0]
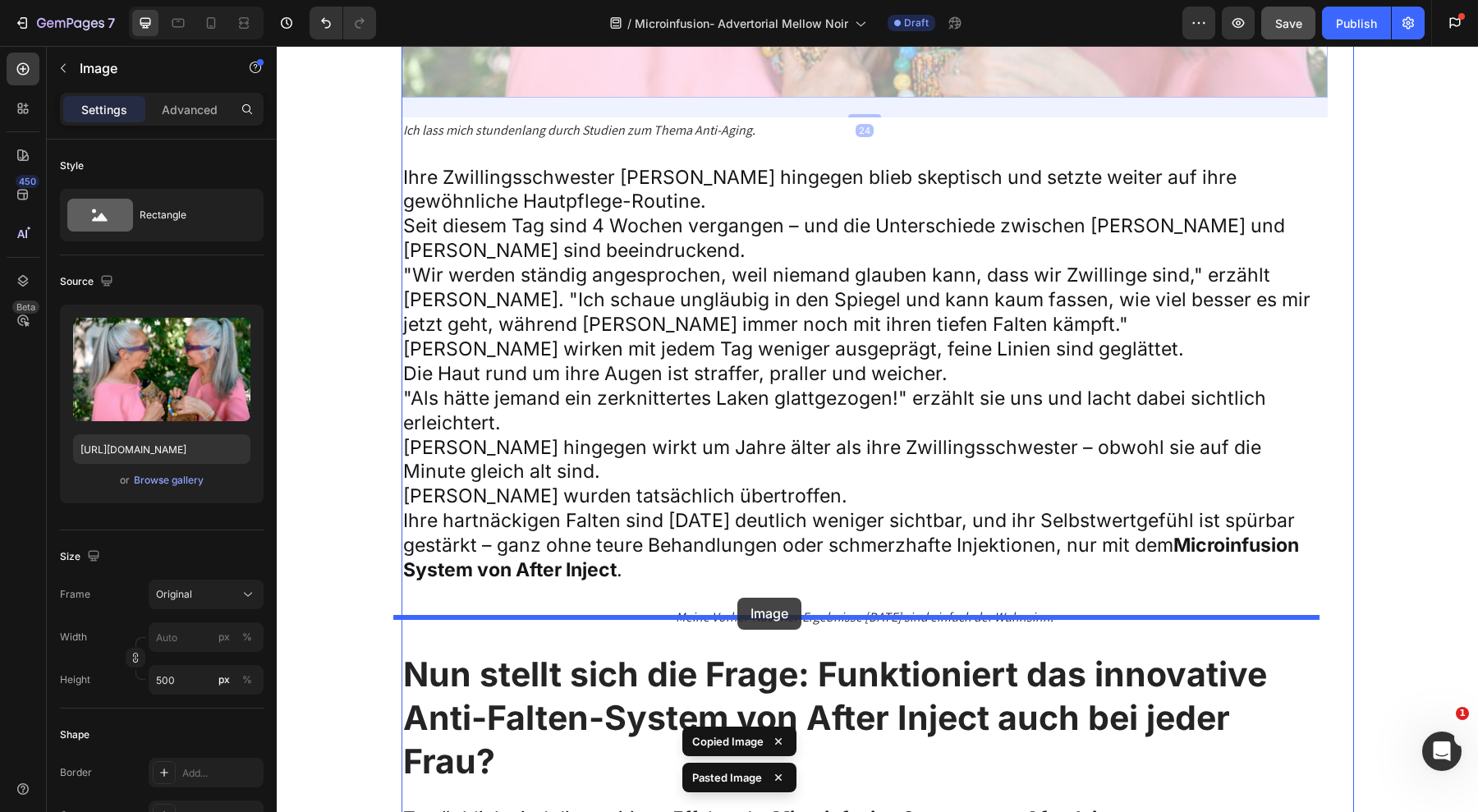
drag, startPoint x: 409, startPoint y: 123, endPoint x: 738, endPoint y: 598, distance: 577.8
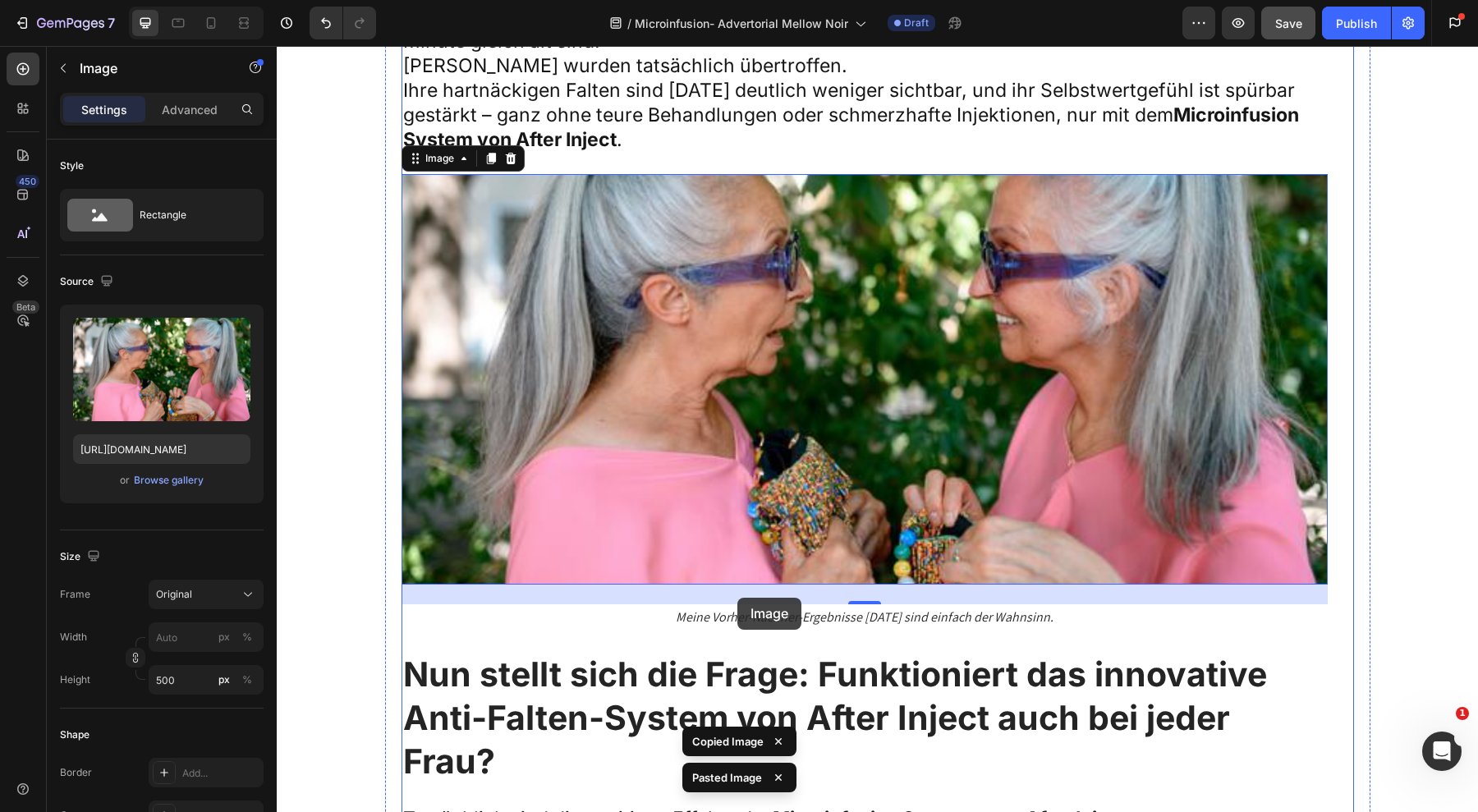
scroll to position [5024, 0]
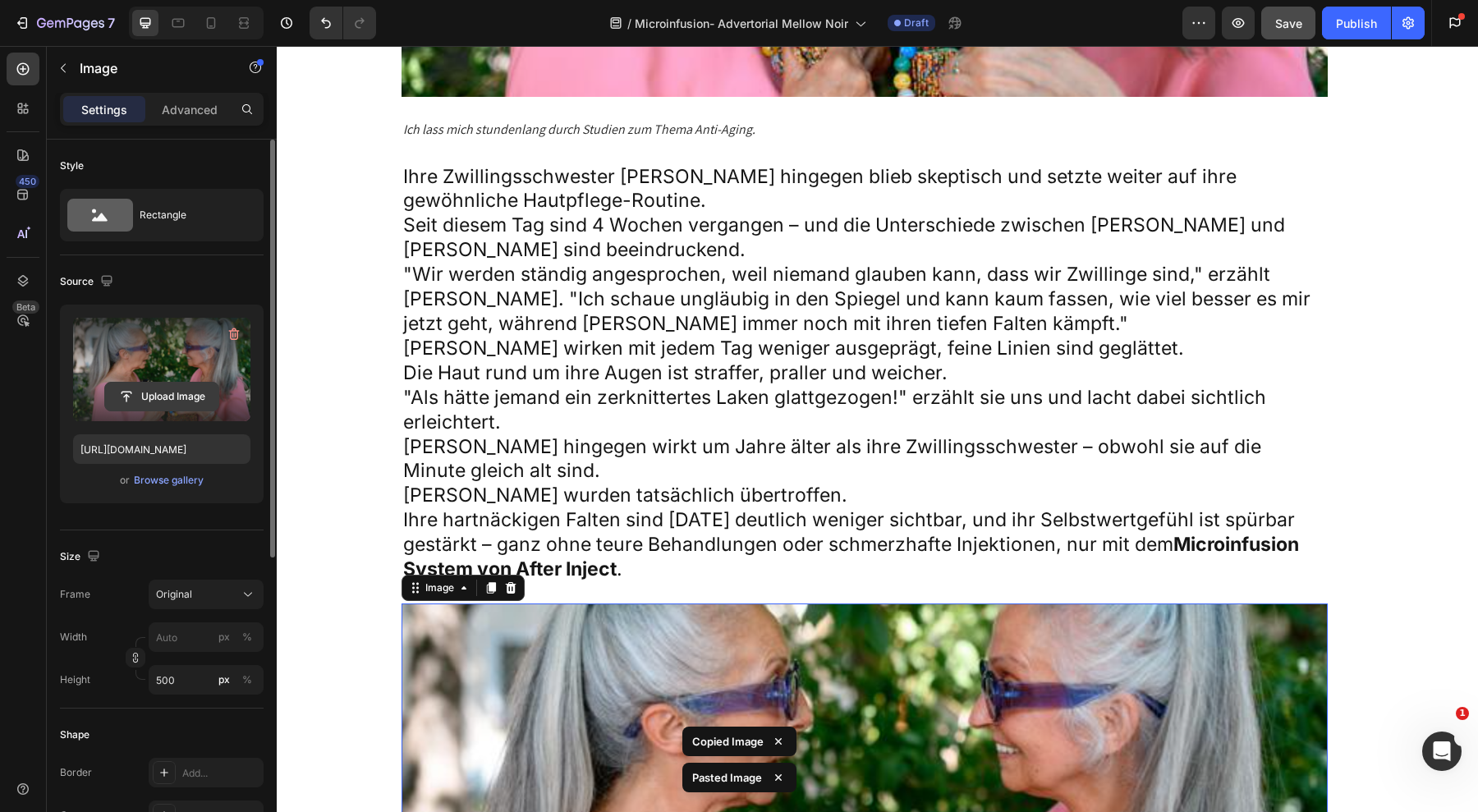
click at [163, 397] on input "file" at bounding box center [162, 396] width 114 height 28
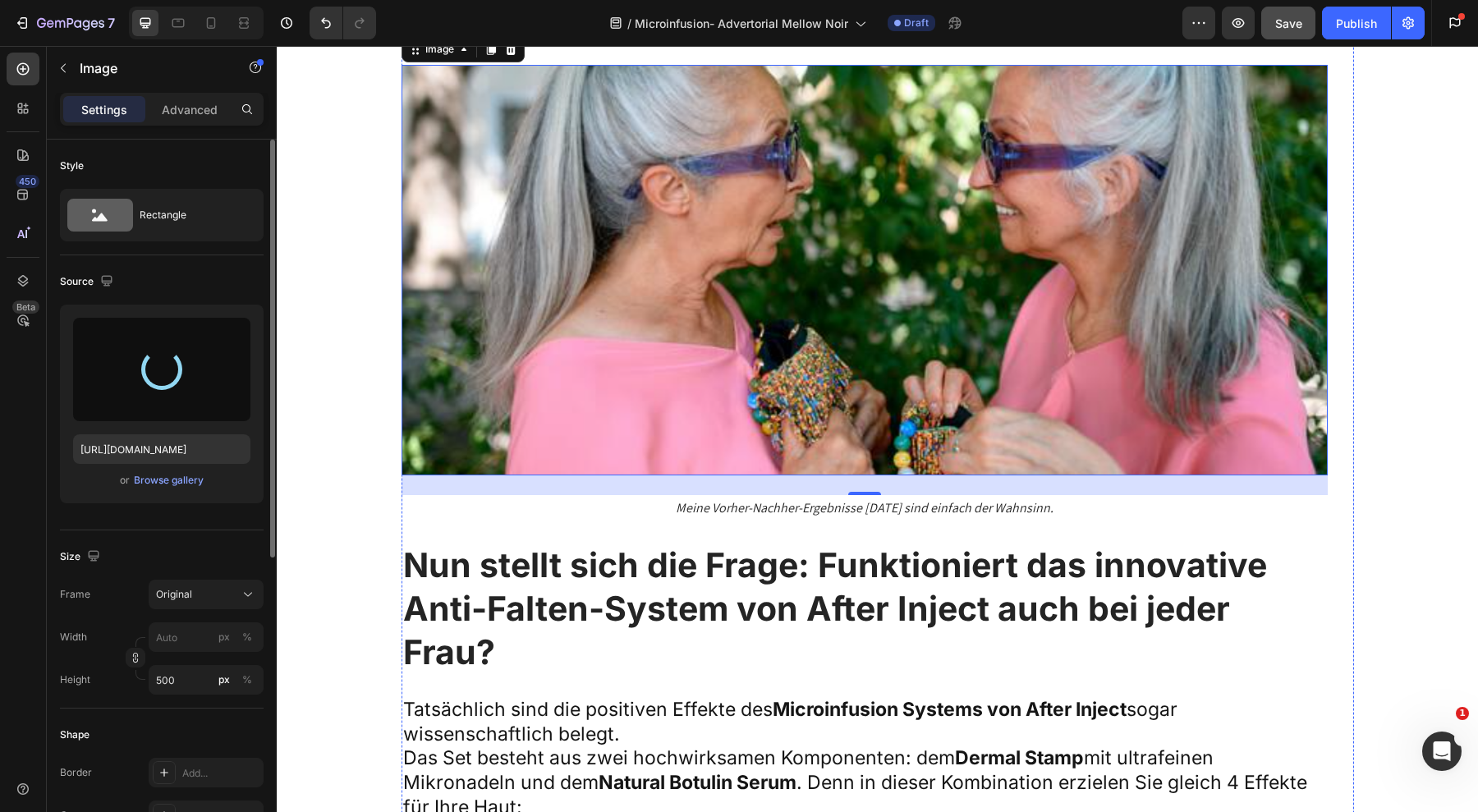
scroll to position [5563, 0]
type input "[URL][DOMAIN_NAME]"
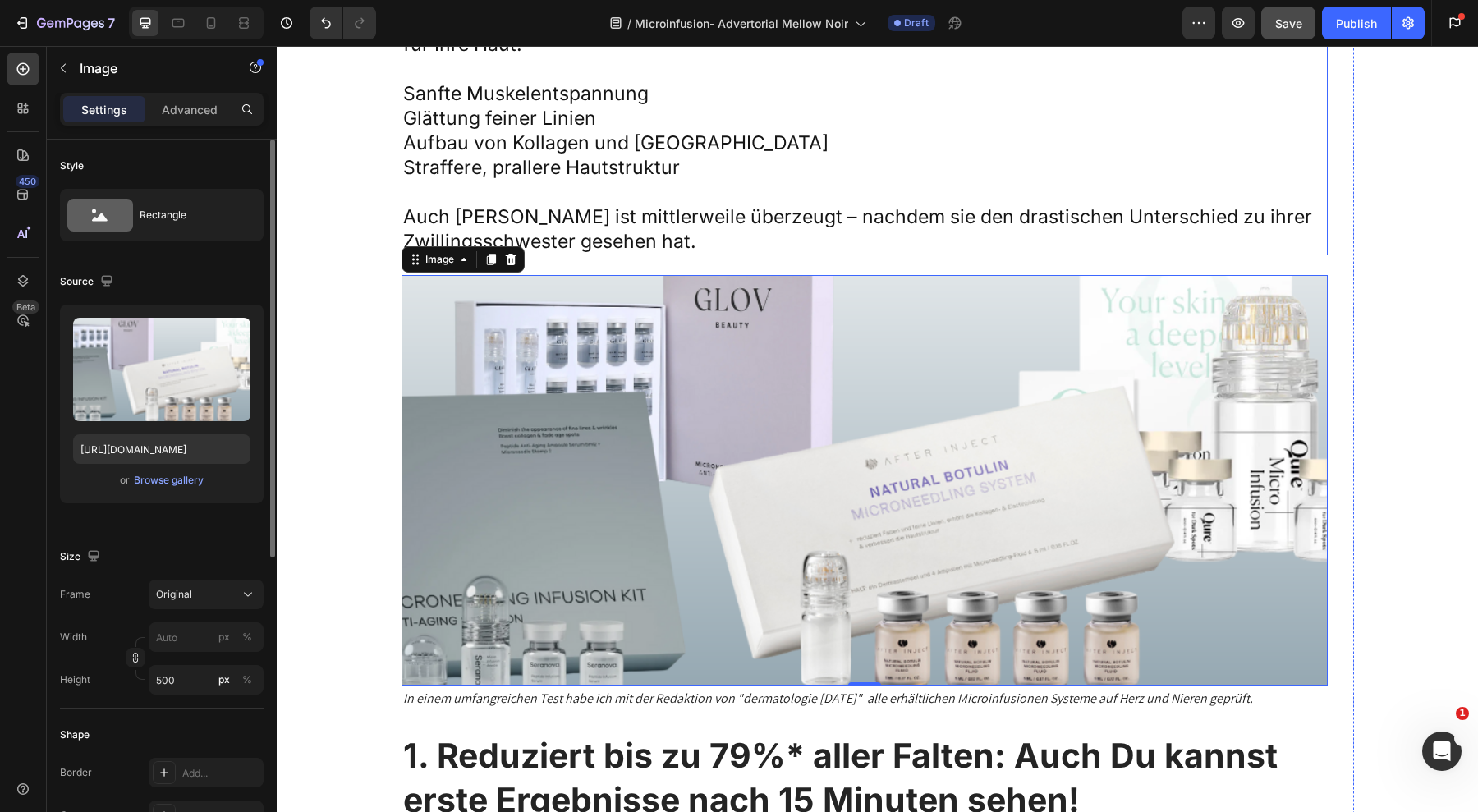
scroll to position [6324, 0]
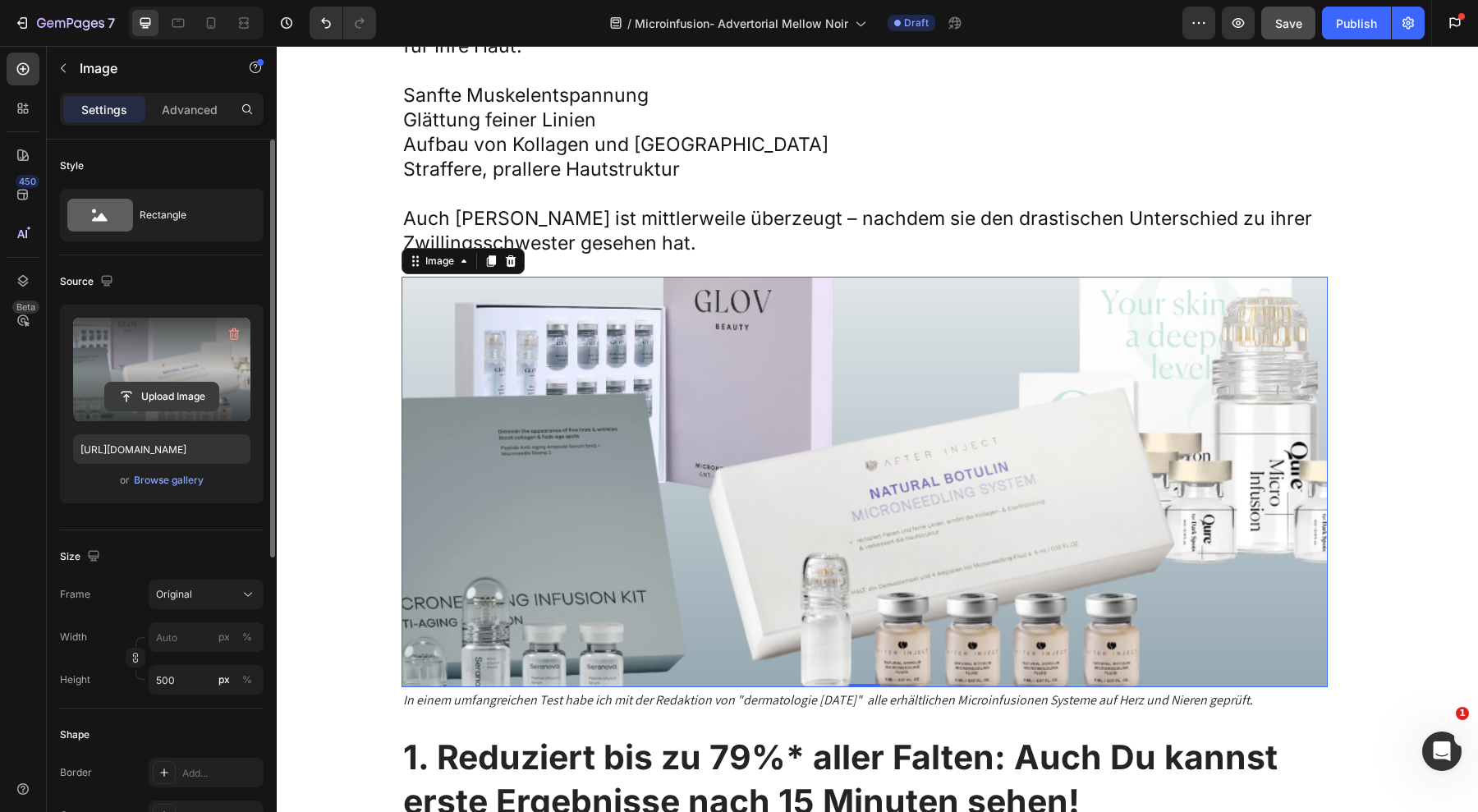
click at [151, 394] on input "file" at bounding box center [162, 396] width 114 height 28
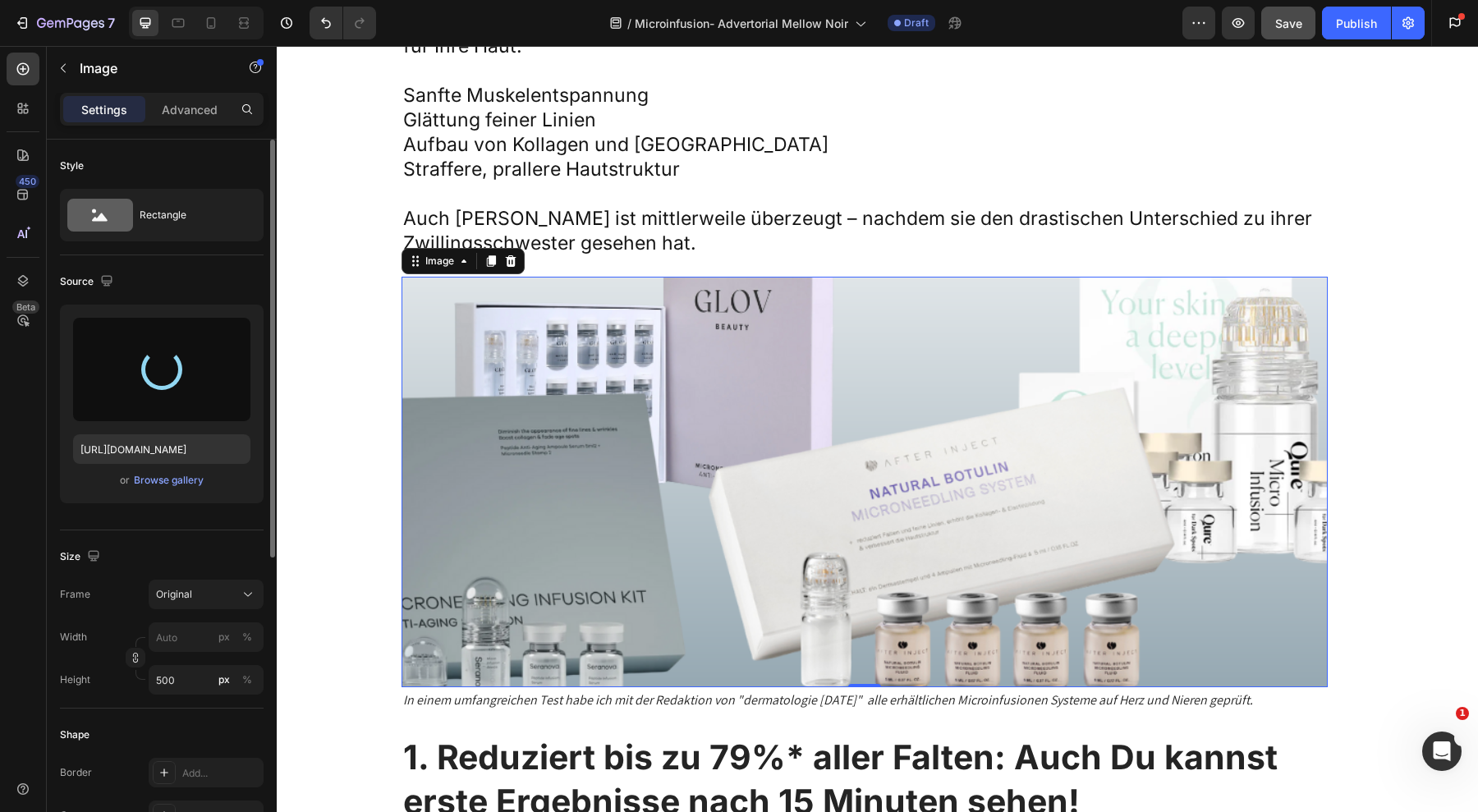
type input "[URL][DOMAIN_NAME]"
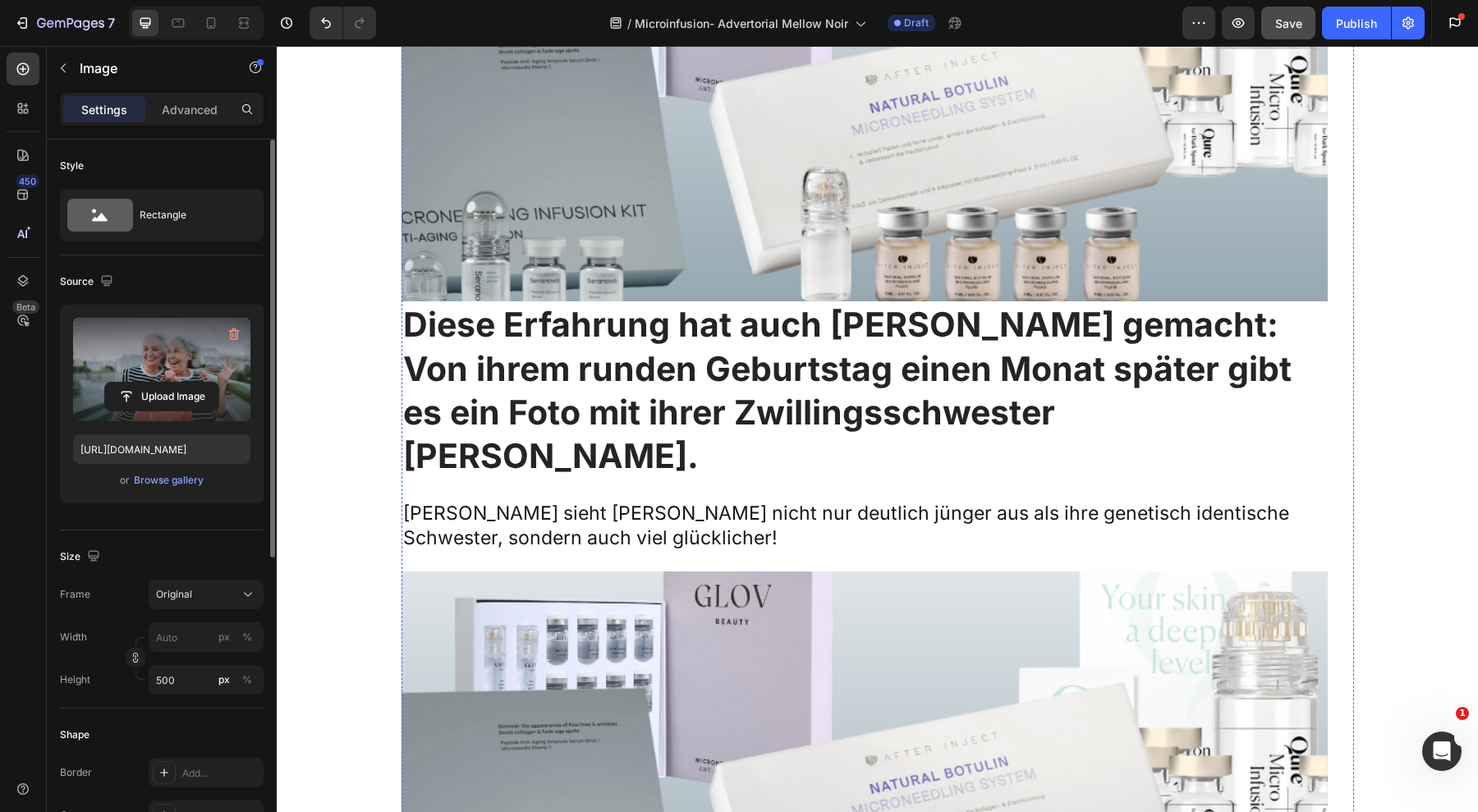
scroll to position [9852, 0]
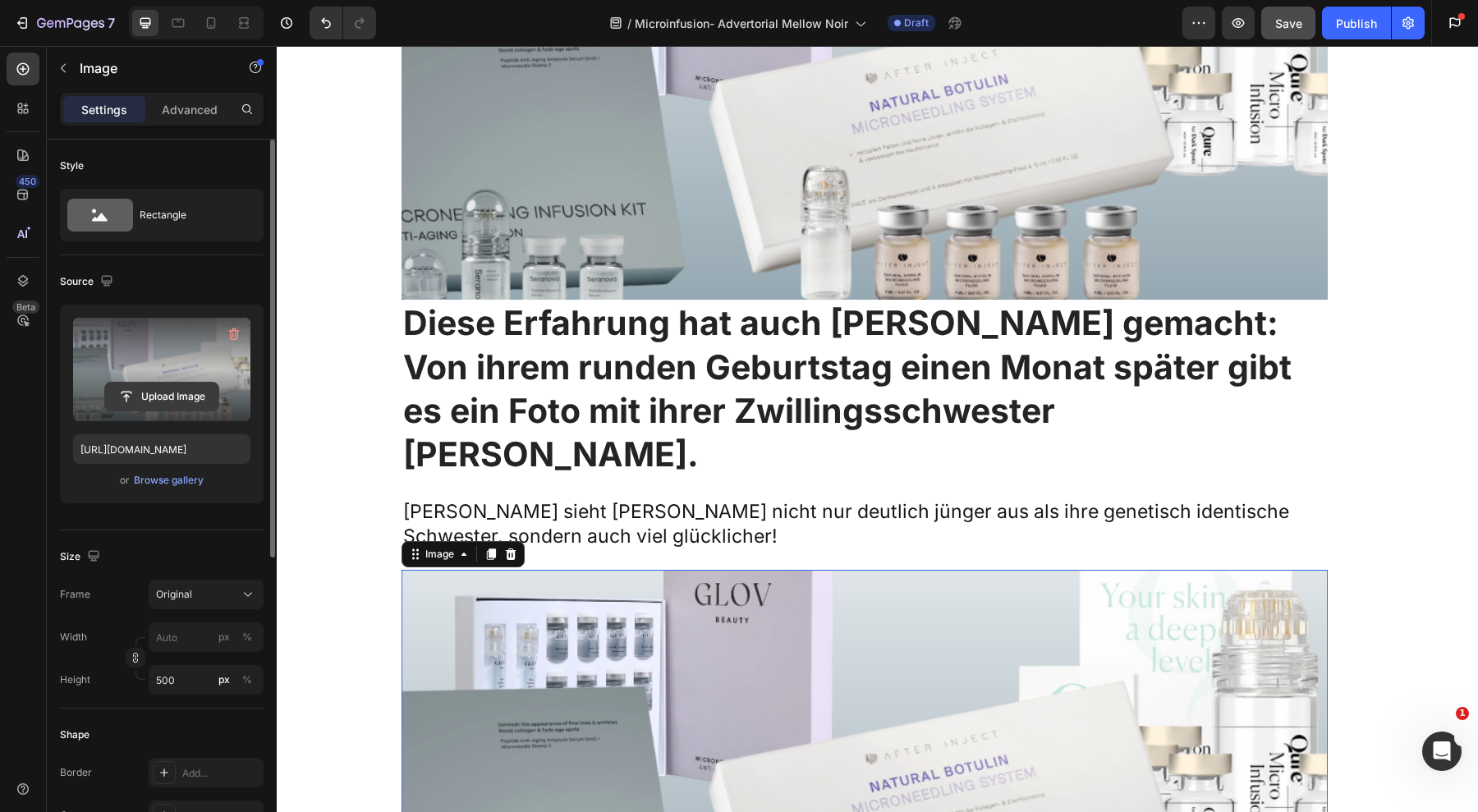
click at [189, 401] on input "file" at bounding box center [162, 396] width 114 height 28
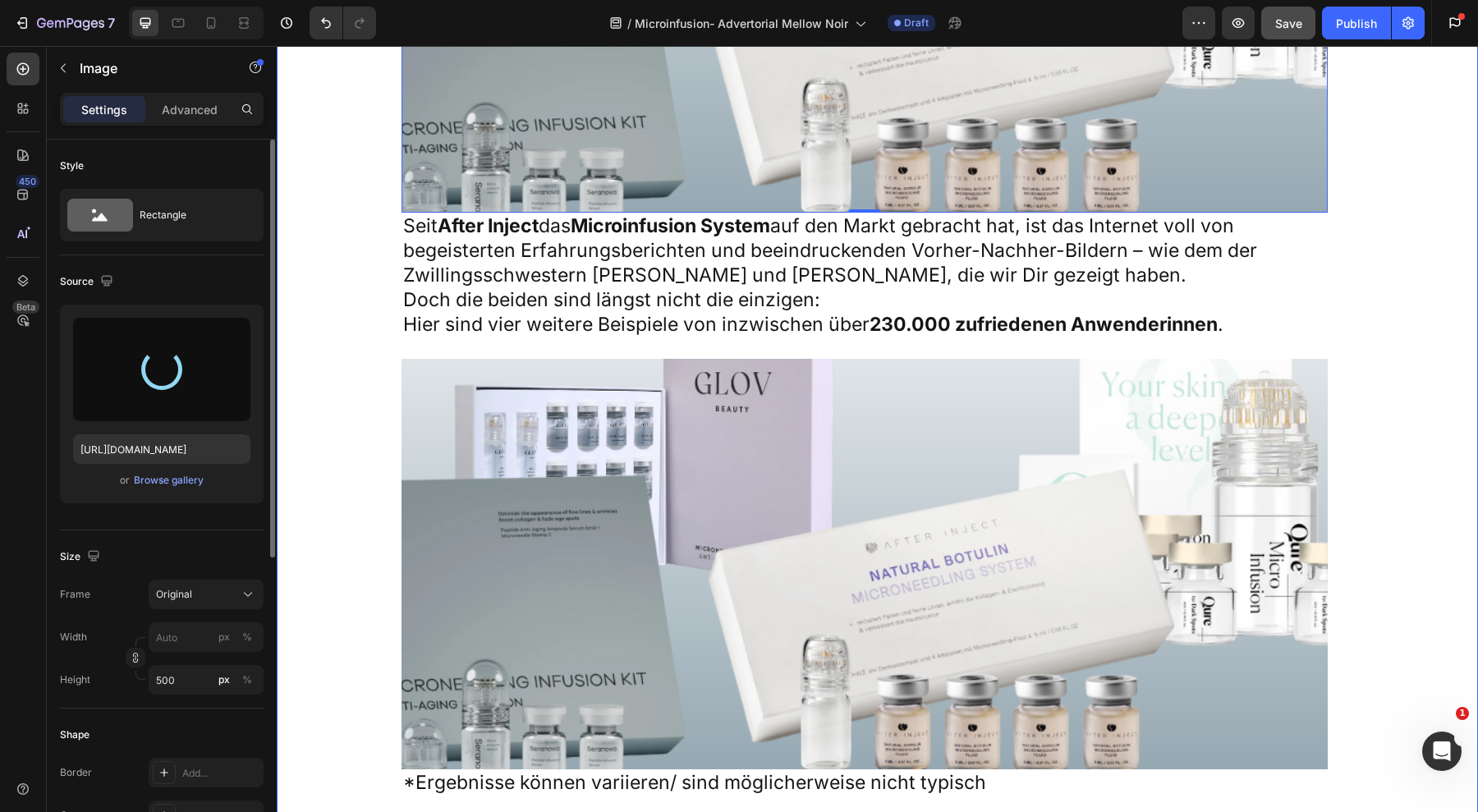
scroll to position [10622, 0]
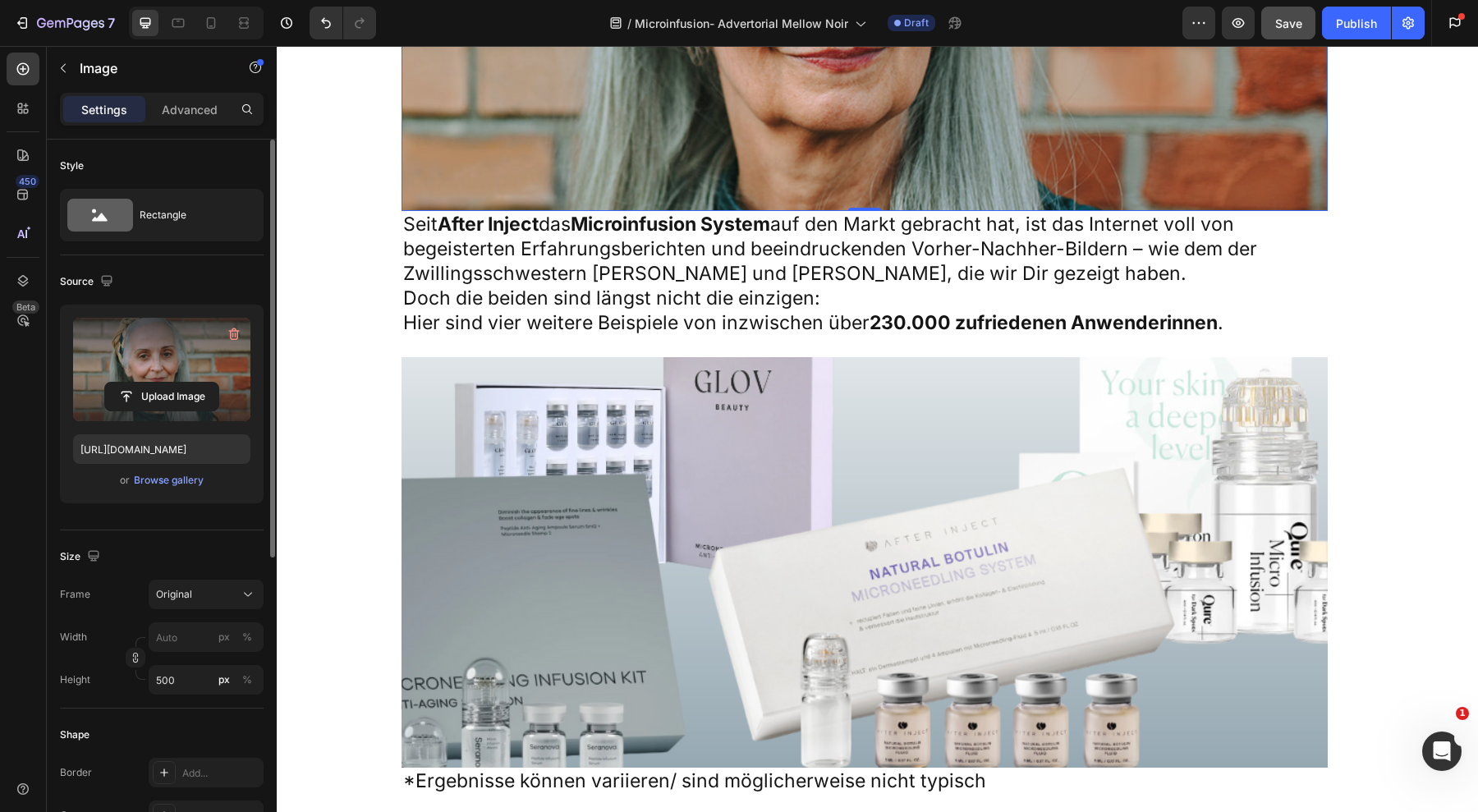
type input "[URL][DOMAIN_NAME]"
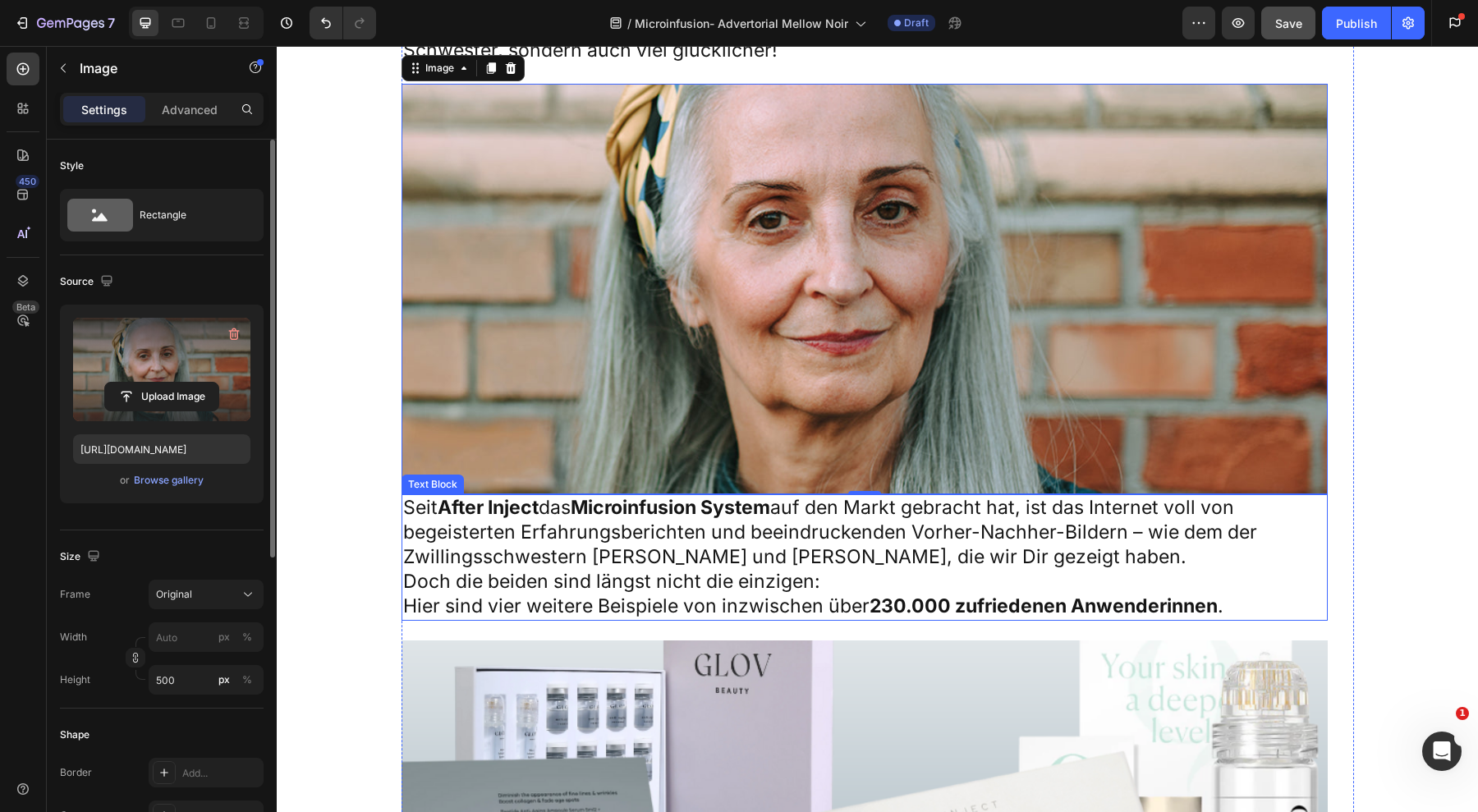
scroll to position [10063, 0]
